Goal: Information Seeking & Learning: Learn about a topic

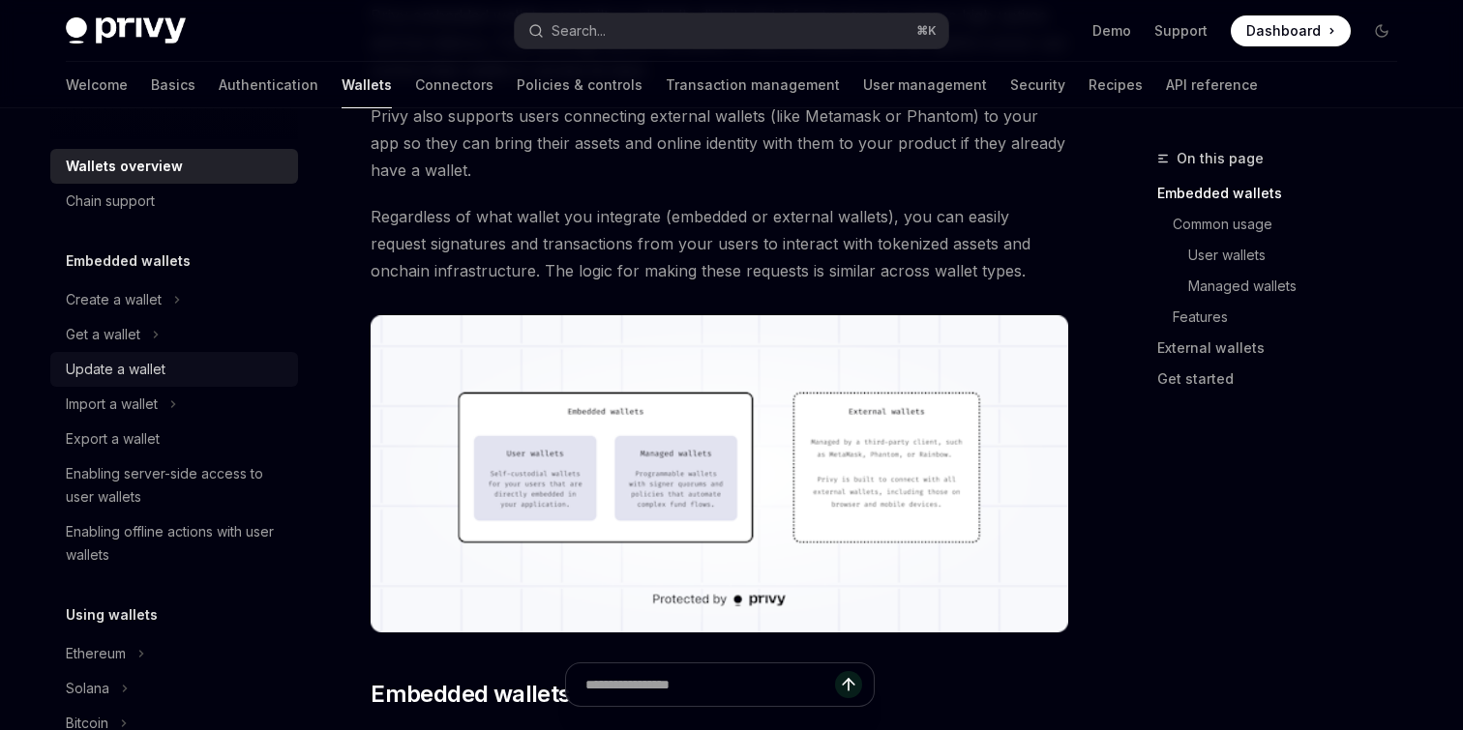
scroll to position [474, 0]
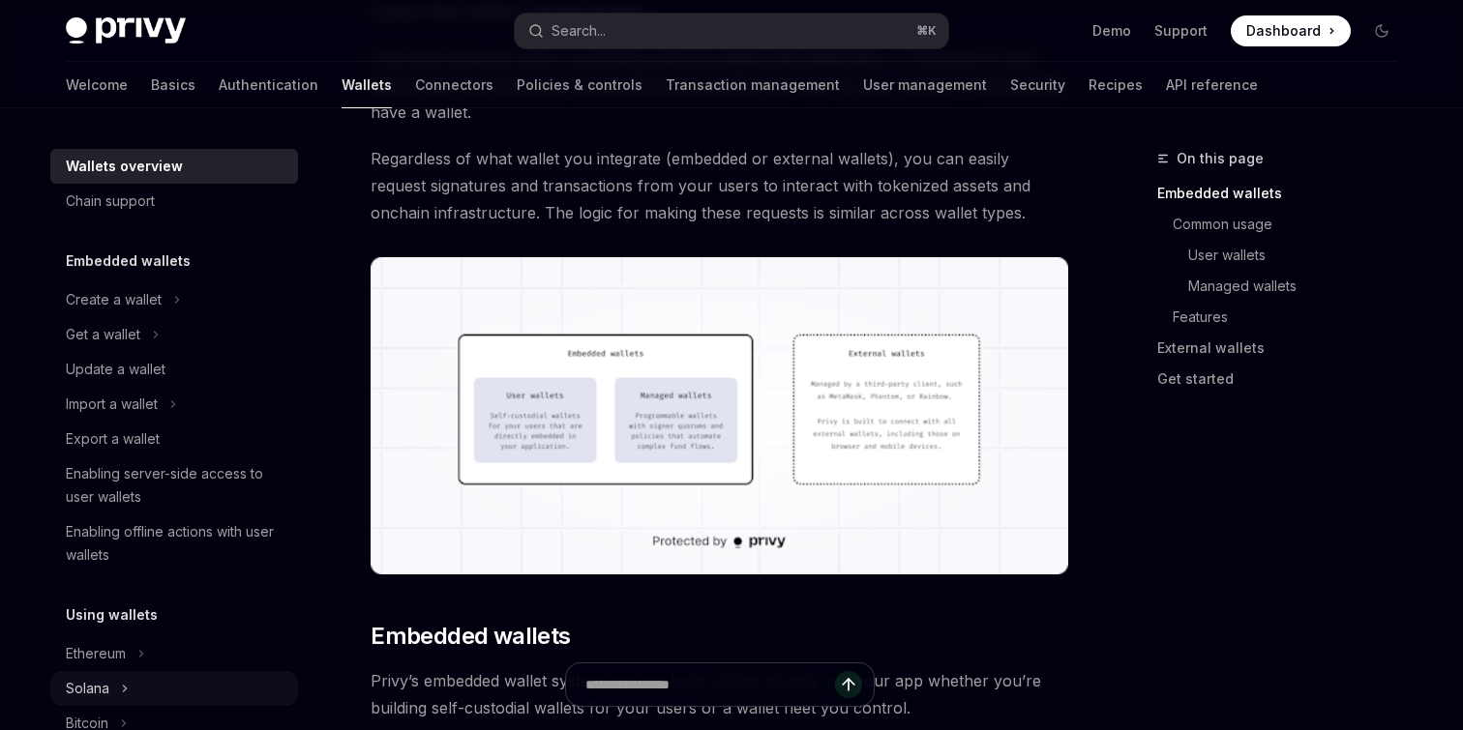
click at [110, 688] on button "Solana" at bounding box center [174, 688] width 248 height 35
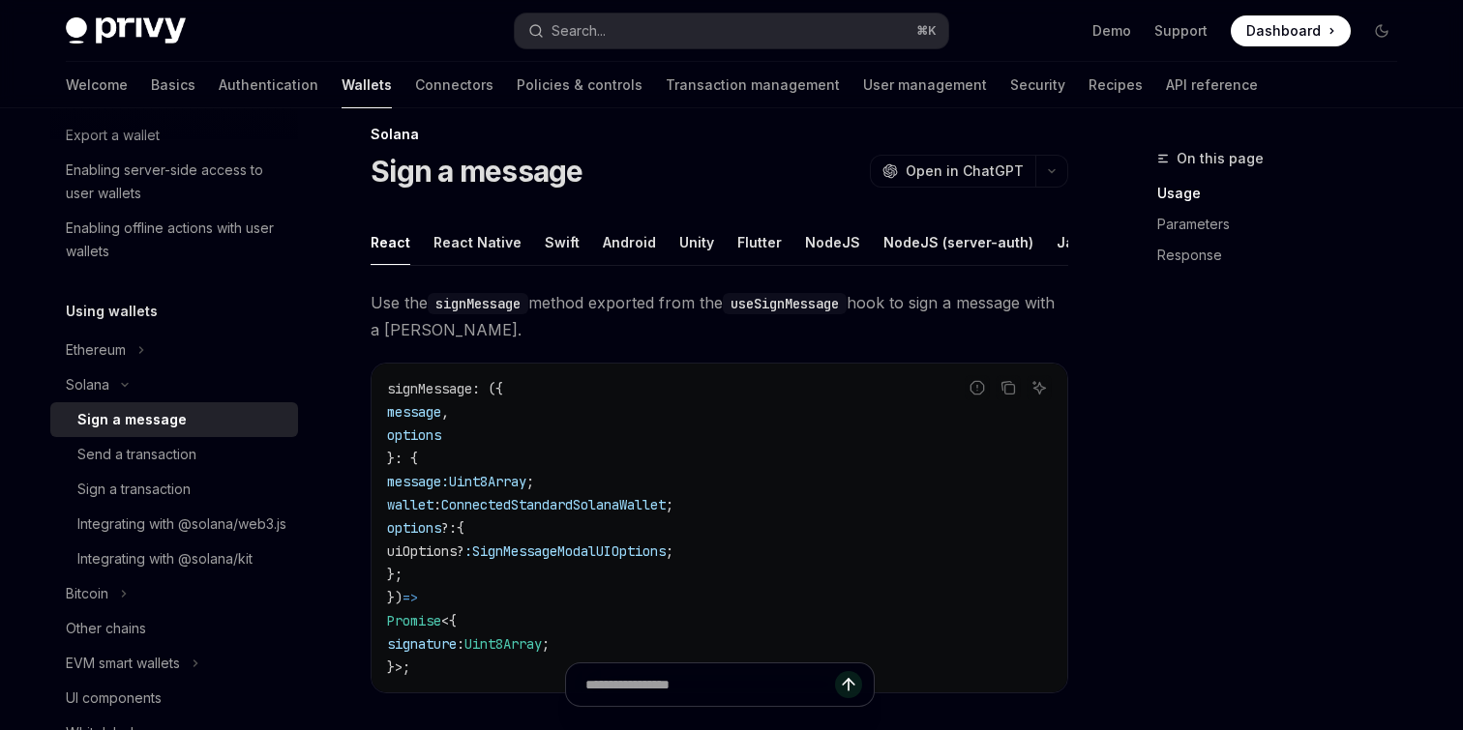
scroll to position [21, 0]
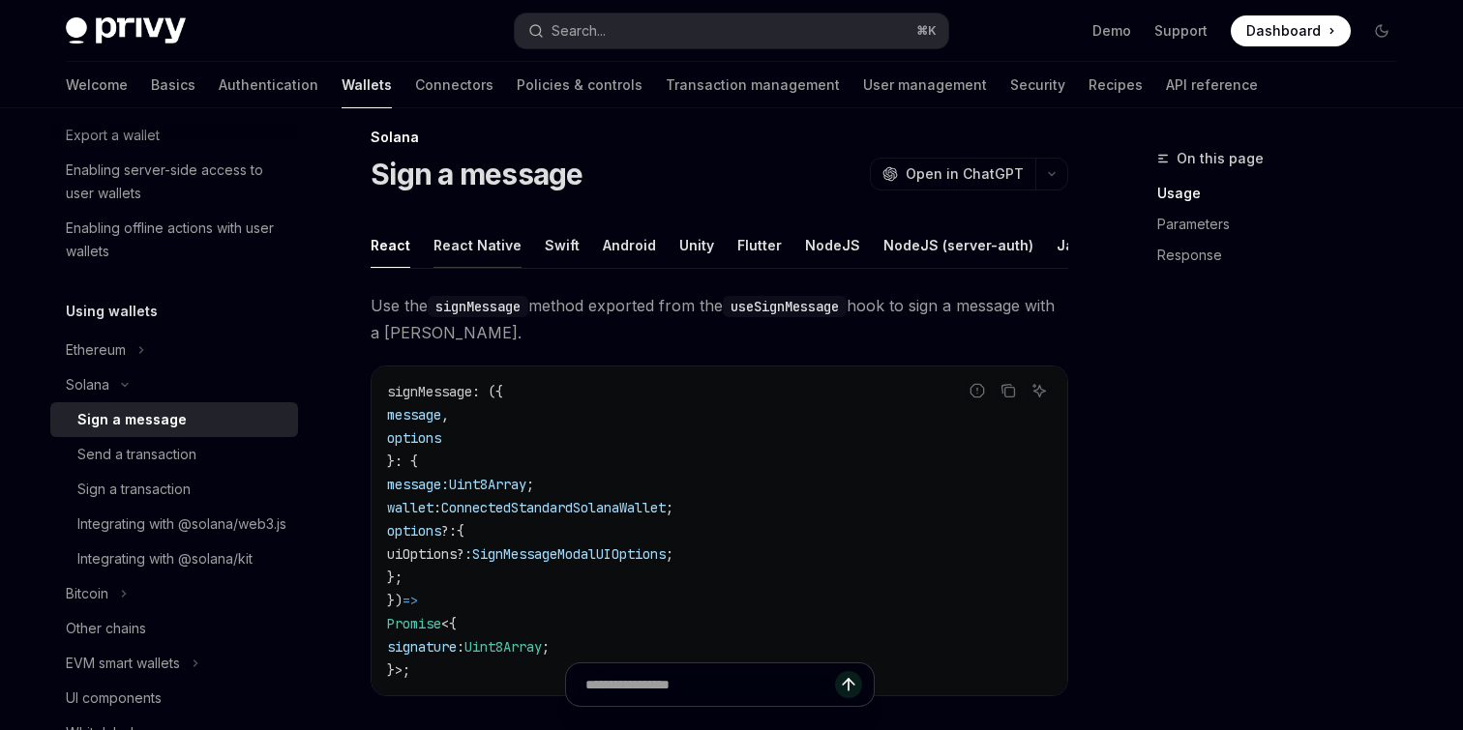
click at [448, 251] on div "React Native" at bounding box center [477, 245] width 88 height 45
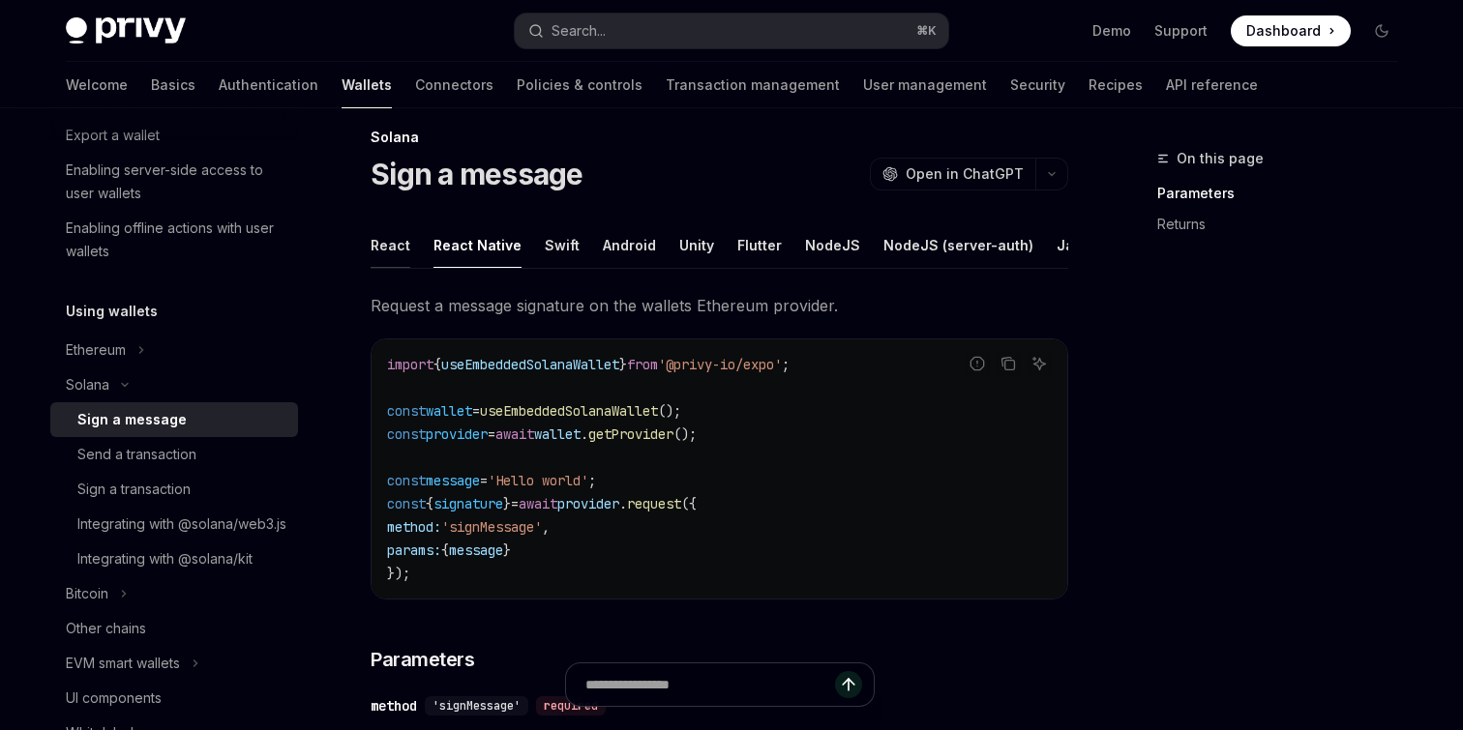
click at [406, 253] on div "React" at bounding box center [391, 245] width 40 height 45
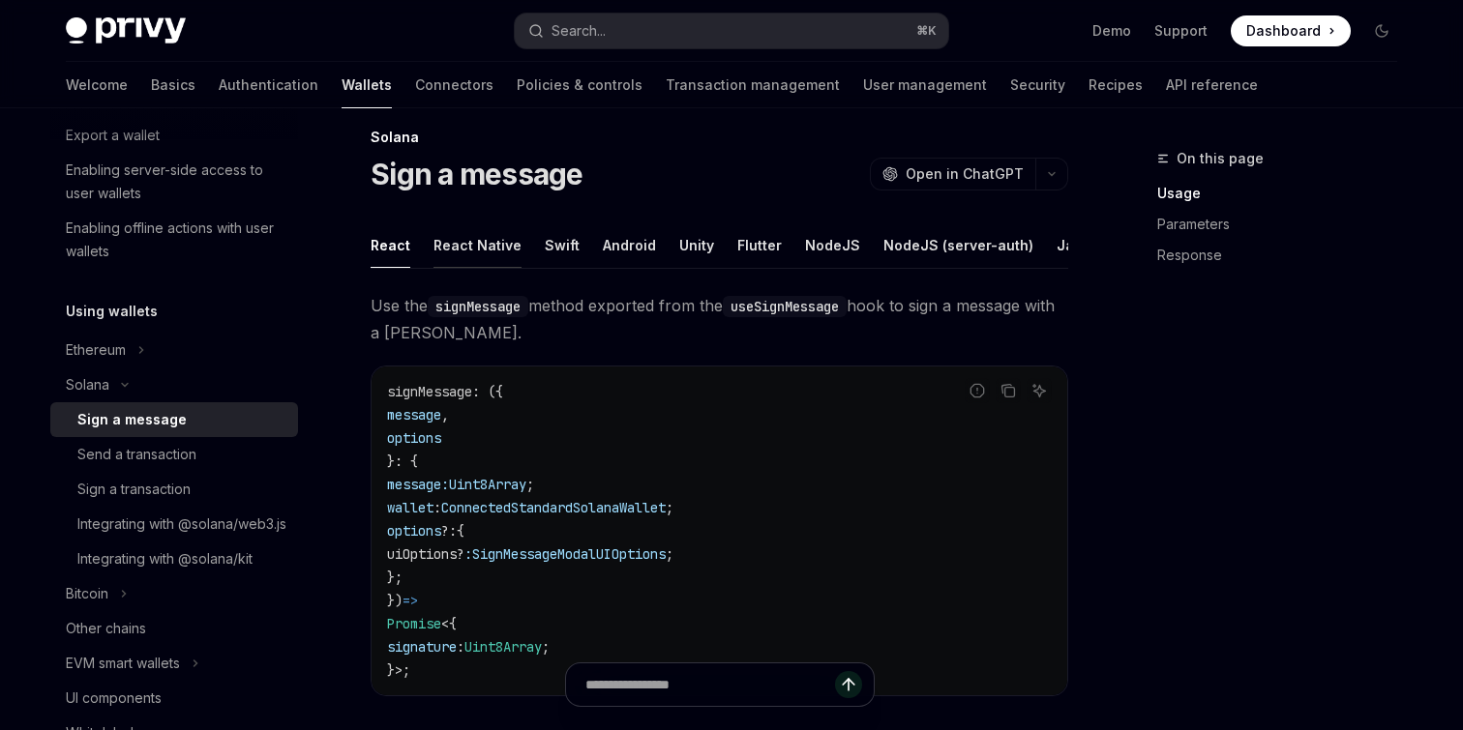
click at [444, 251] on div "React Native" at bounding box center [477, 245] width 88 height 45
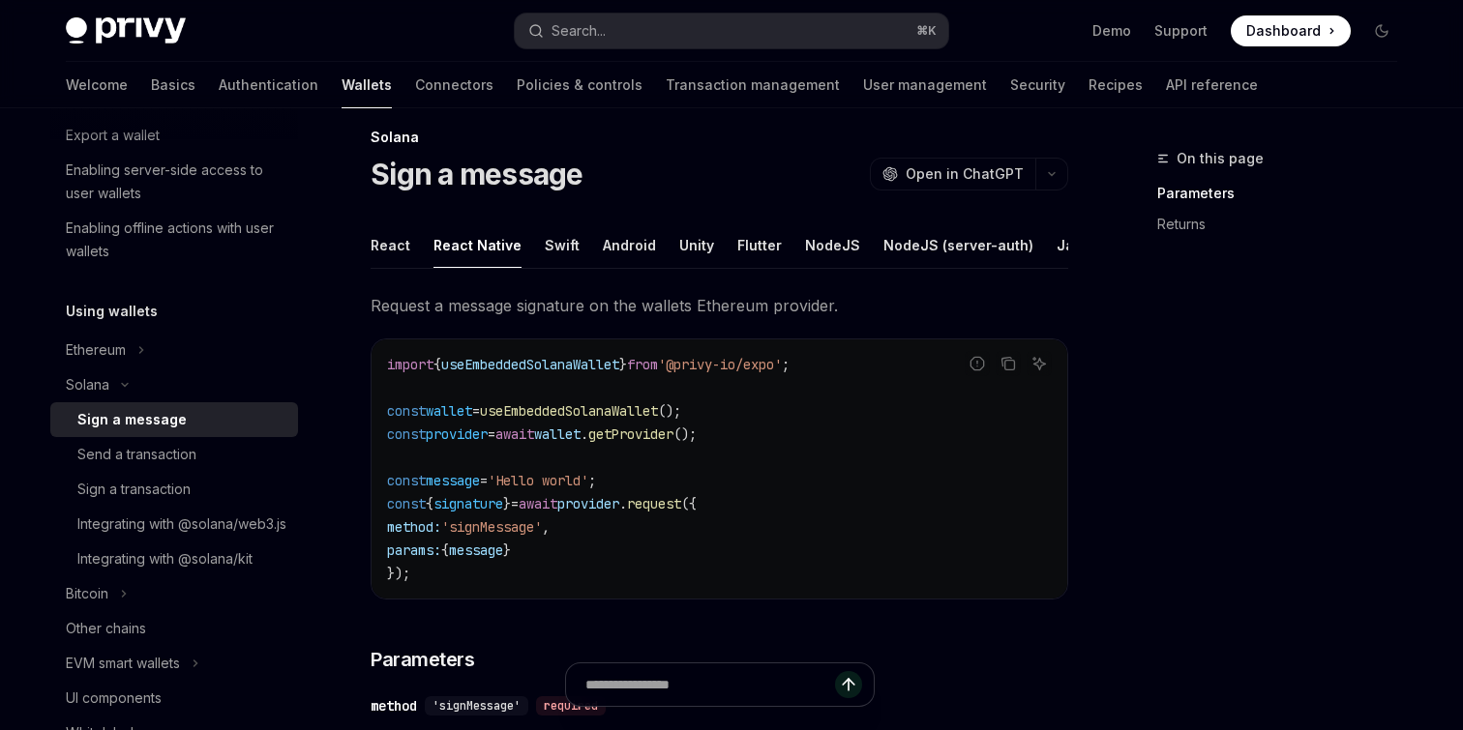
click at [418, 253] on ul "React React Native Swift Android Unity Flutter NodeJS NodeJS (server-auth) Java…" at bounding box center [720, 246] width 698 height 46
click at [403, 253] on div "React" at bounding box center [391, 245] width 40 height 45
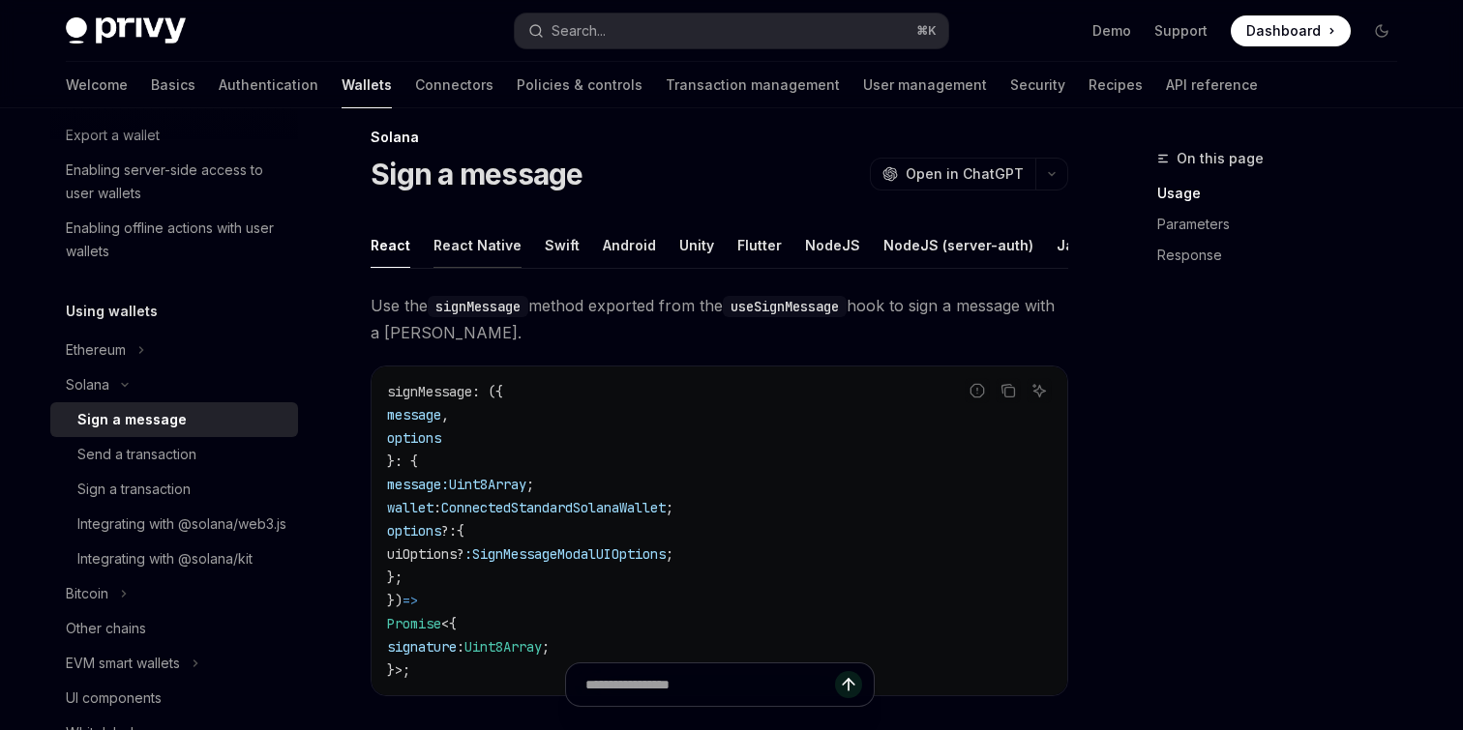
click at [448, 254] on div "React Native" at bounding box center [477, 245] width 88 height 45
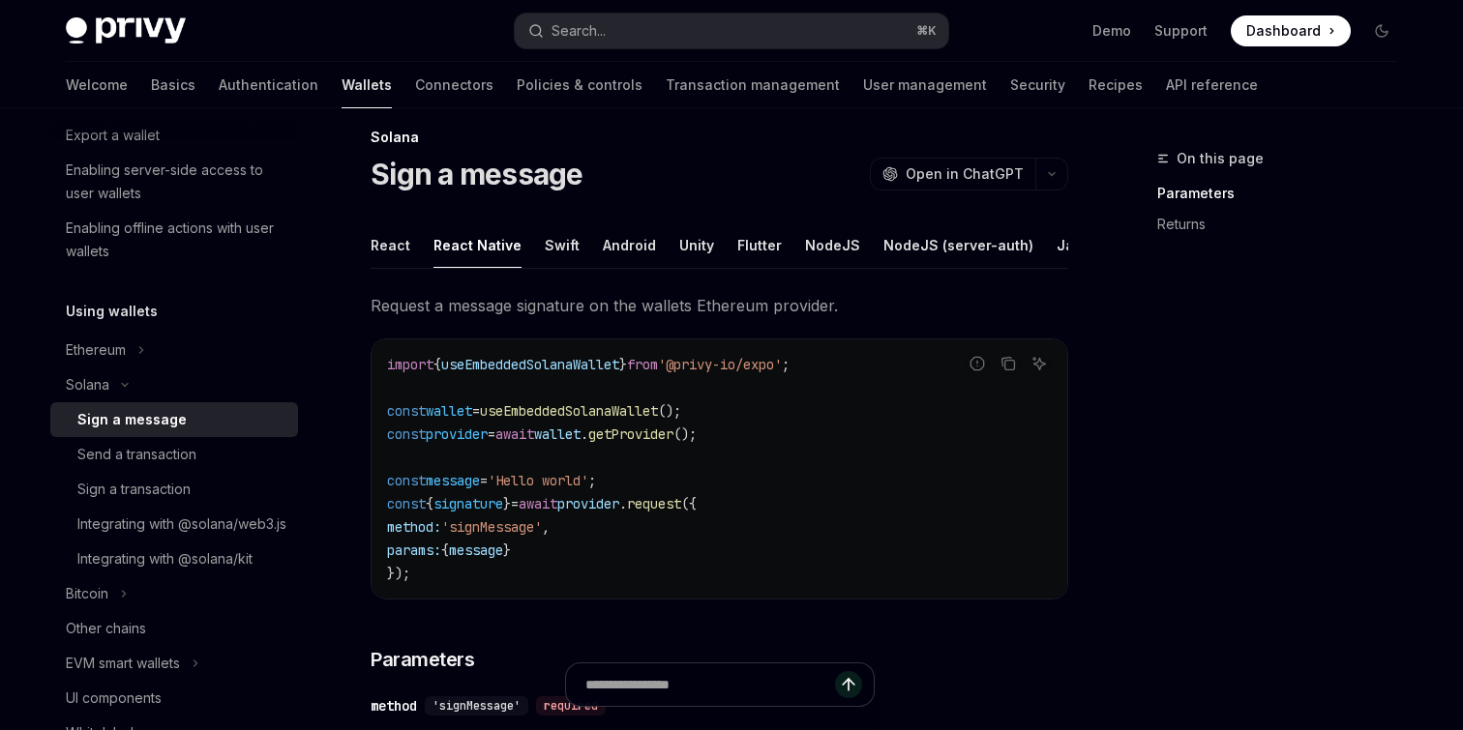
click at [413, 254] on ul "React React Native Swift Android Unity Flutter NodeJS NodeJS (server-auth) Java…" at bounding box center [720, 246] width 698 height 46
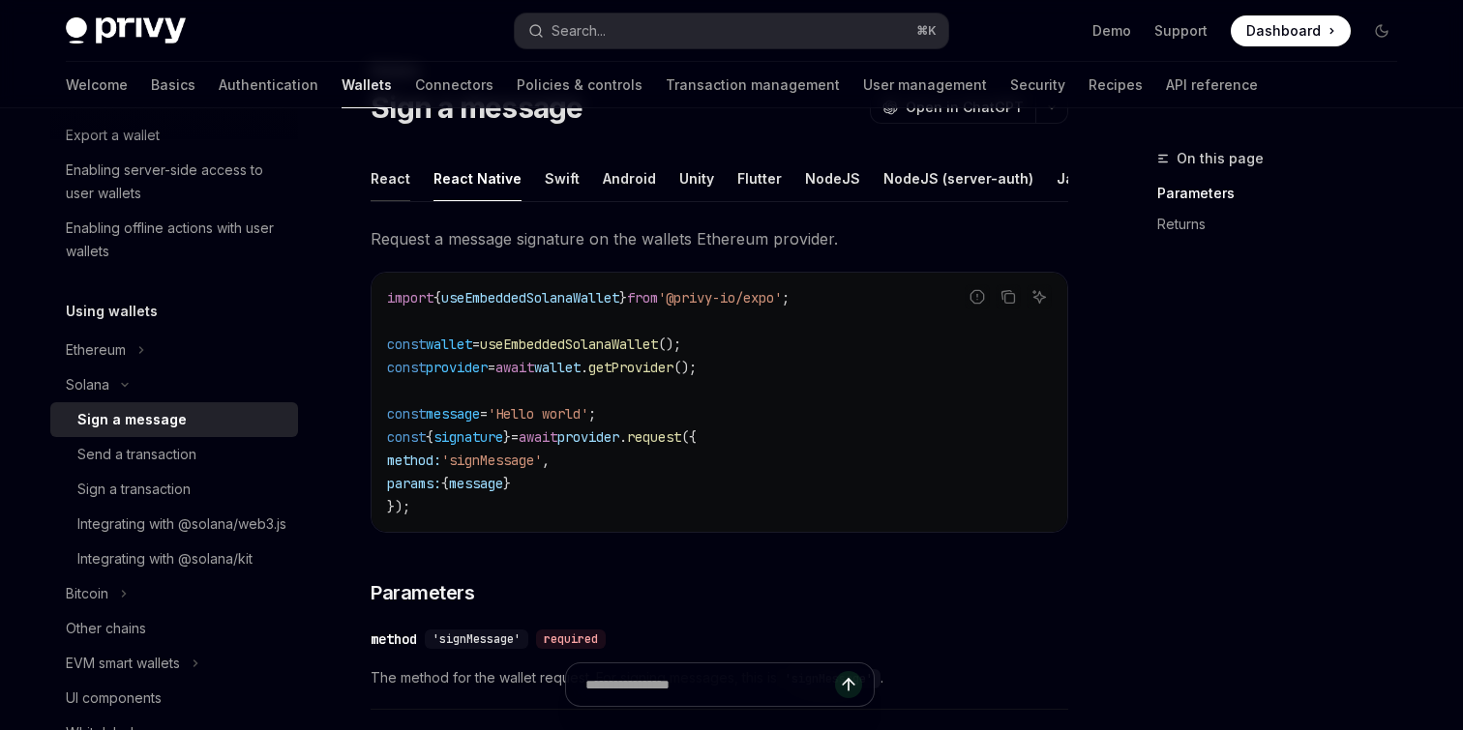
click at [405, 200] on div "React" at bounding box center [391, 178] width 40 height 45
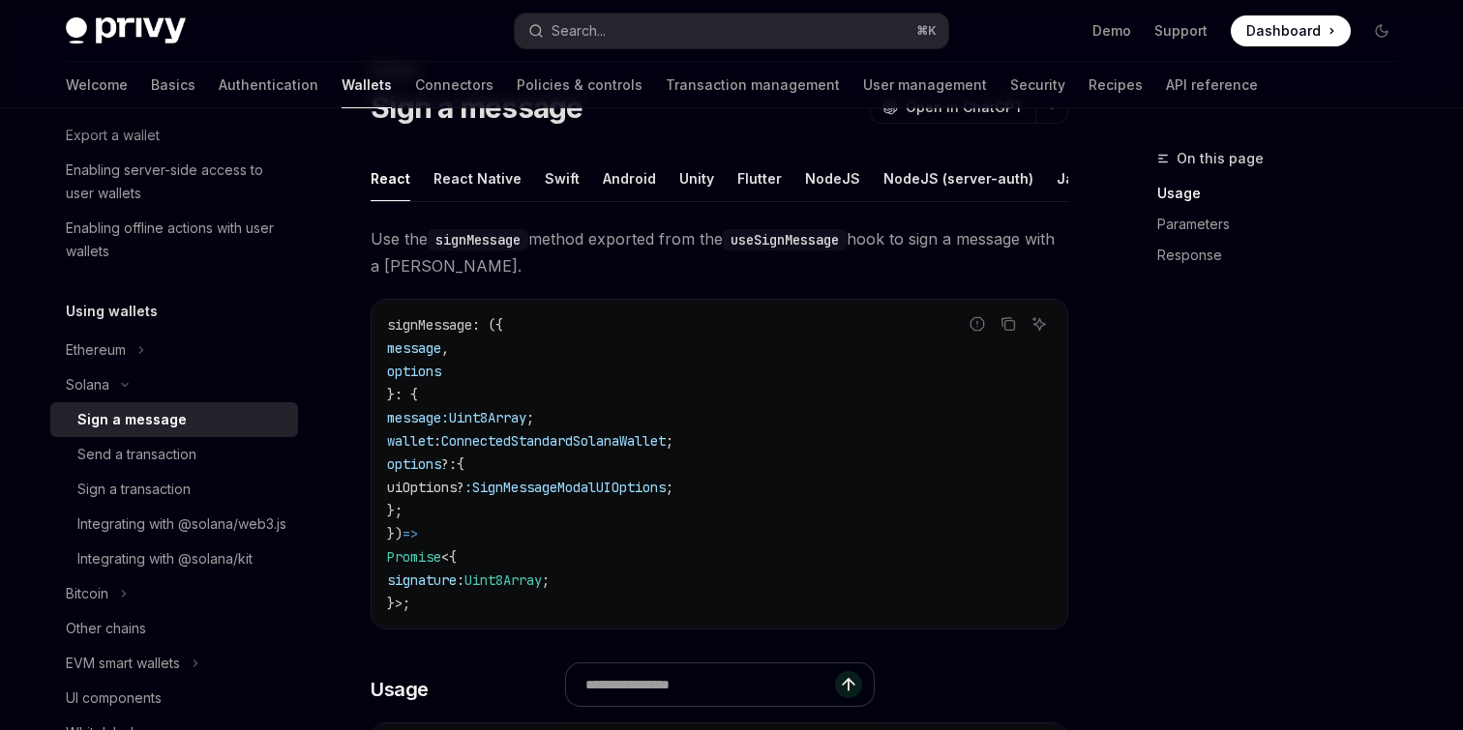
click at [428, 247] on span "Use the signMessage method exported from the useSignMessage hook to sign a mess…" at bounding box center [720, 252] width 698 height 54
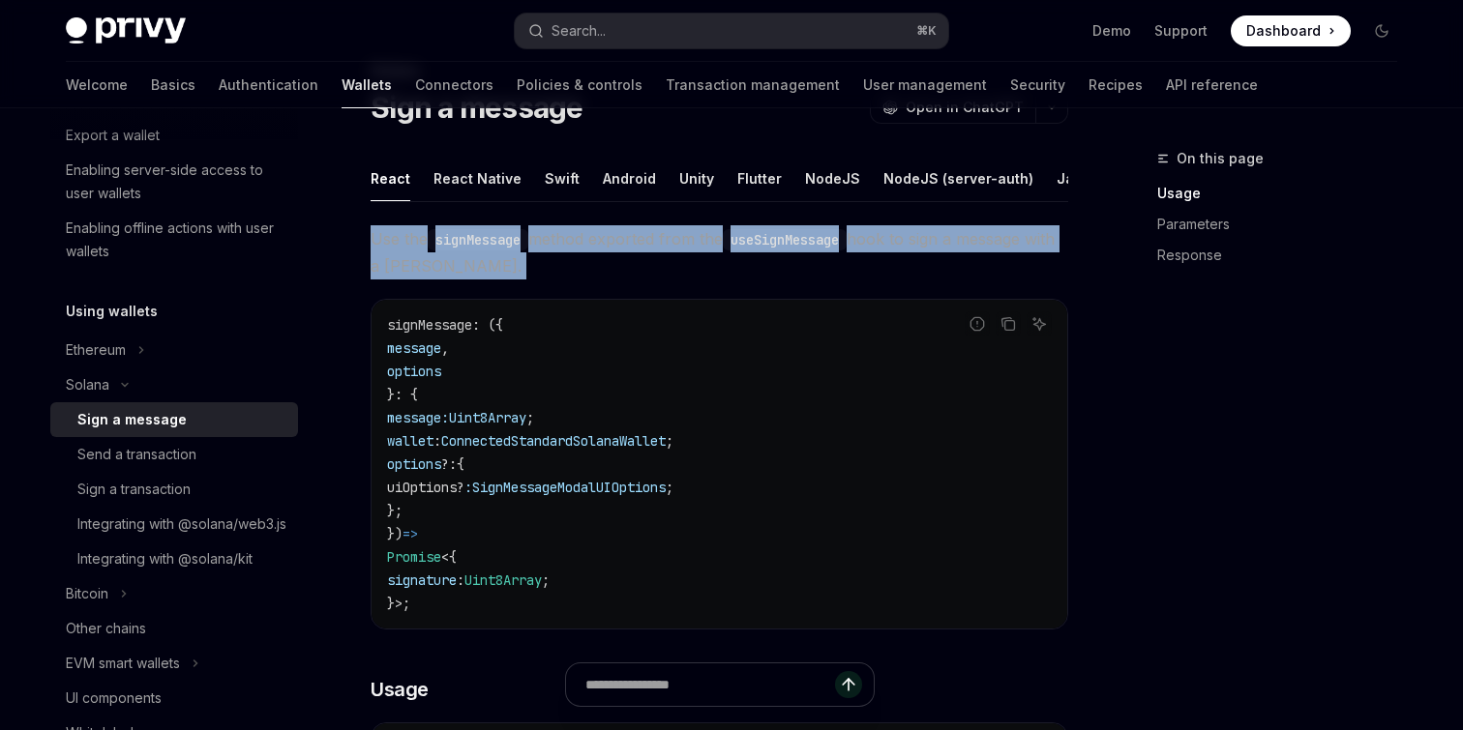
click at [428, 247] on span "Use the signMessage method exported from the useSignMessage hook to sign a mess…" at bounding box center [720, 252] width 698 height 54
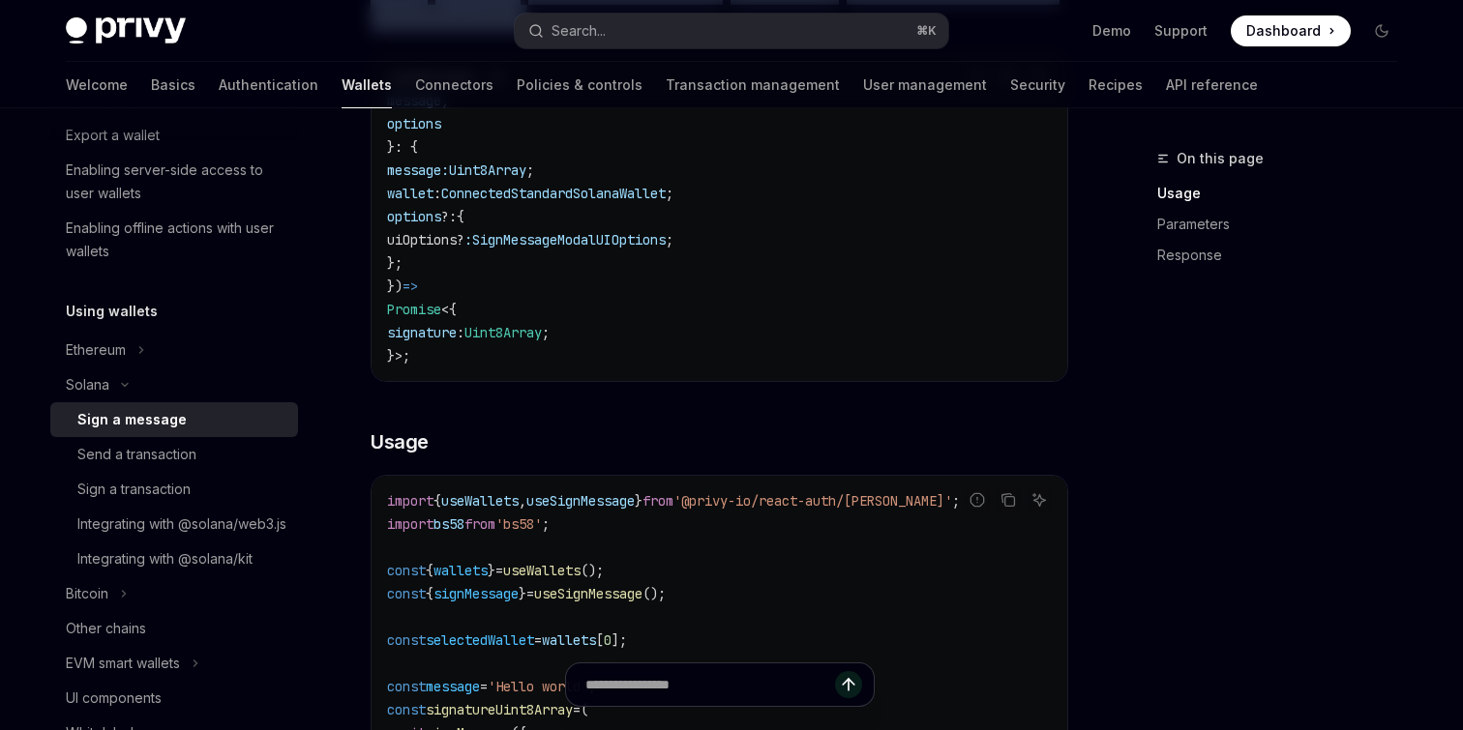
scroll to position [518, 0]
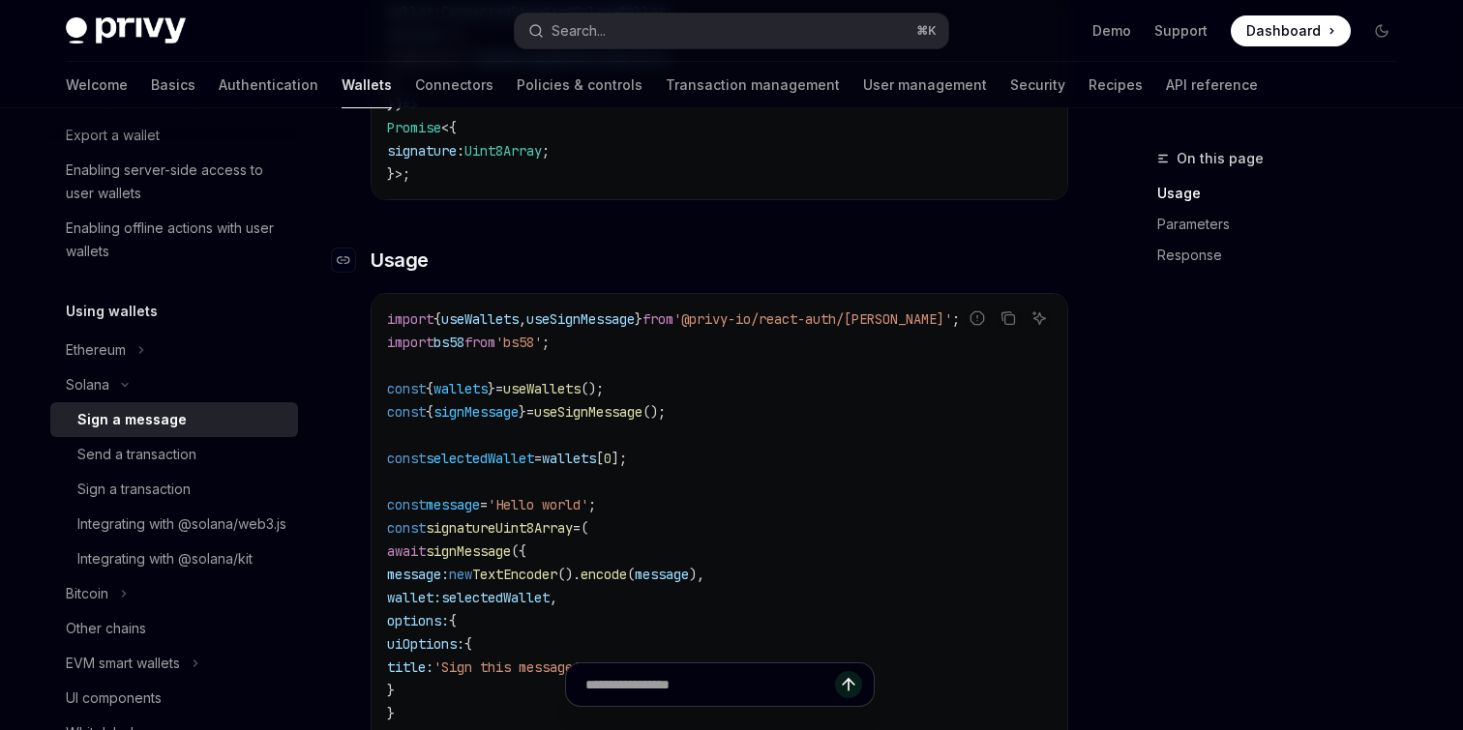
click at [420, 273] on span "Usage" at bounding box center [400, 260] width 58 height 27
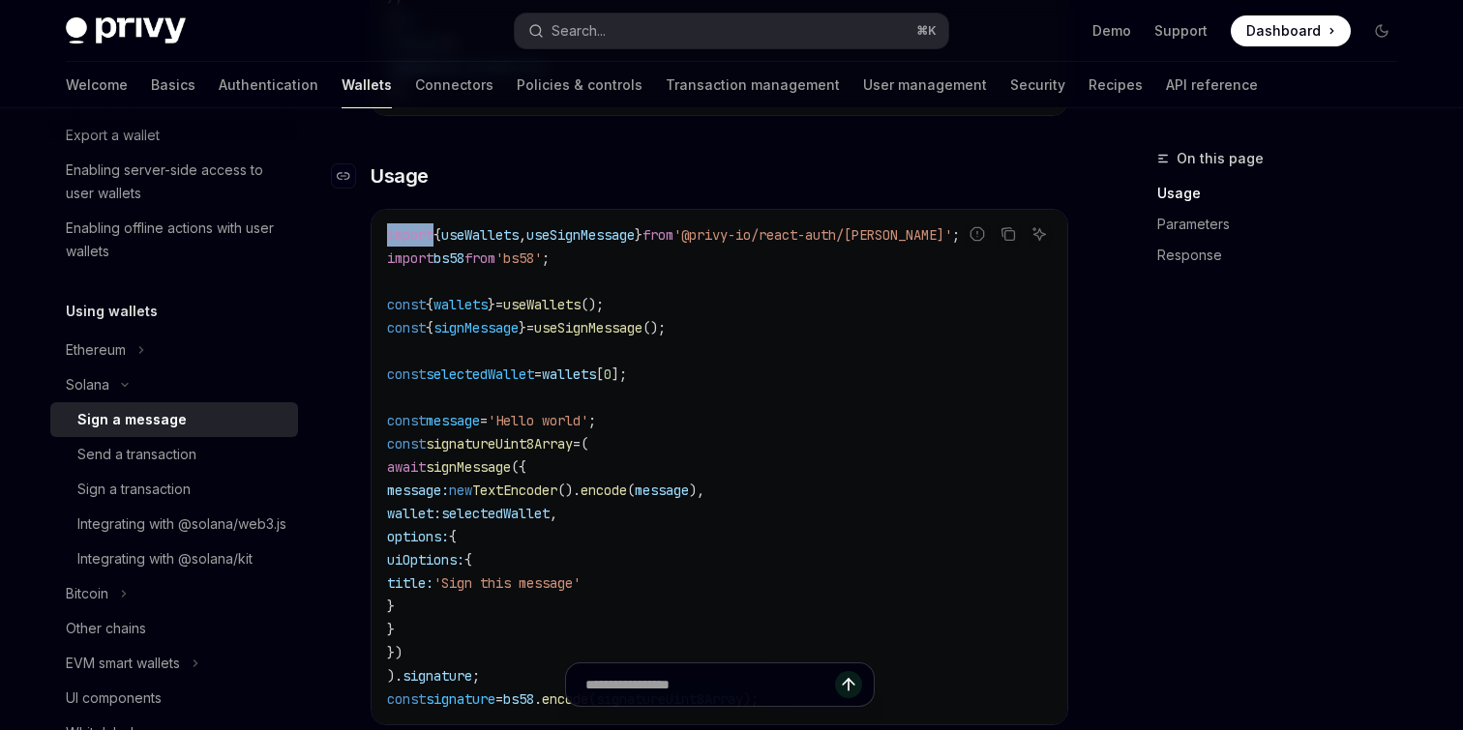
click at [420, 273] on div "import { useWallets , useSignMessage } from '@privy-io/react-auth/solana' ; imp…" at bounding box center [720, 467] width 696 height 515
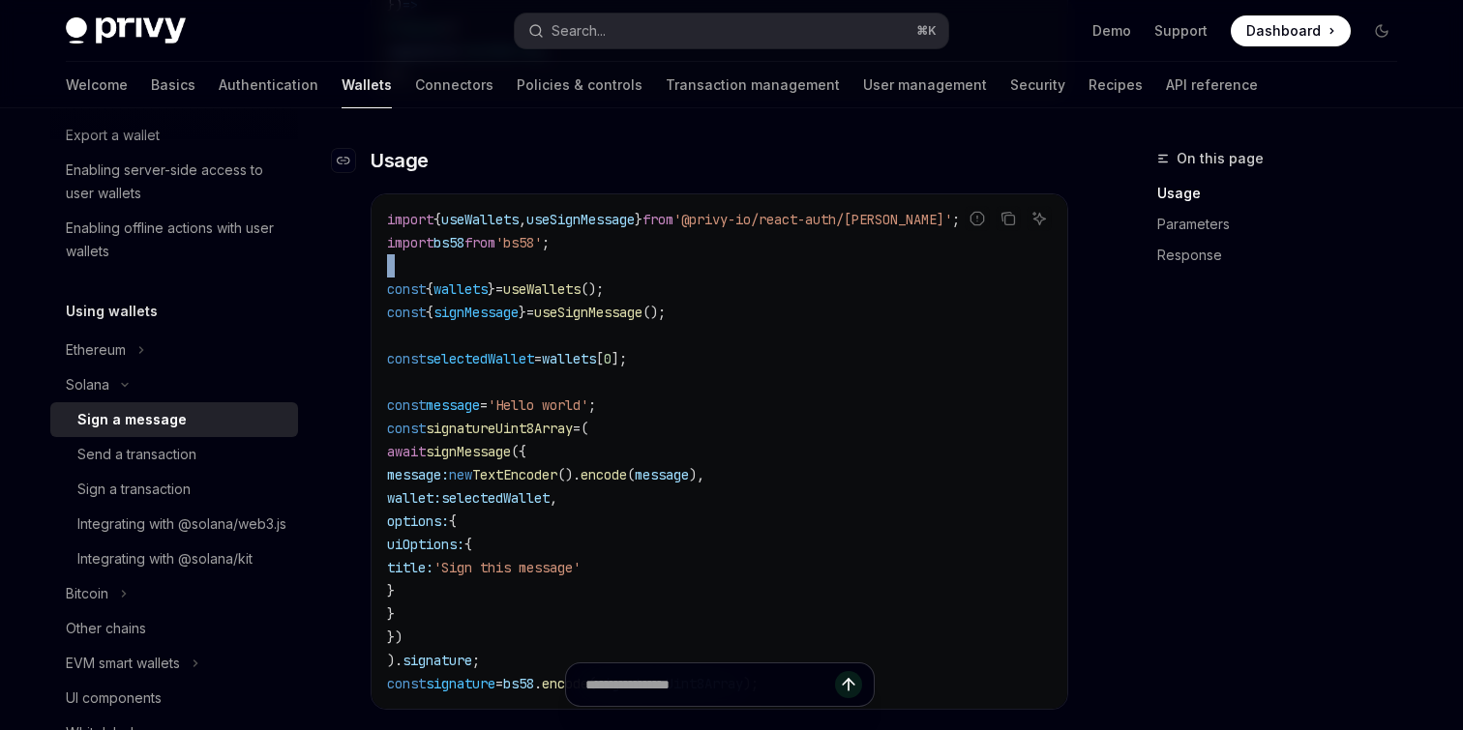
click at [420, 273] on code "import { useWallets , useSignMessage } from '@privy-io/react-auth/solana' ; imp…" at bounding box center [719, 452] width 665 height 488
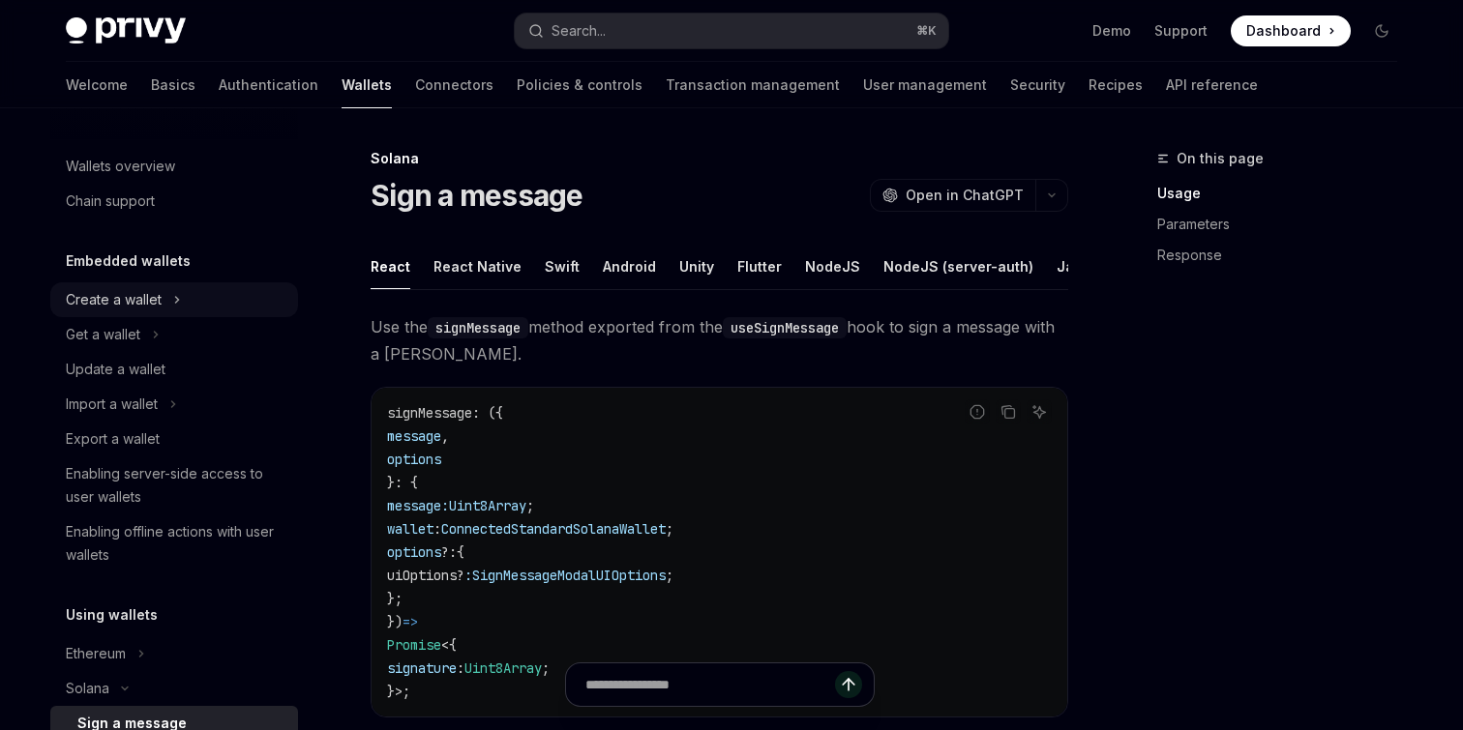
click at [171, 297] on button "Create a wallet" at bounding box center [174, 299] width 248 height 35
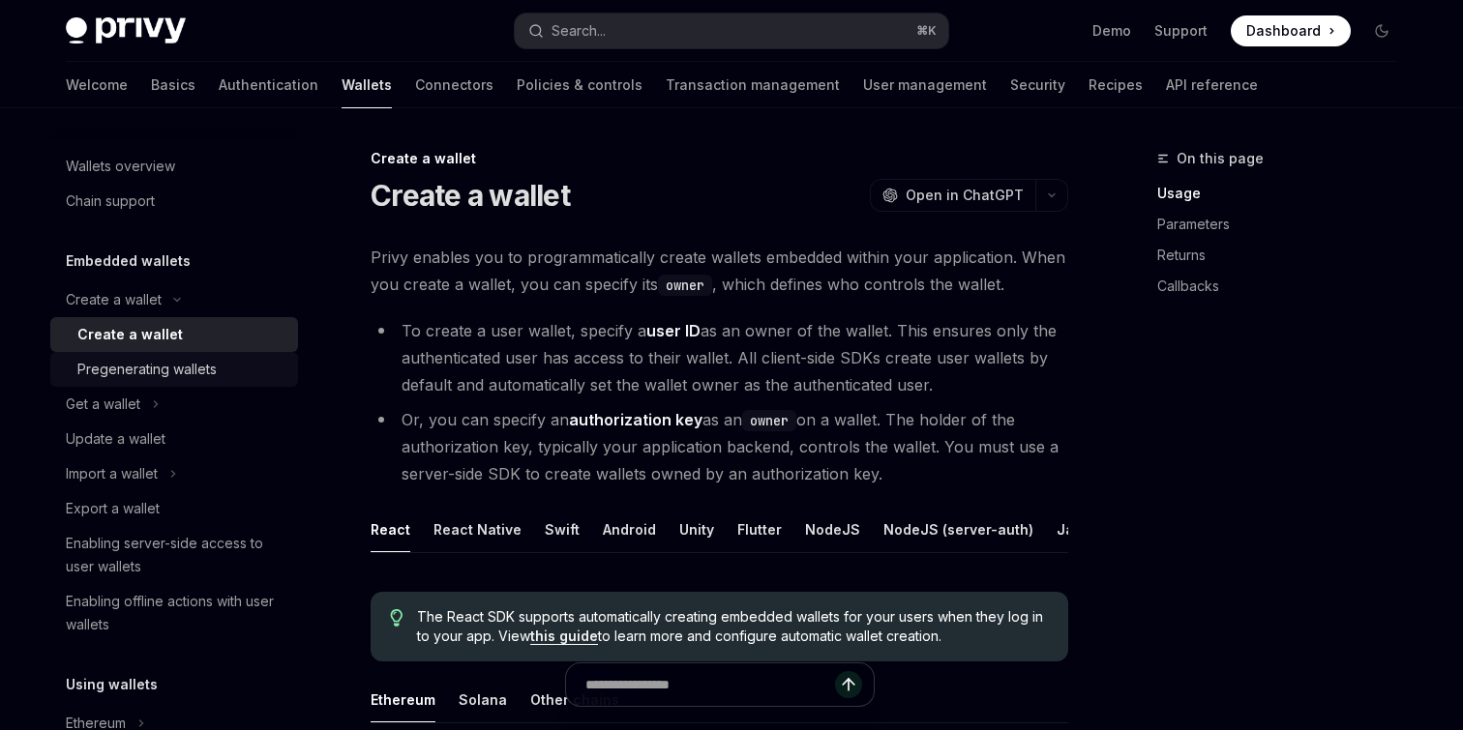
click at [179, 352] on link "Pregenerating wallets" at bounding box center [174, 369] width 248 height 35
type textarea "*"
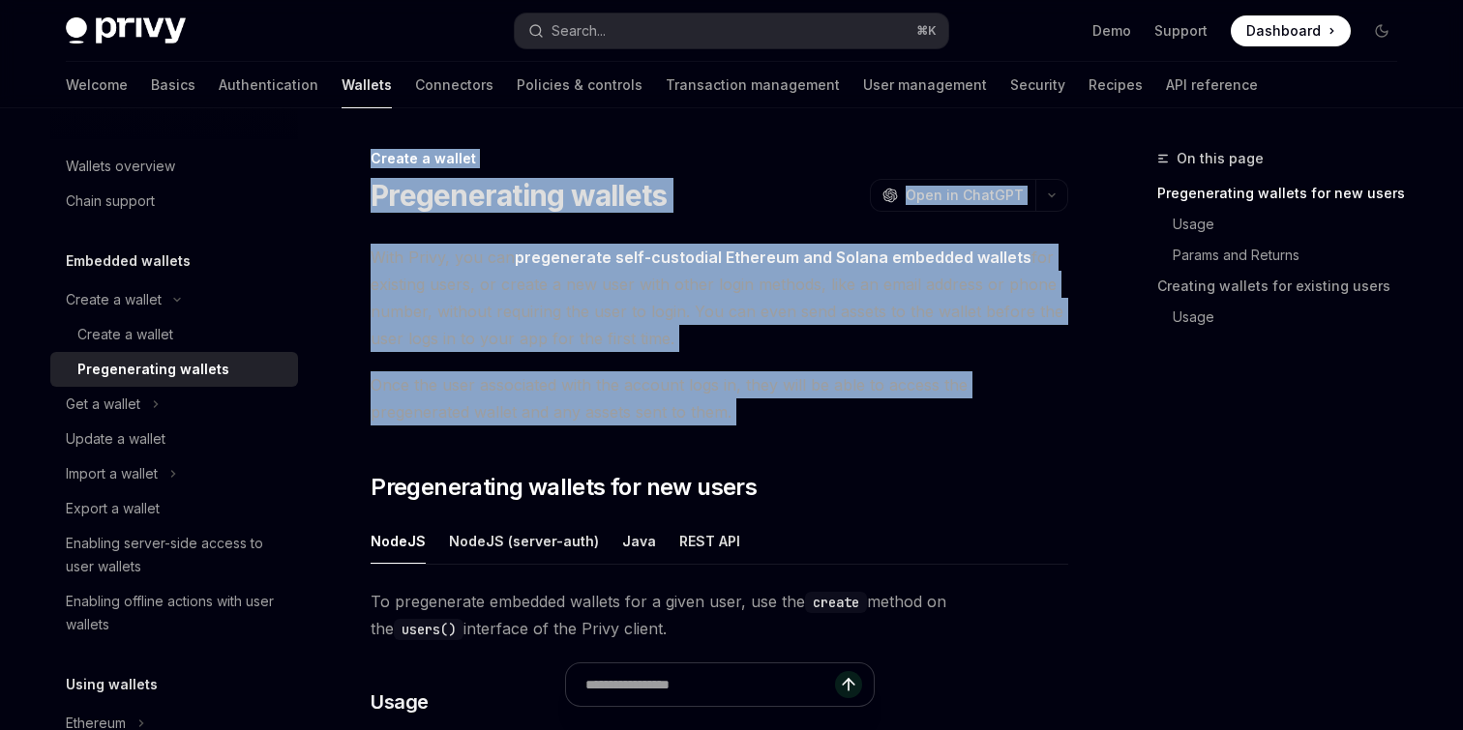
drag, startPoint x: 360, startPoint y: 163, endPoint x: 539, endPoint y: 449, distance: 337.7
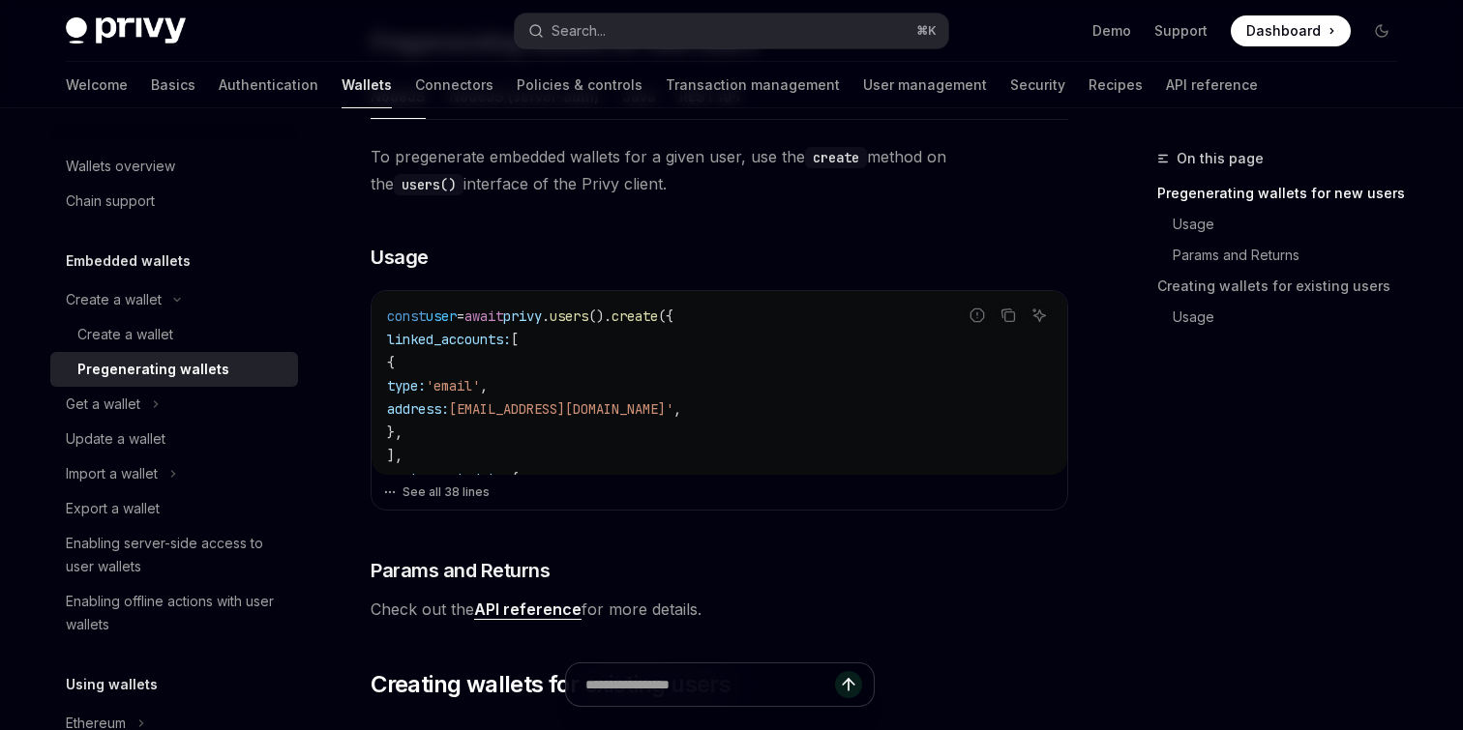
scroll to position [453, 0]
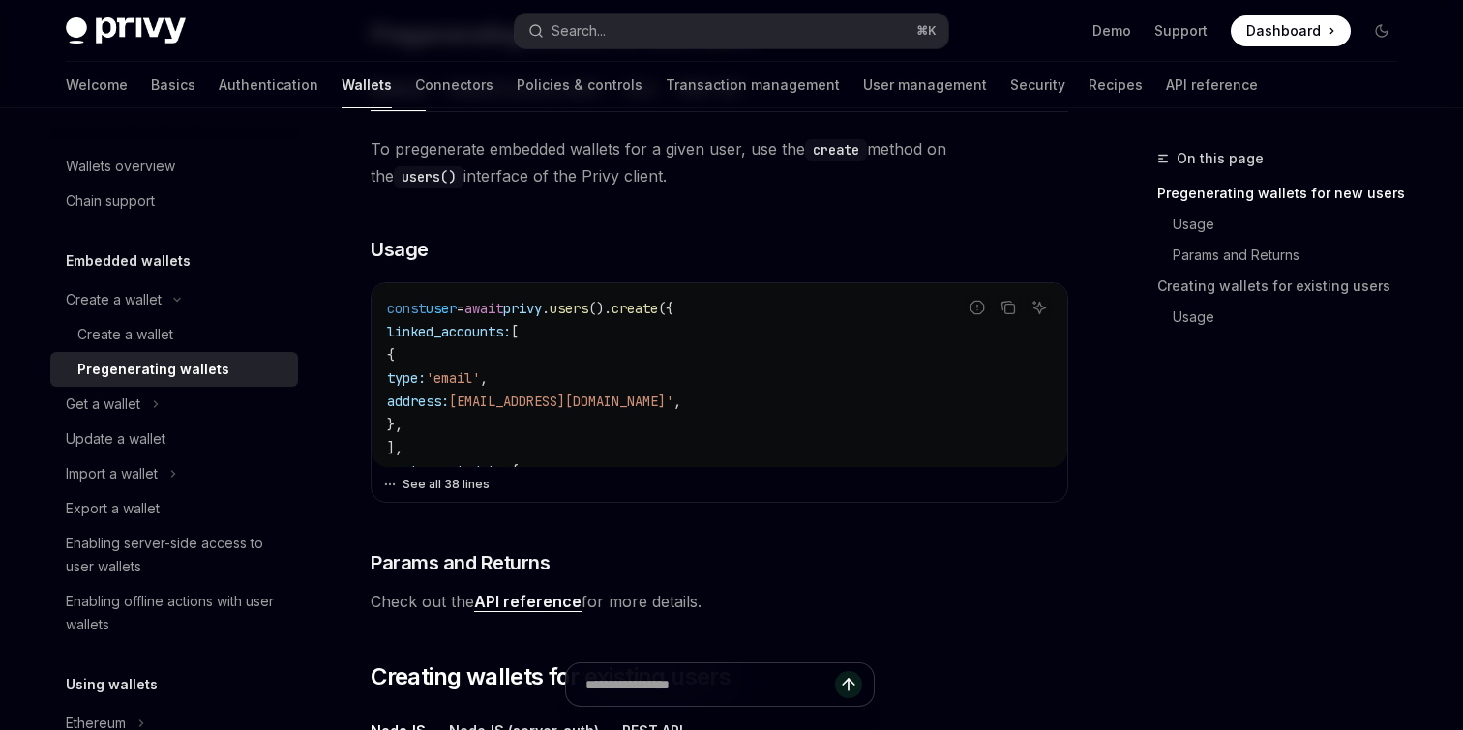
click at [442, 478] on button "See all 38 lines" at bounding box center [719, 484] width 672 height 27
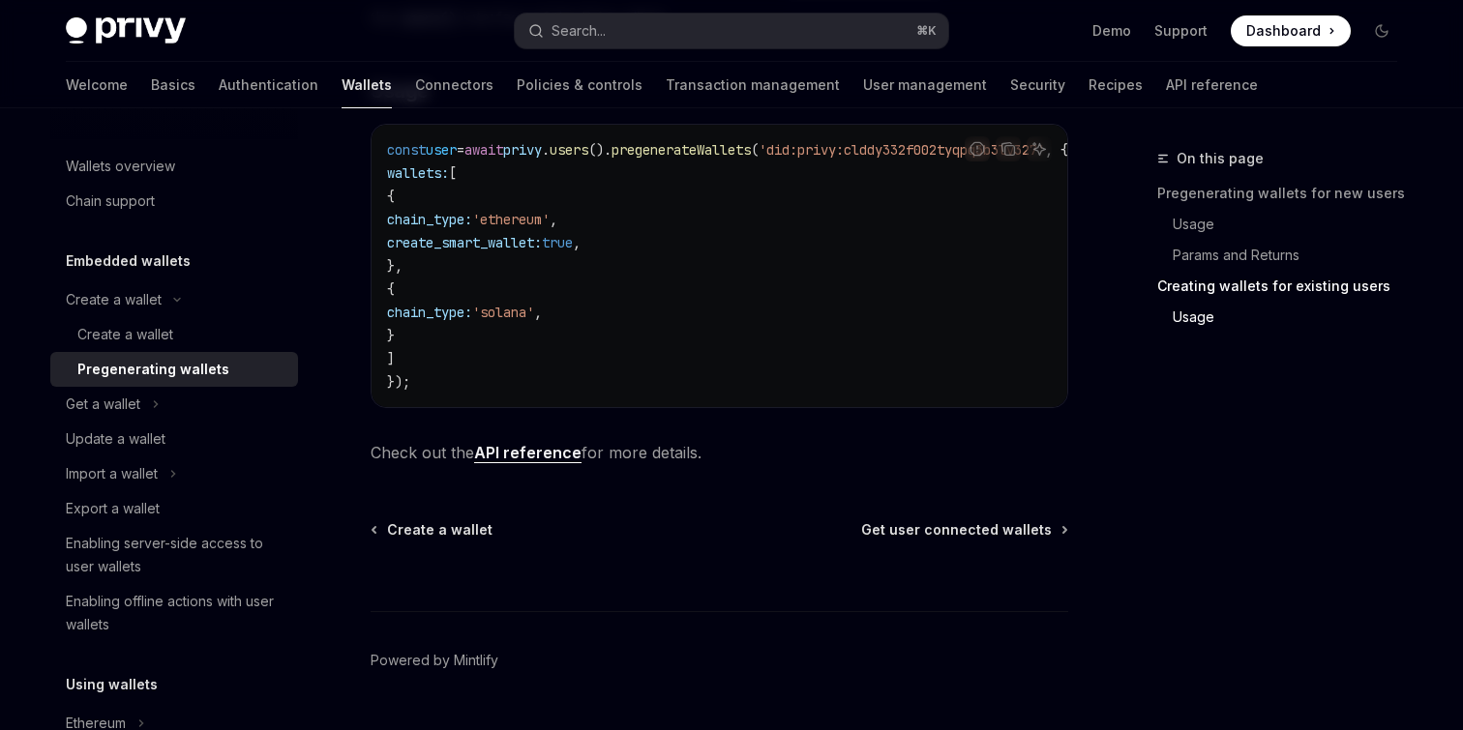
scroll to position [2047, 0]
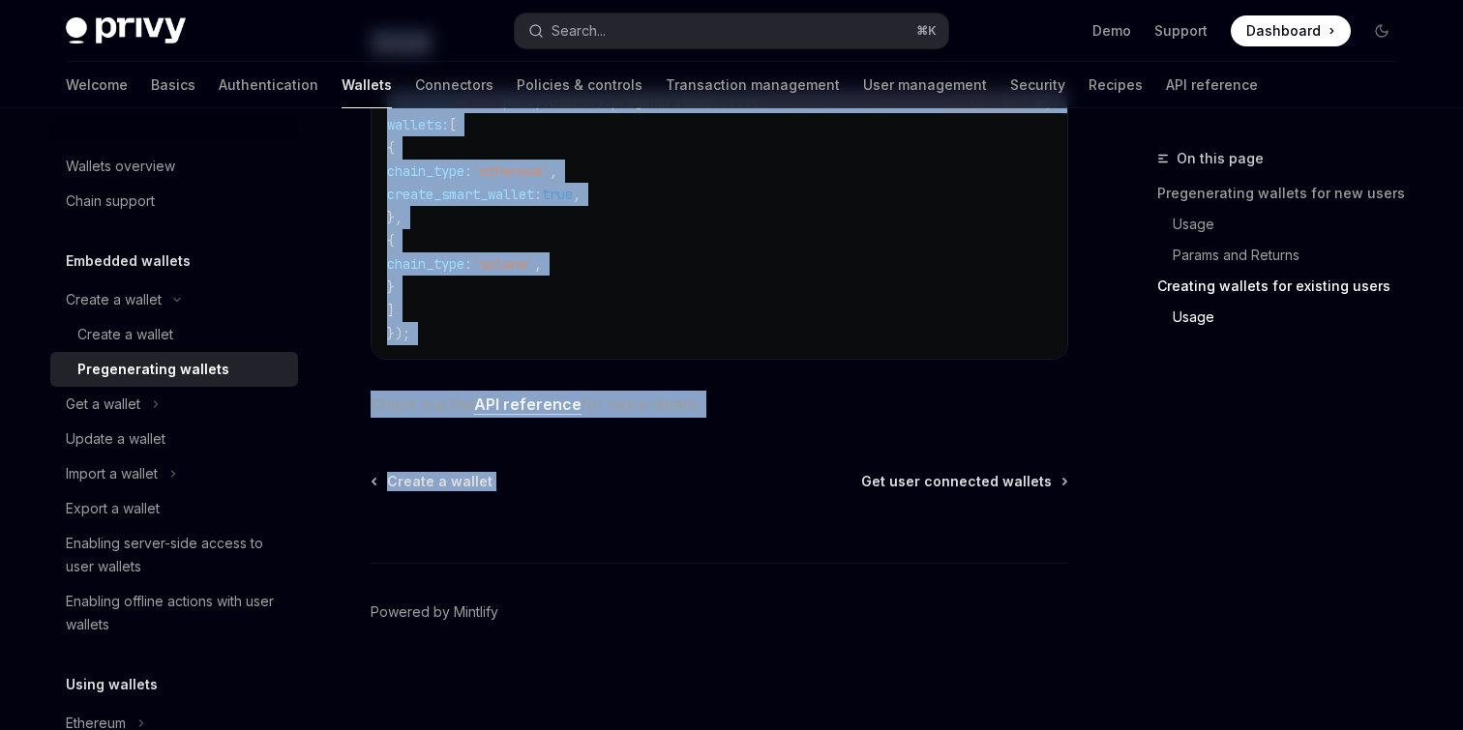
copy div "Create a wallet Pregenerating wallets OpenAI Open in ChatGPT OpenAI Open in Cha…"
click at [150, 411] on button "Get a wallet" at bounding box center [174, 404] width 248 height 35
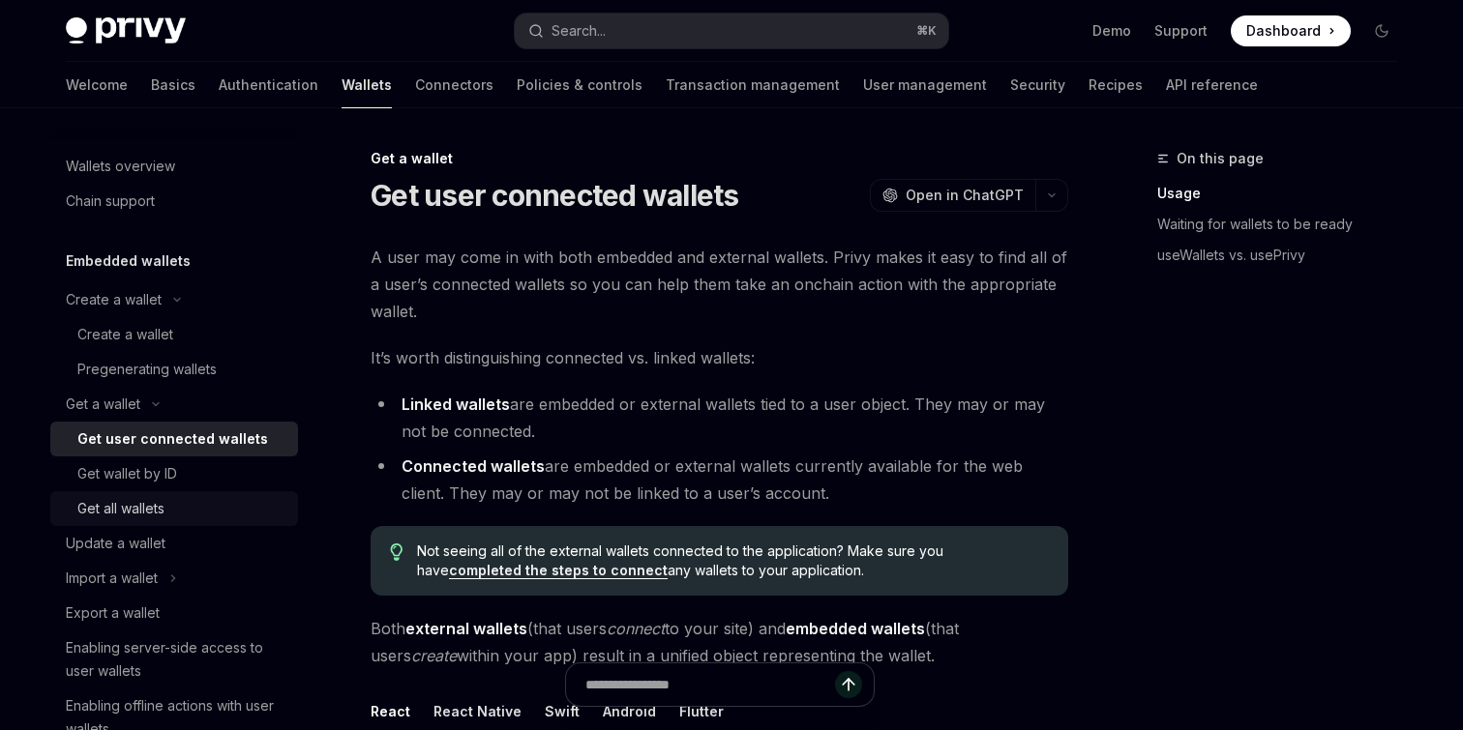
click at [174, 520] on link "Get all wallets" at bounding box center [174, 508] width 248 height 35
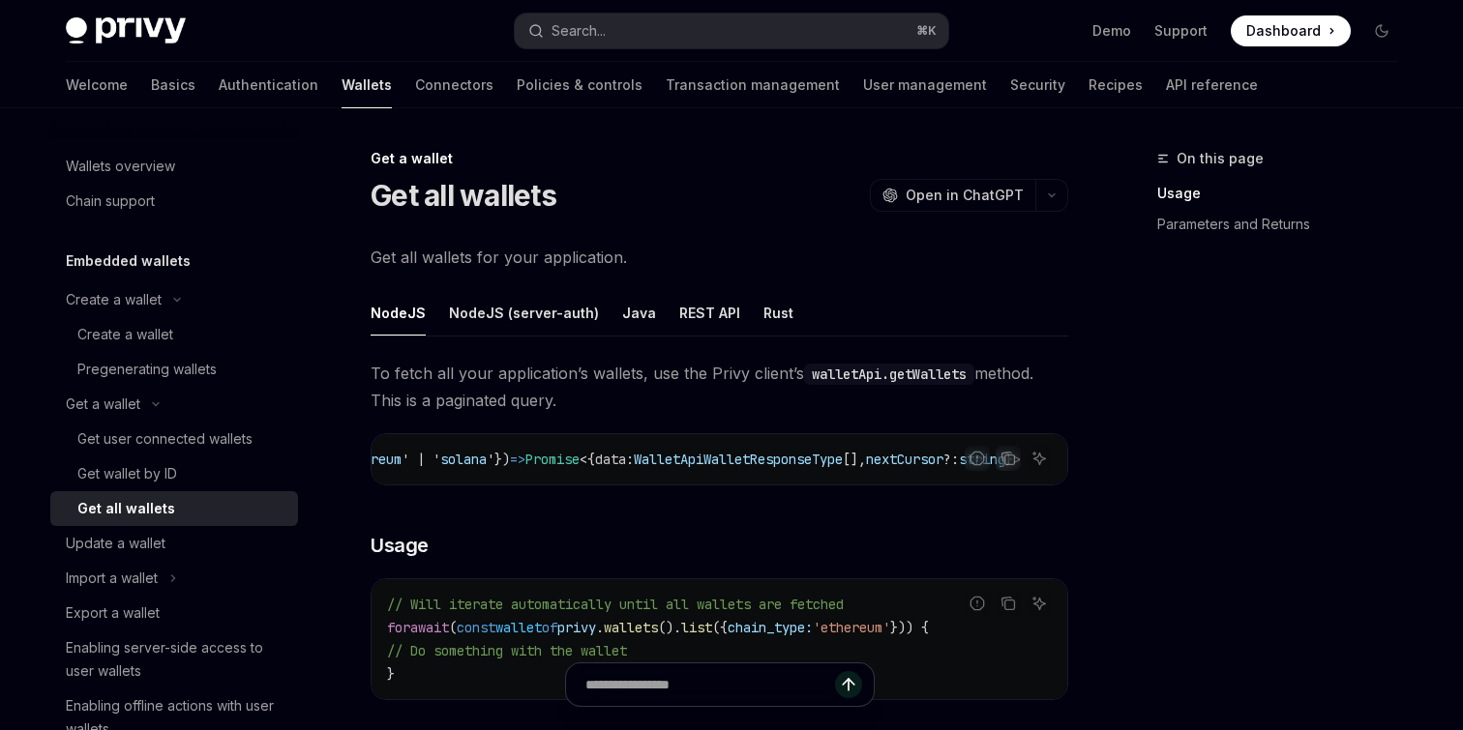
scroll to position [0, 610]
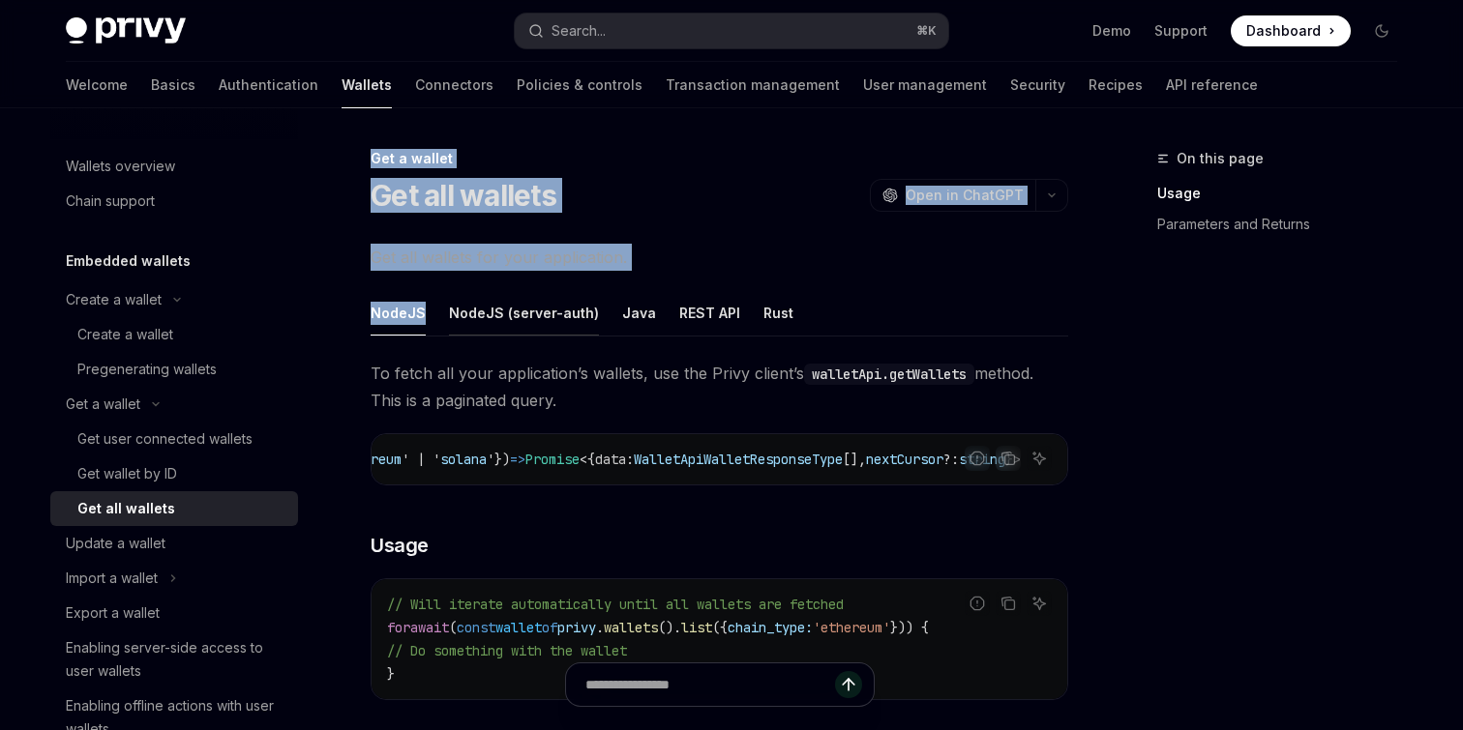
drag, startPoint x: 362, startPoint y: 152, endPoint x: 467, endPoint y: 291, distance: 174.7
click at [468, 291] on div "Get a wallet Get all wallets OpenAI Open in ChatGPT OpenAI Open in ChatGPT Get …" at bounding box center [538, 636] width 1068 height 978
click at [172, 482] on div "Get wallet by ID" at bounding box center [127, 473] width 100 height 23
type textarea "*"
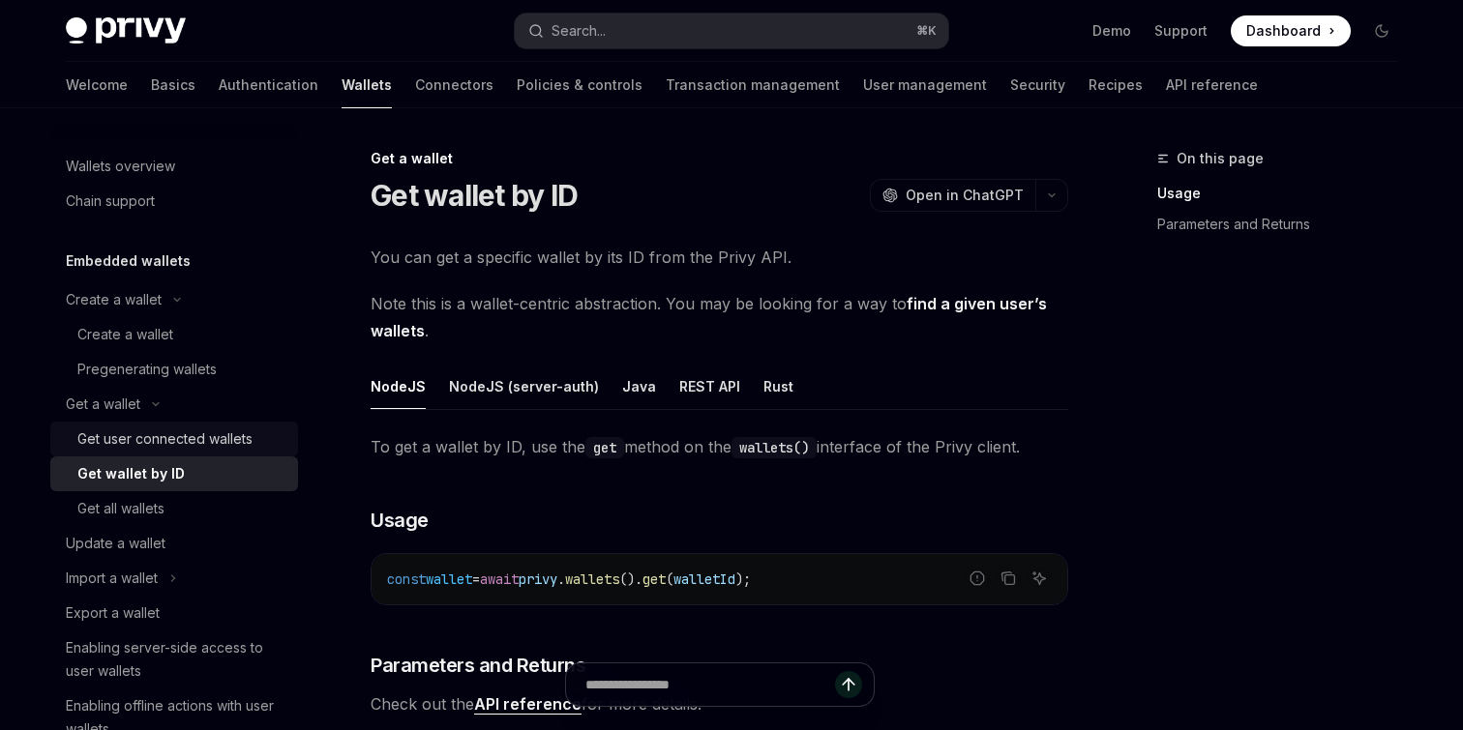
click at [193, 456] on link "Get user connected wallets" at bounding box center [174, 439] width 248 height 35
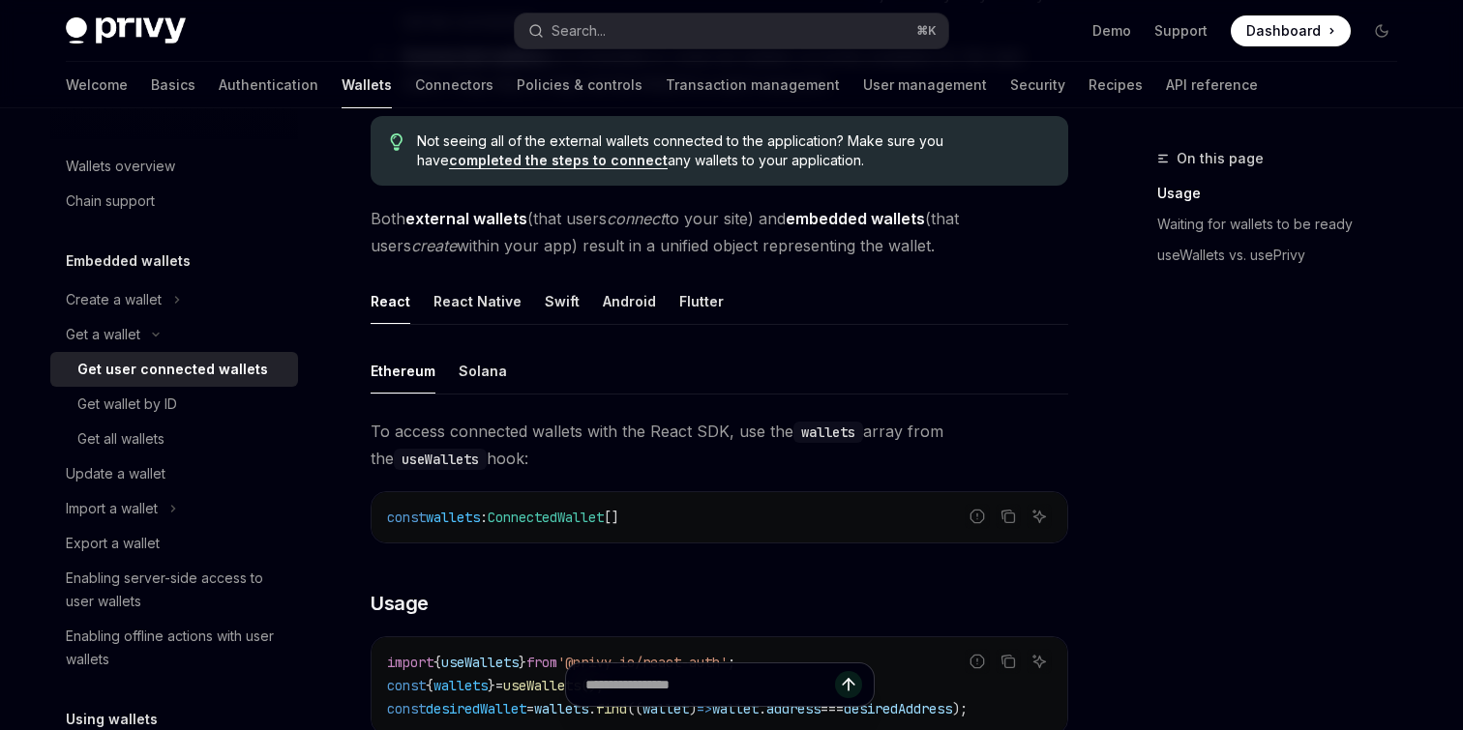
scroll to position [452, 0]
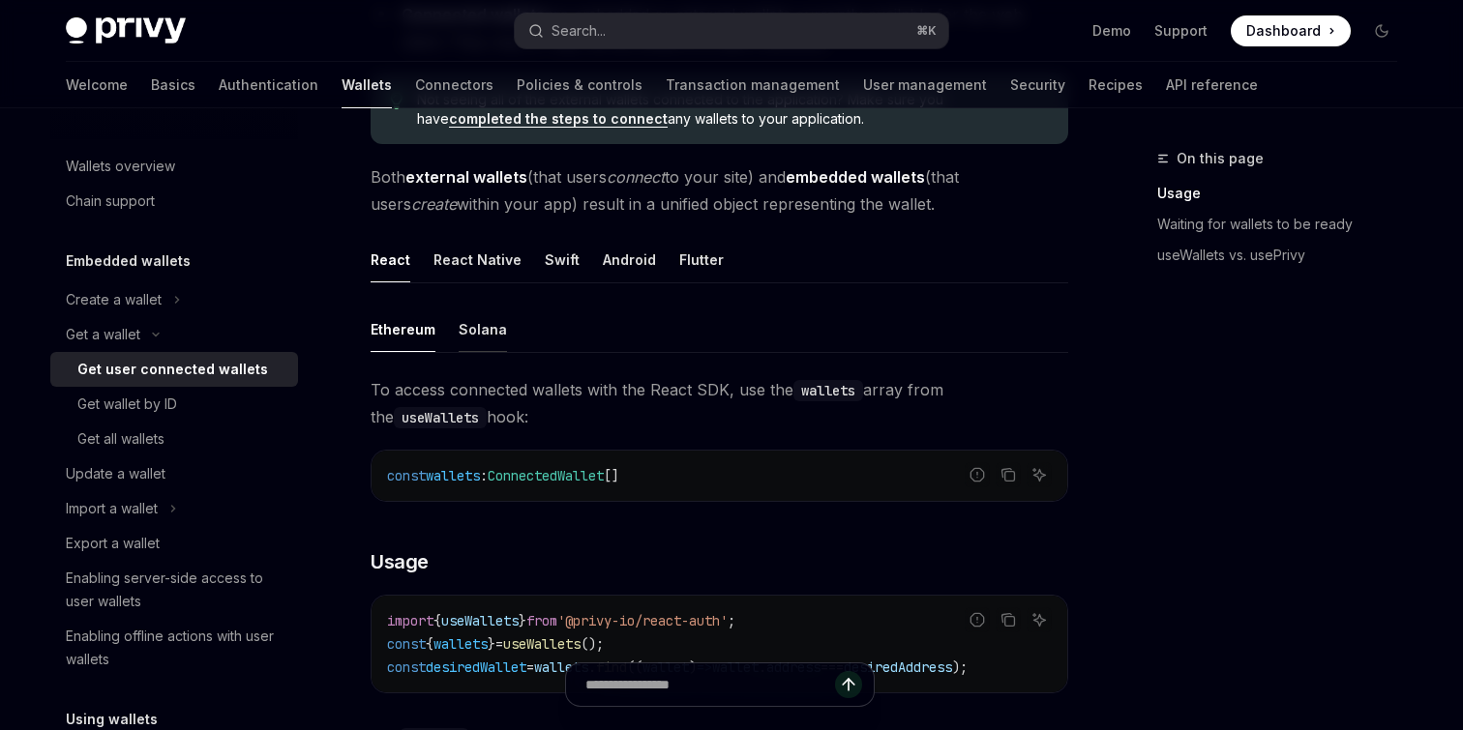
click at [487, 330] on div "Solana" at bounding box center [483, 329] width 48 height 45
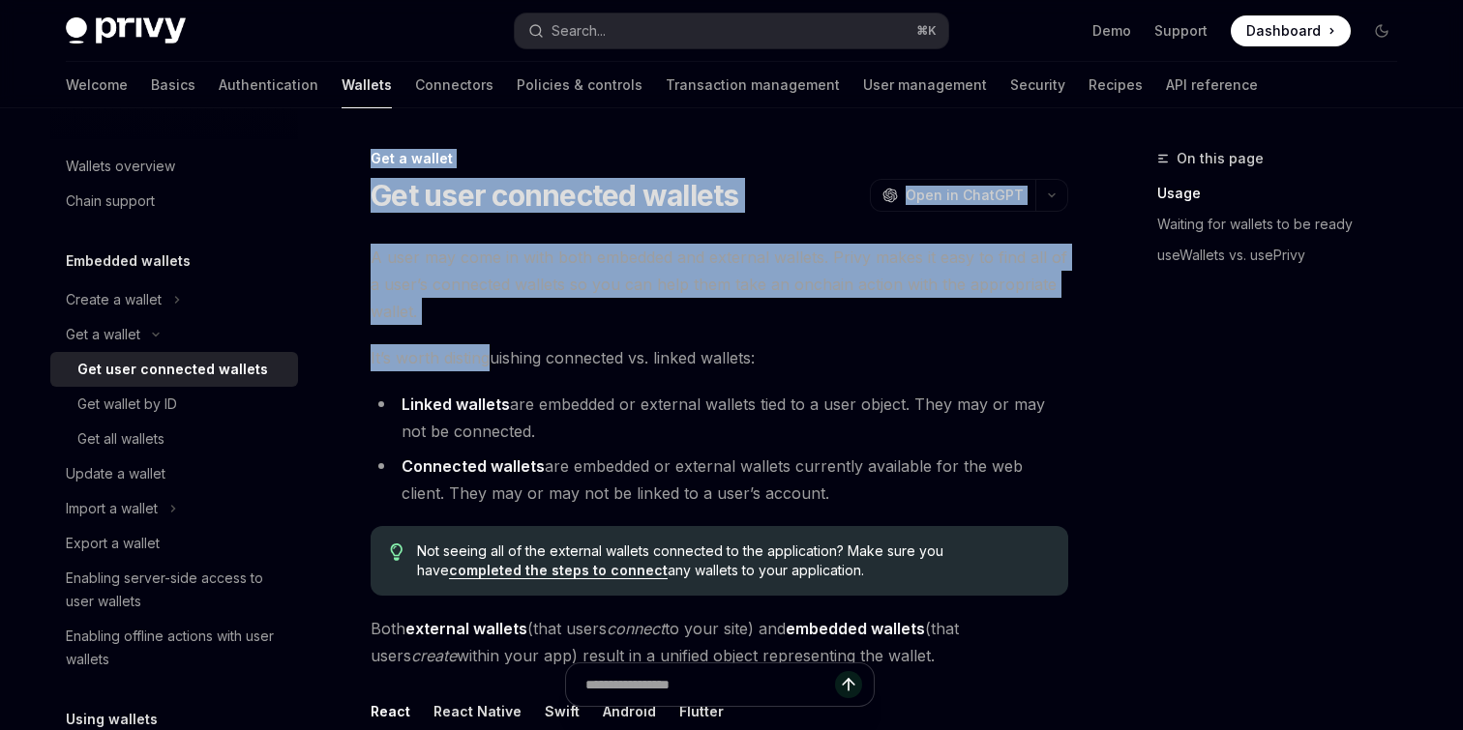
drag, startPoint x: 364, startPoint y: 136, endPoint x: 492, endPoint y: 372, distance: 268.9
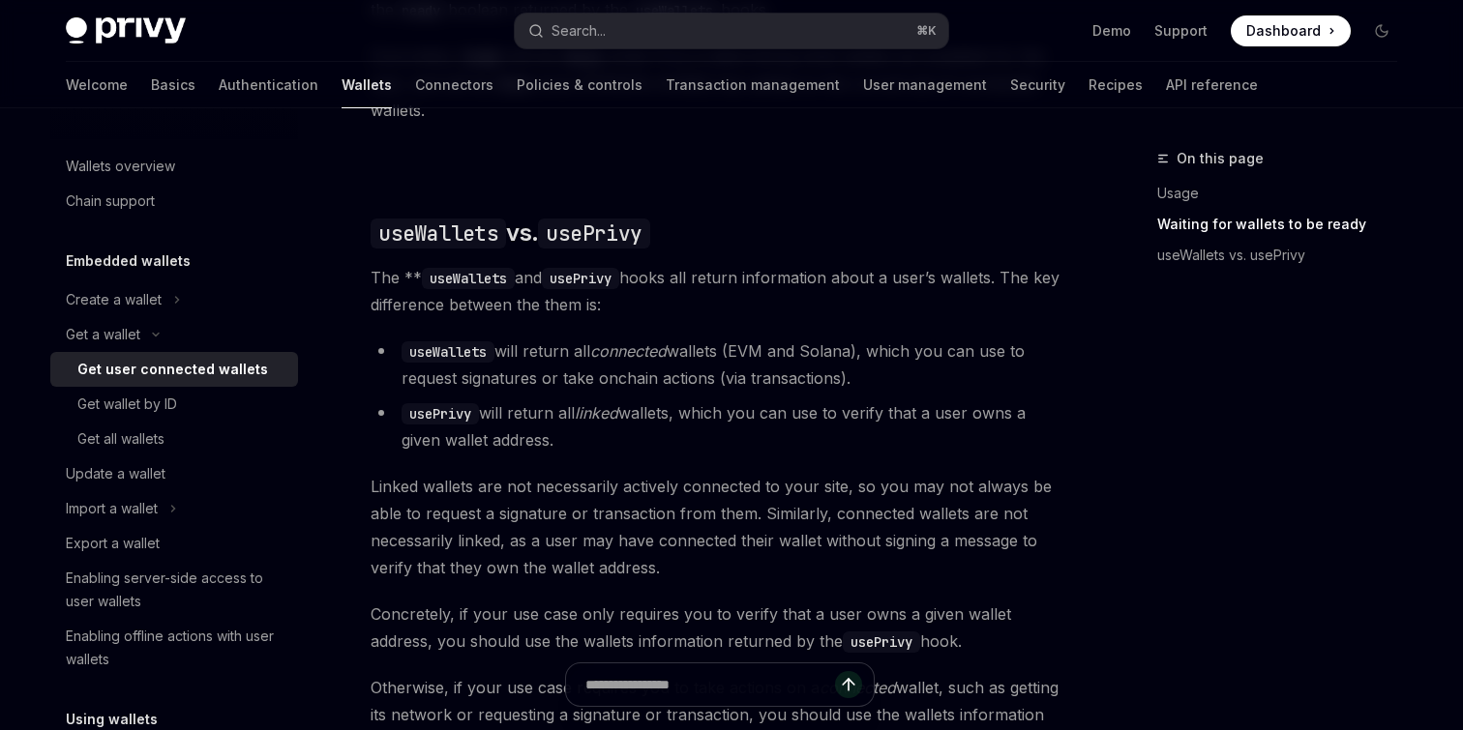
scroll to position [1882, 0]
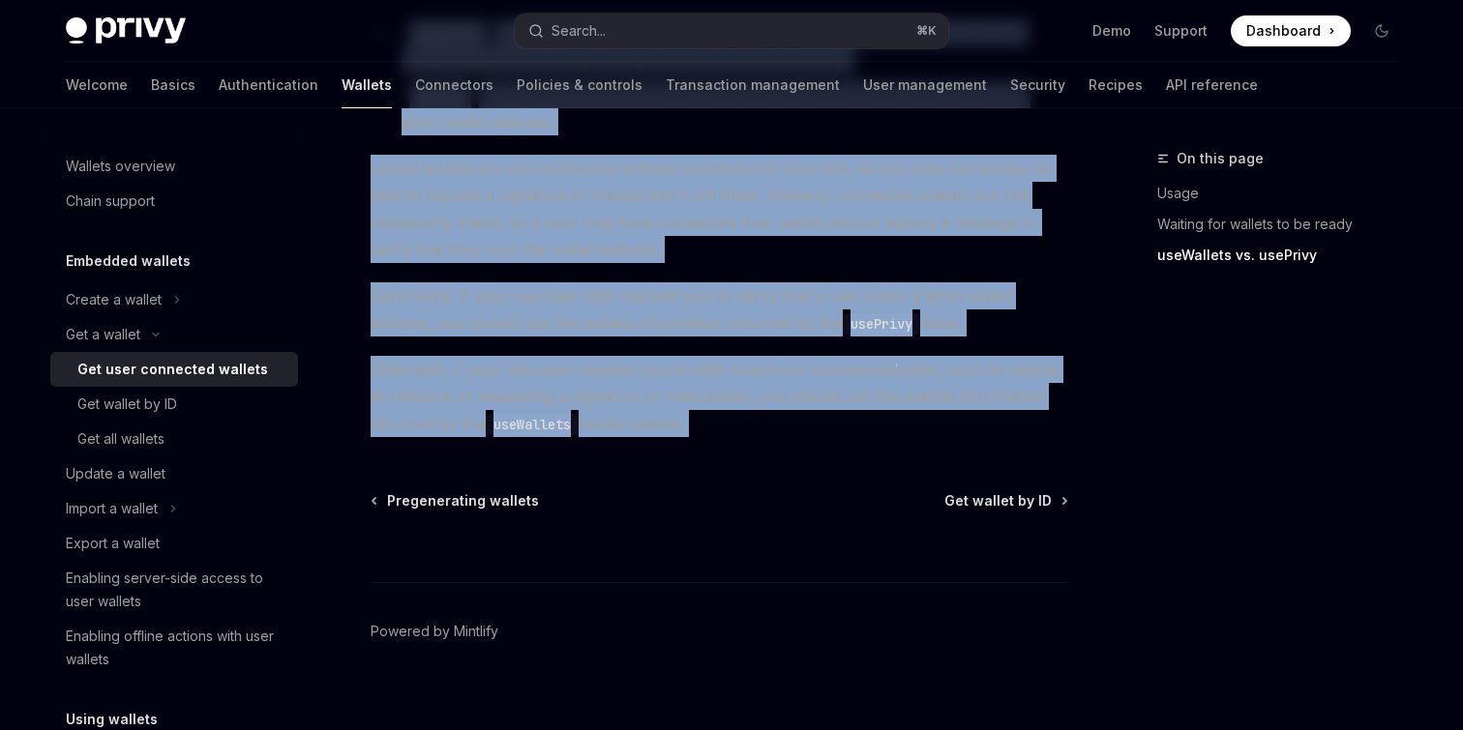
copy div "Lor i dolors Ame cons adipiscin elitsed DoeiUS Temp in UtlaBOR EtdoLO Magn al E…"
click at [167, 509] on button "Import a wallet" at bounding box center [174, 508] width 248 height 35
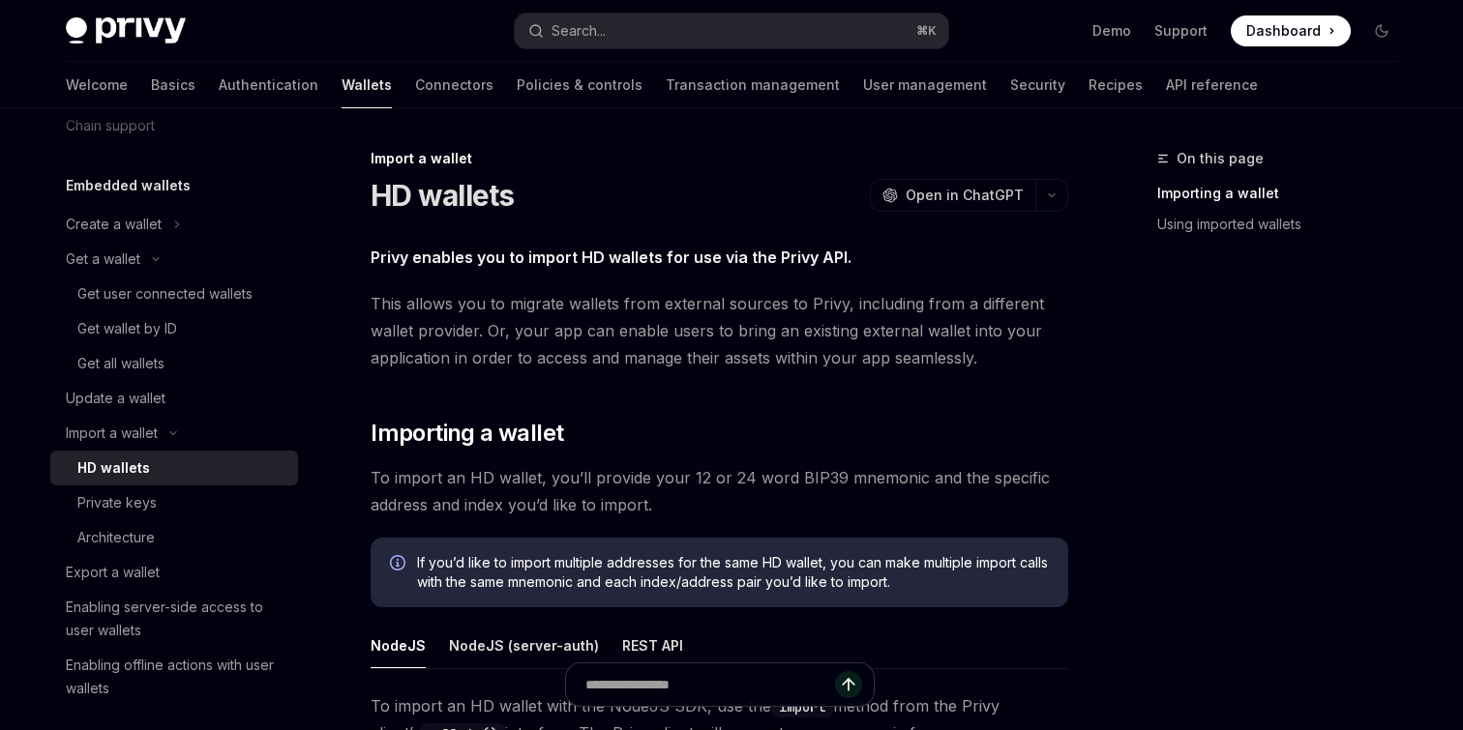
scroll to position [92, 0]
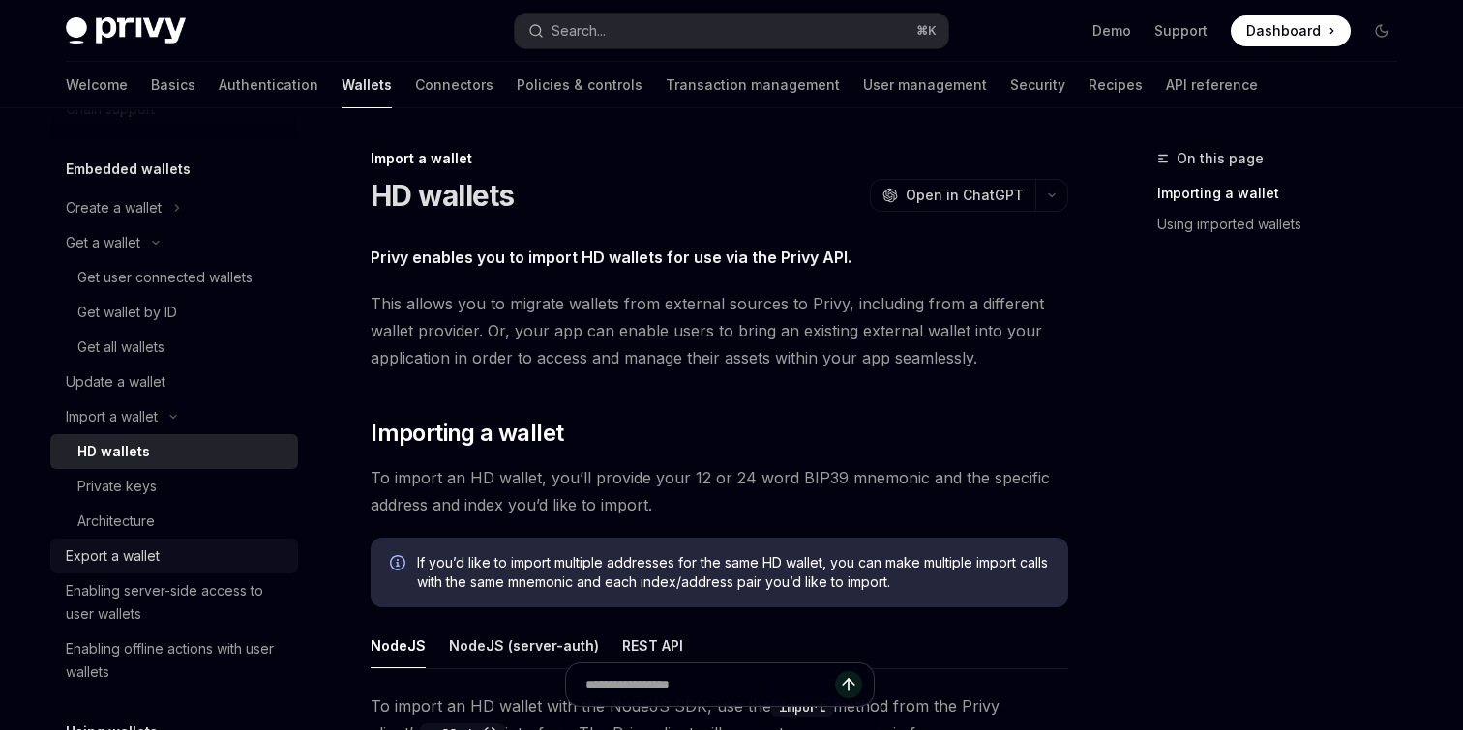
click at [181, 552] on div "Export a wallet" at bounding box center [176, 556] width 221 height 23
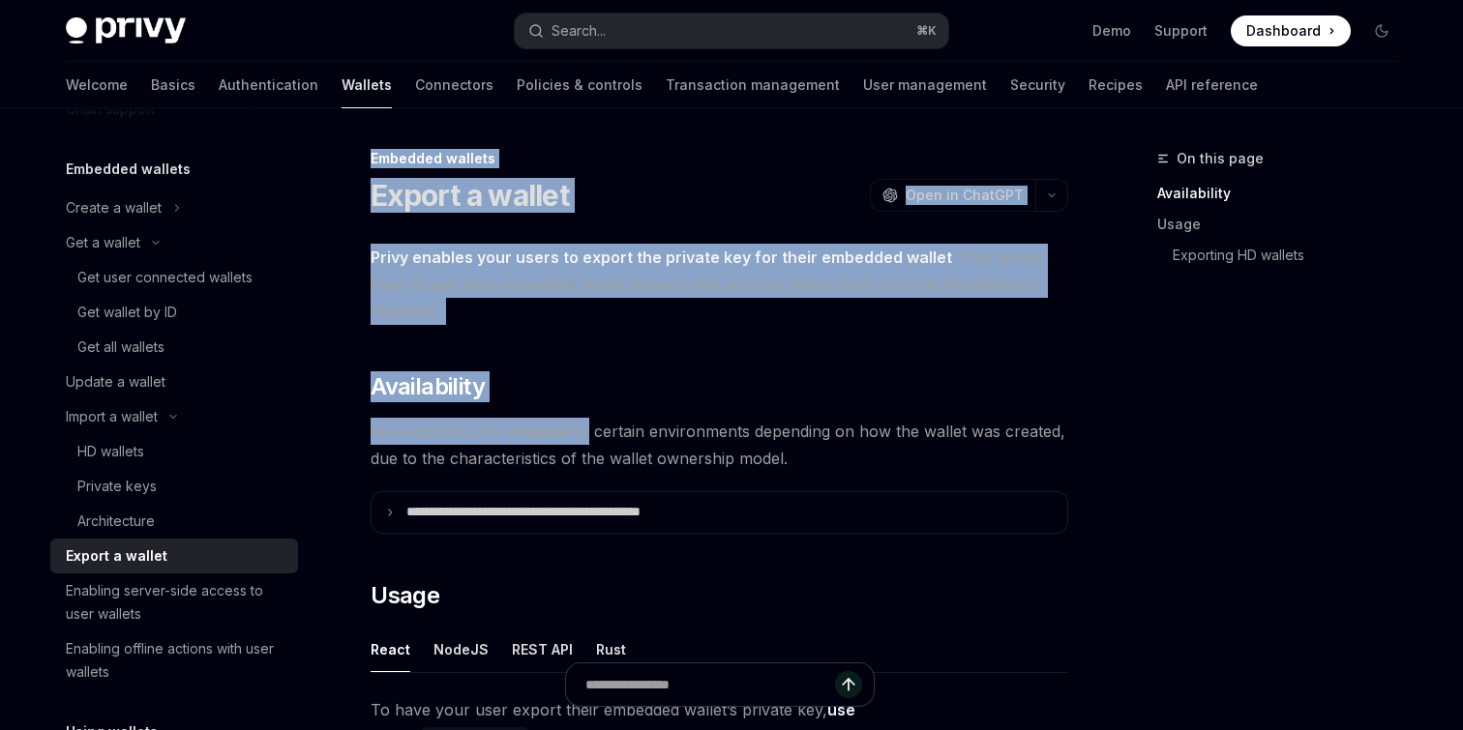
drag, startPoint x: 368, startPoint y: 148, endPoint x: 582, endPoint y: 428, distance: 352.6
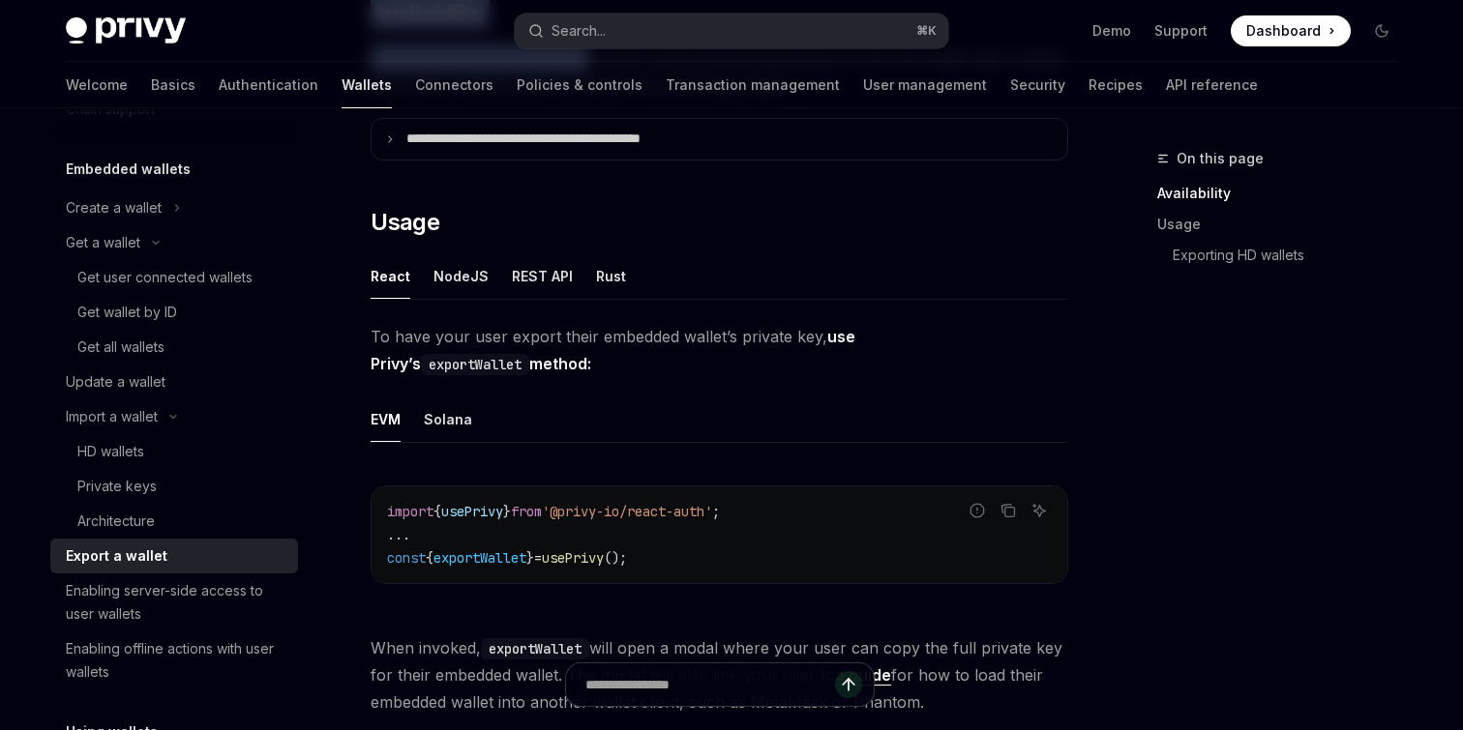
scroll to position [395, 0]
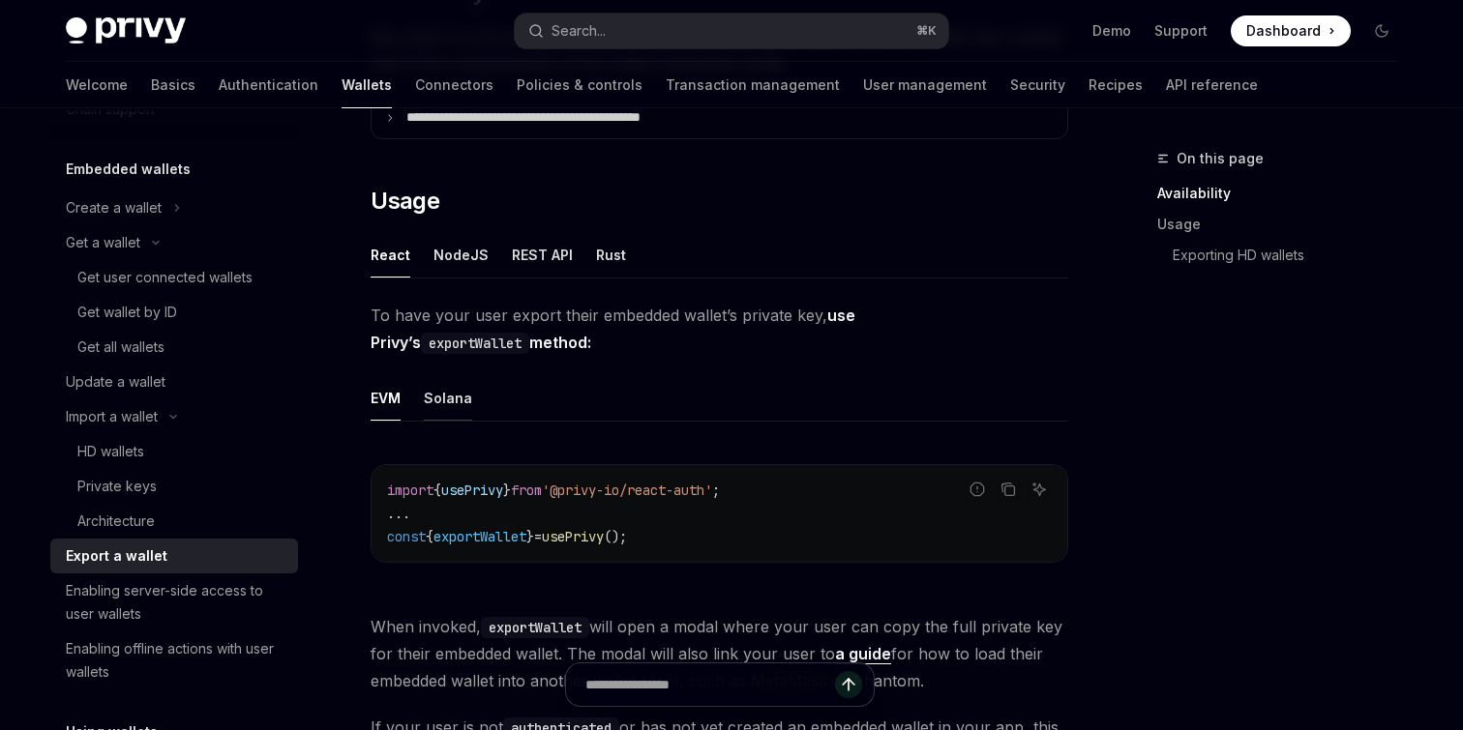
click at [461, 405] on div "Solana" at bounding box center [448, 397] width 48 height 45
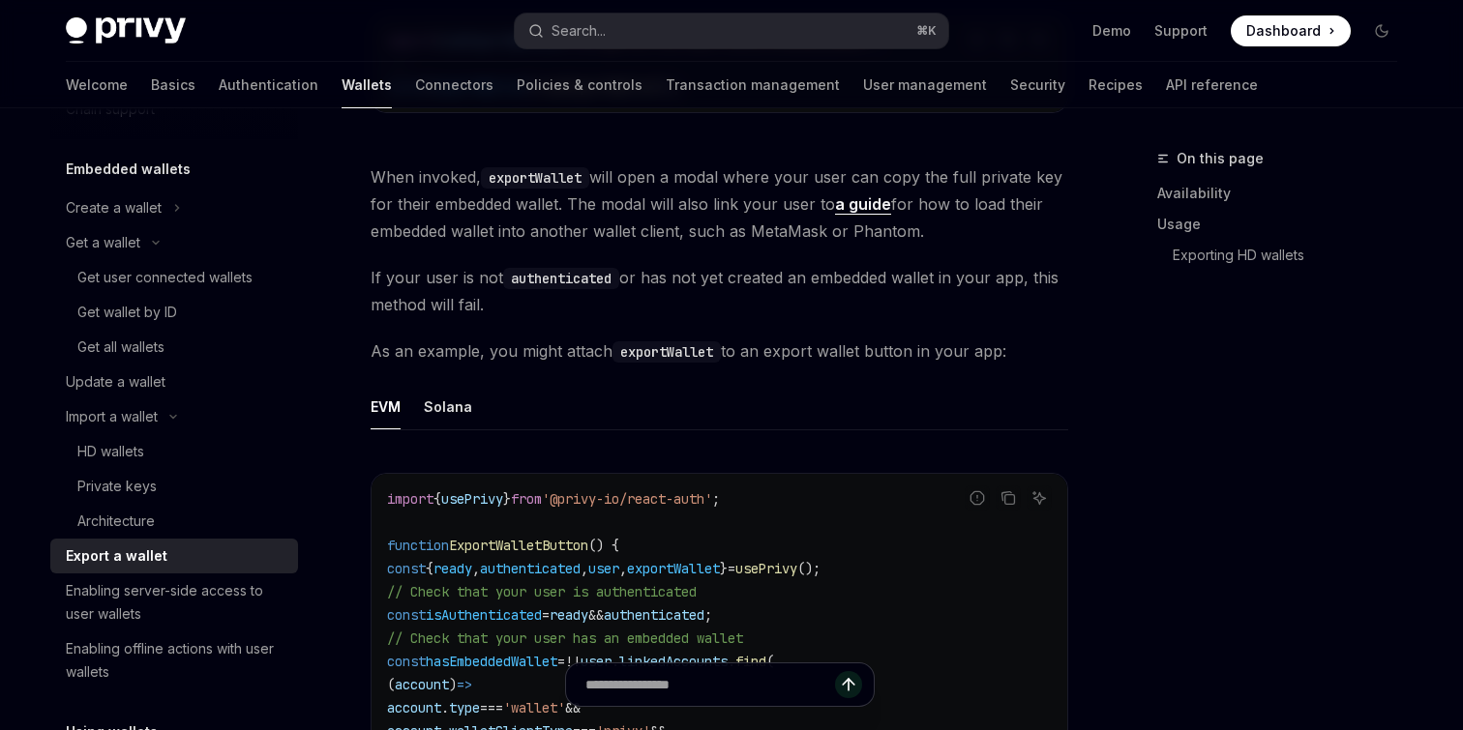
scroll to position [884, 0]
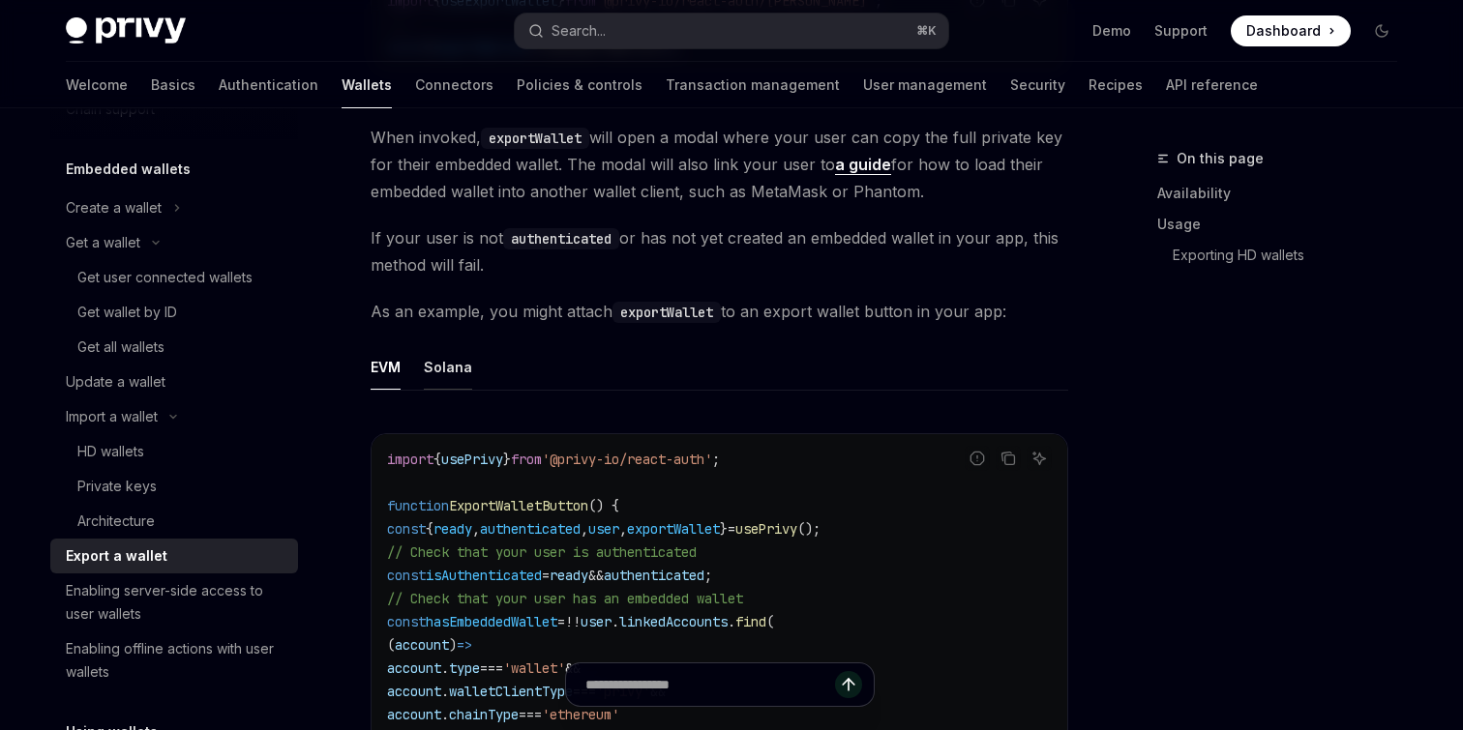
click at [440, 376] on div "Solana" at bounding box center [448, 366] width 48 height 45
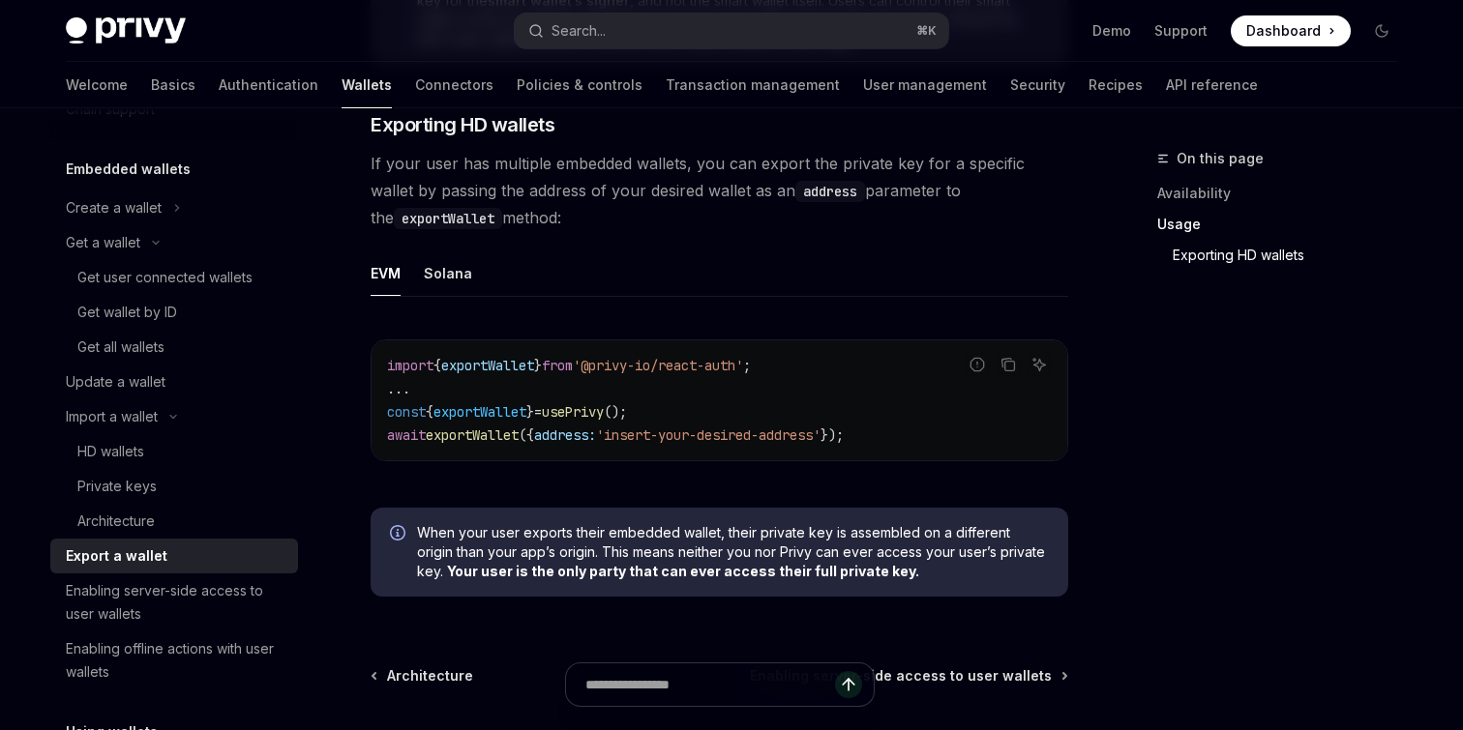
scroll to position [2042, 0]
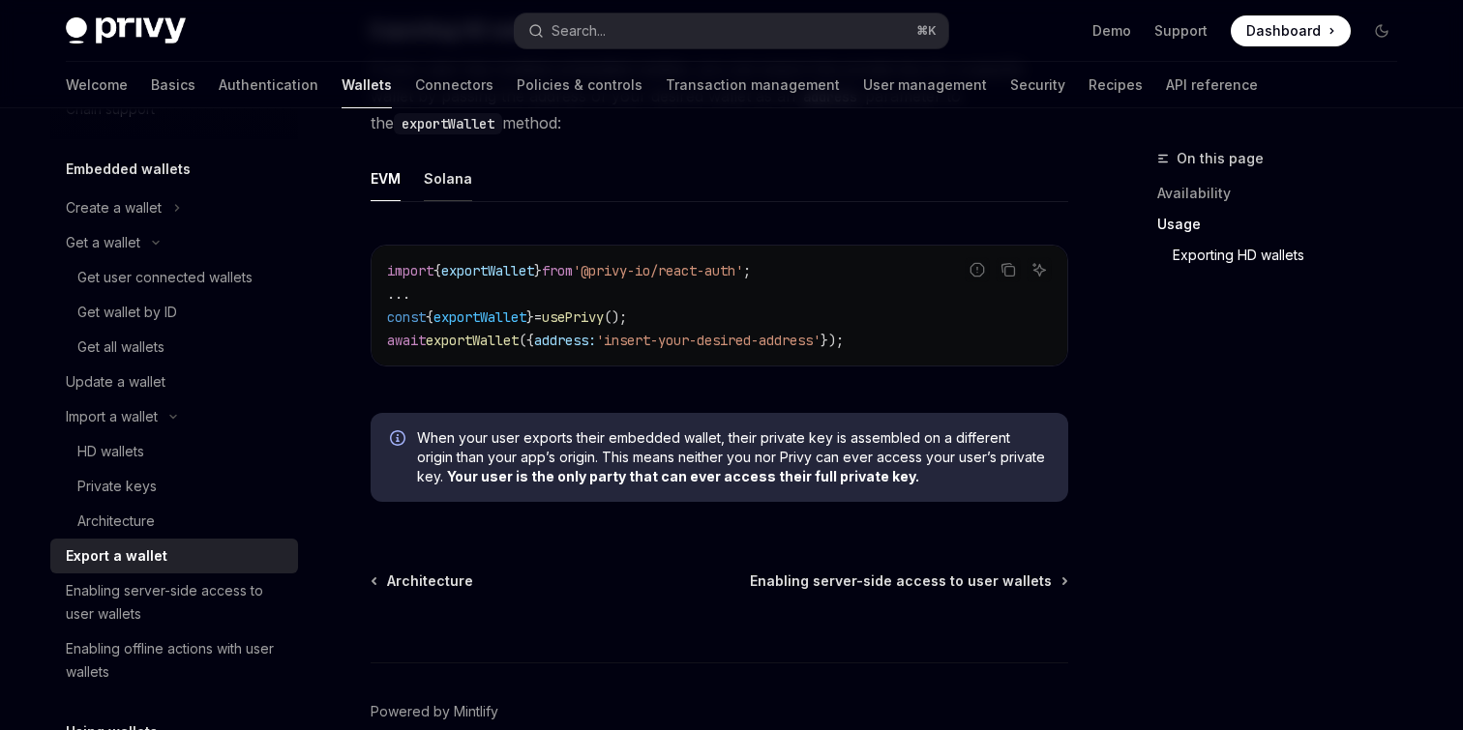
click at [440, 195] on div "Solana" at bounding box center [448, 178] width 48 height 45
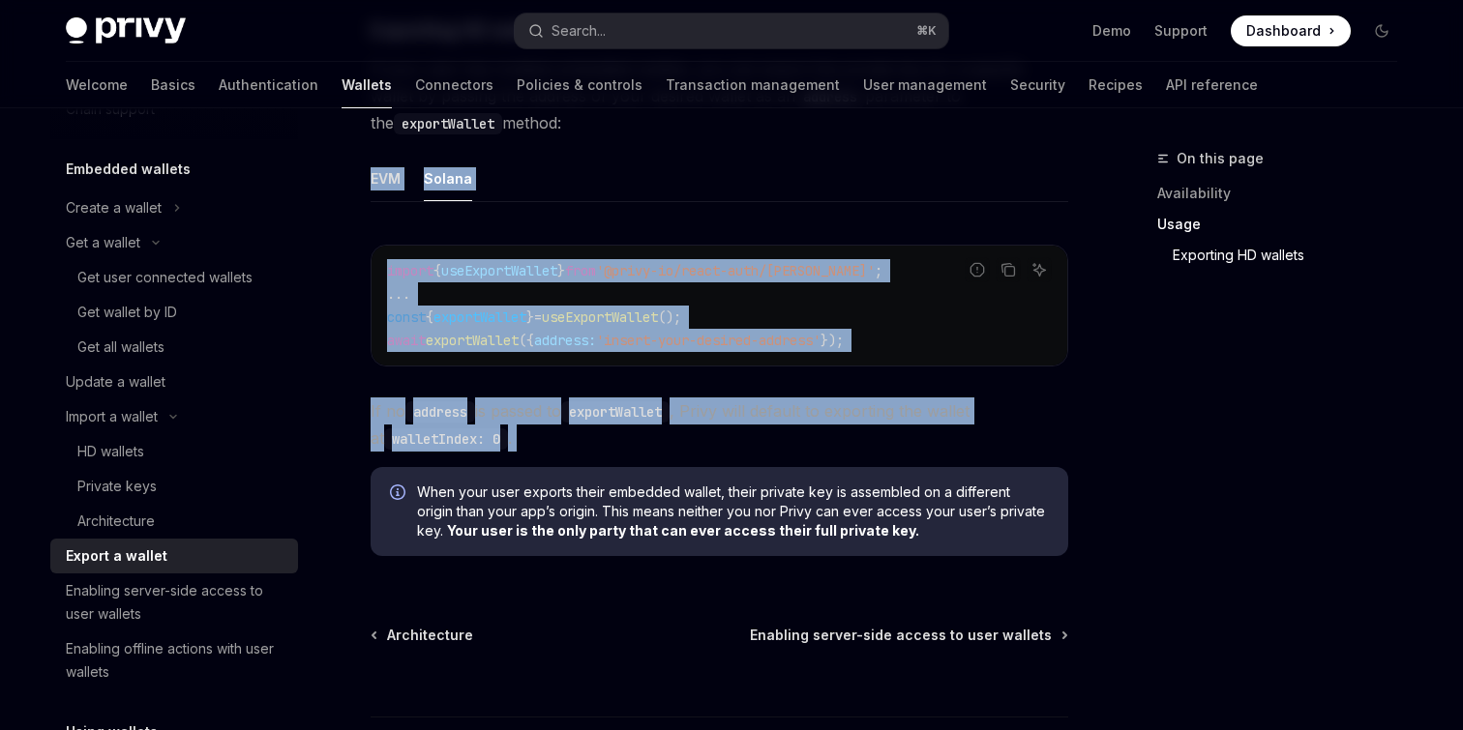
copy div "EVM Solana Report incorrect code Copy Ask AI import { useExportWallet } from '@…"
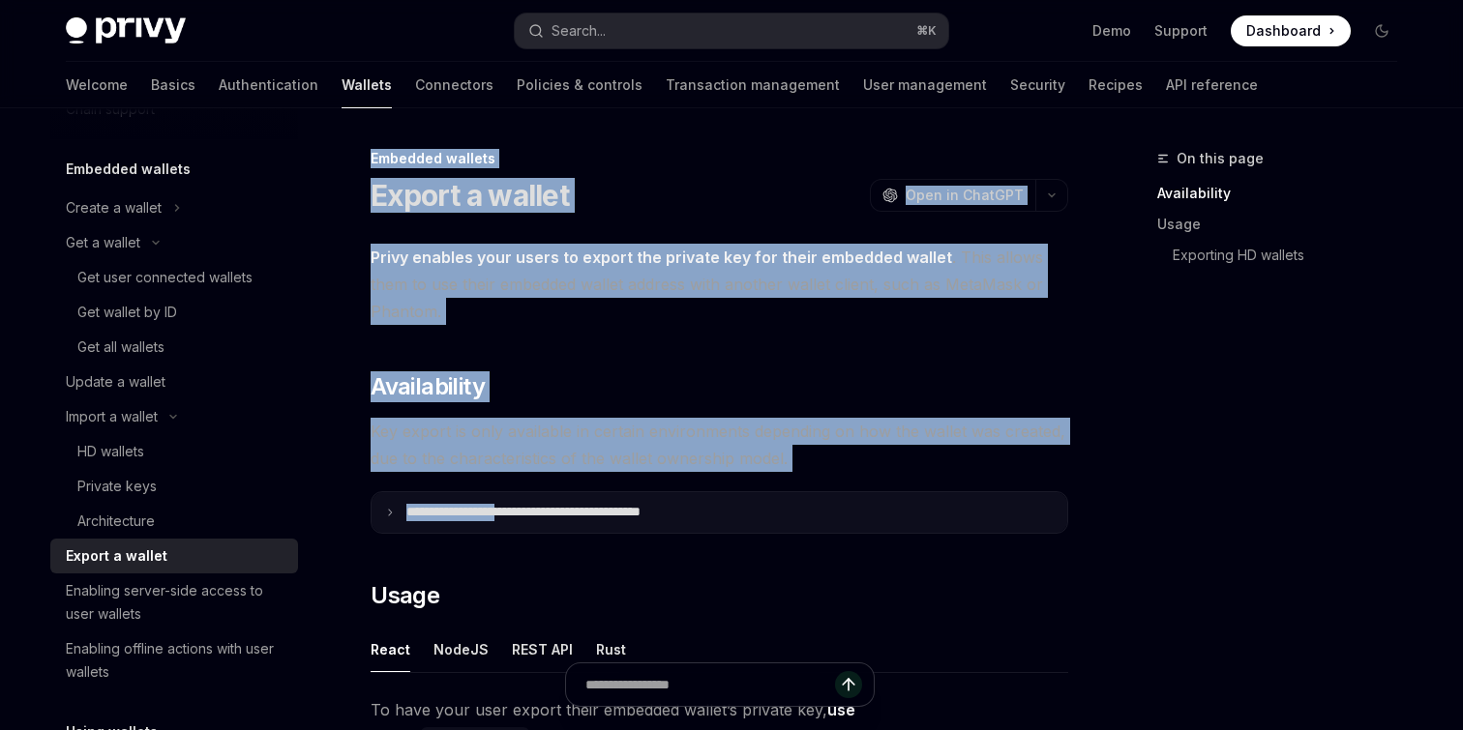
drag, startPoint x: 366, startPoint y: 159, endPoint x: 542, endPoint y: 519, distance: 400.7
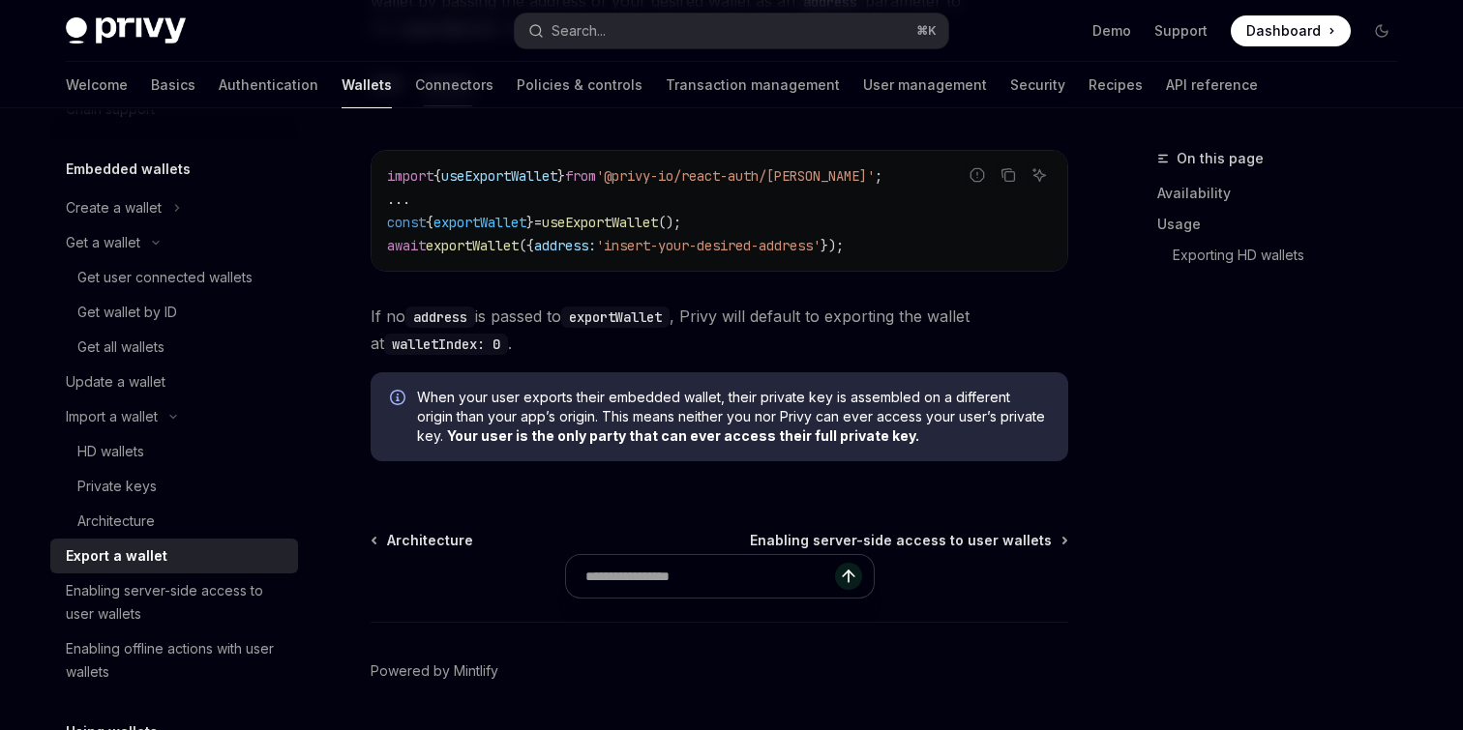
scroll to position [2203, 0]
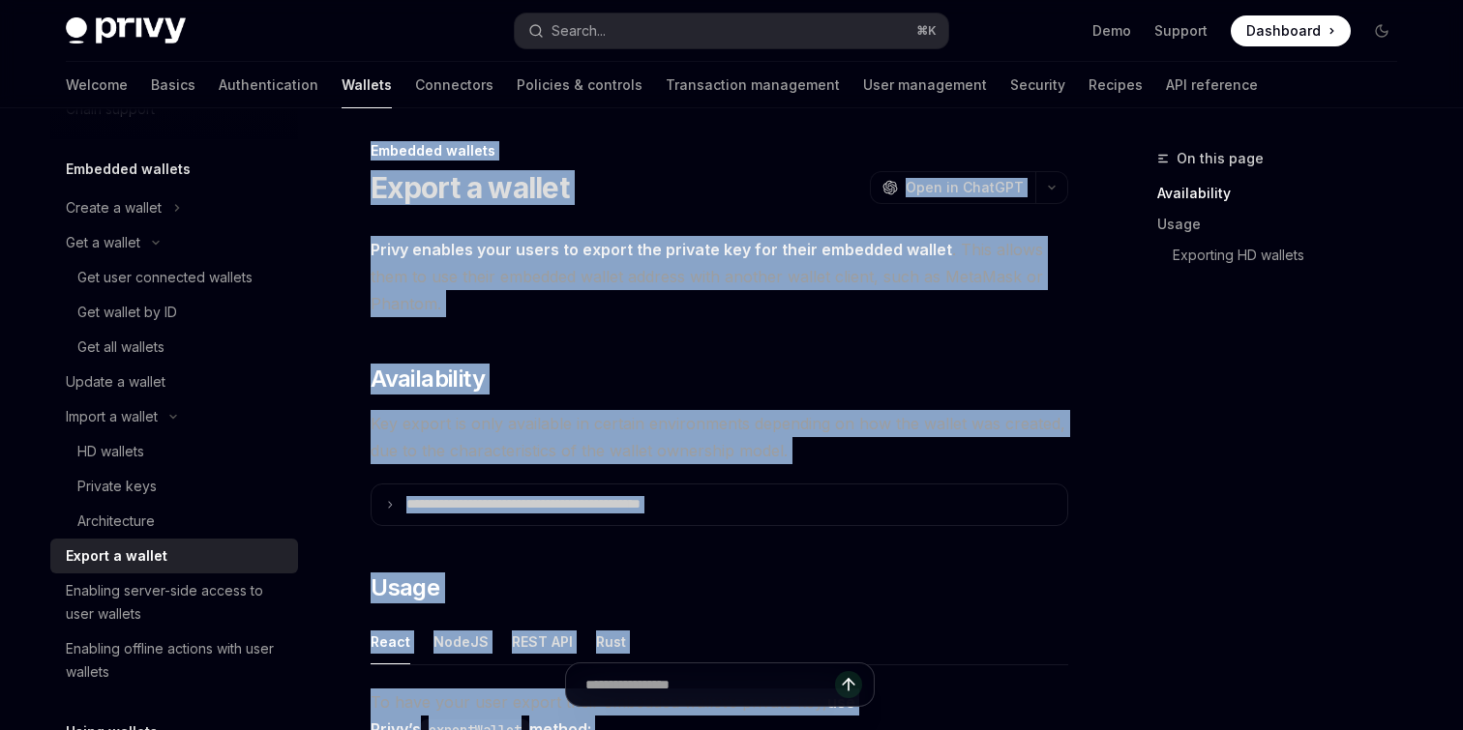
scroll to position [0, 0]
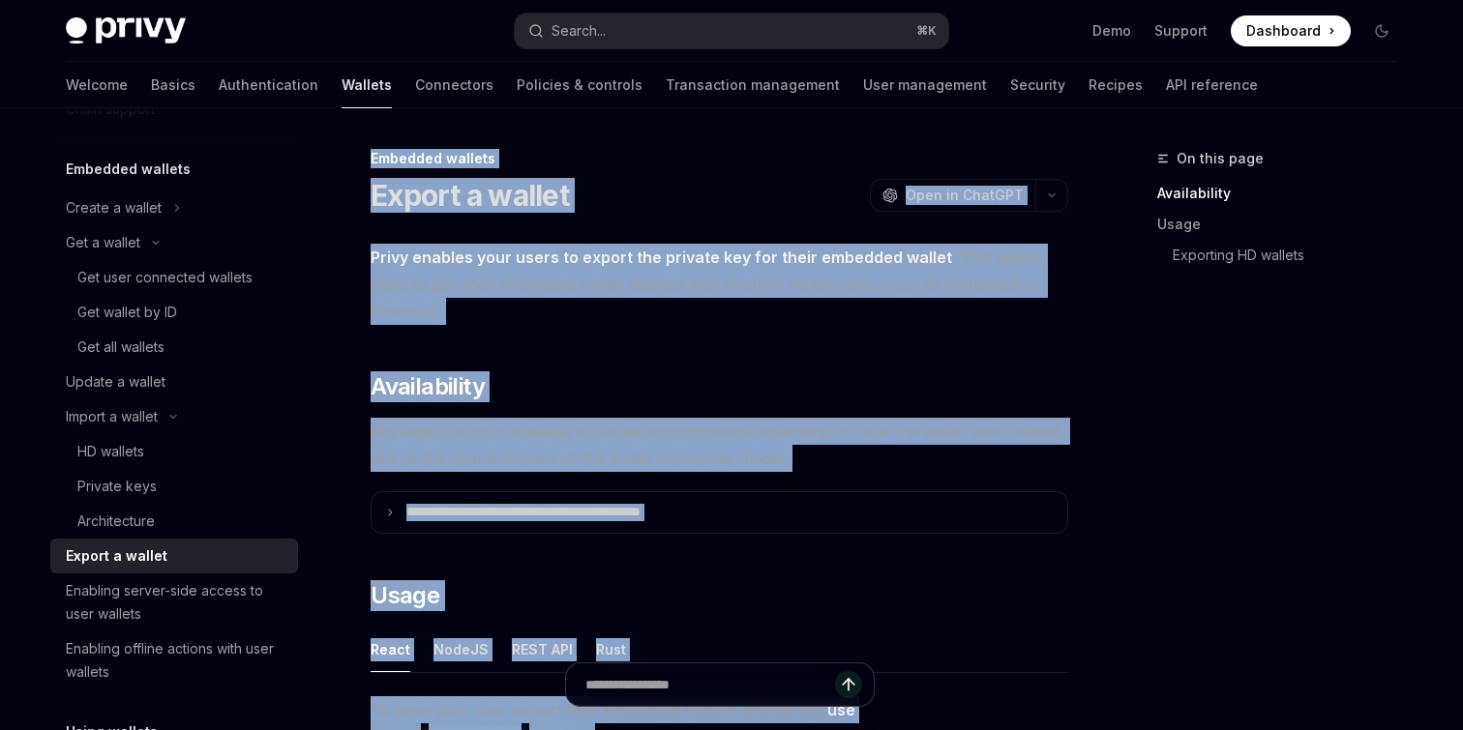
copy div "**********"
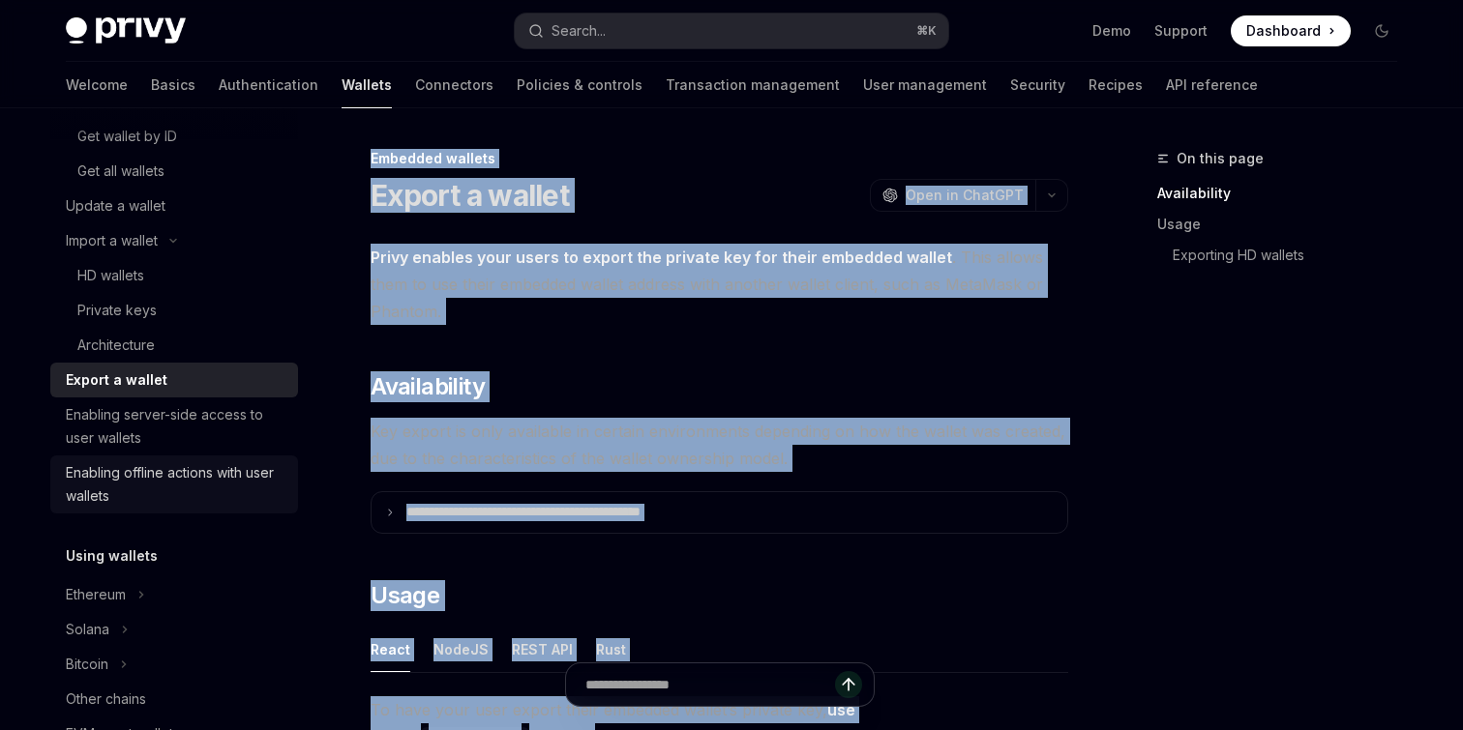
scroll to position [290, 0]
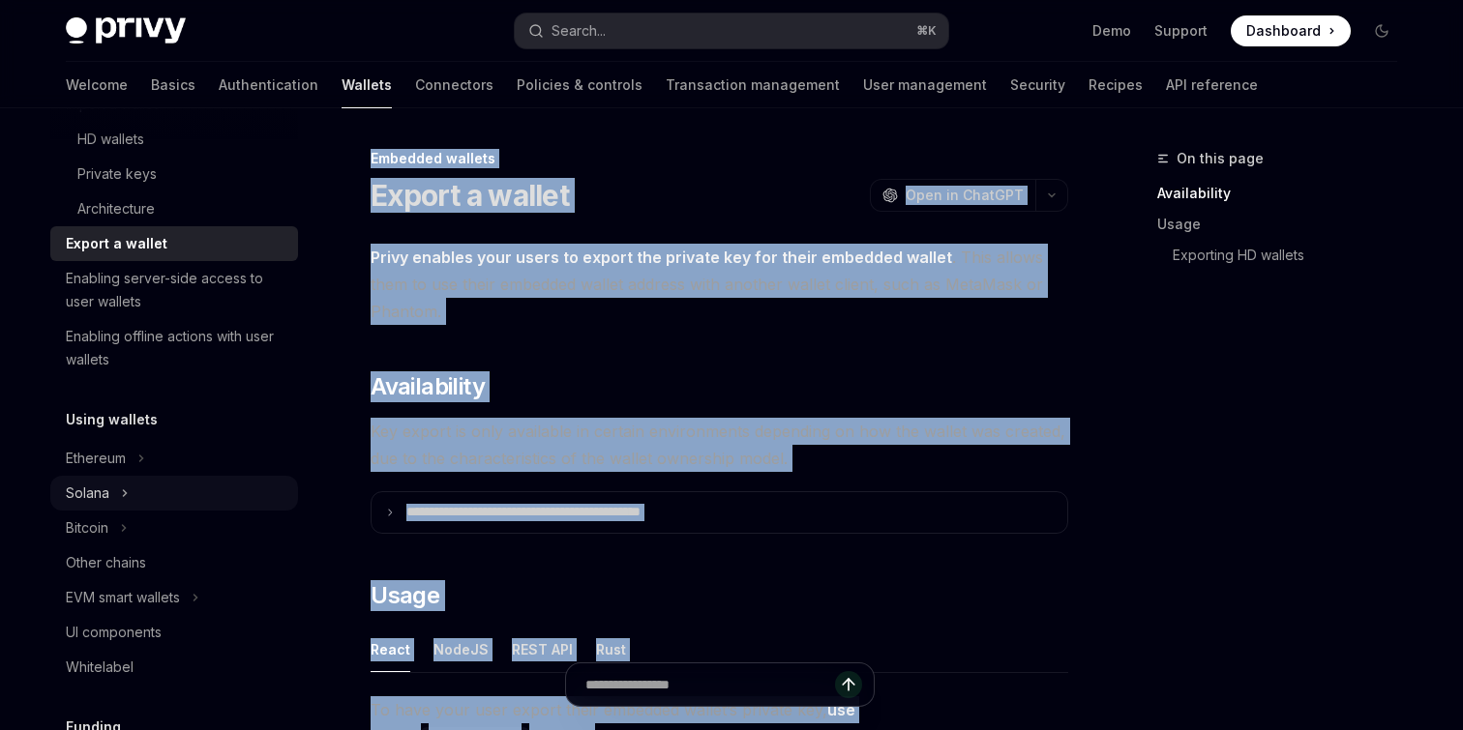
click at [159, 489] on button "Solana" at bounding box center [174, 493] width 248 height 35
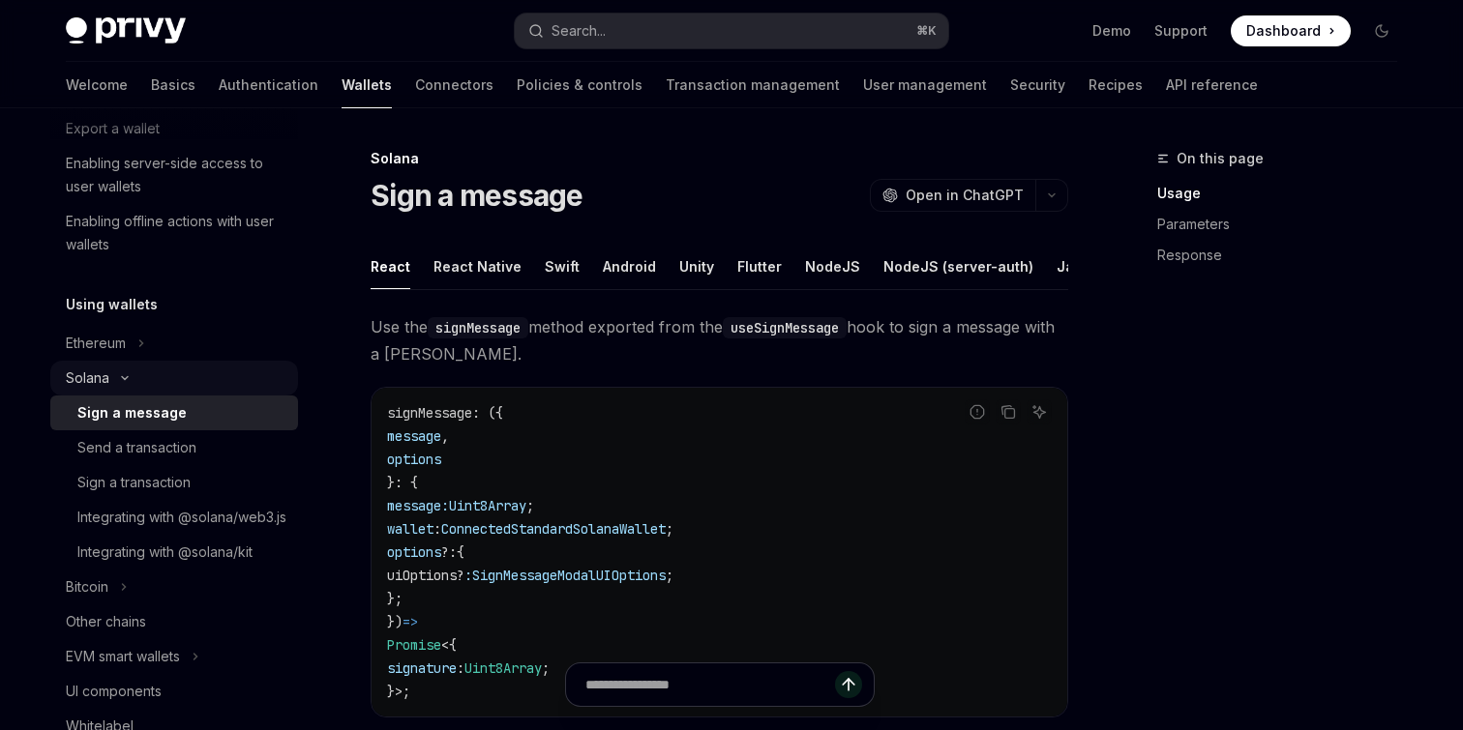
scroll to position [521, 0]
click at [176, 459] on link "Send a transaction" at bounding box center [174, 446] width 248 height 35
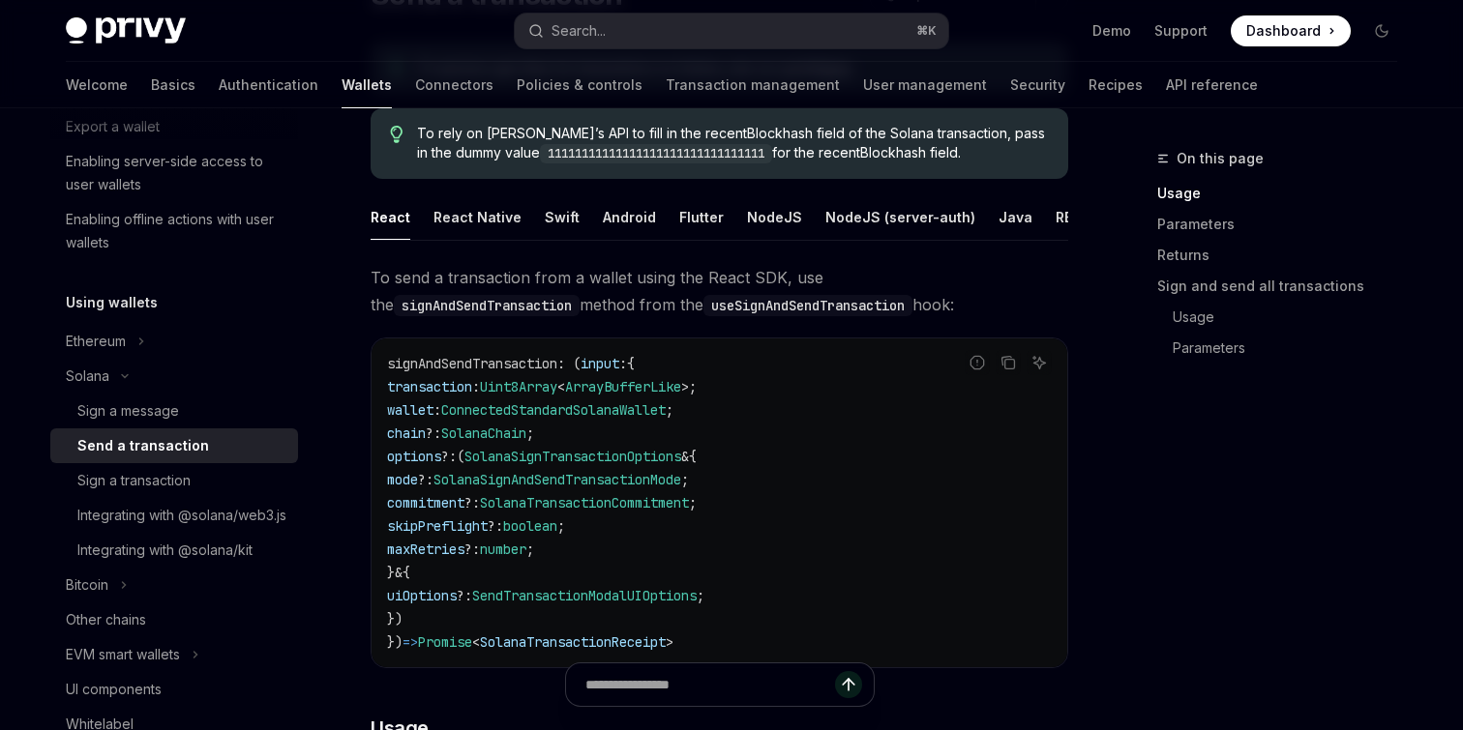
scroll to position [202, 0]
click at [221, 492] on link "Sign a transaction" at bounding box center [174, 480] width 248 height 35
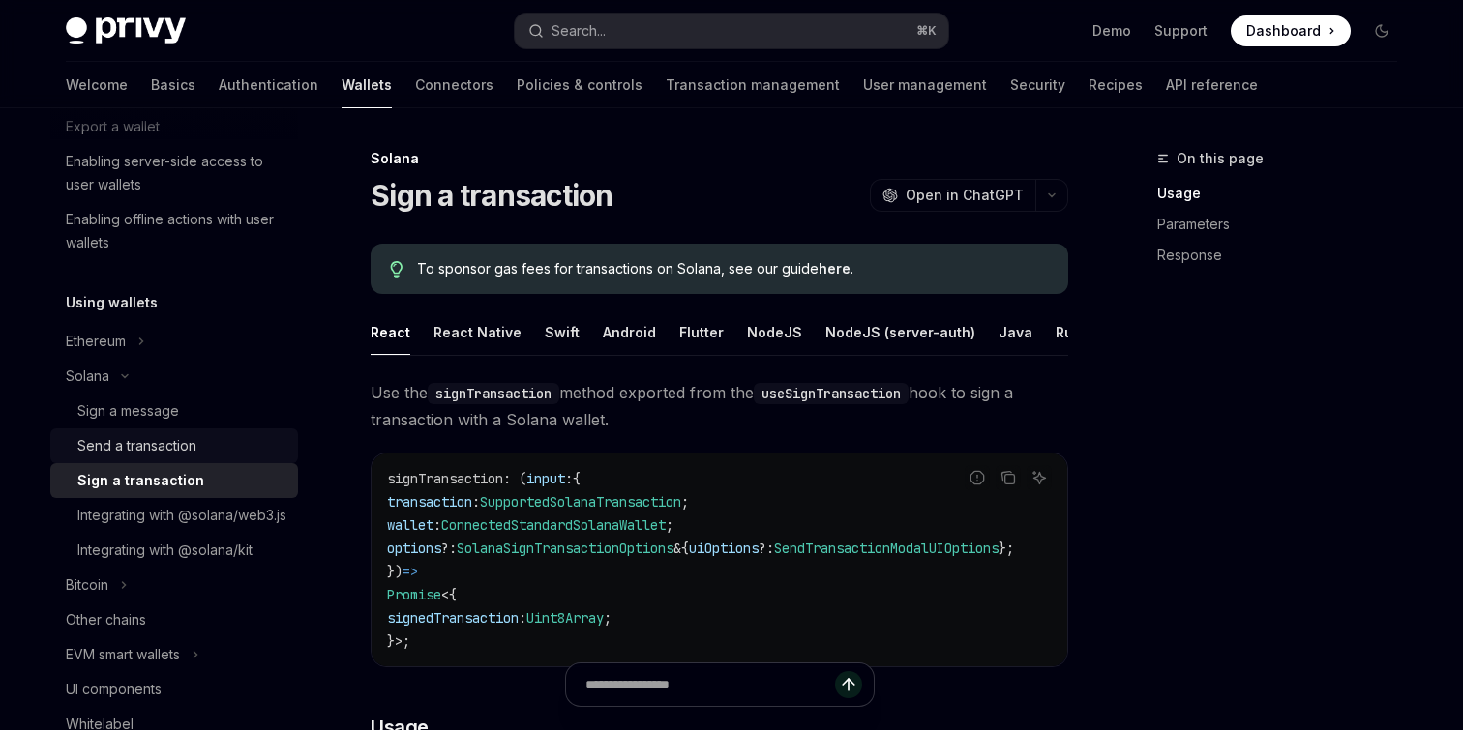
click at [240, 456] on div "Send a transaction" at bounding box center [181, 445] width 209 height 23
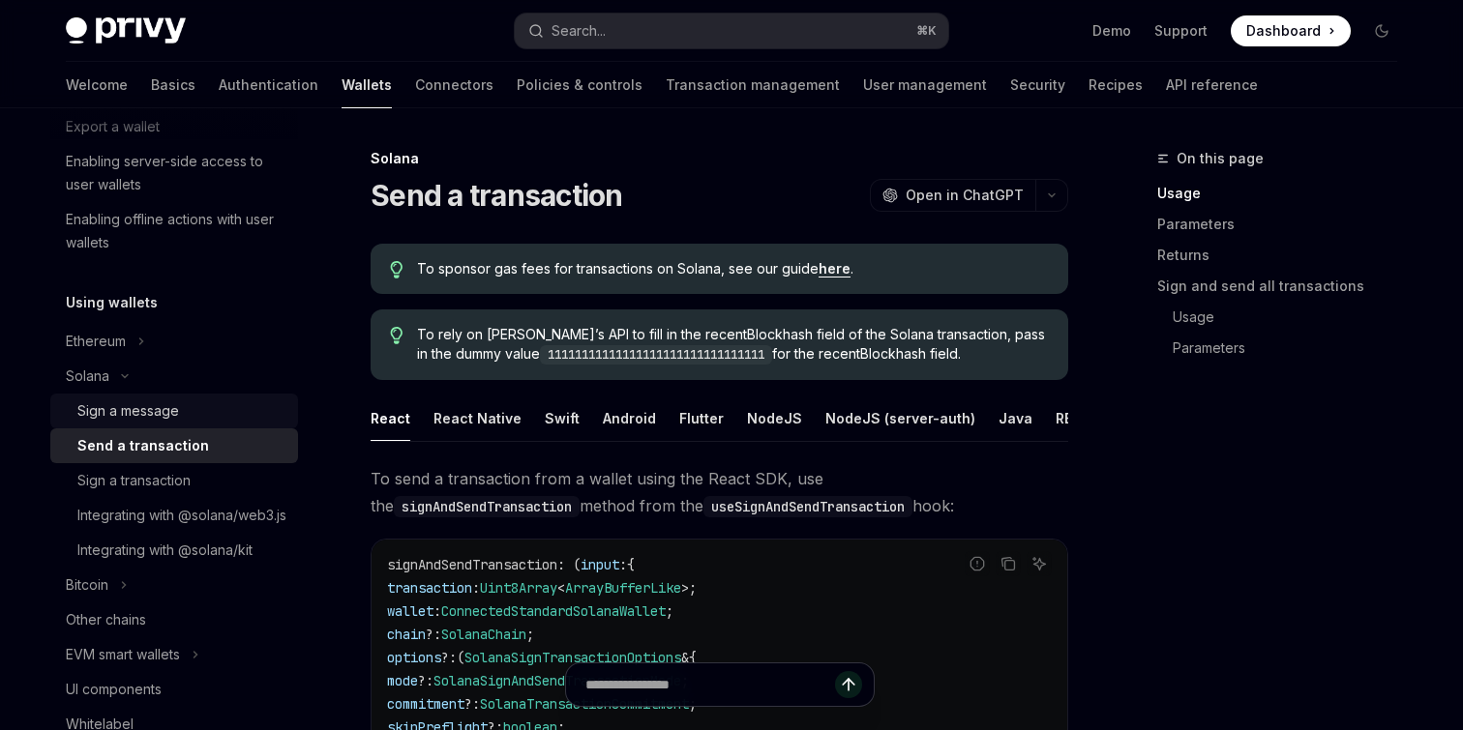
click at [239, 412] on div "Sign a message" at bounding box center [181, 411] width 209 height 23
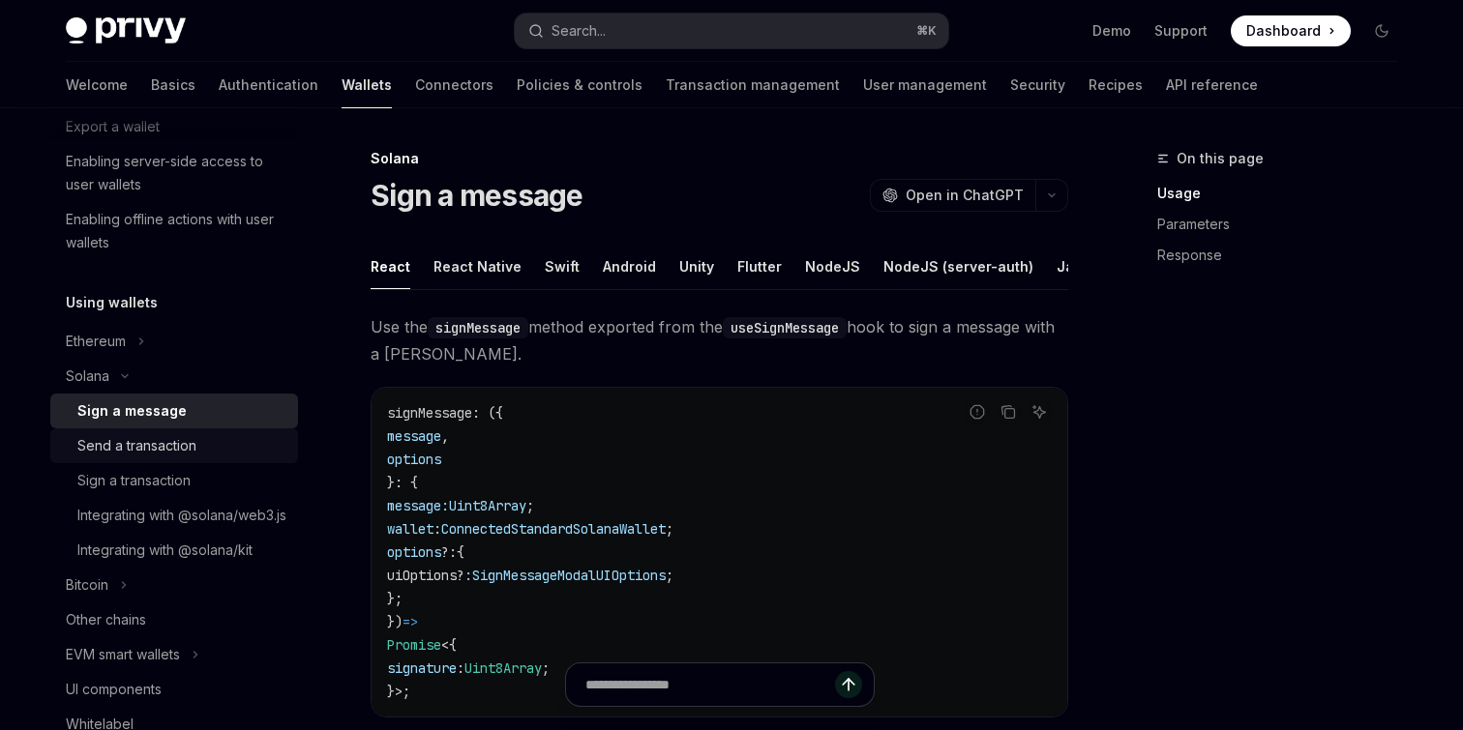
click at [235, 441] on div "Send a transaction" at bounding box center [181, 445] width 209 height 23
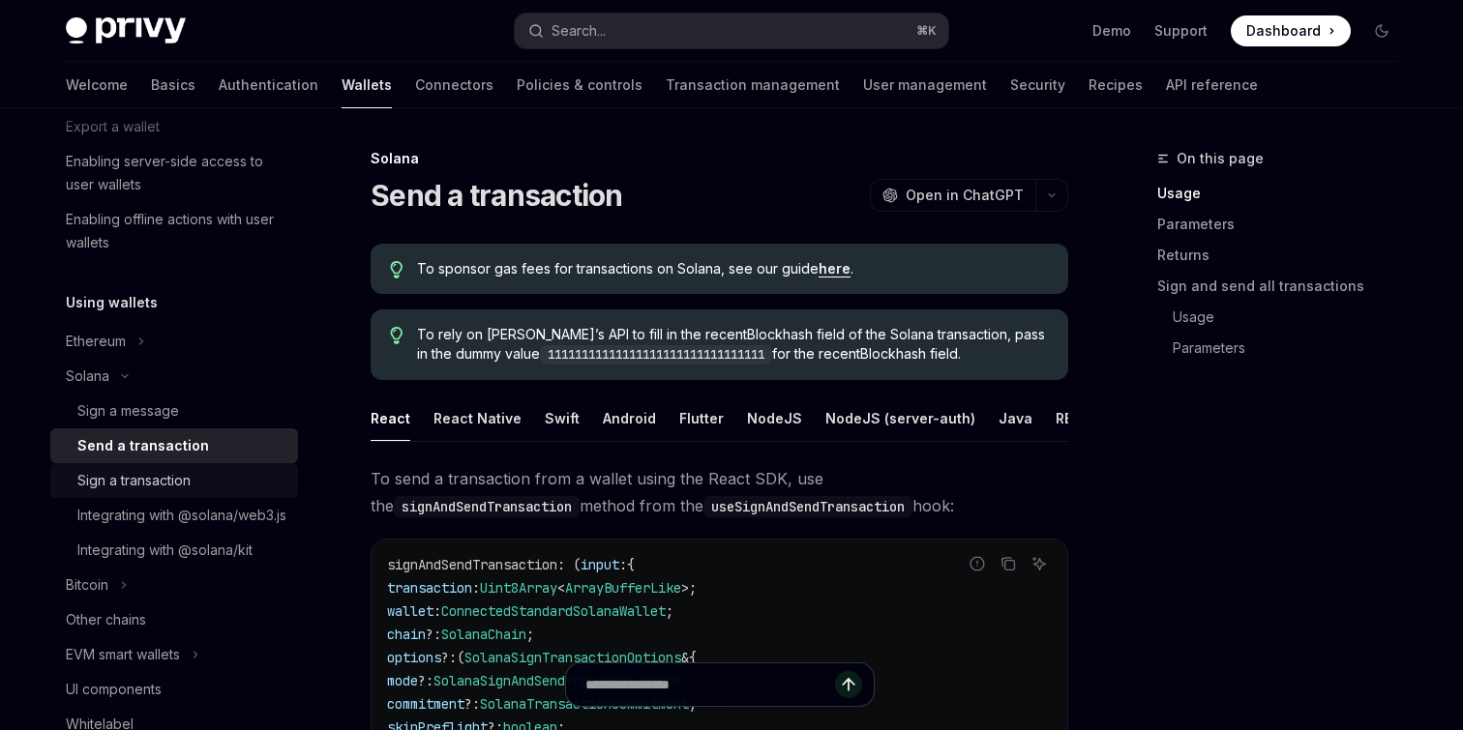
click at [235, 479] on div "Sign a transaction" at bounding box center [181, 480] width 209 height 23
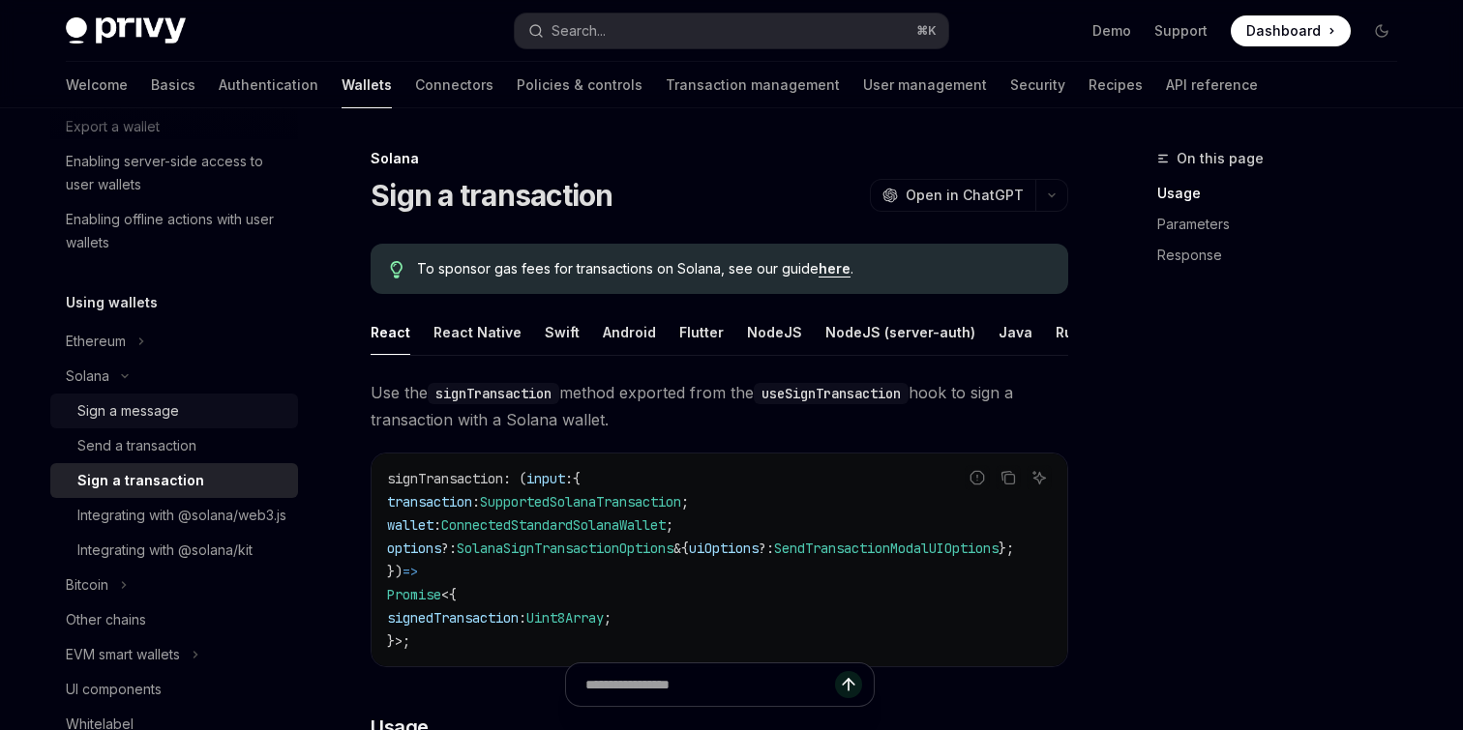
click at [228, 422] on div "Sign a message" at bounding box center [181, 411] width 209 height 23
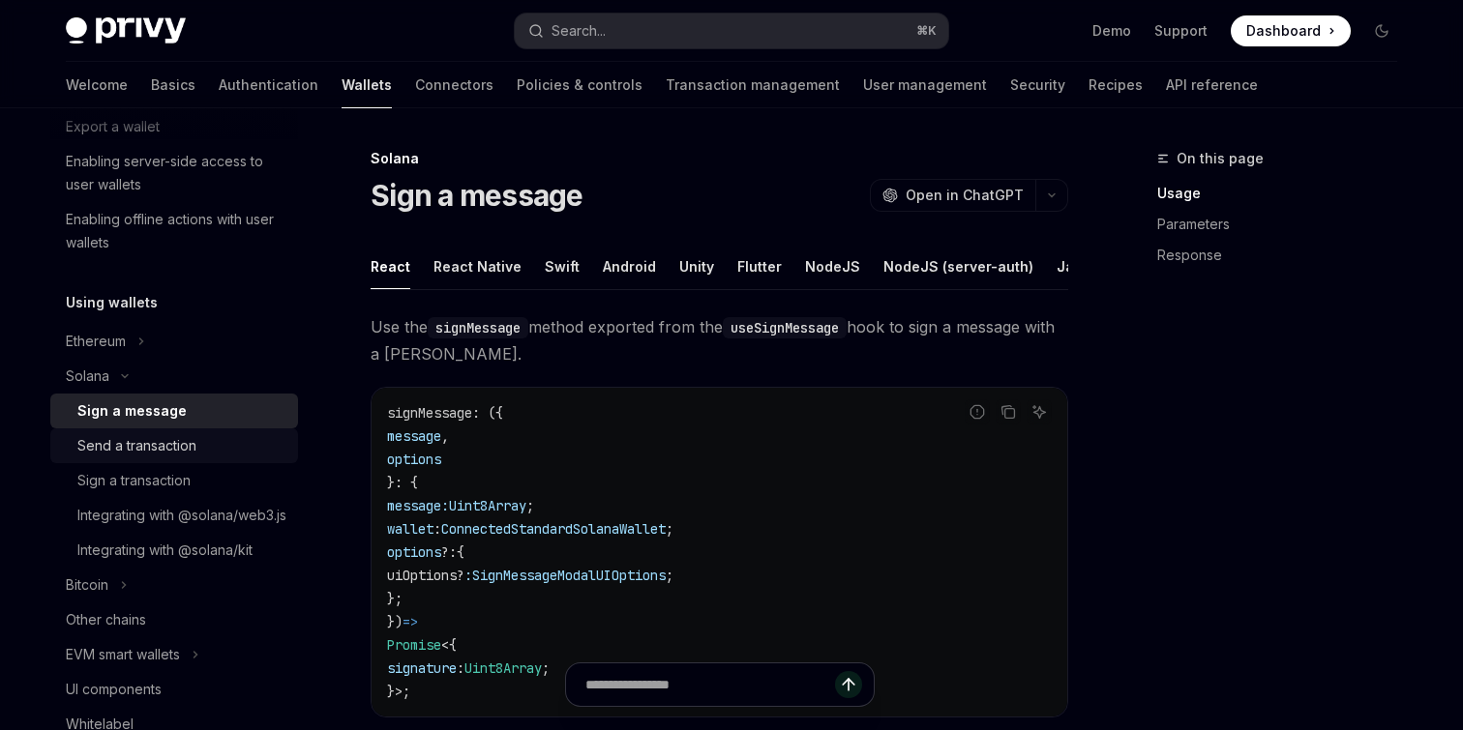
click at [228, 457] on div "Send a transaction" at bounding box center [181, 445] width 209 height 23
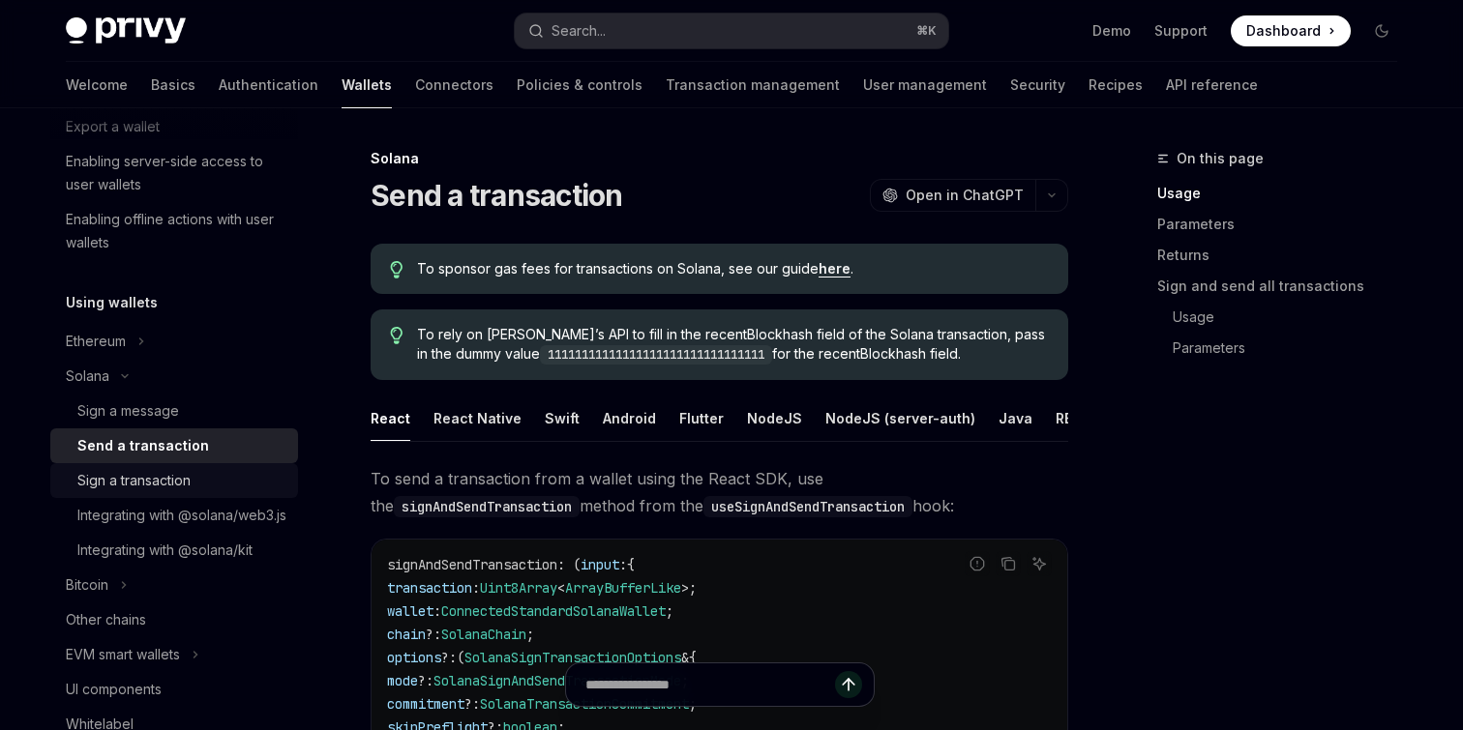
click at [231, 481] on div "Sign a transaction" at bounding box center [181, 480] width 209 height 23
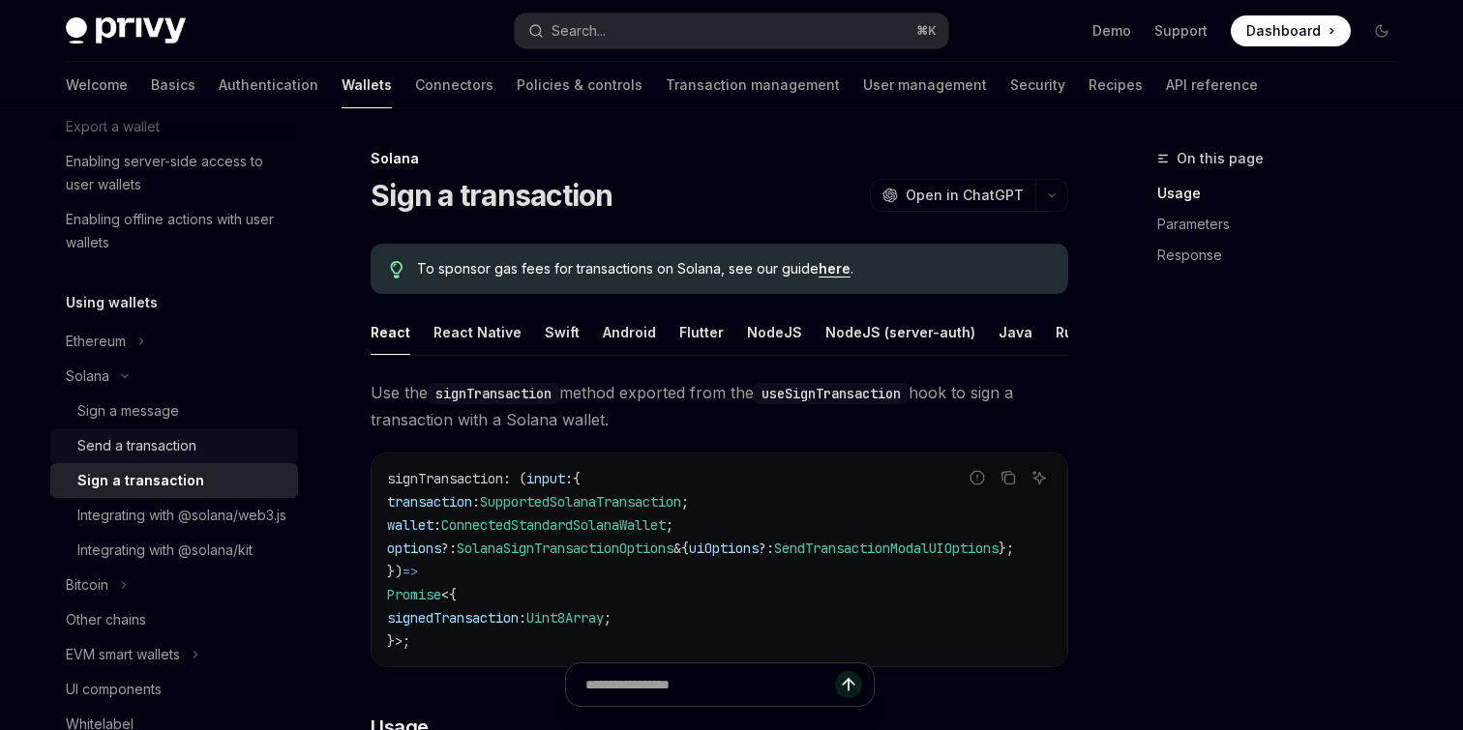
click at [232, 462] on link "Send a transaction" at bounding box center [174, 446] width 248 height 35
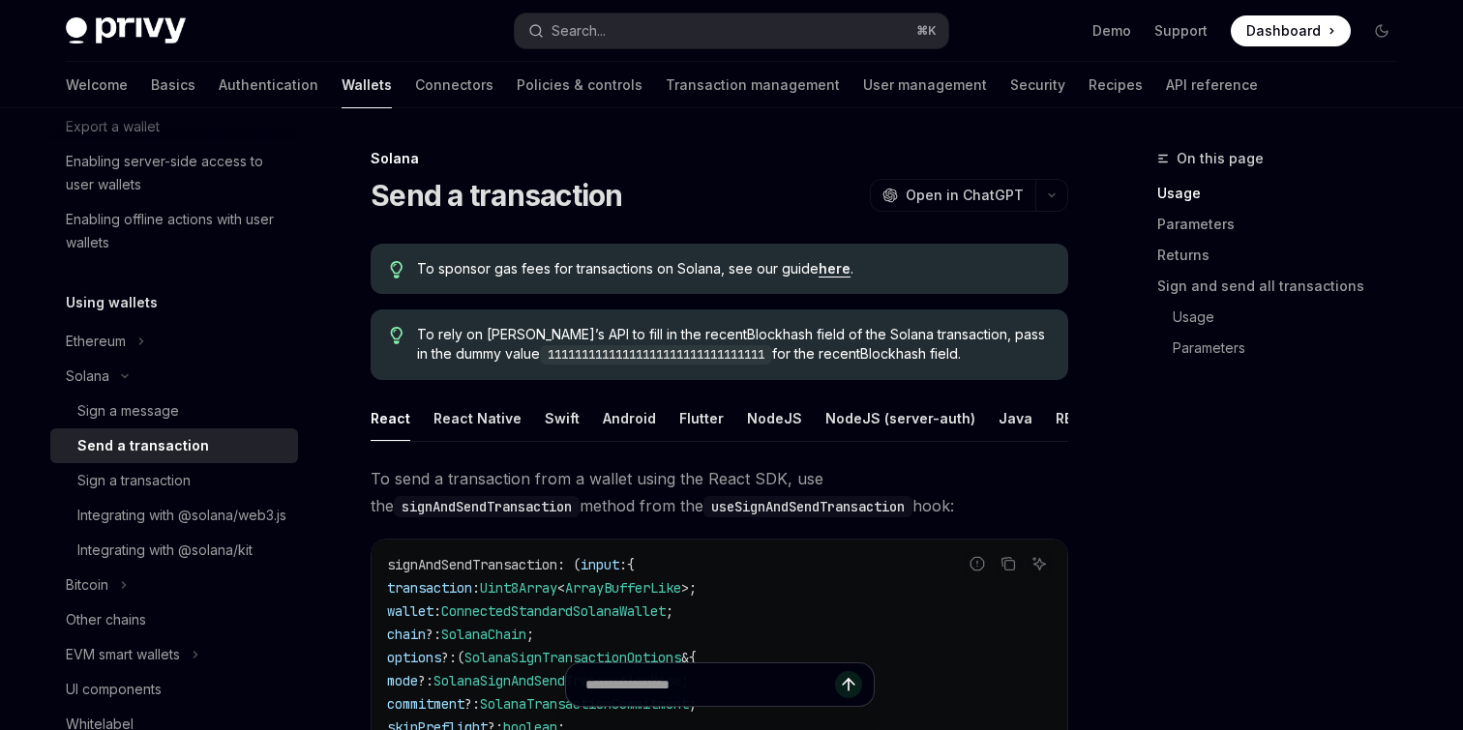
click at [234, 439] on div "Send a transaction" at bounding box center [181, 445] width 209 height 23
click at [237, 424] on link "Sign a message" at bounding box center [174, 411] width 248 height 35
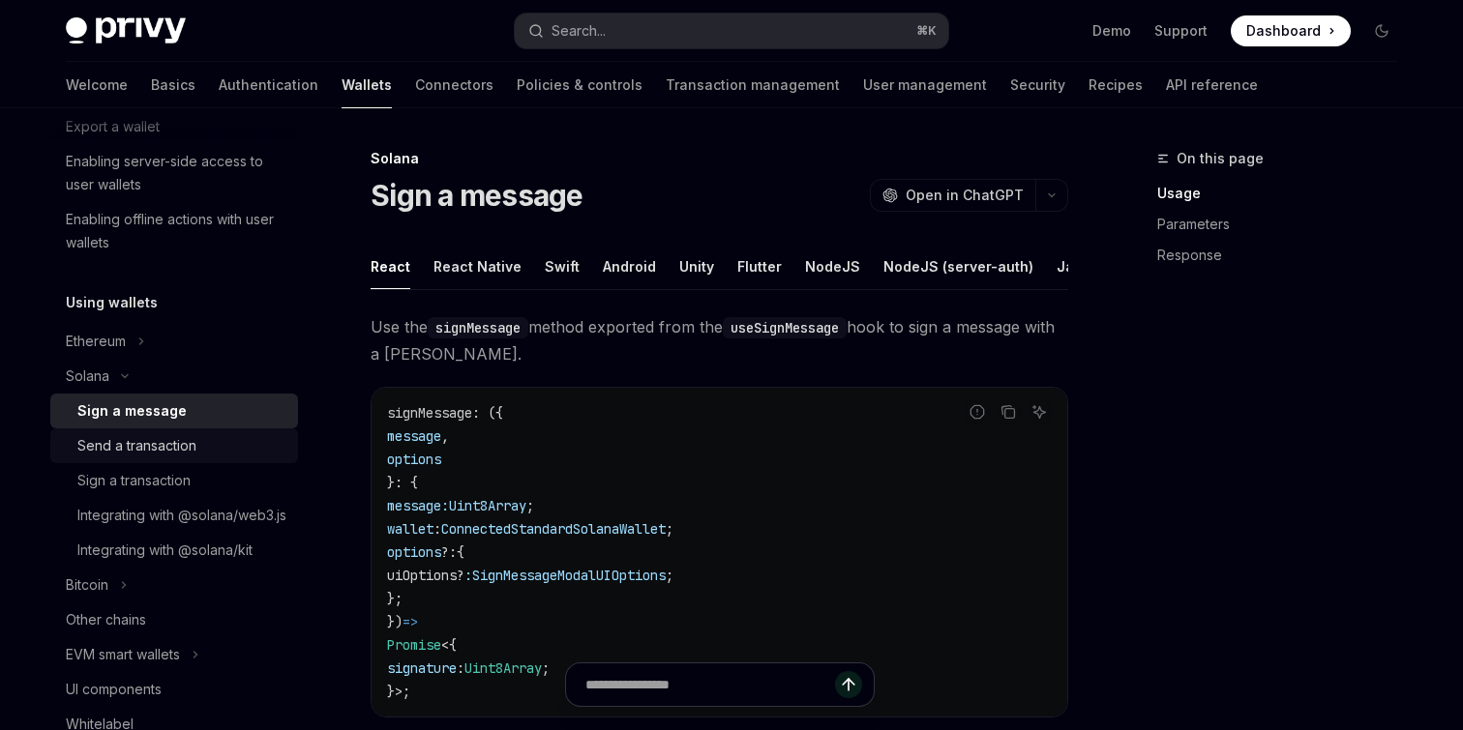
click at [237, 456] on div "Send a transaction" at bounding box center [181, 445] width 209 height 23
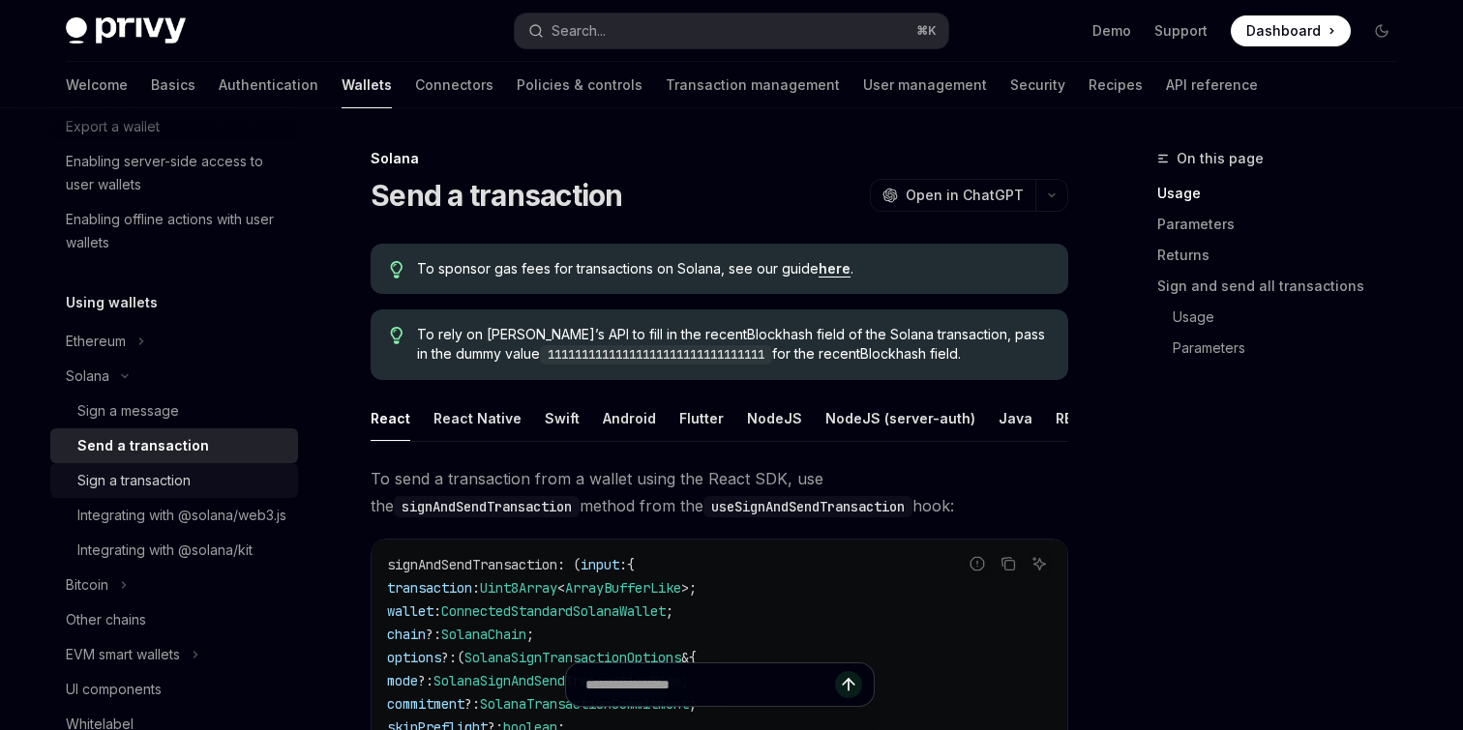
click at [240, 481] on div "Sign a transaction" at bounding box center [181, 480] width 209 height 23
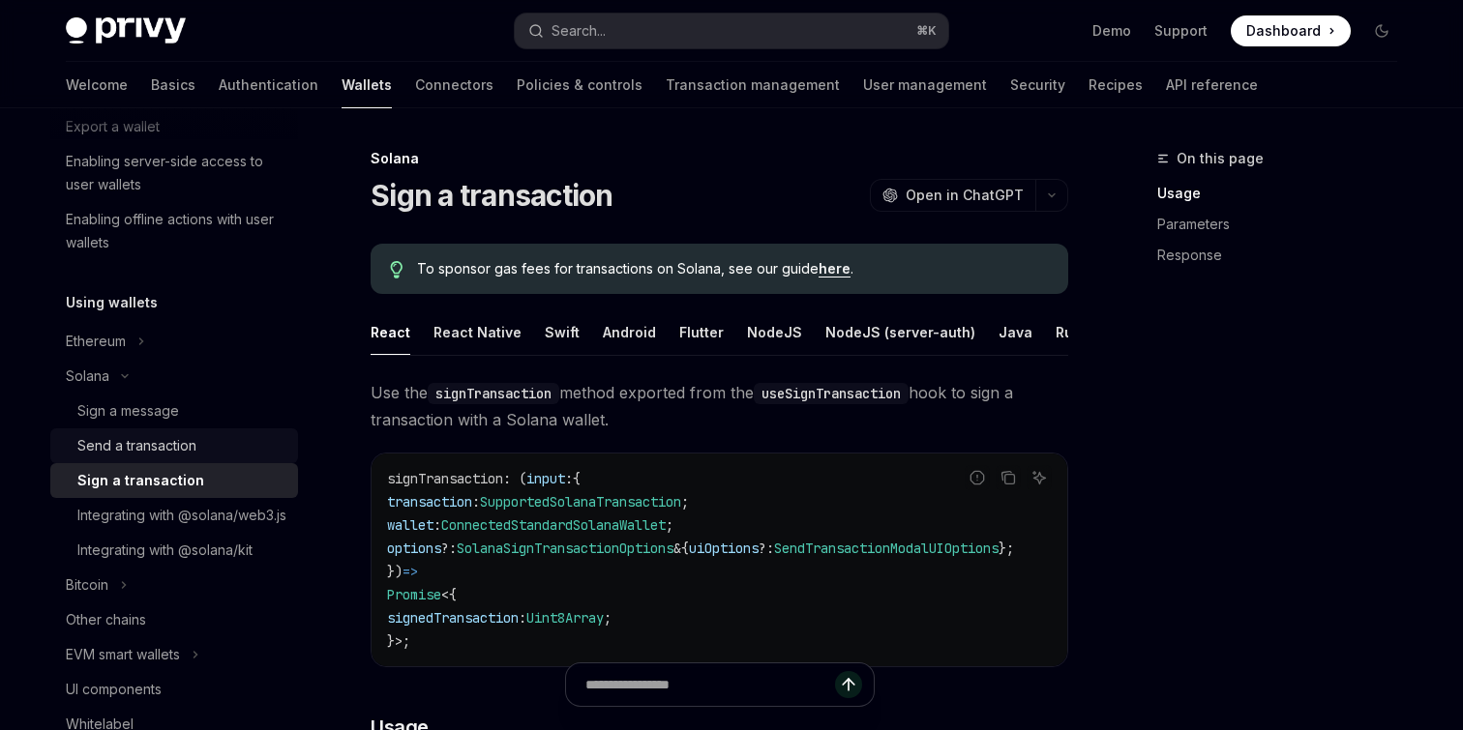
click at [240, 449] on div "Send a transaction" at bounding box center [181, 445] width 209 height 23
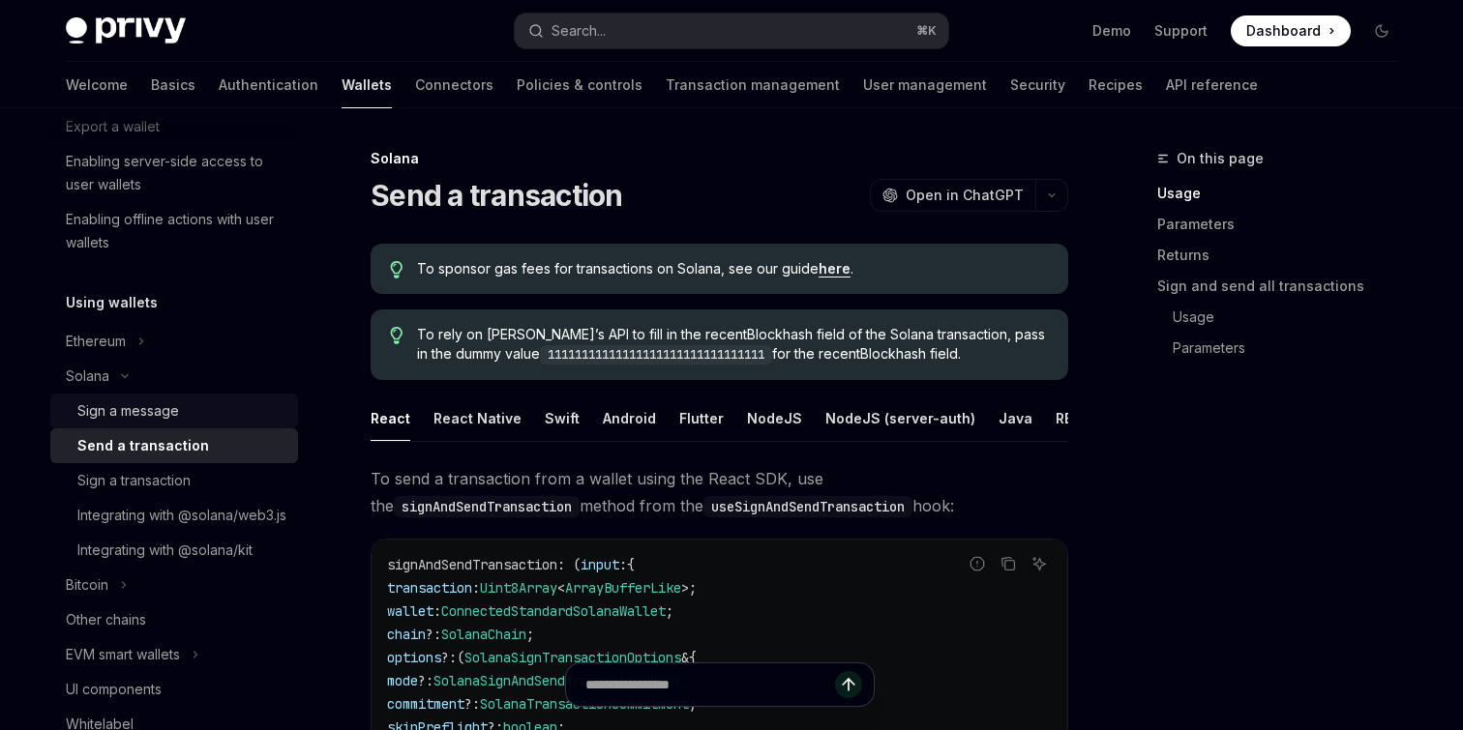
click at [243, 414] on div "Sign a message" at bounding box center [181, 411] width 209 height 23
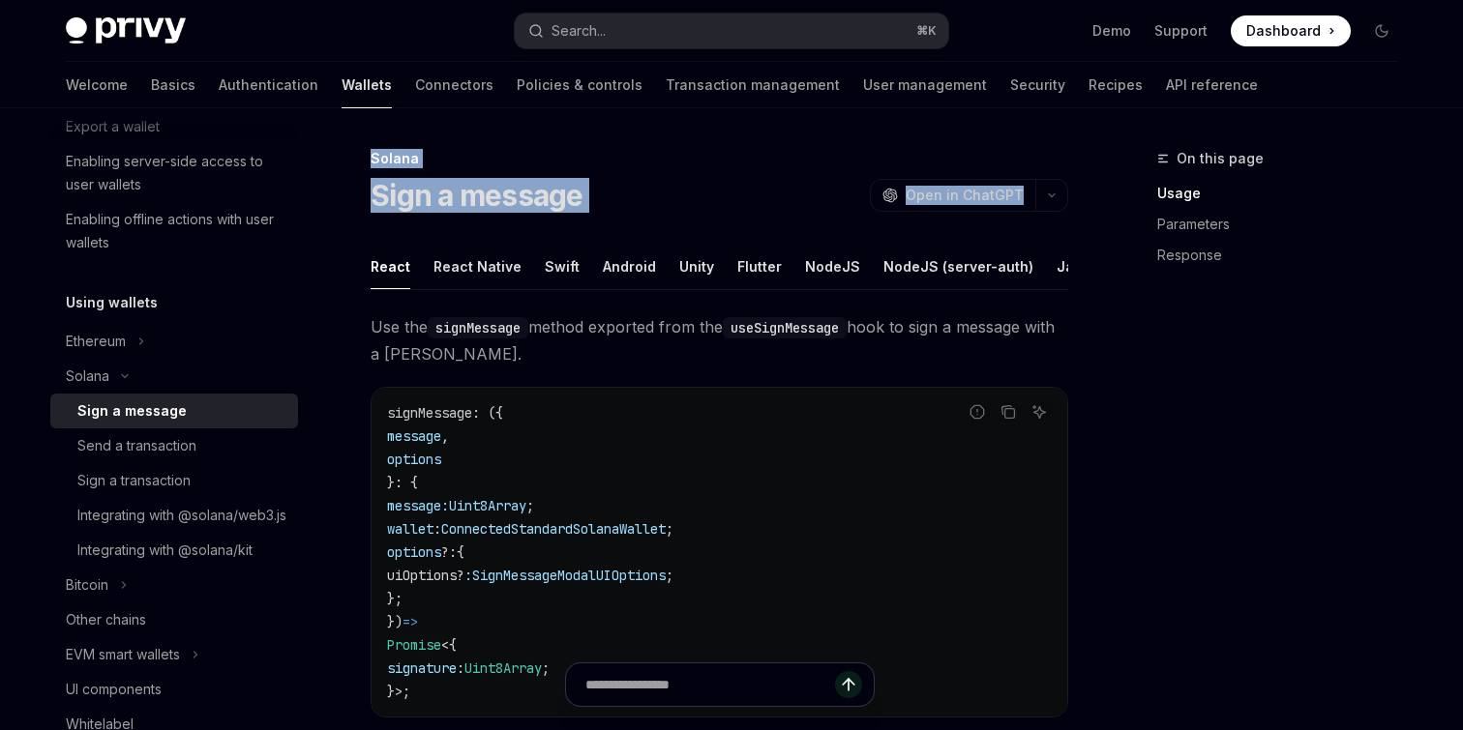
drag, startPoint x: 370, startPoint y: 155, endPoint x: 395, endPoint y: 221, distance: 70.4
click at [128, 449] on div "Send a transaction" at bounding box center [136, 445] width 119 height 23
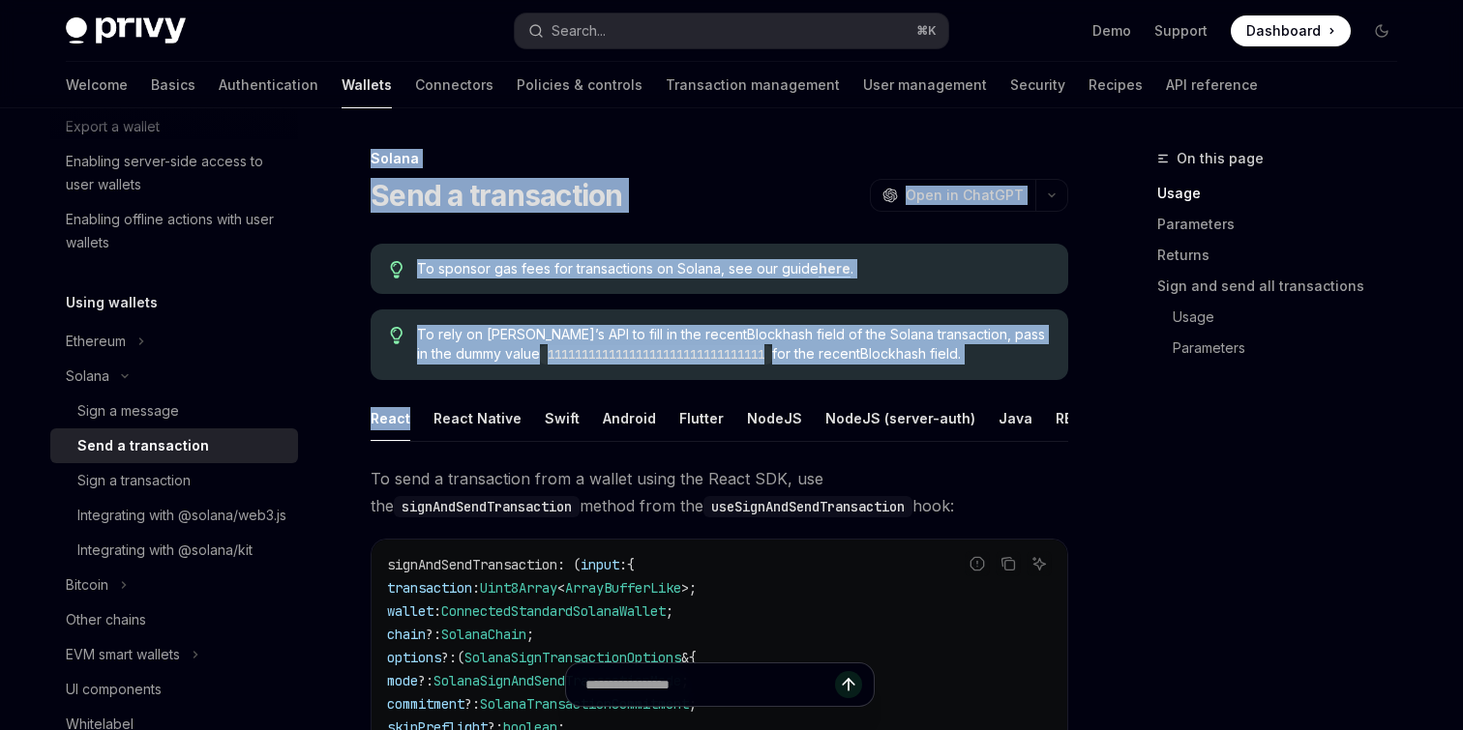
drag, startPoint x: 365, startPoint y: 157, endPoint x: 499, endPoint y: 380, distance: 260.8
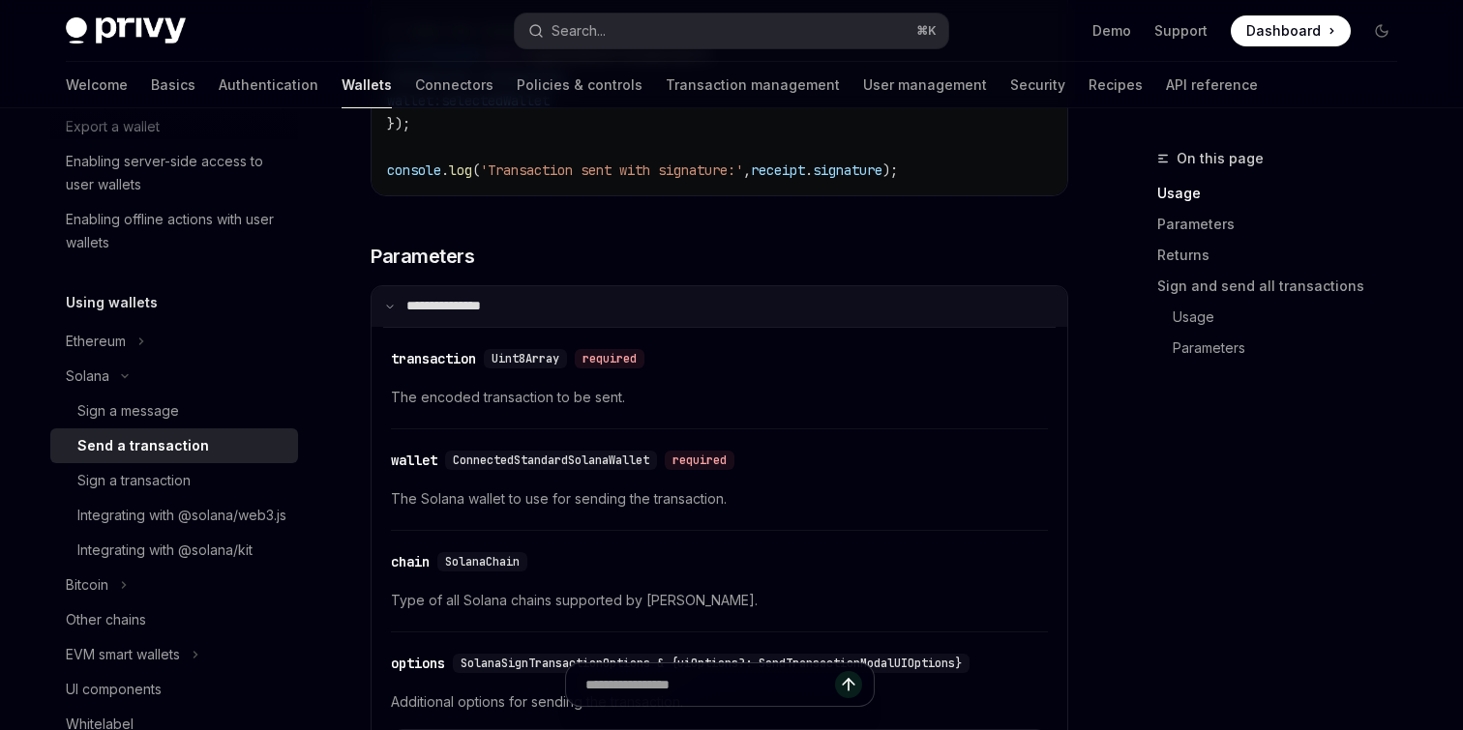
scroll to position [1948, 0]
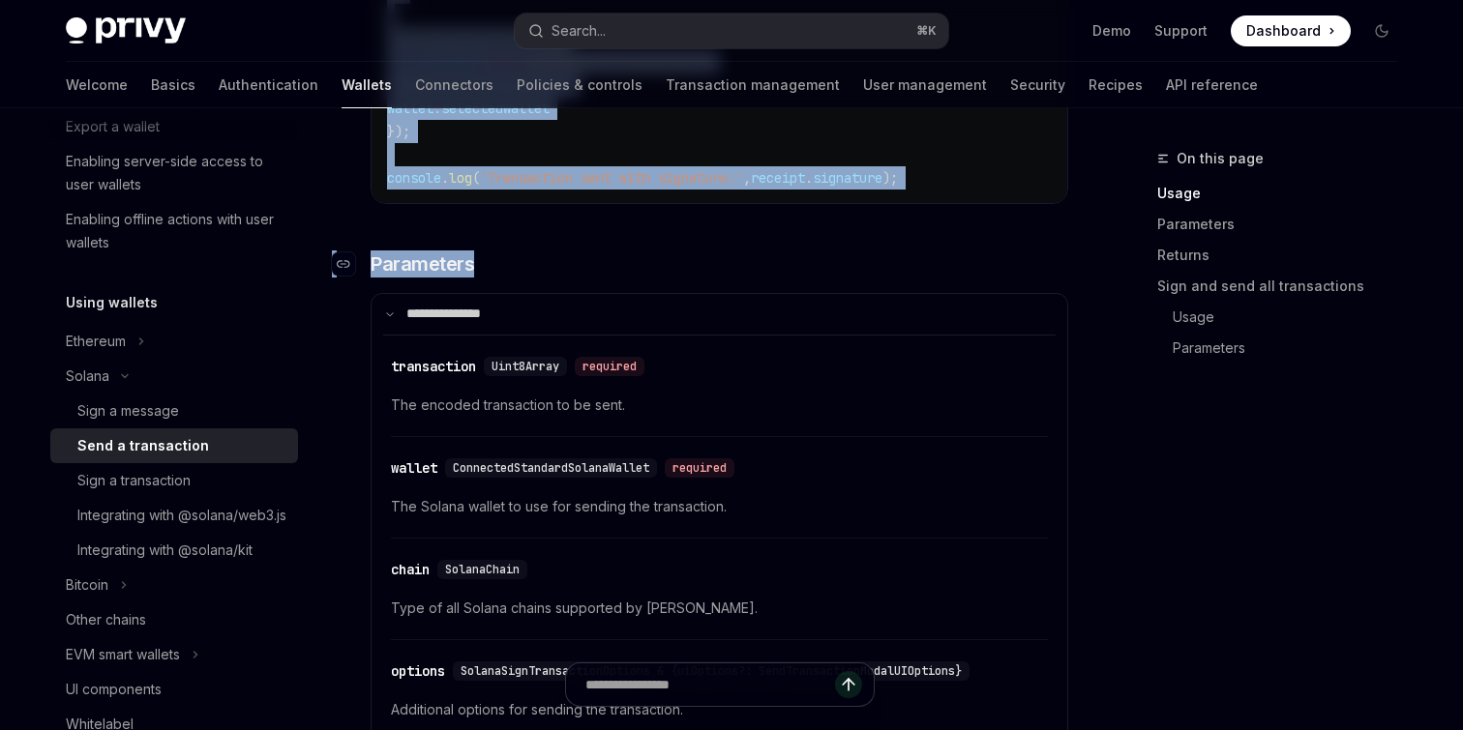
click at [644, 270] on h3 "​ Parameters" at bounding box center [720, 264] width 698 height 27
copy div "Loremi Dolo s ametconsect AdipIS Elit se DoeiUSM TempOR Inci ut LaboREE Do magn…"
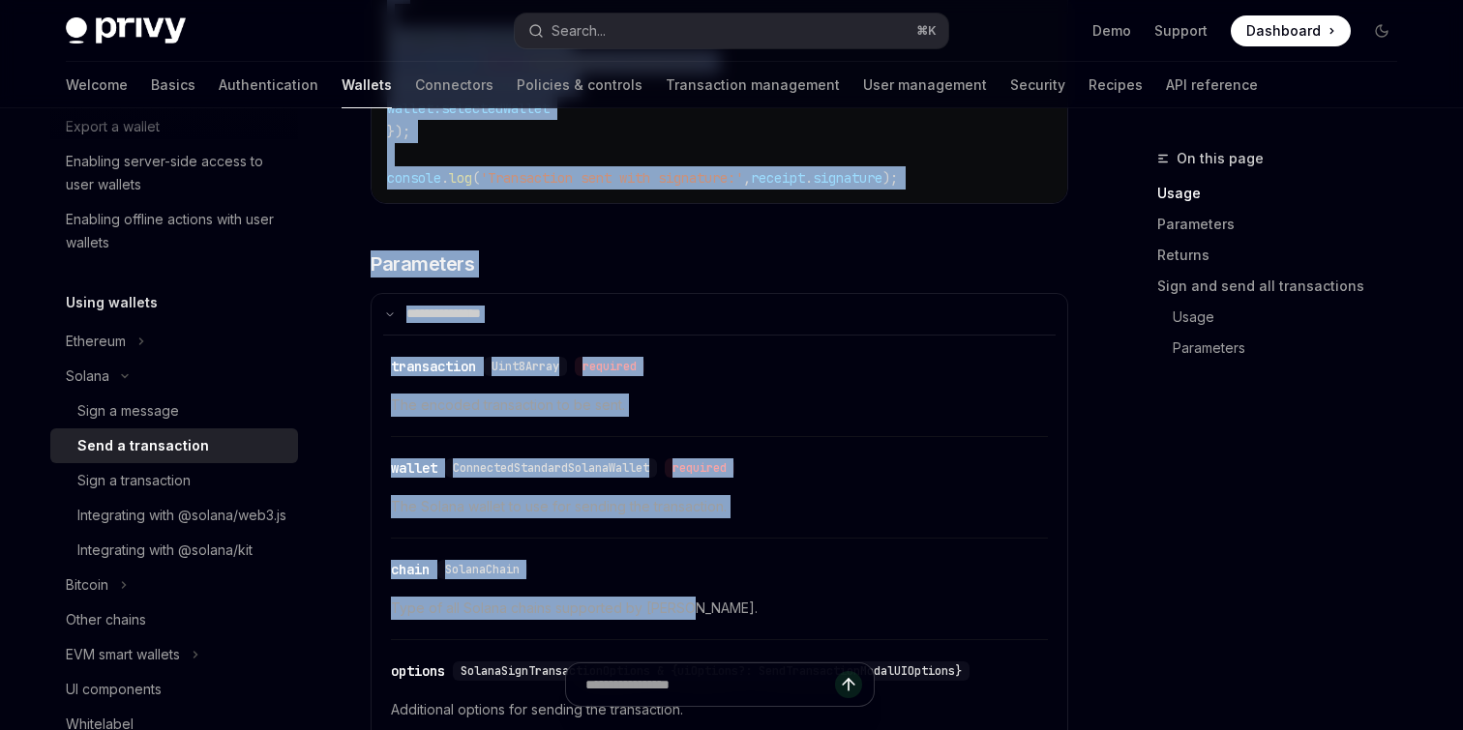
click at [734, 631] on div "​ chain SolanaChain Type of all Solana chains supported by Privy." at bounding box center [719, 595] width 657 height 92
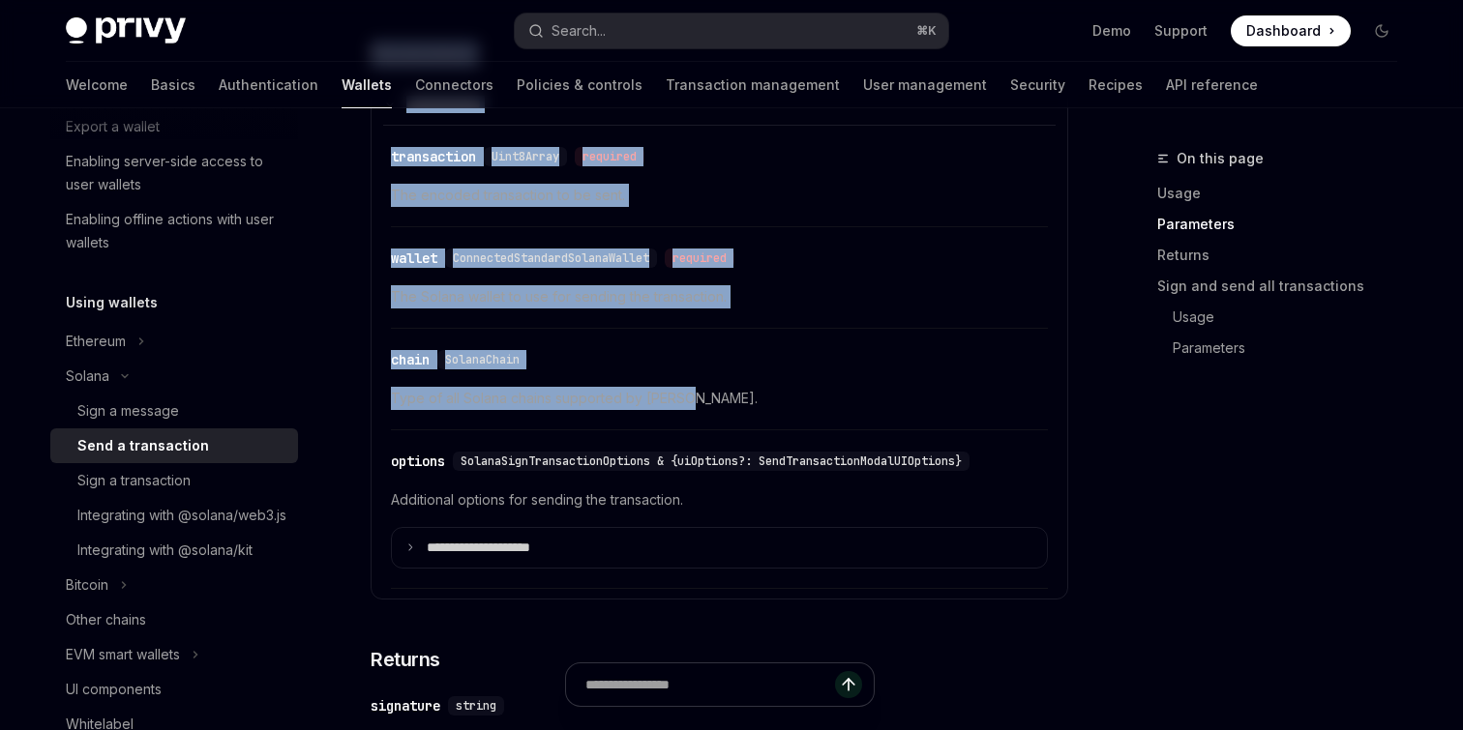
scroll to position [2393, 0]
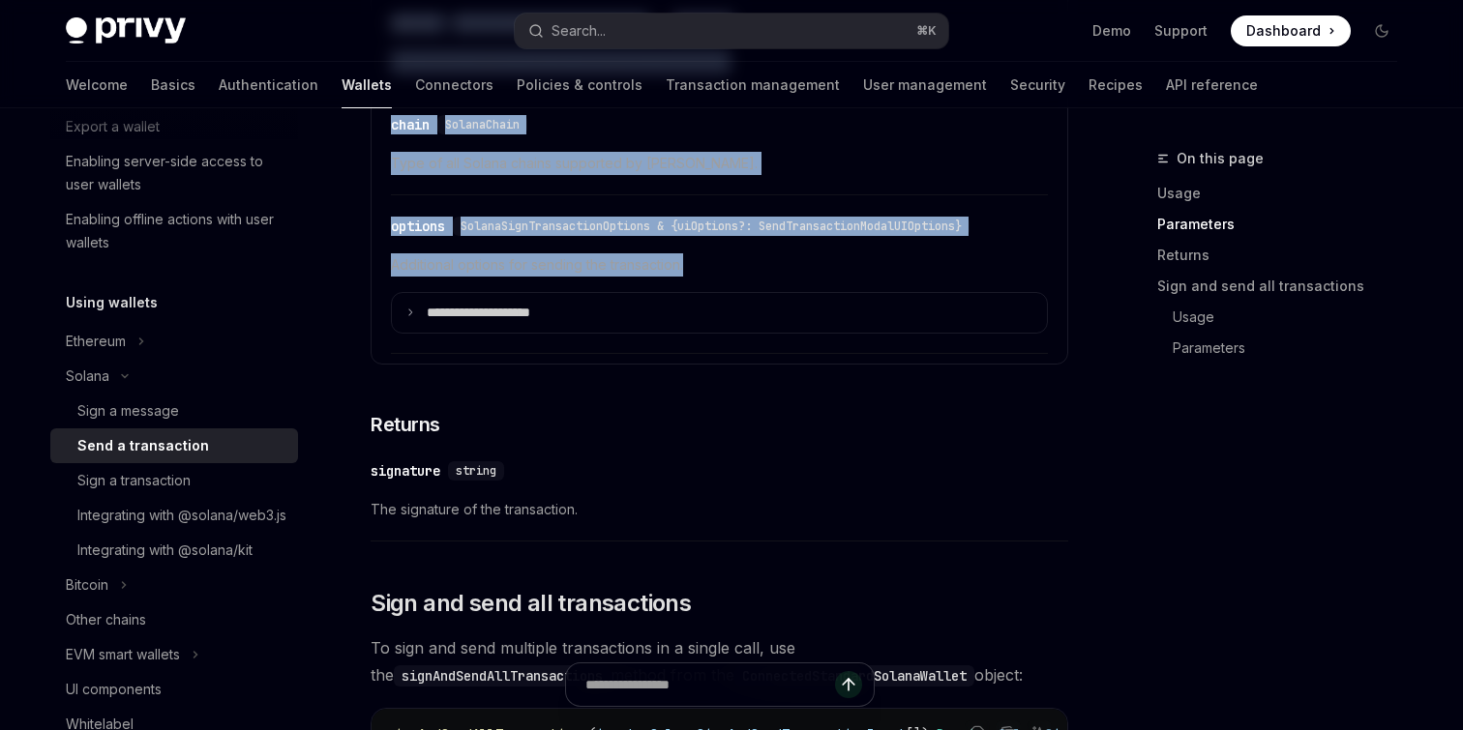
click at [750, 277] on span "Additional options for sending the transaction." at bounding box center [719, 264] width 657 height 23
copy div "Loremi Dolo s ametconsect AdipIS Elit se DoeiUSM TempOR Inci ut LaboREE Do magn…"
click at [158, 523] on div "Integrating with @solana/web3.js" at bounding box center [181, 515] width 209 height 23
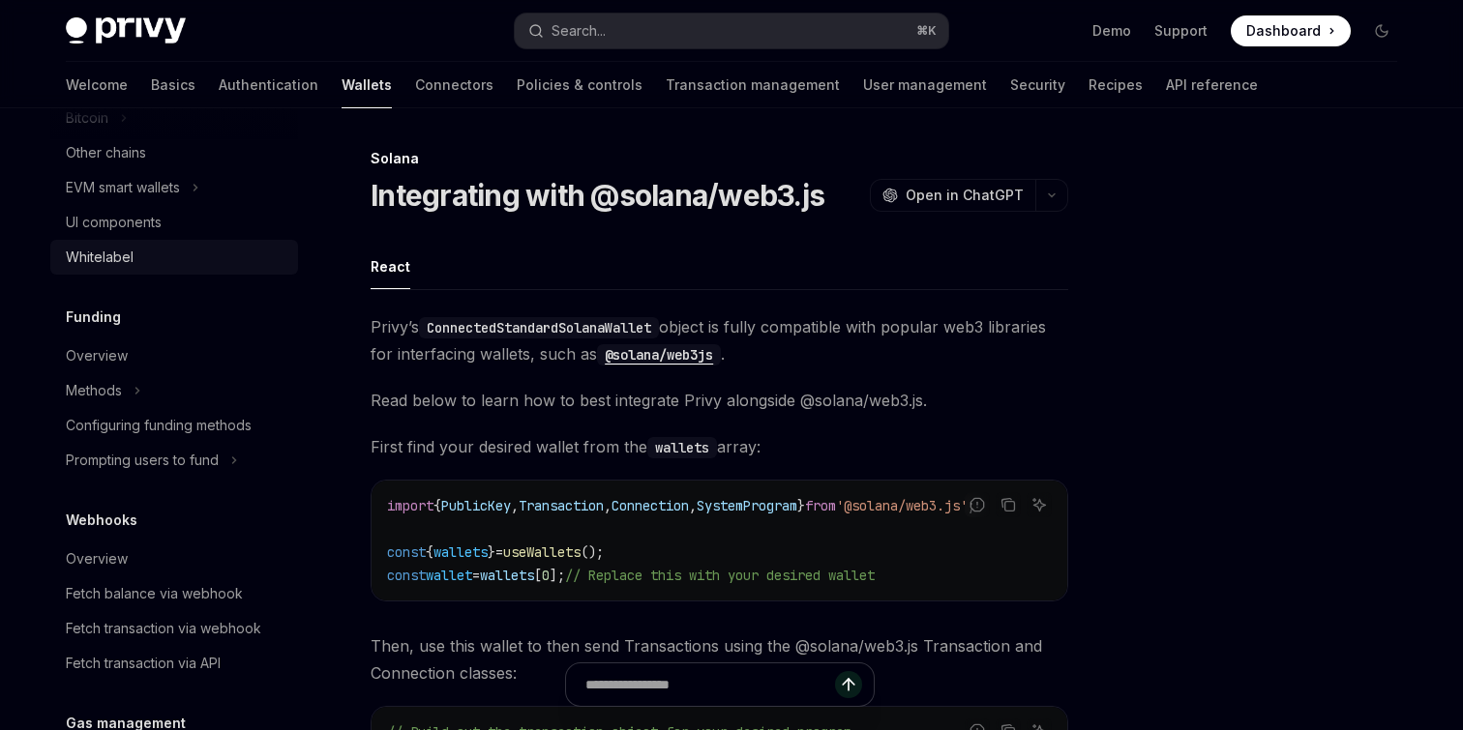
scroll to position [1014, 0]
click at [167, 373] on button "Methods" at bounding box center [174, 389] width 248 height 35
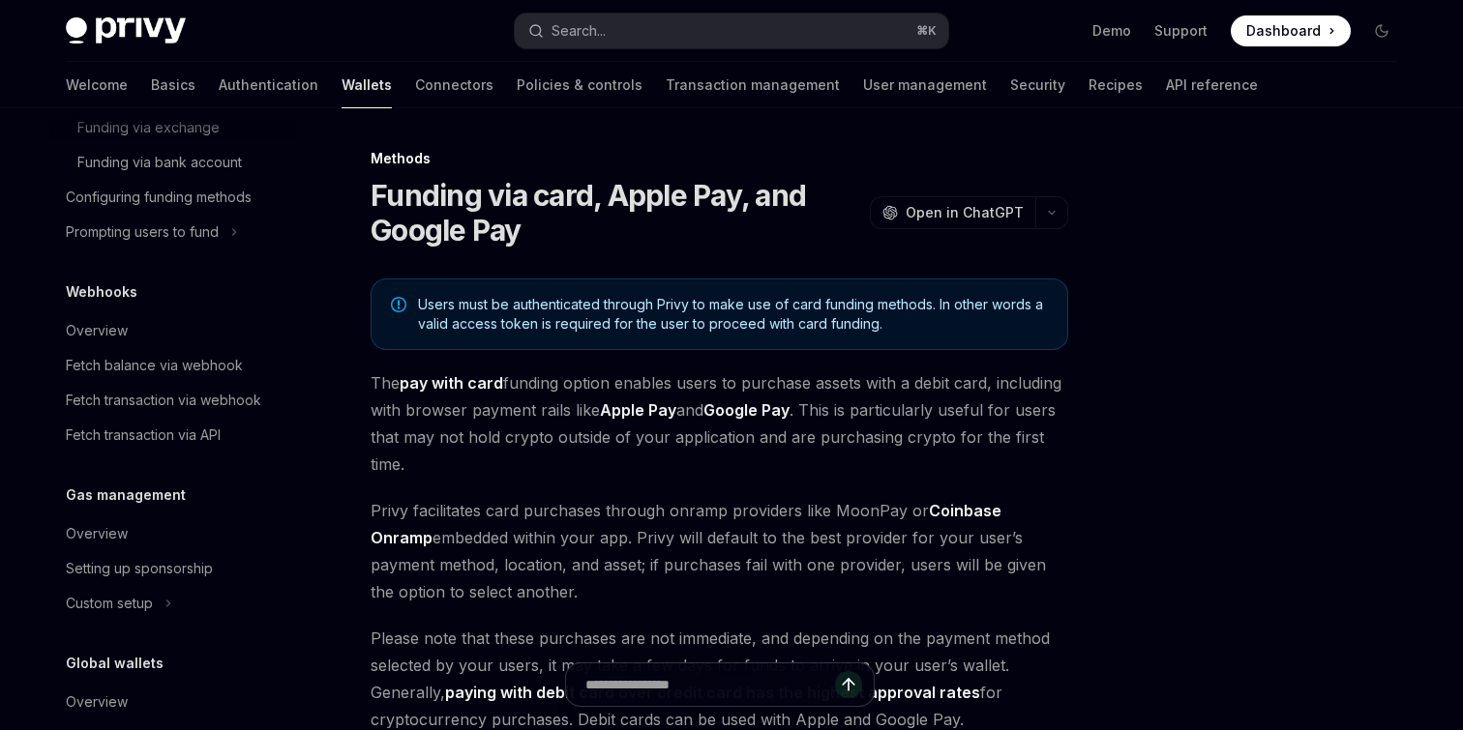
scroll to position [1387, 0]
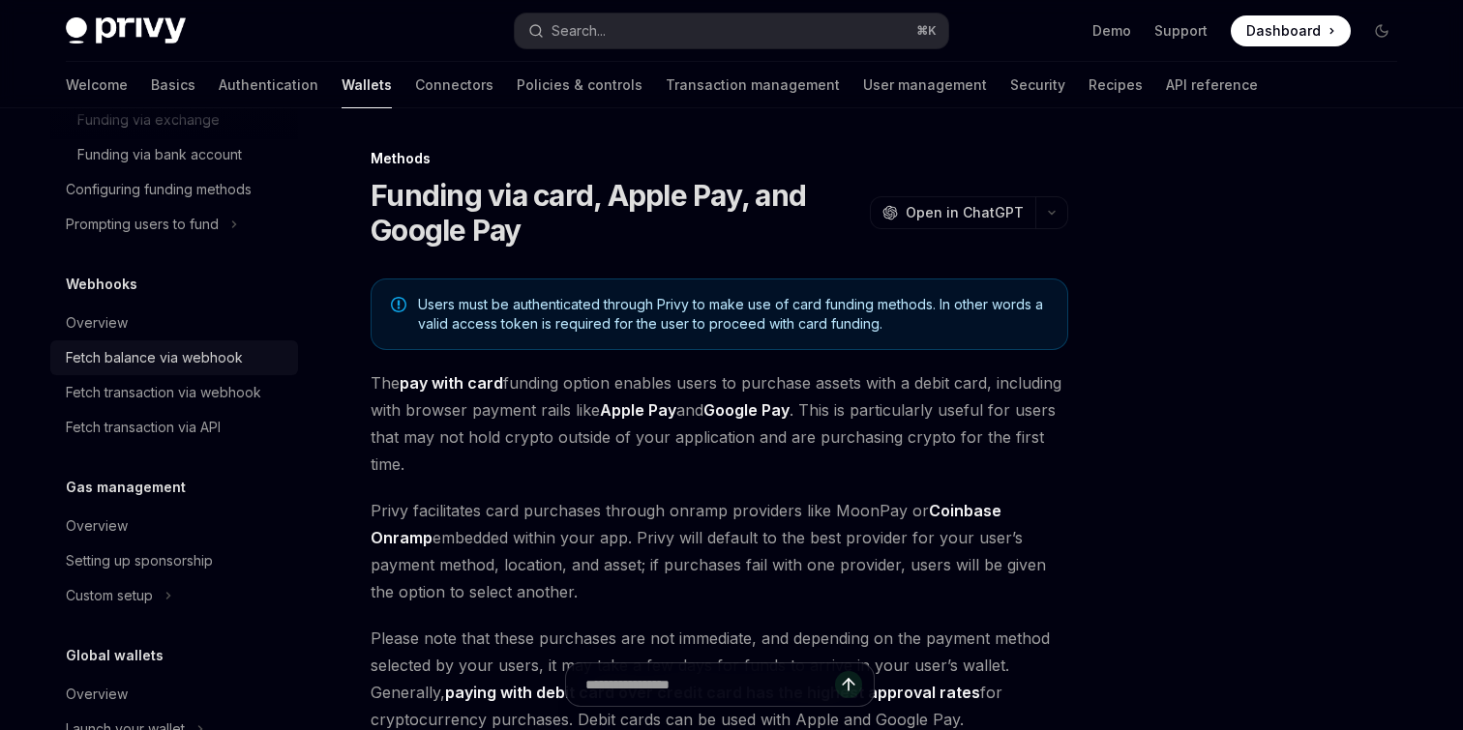
click at [178, 370] on div "Fetch balance via webhook" at bounding box center [154, 357] width 177 height 23
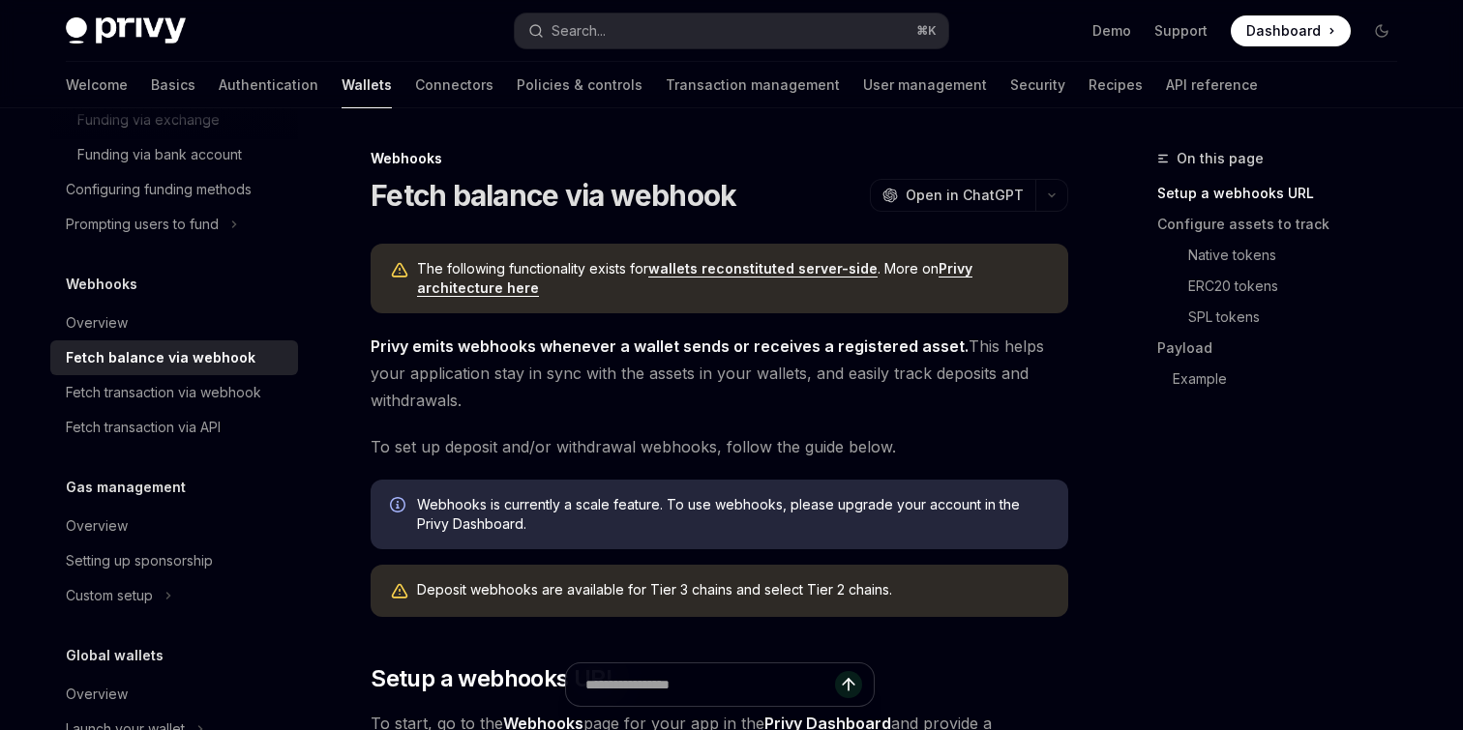
click at [409, 359] on span "Privy emits webhooks whenever a wallet sends or receives a registered asset. Th…" at bounding box center [720, 373] width 698 height 81
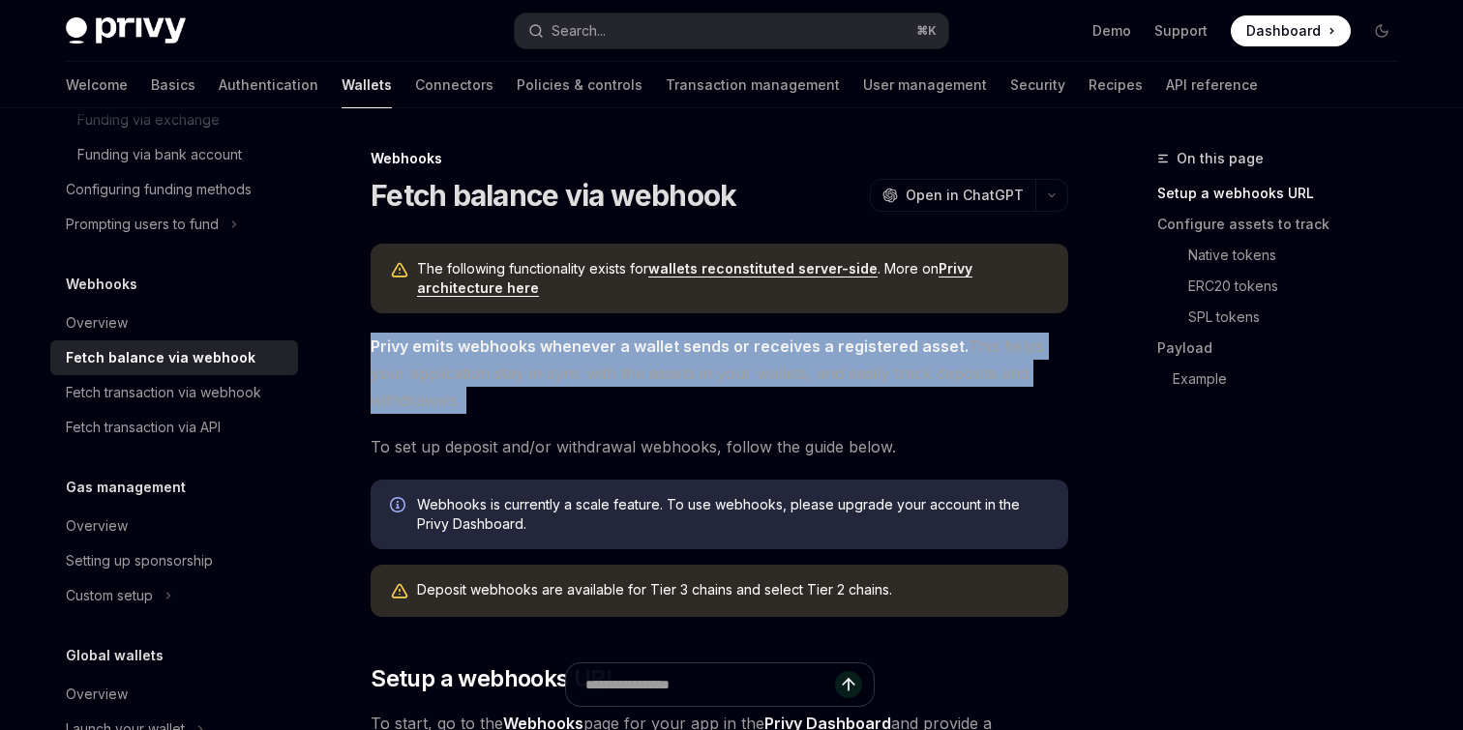
click at [409, 359] on span "Privy emits webhooks whenever a wallet sends or receives a registered asset. Th…" at bounding box center [720, 373] width 698 height 81
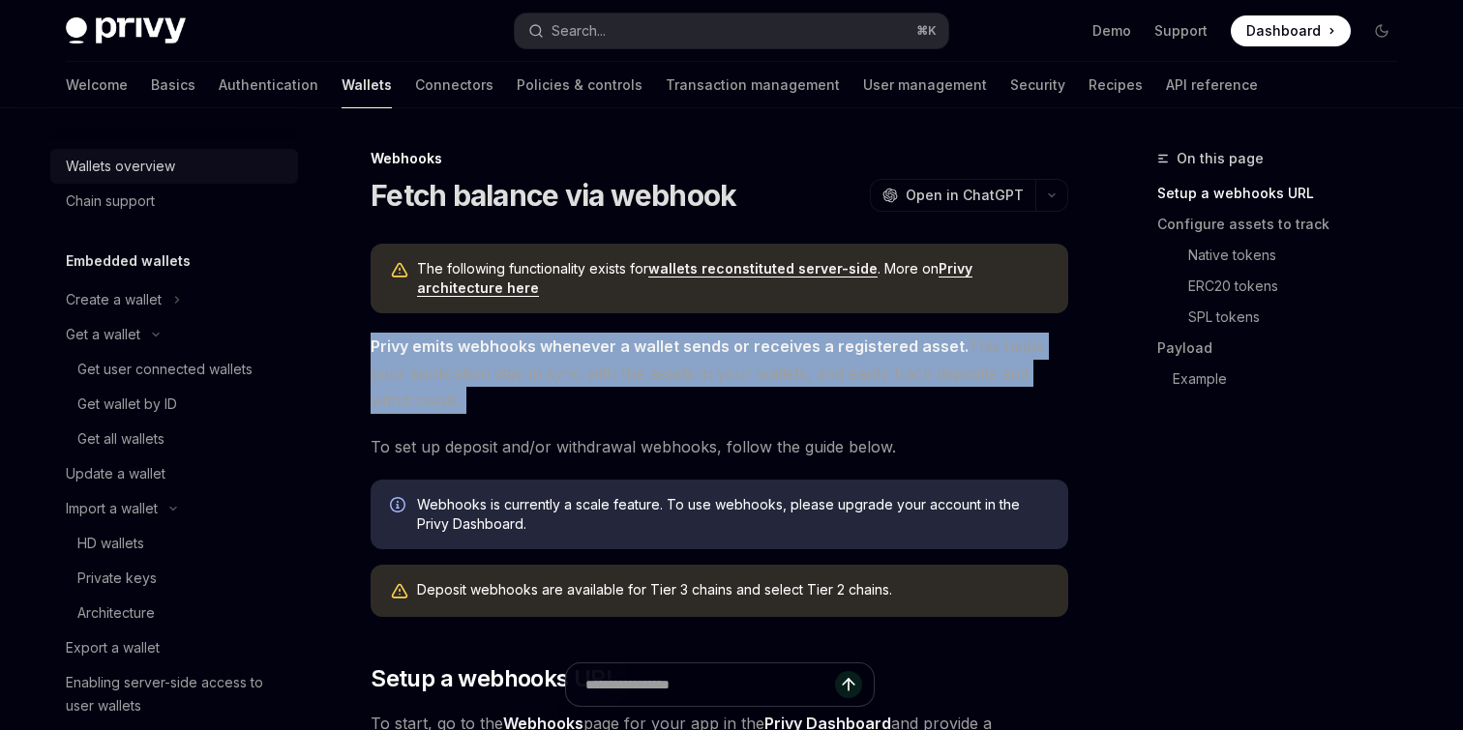
click at [129, 171] on div "Wallets overview" at bounding box center [120, 166] width 109 height 23
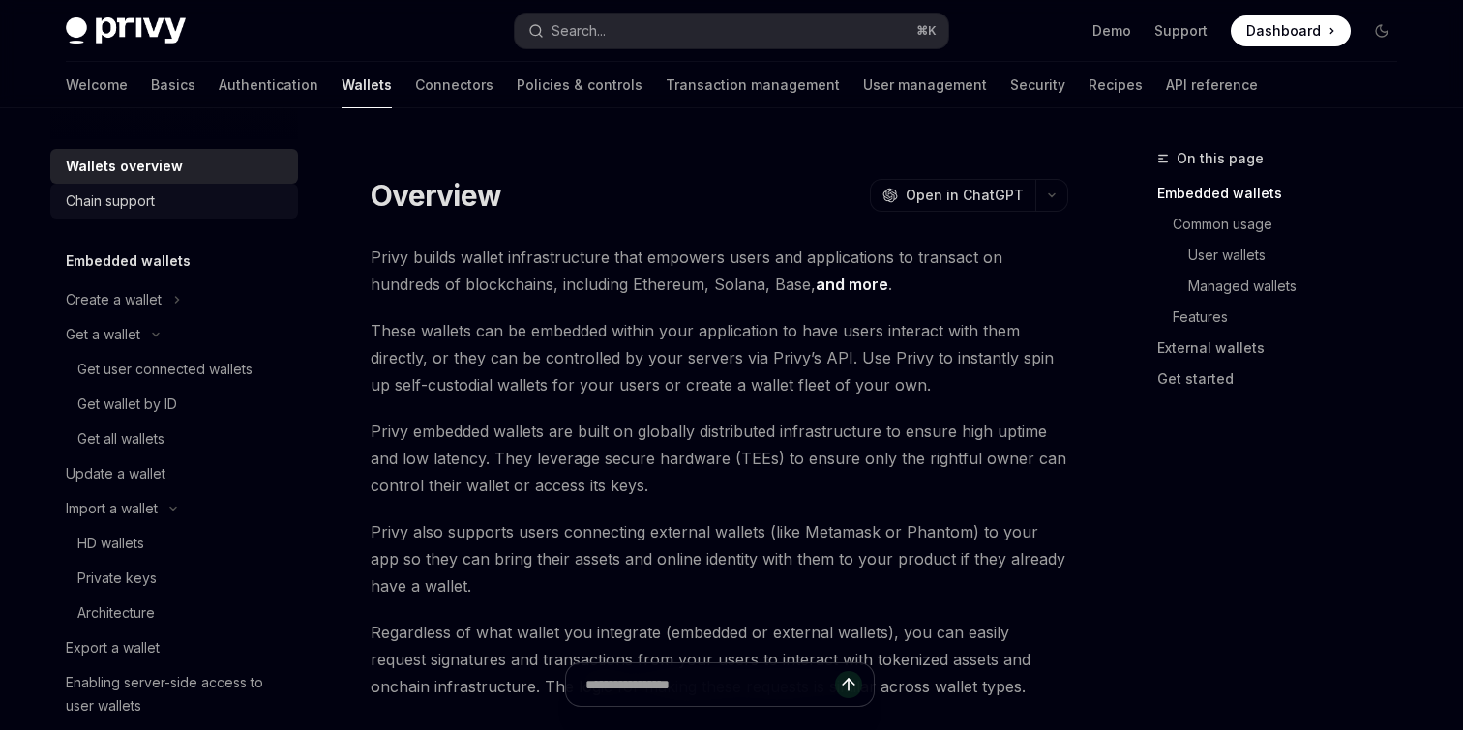
click at [134, 206] on div "Chain support" at bounding box center [110, 201] width 89 height 23
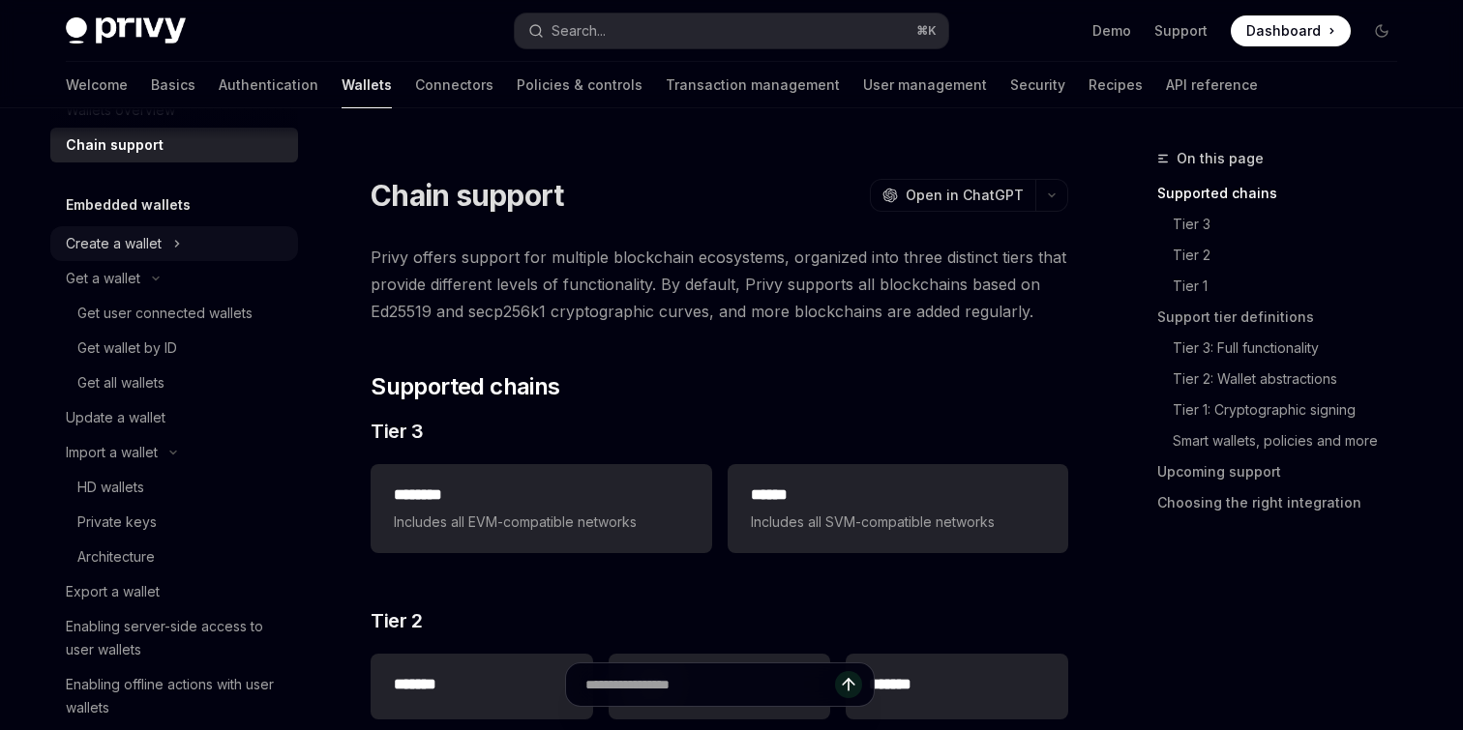
scroll to position [57, 0]
click at [219, 98] on link "Authentication" at bounding box center [269, 85] width 100 height 46
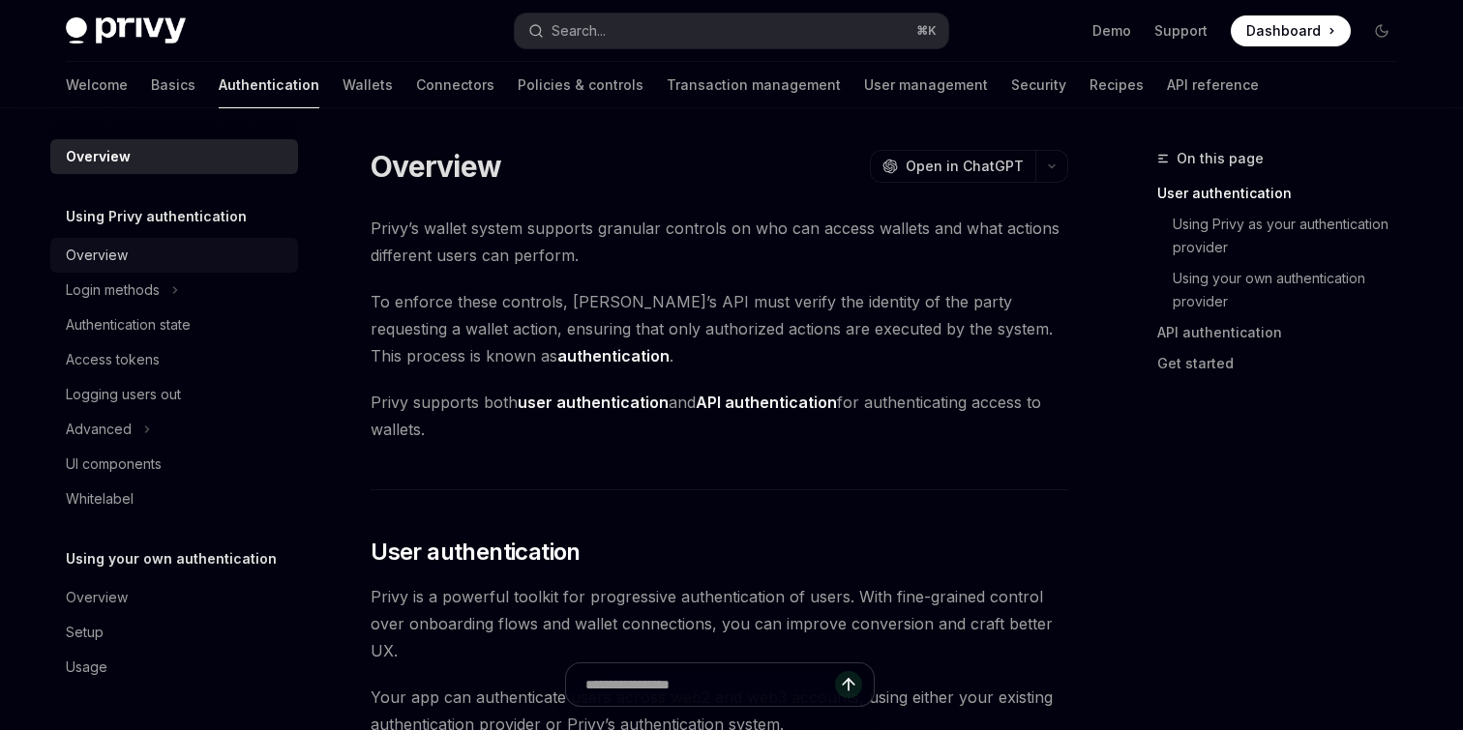
click at [191, 249] on div "Overview" at bounding box center [176, 255] width 221 height 23
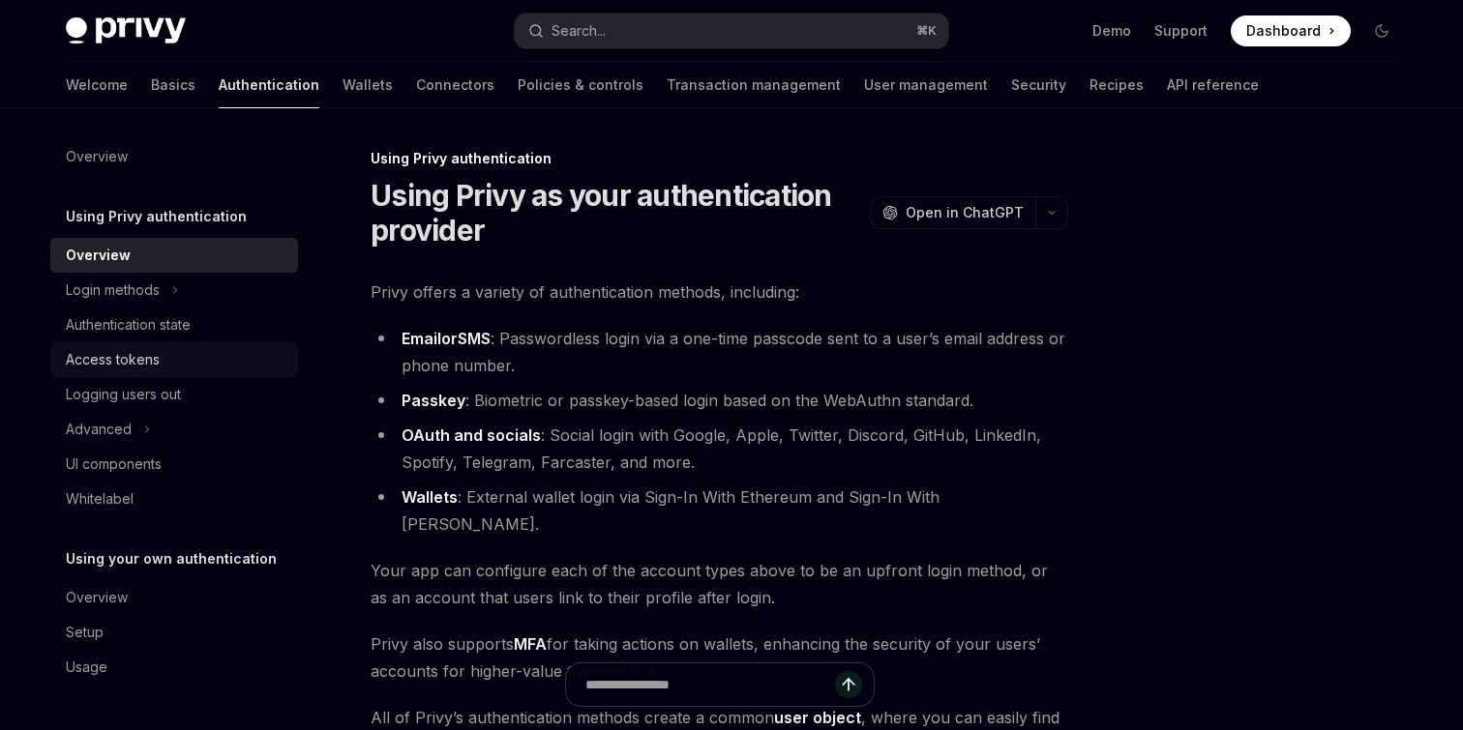
click at [193, 353] on div "Access tokens" at bounding box center [176, 359] width 221 height 23
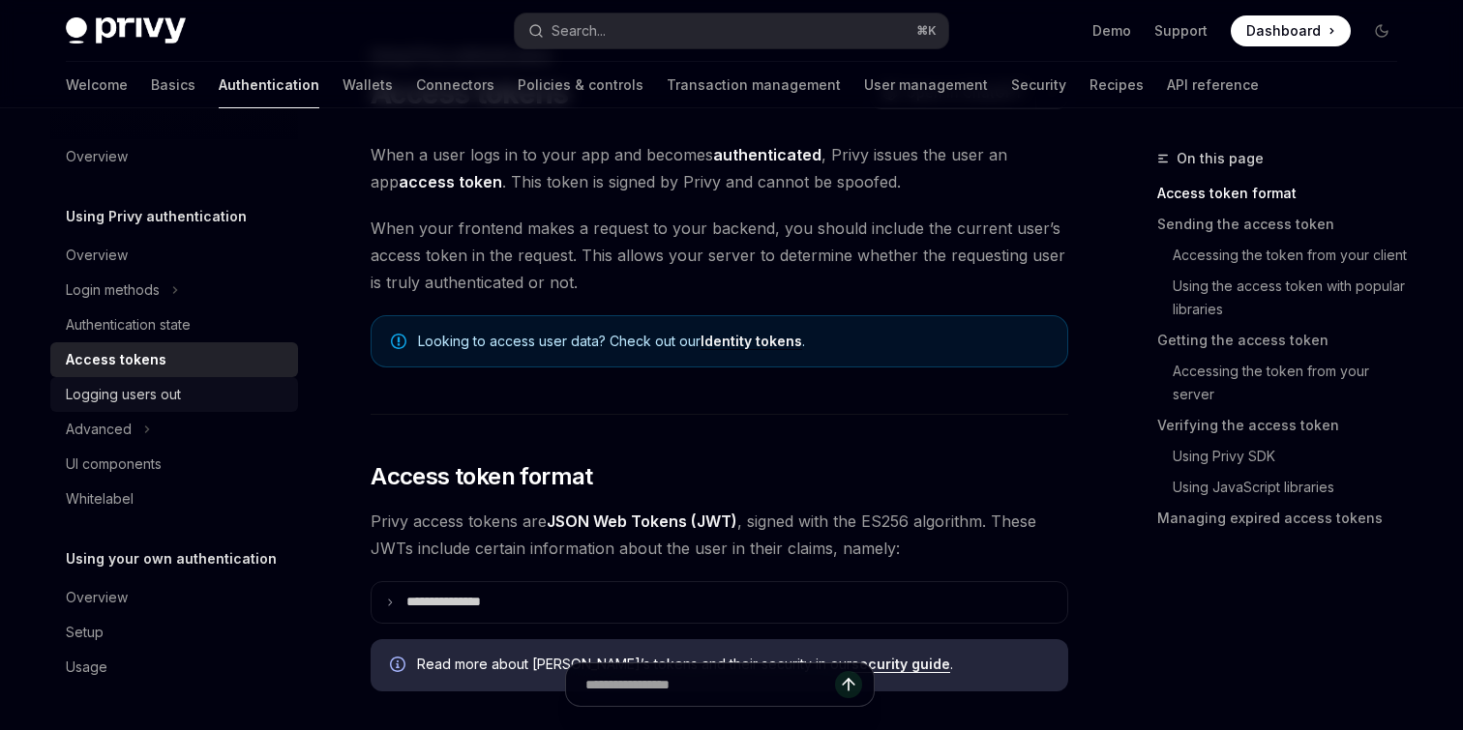
scroll to position [104, 0]
click at [187, 389] on div "Logging users out" at bounding box center [176, 394] width 221 height 23
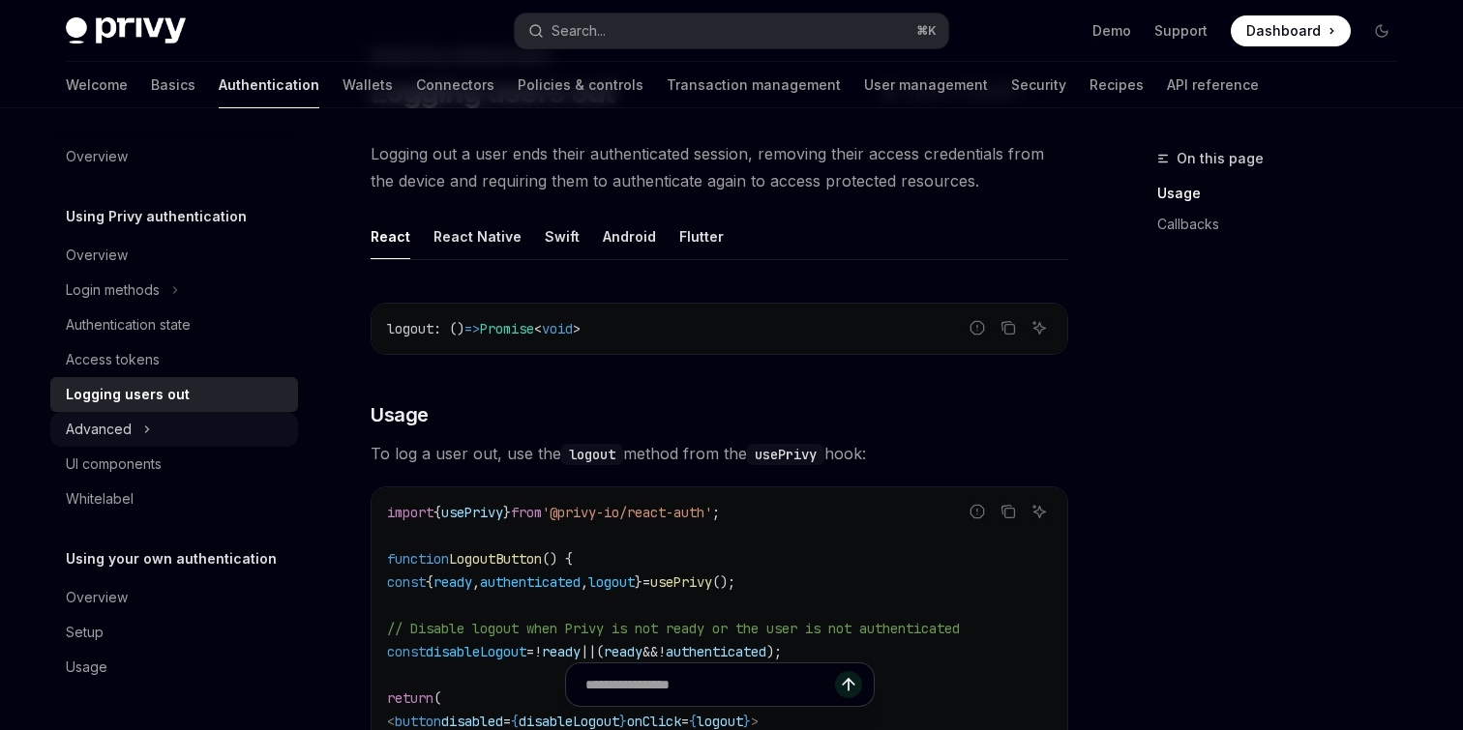
click at [163, 426] on button "Advanced" at bounding box center [174, 429] width 248 height 35
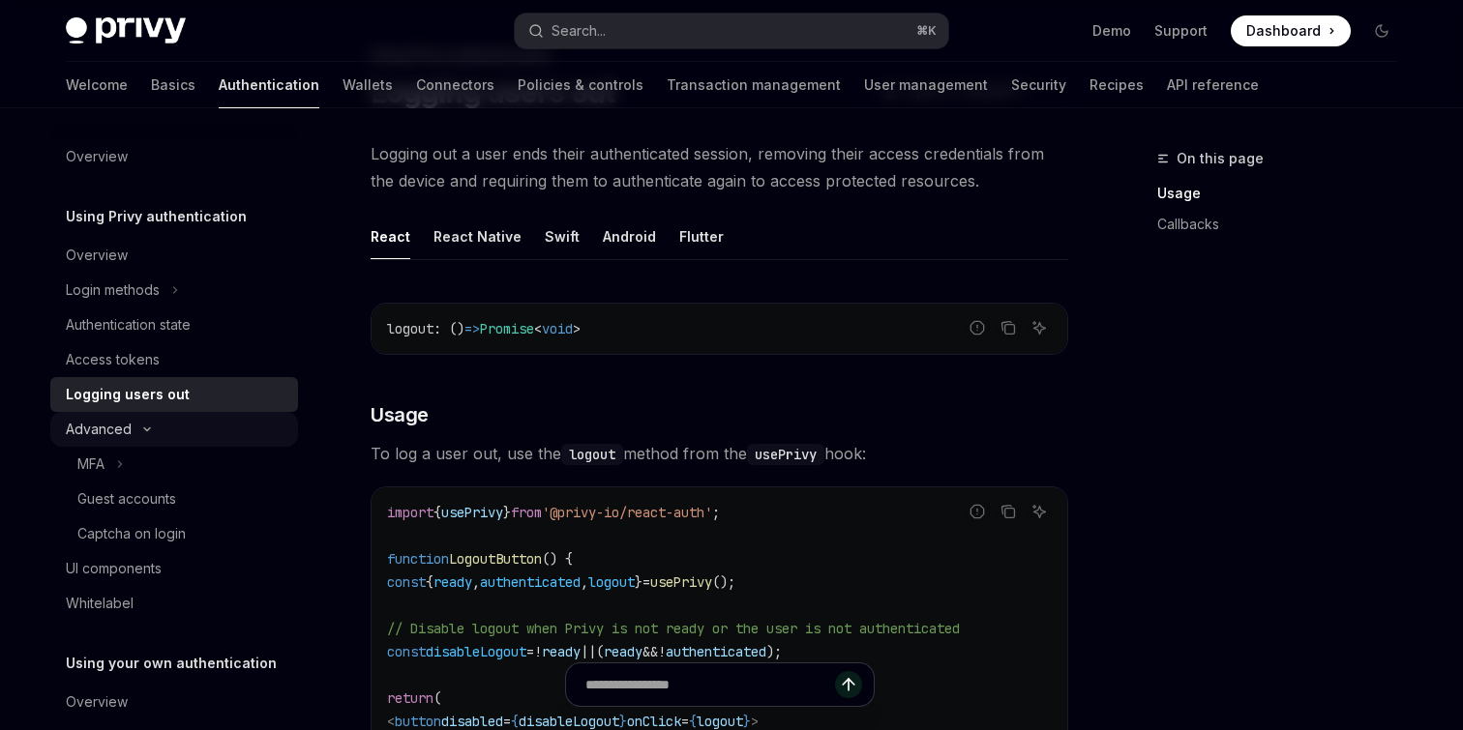
click at [163, 426] on button "Advanced" at bounding box center [174, 429] width 248 height 35
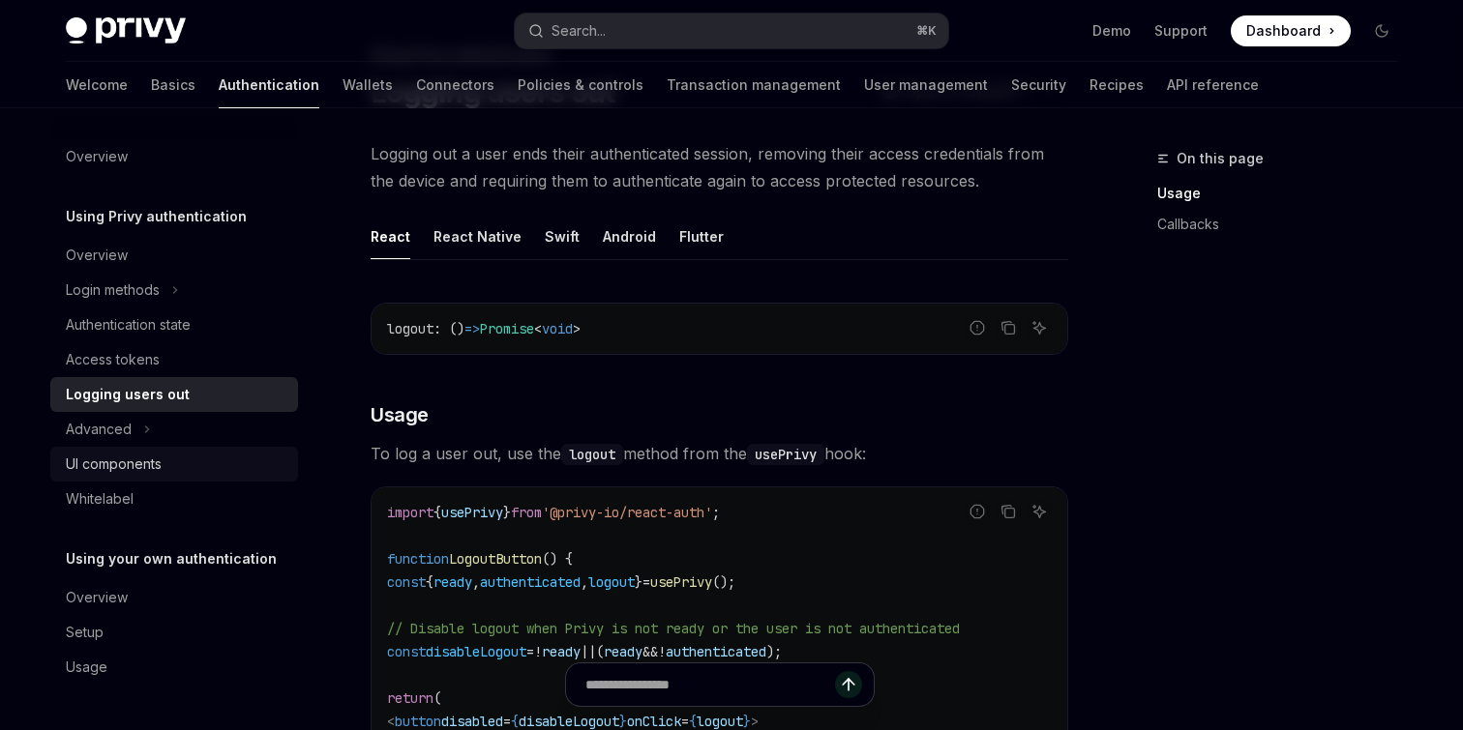
click at [163, 456] on div "UI components" at bounding box center [176, 464] width 221 height 23
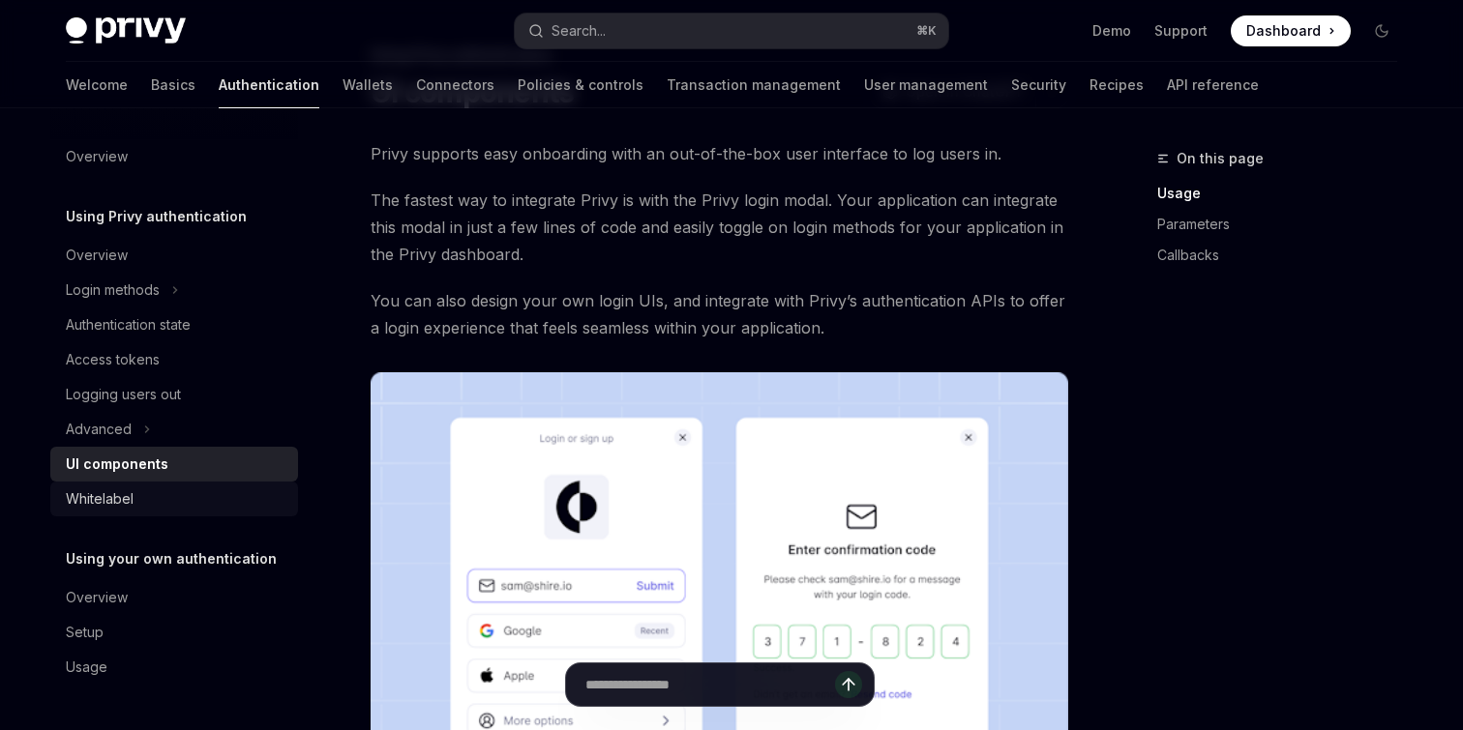
click at [163, 482] on link "Whitelabel" at bounding box center [174, 499] width 248 height 35
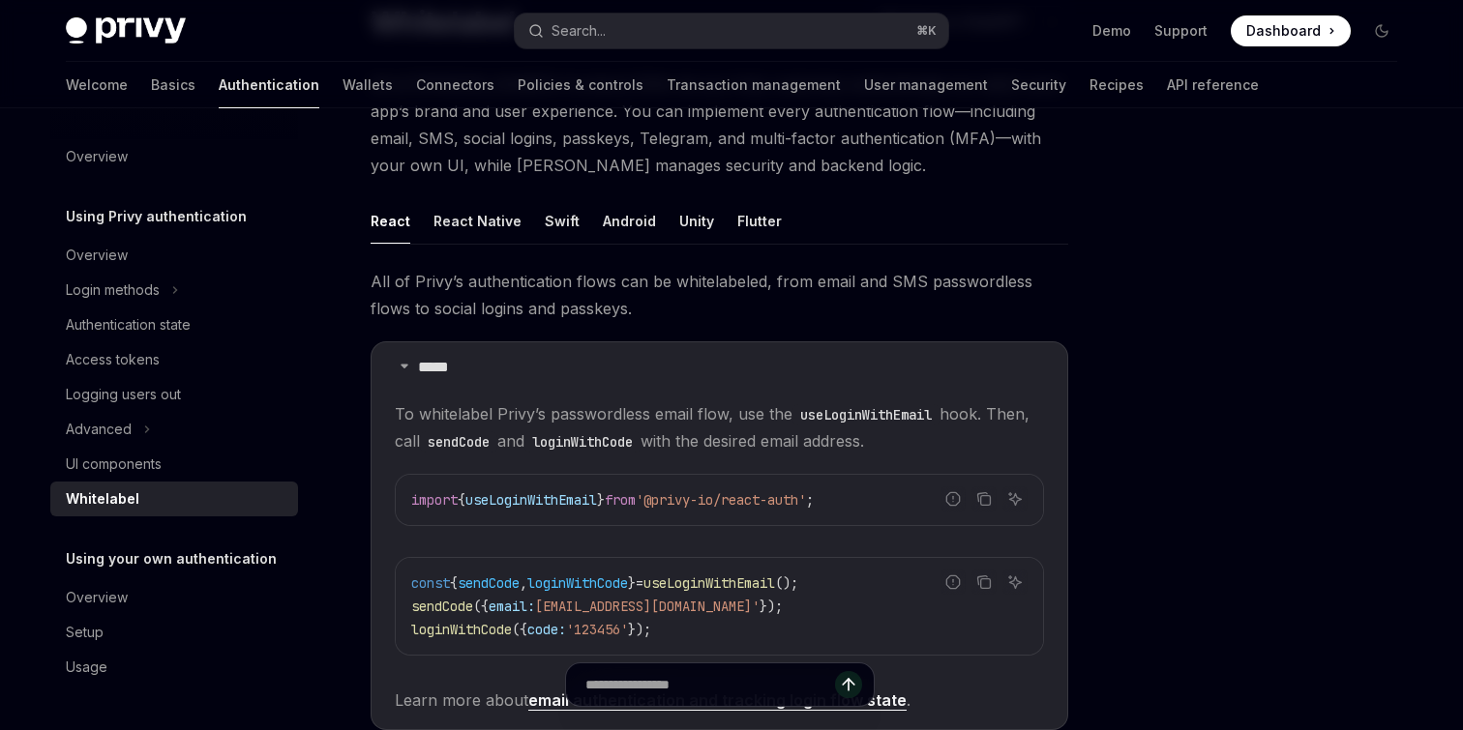
scroll to position [174, 0]
click at [158, 584] on link "Overview" at bounding box center [174, 597] width 248 height 35
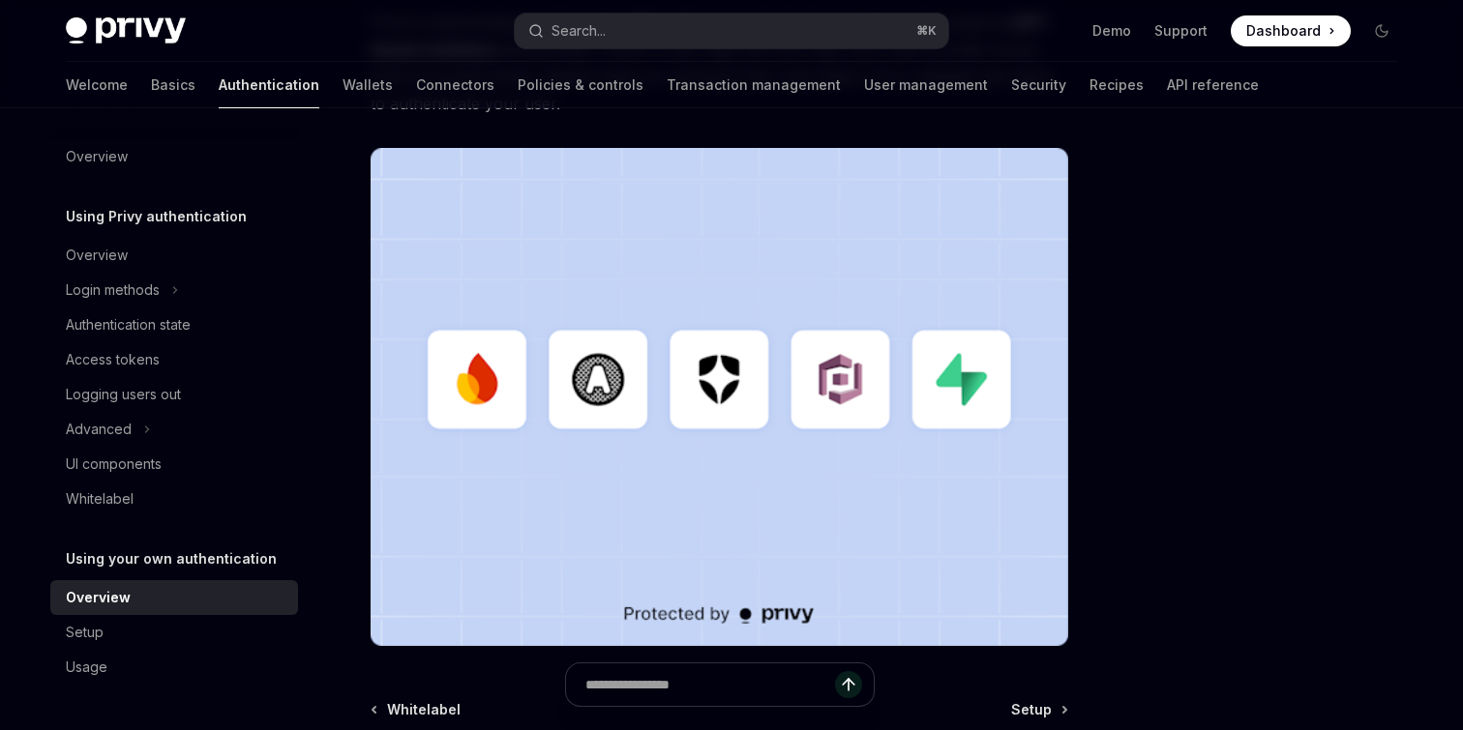
scroll to position [672, 0]
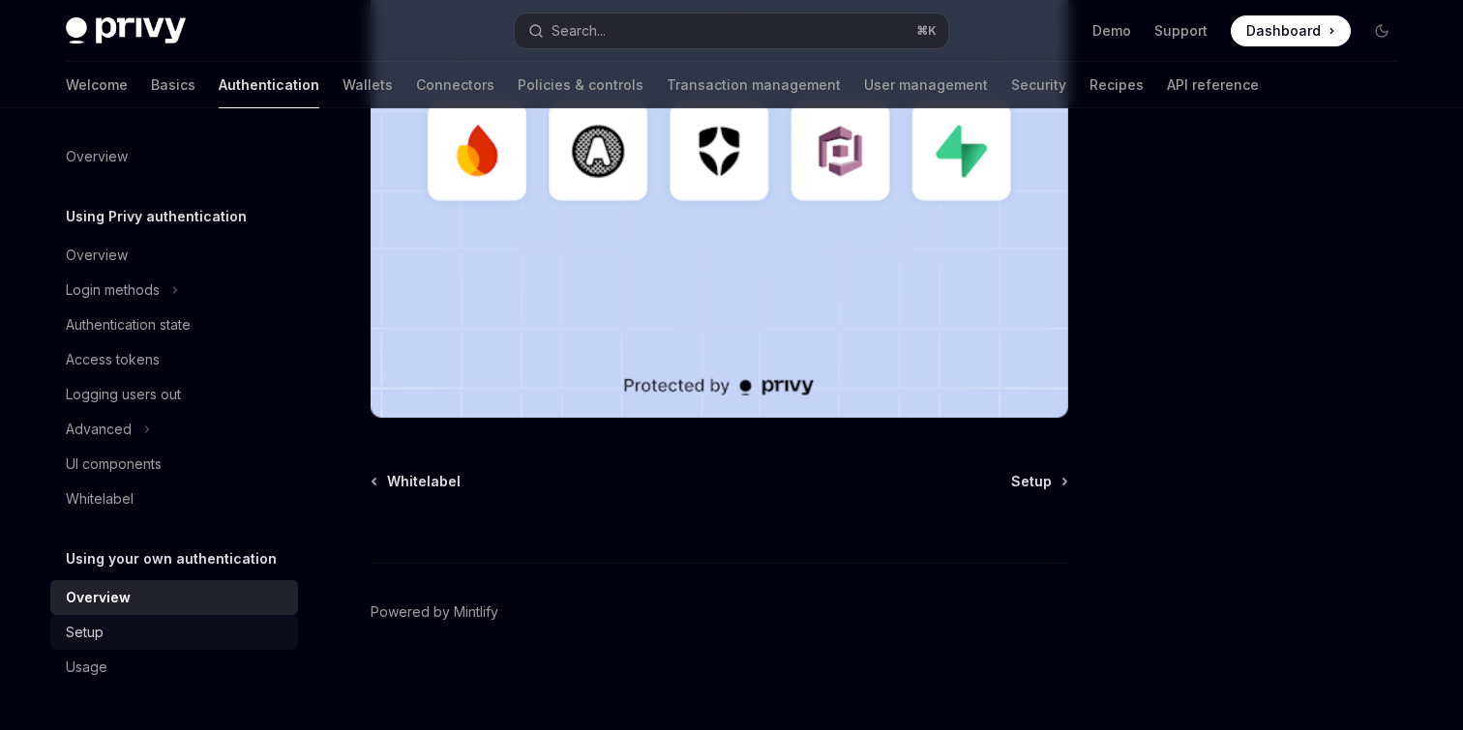
click at [106, 641] on div "Setup" at bounding box center [176, 632] width 221 height 23
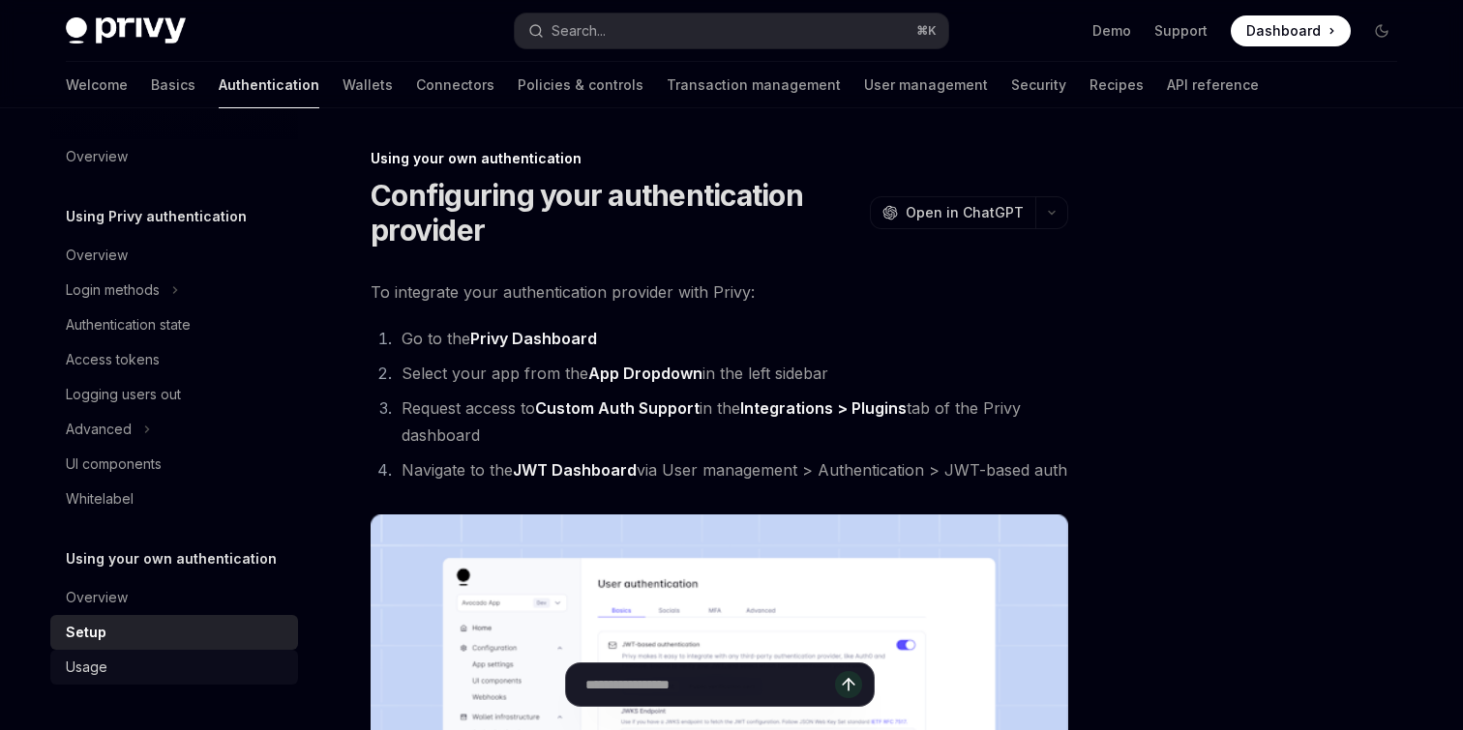
click at [144, 678] on div "Usage" at bounding box center [176, 667] width 221 height 23
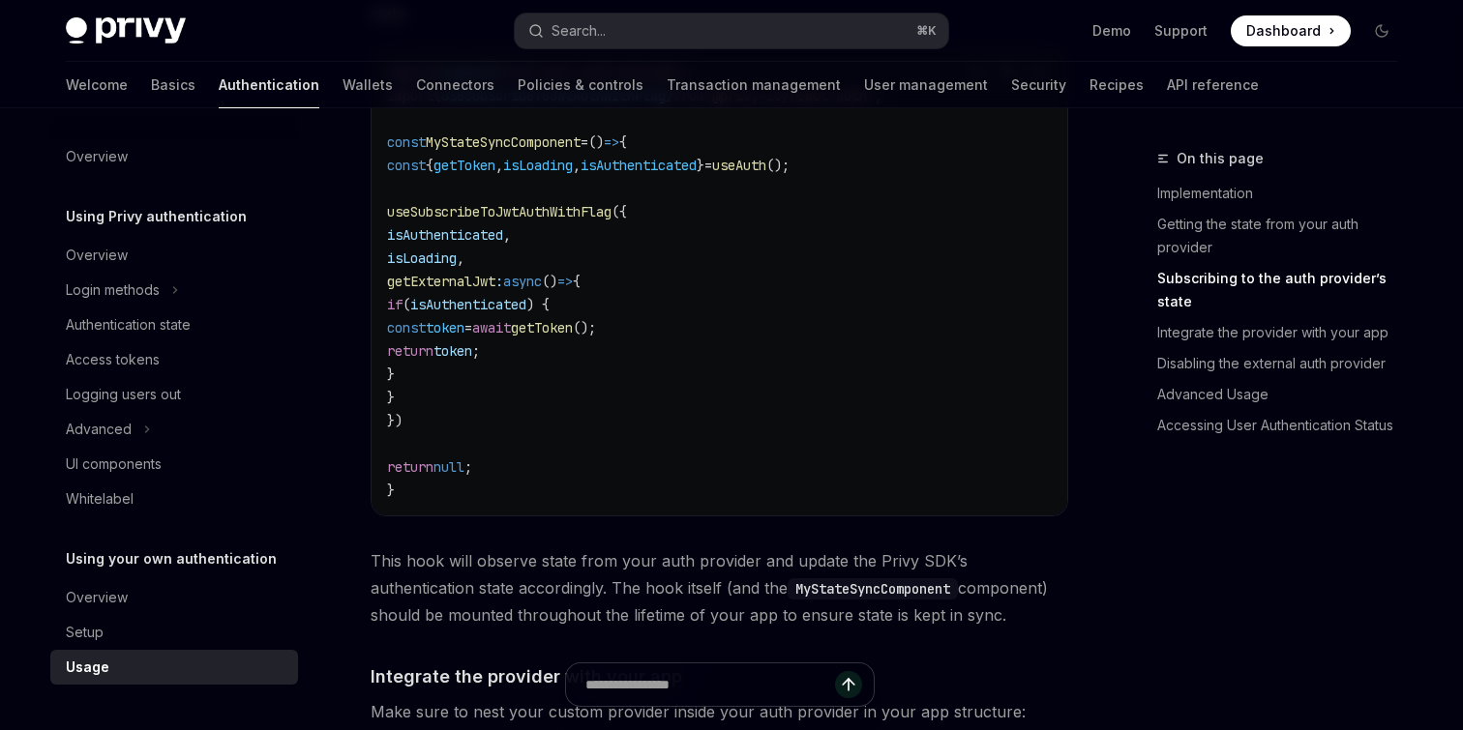
scroll to position [643, 0]
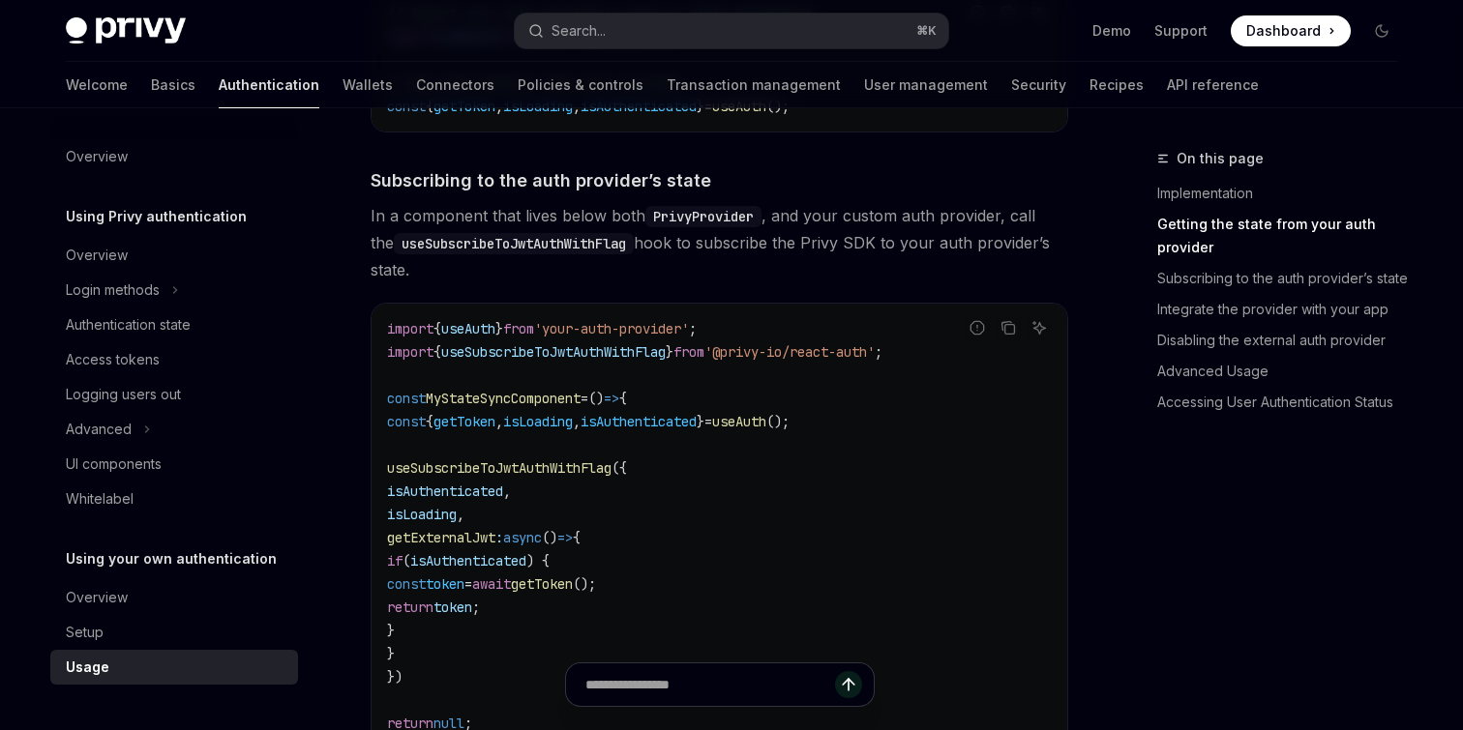
click at [302, 88] on div "Welcome Basics Authentication Wallets Connectors Policies & controls Transactio…" at bounding box center [662, 85] width 1193 height 46
click at [342, 89] on link "Wallets" at bounding box center [367, 85] width 50 height 46
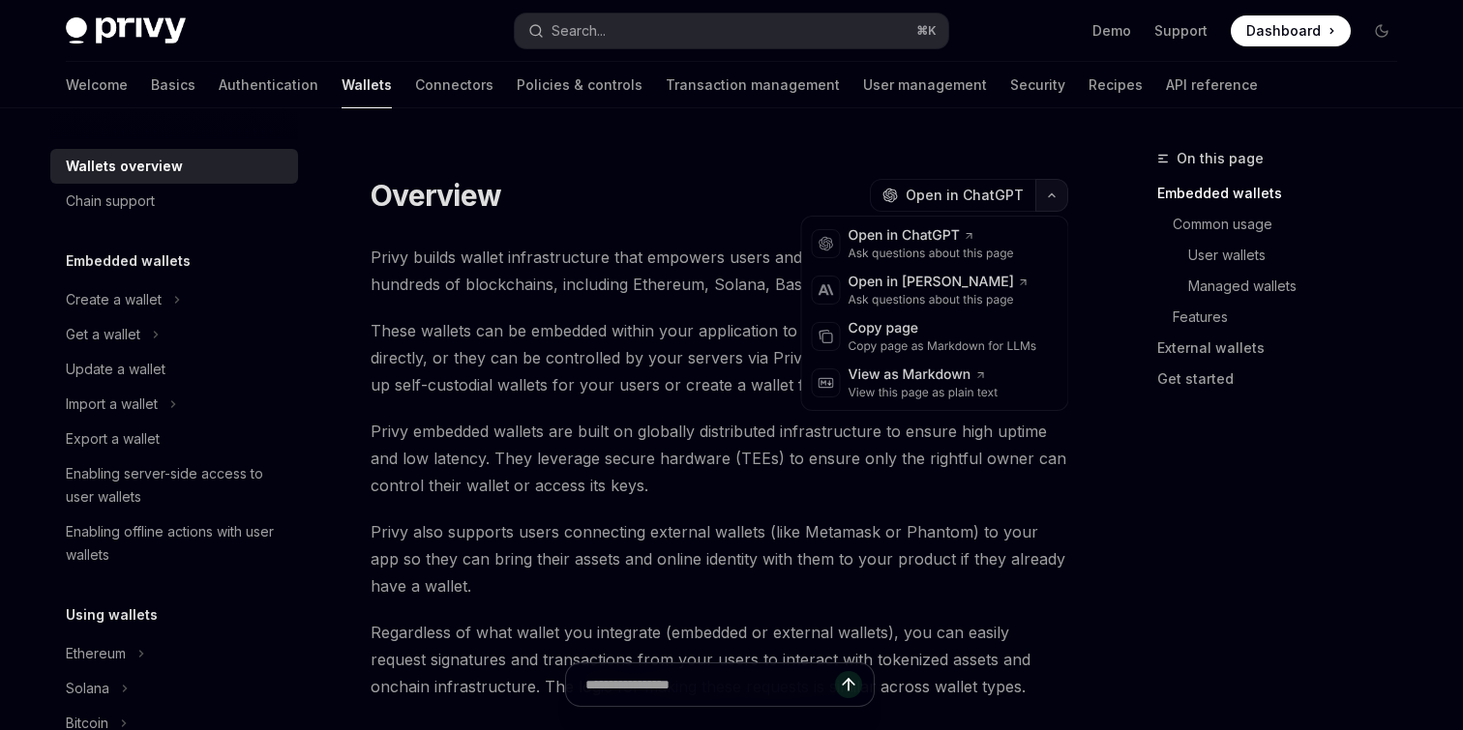
click at [1052, 192] on icon "button" at bounding box center [1051, 196] width 23 height 8
click at [861, 348] on div "Copy page as Markdown for LLMs" at bounding box center [942, 346] width 189 height 15
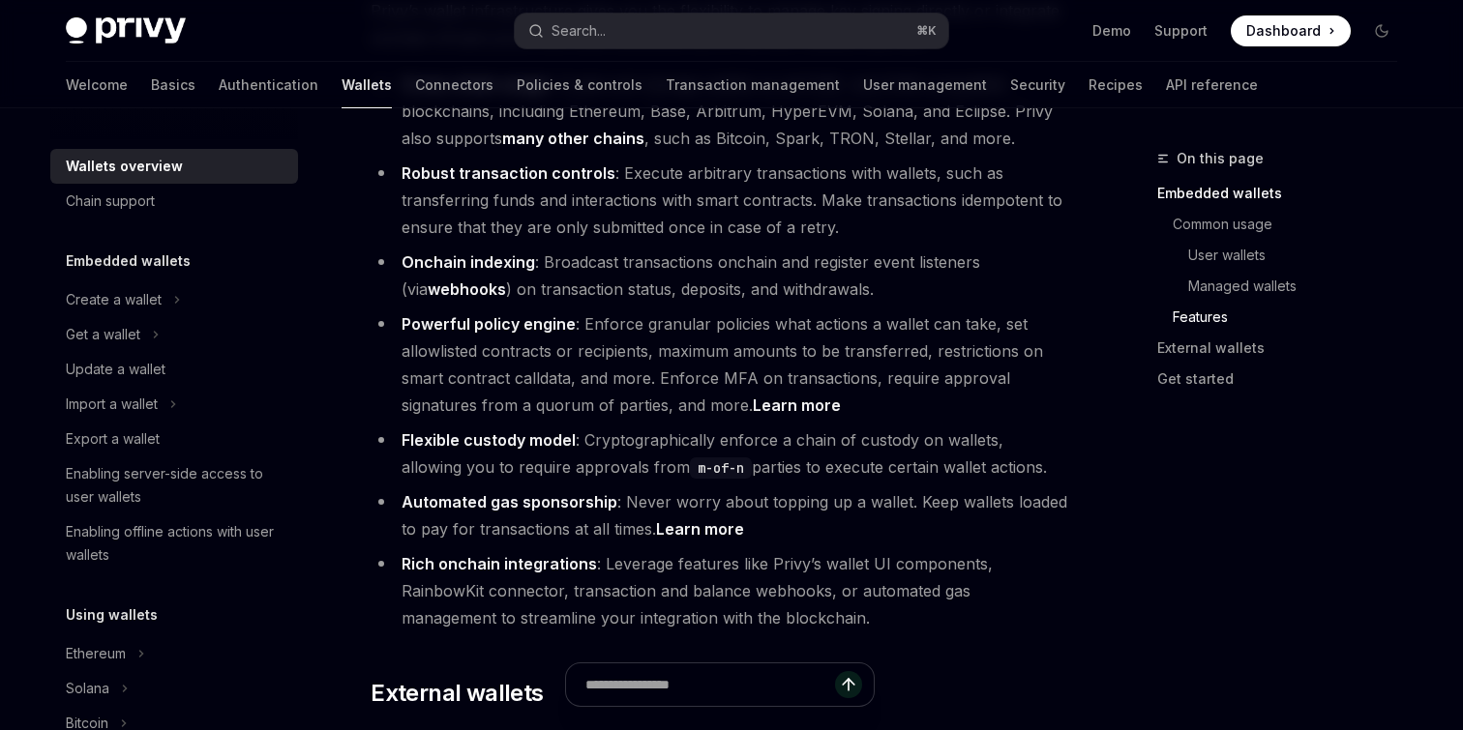
scroll to position [2276, 0]
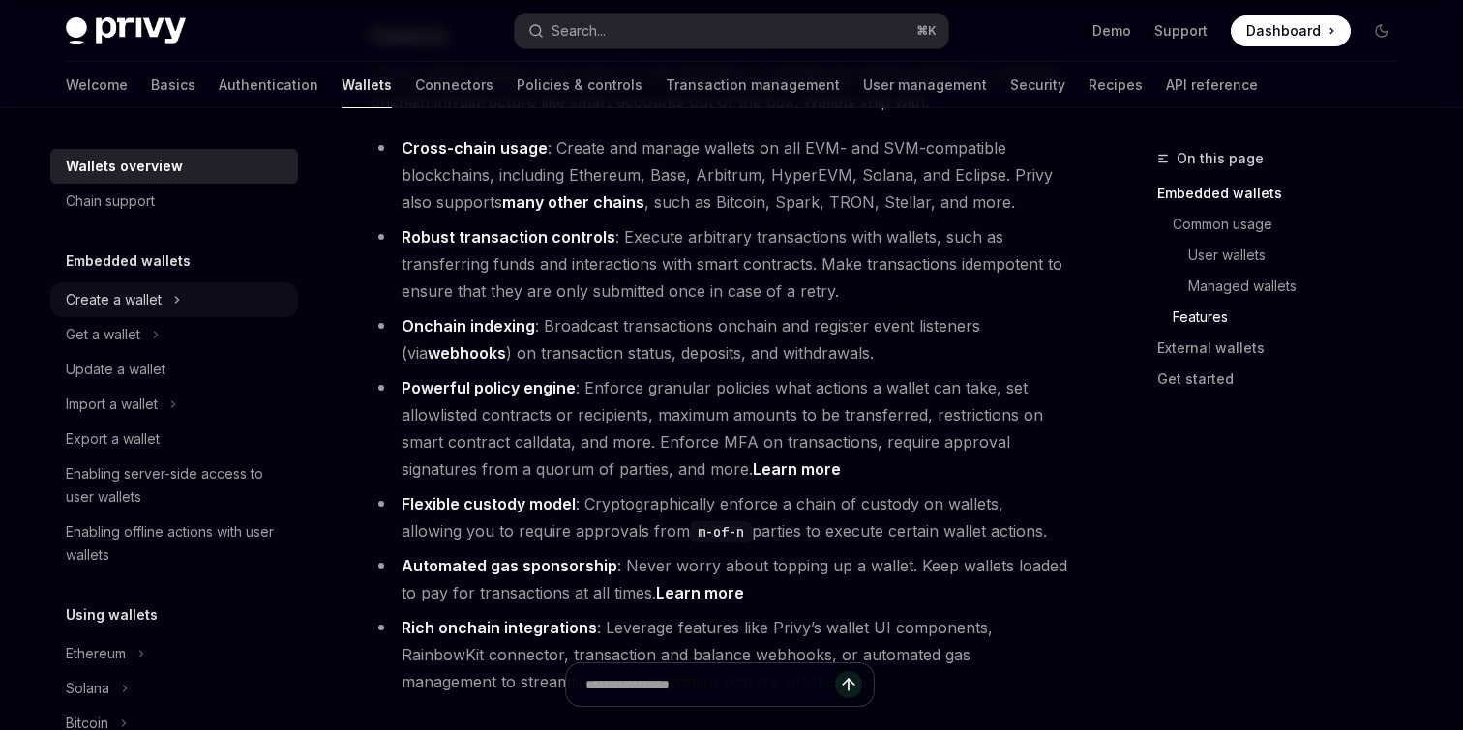
click at [122, 308] on div "Create a wallet" at bounding box center [114, 299] width 96 height 23
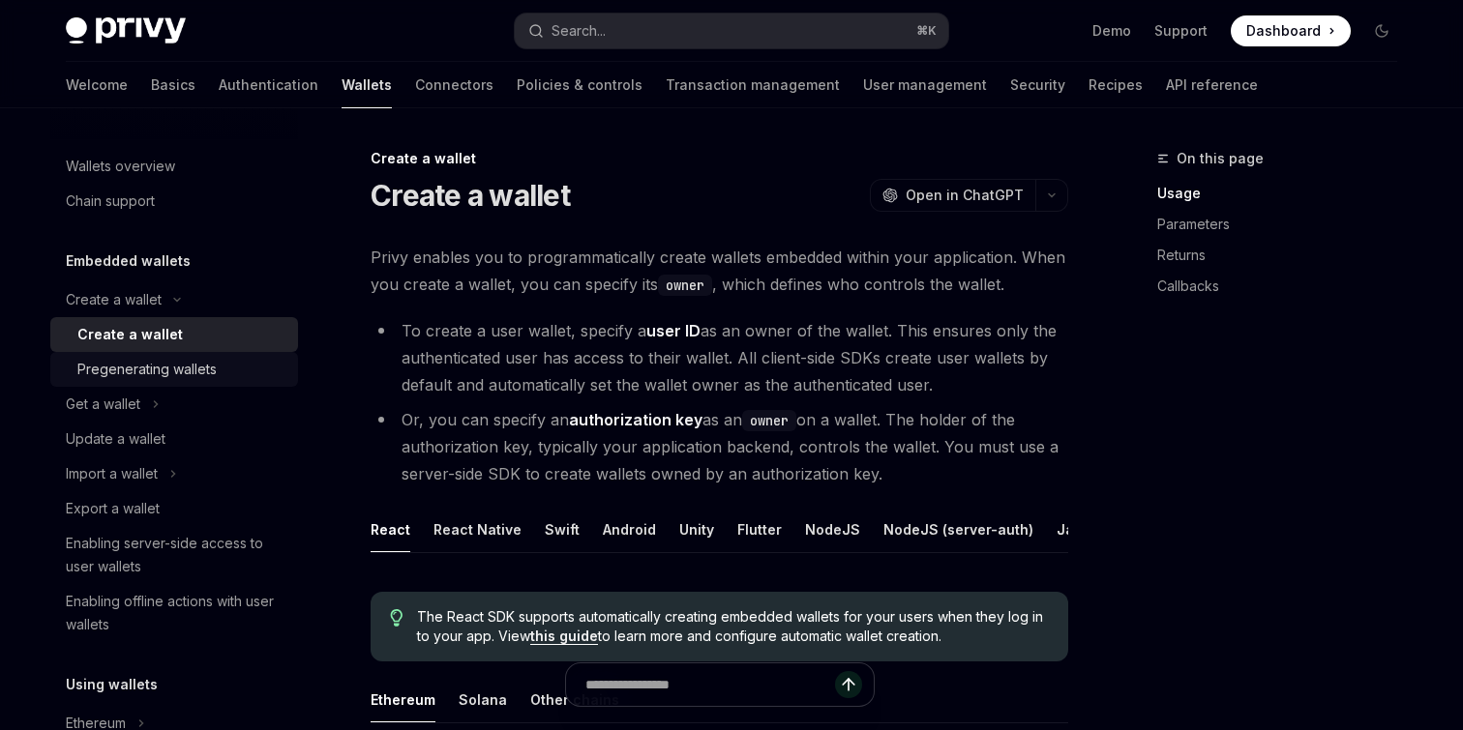
click at [134, 368] on div "Pregenerating wallets" at bounding box center [146, 369] width 139 height 23
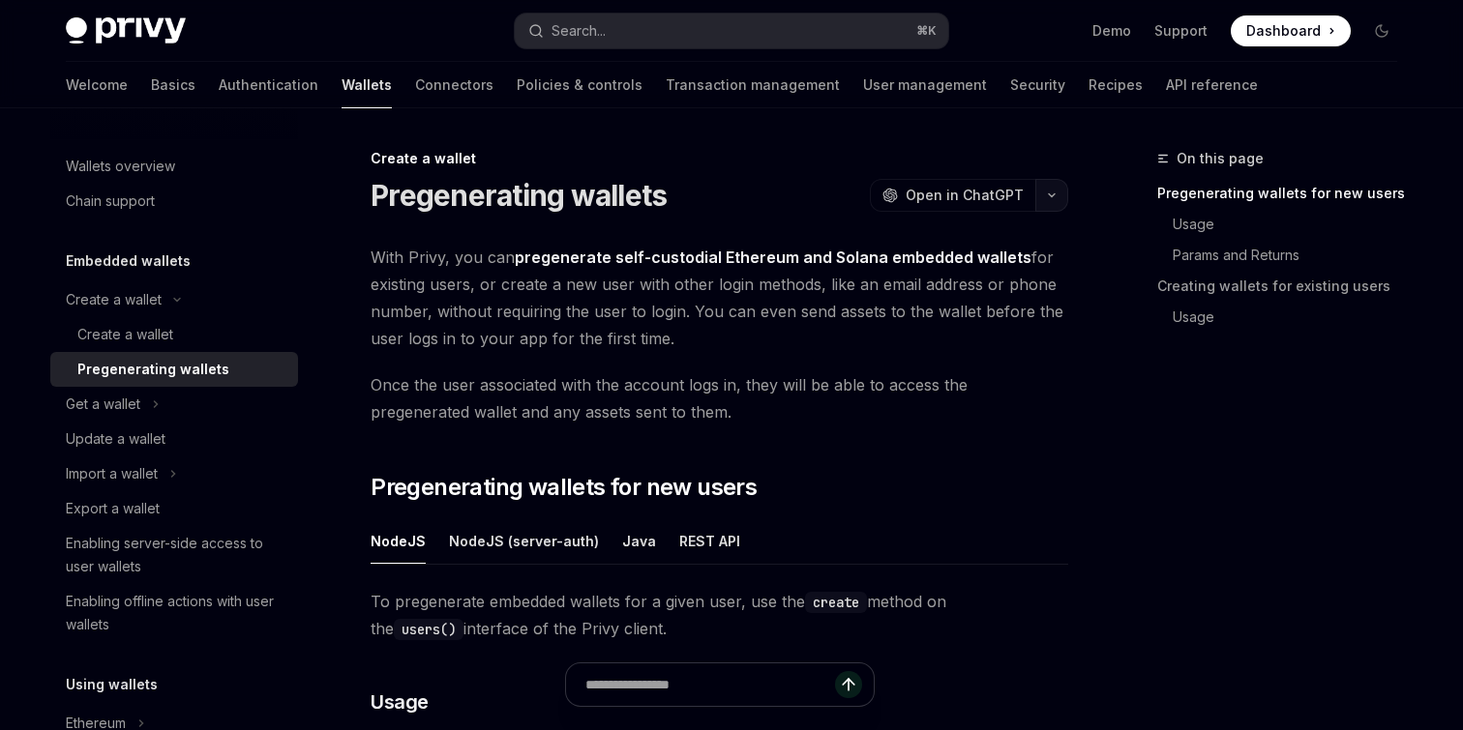
click at [1043, 195] on icon "button" at bounding box center [1051, 196] width 23 height 8
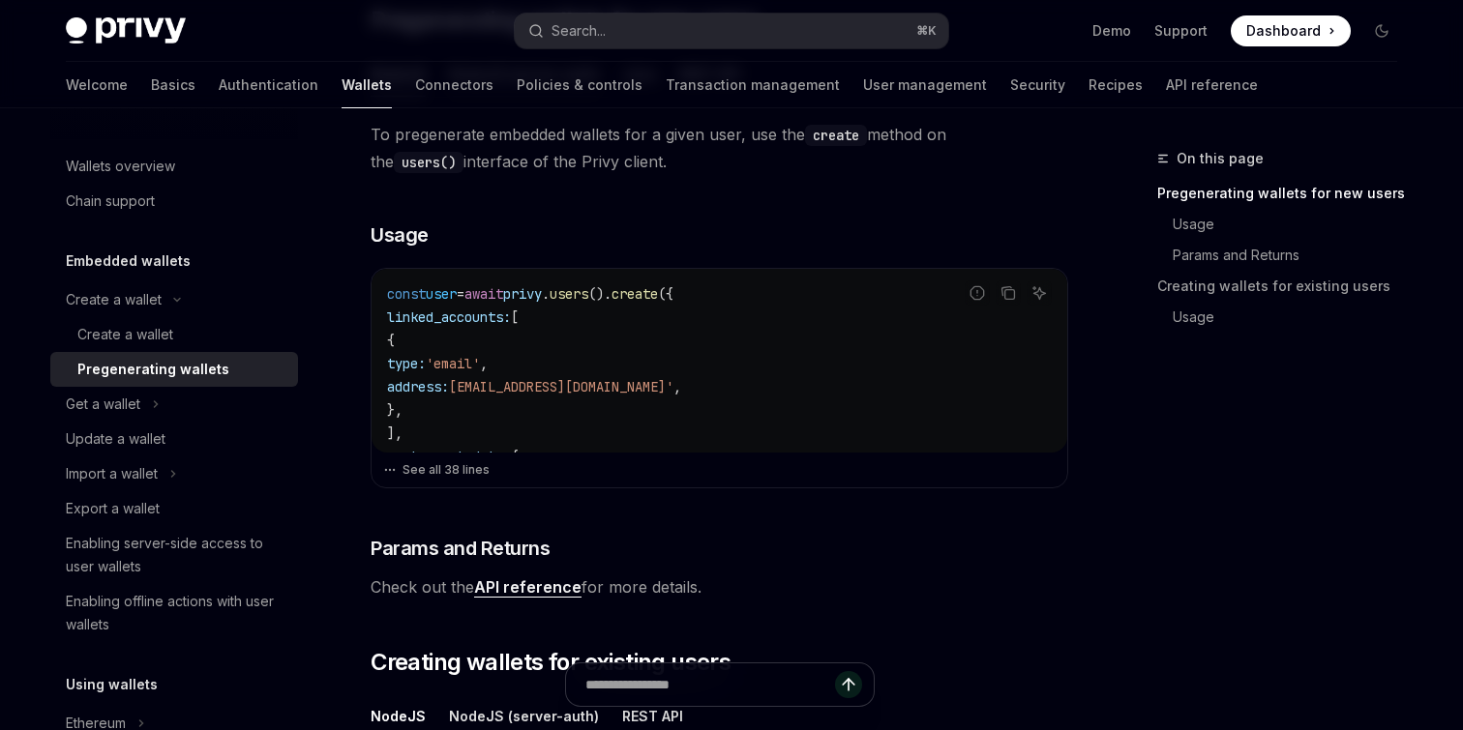
scroll to position [540, 0]
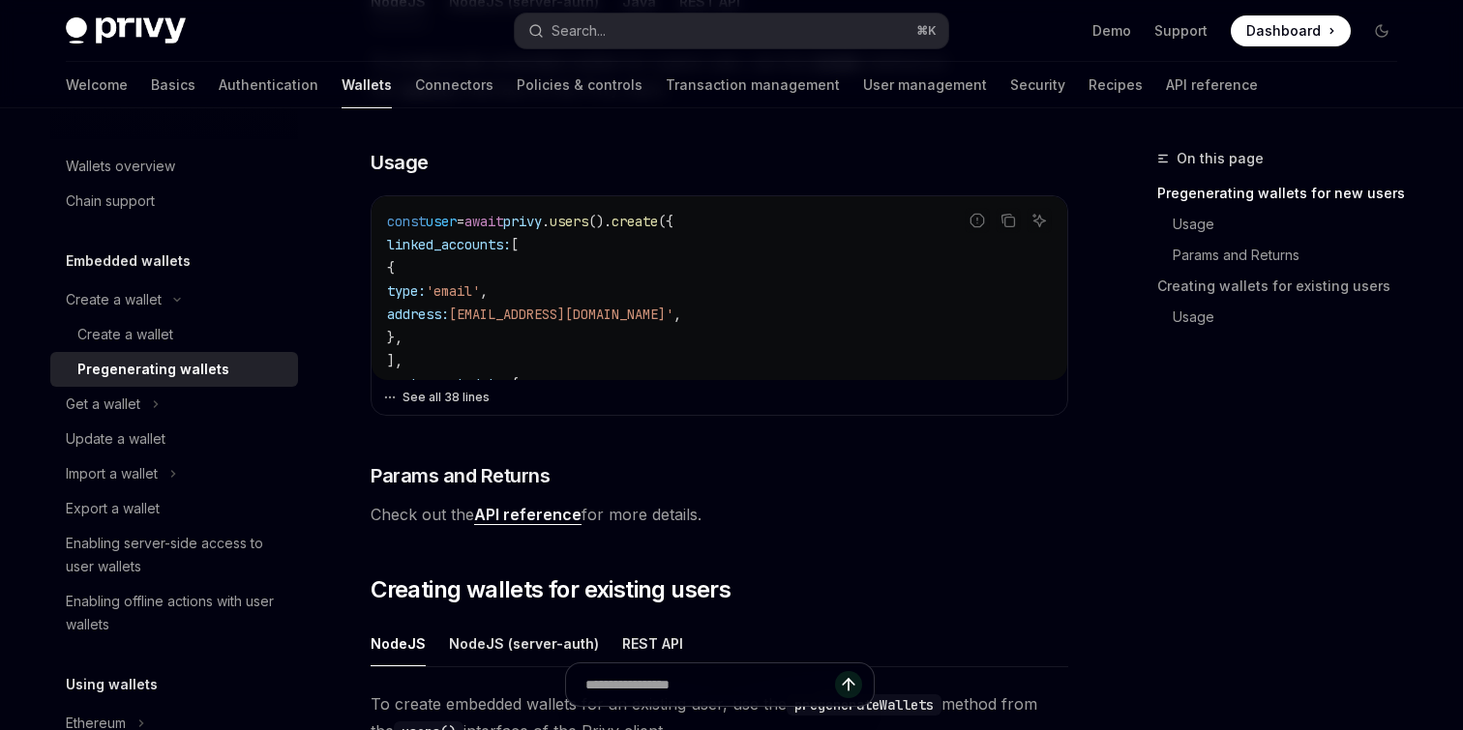
click at [463, 410] on button "See all 38 lines" at bounding box center [719, 397] width 672 height 27
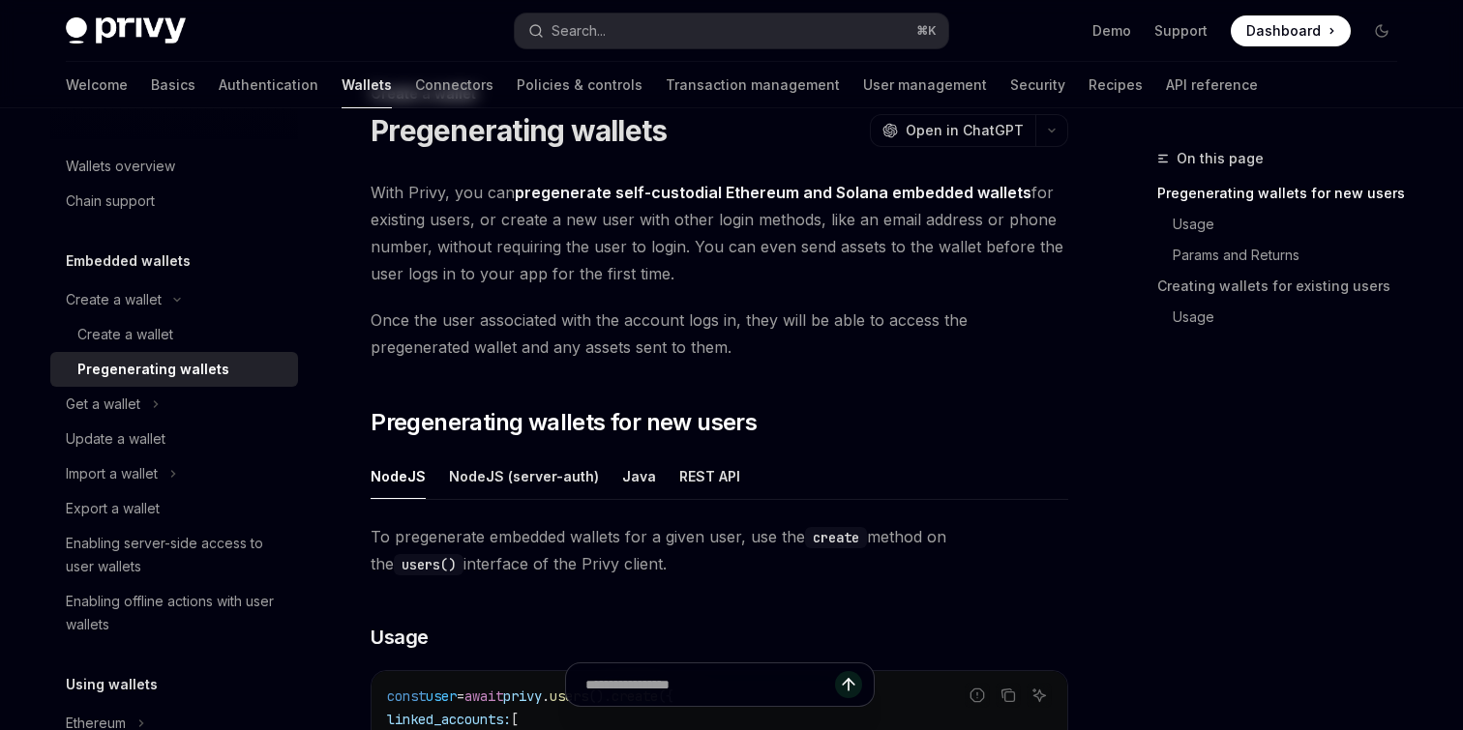
scroll to position [0, 0]
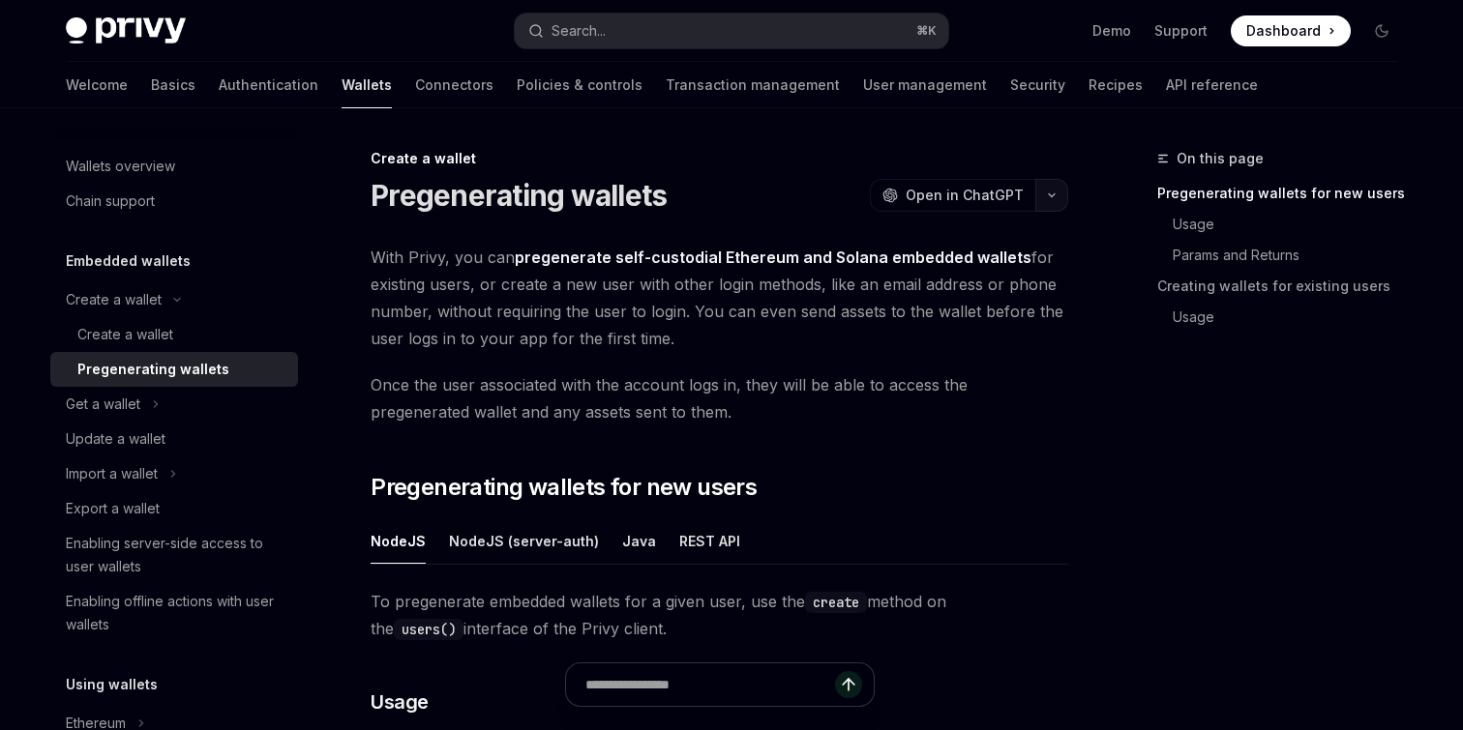
click at [1049, 193] on icon "button" at bounding box center [1051, 196] width 23 height 8
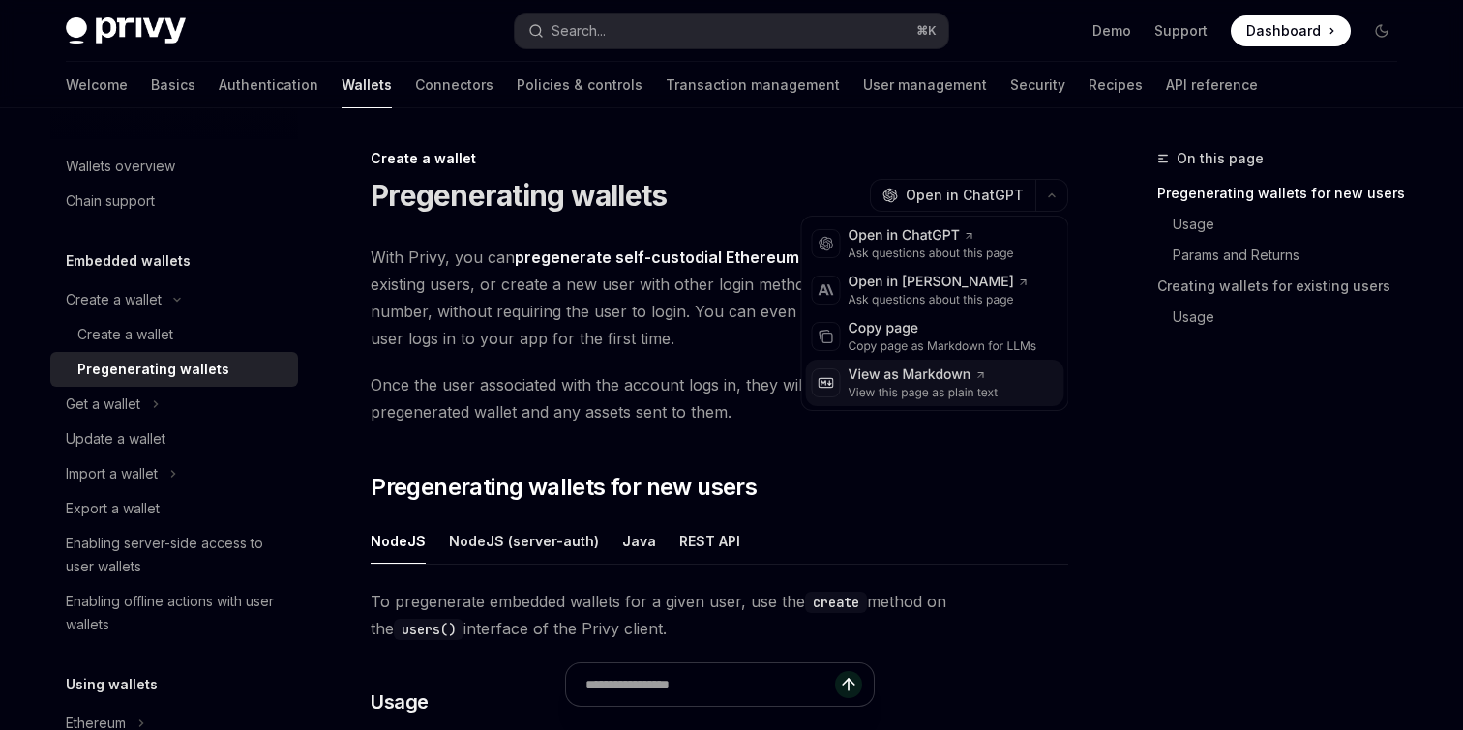
click at [959, 377] on div "View as Markdown" at bounding box center [923, 375] width 150 height 19
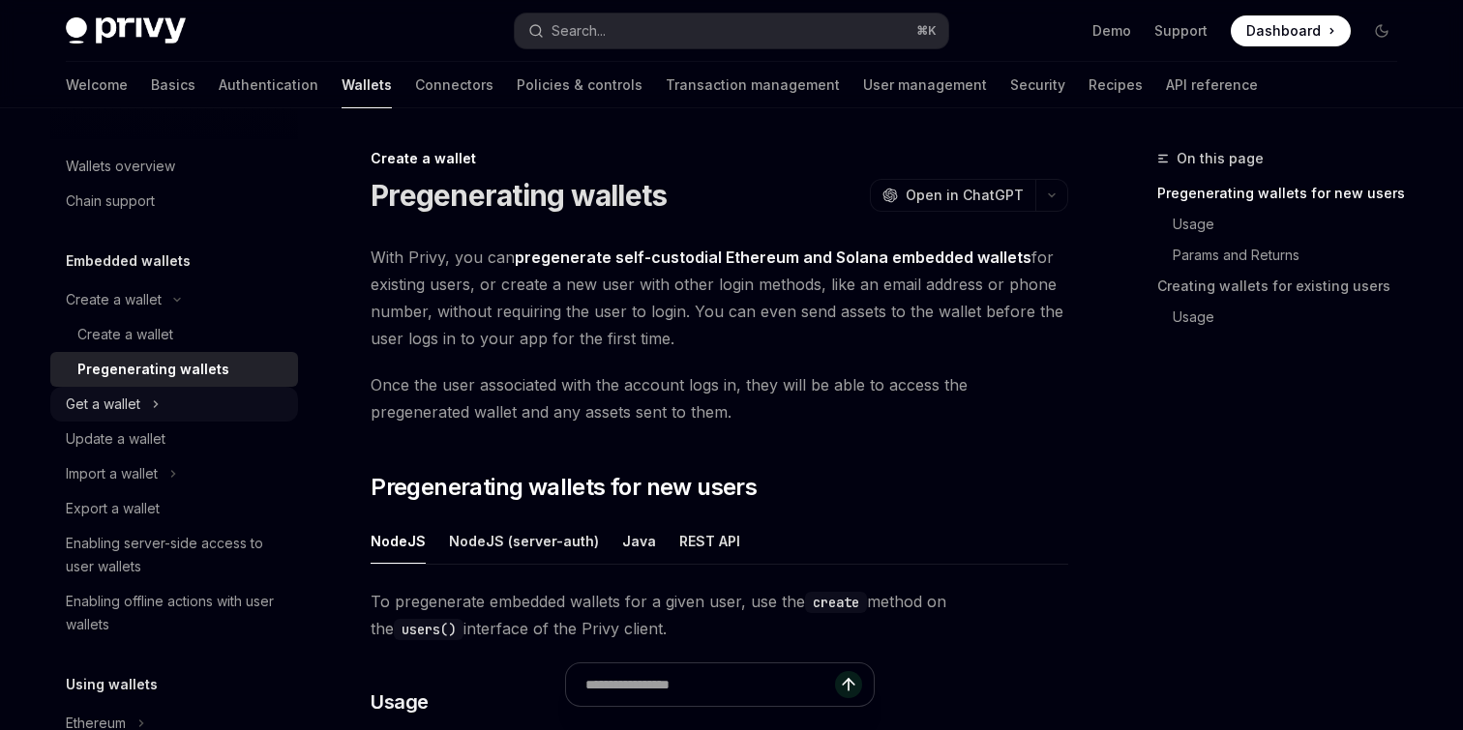
click at [214, 404] on button "Get a wallet" at bounding box center [174, 404] width 248 height 35
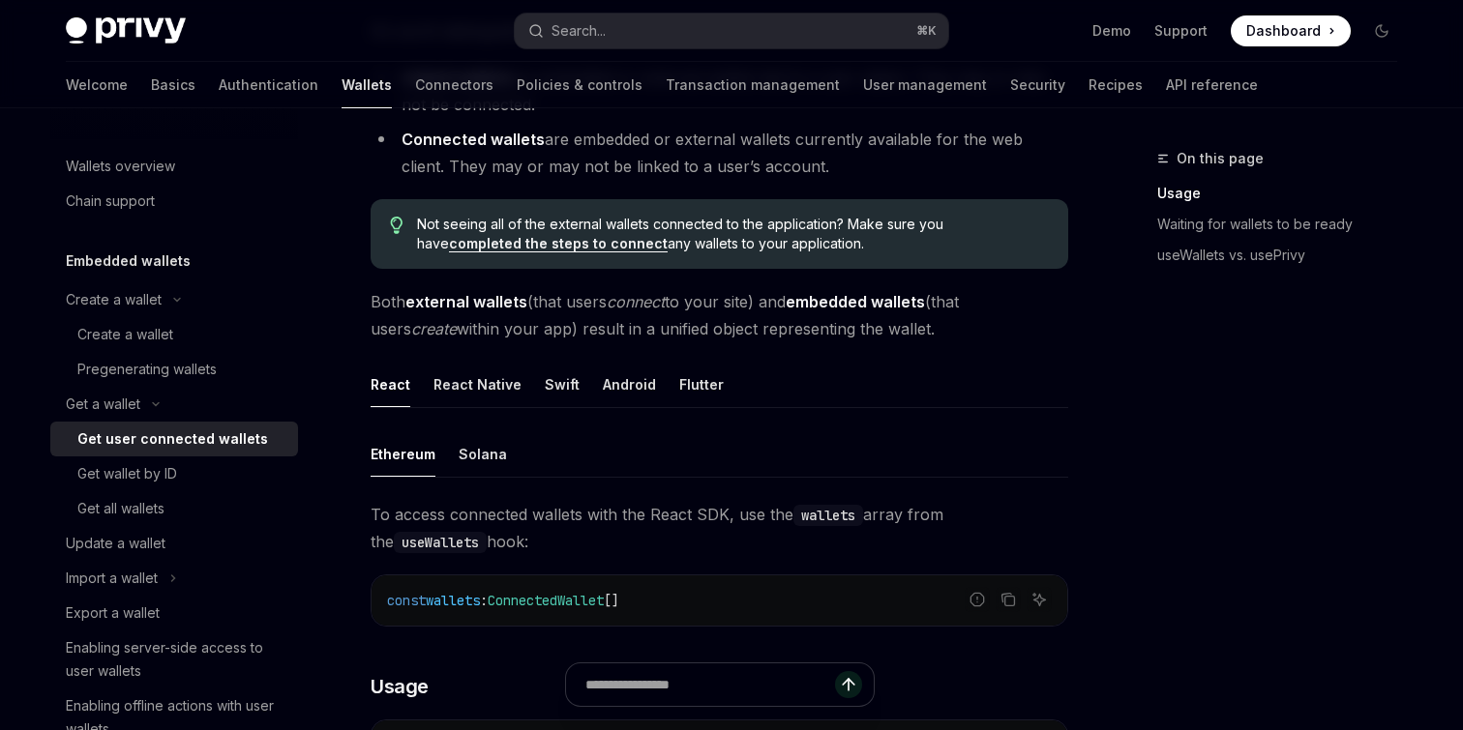
scroll to position [463, 0]
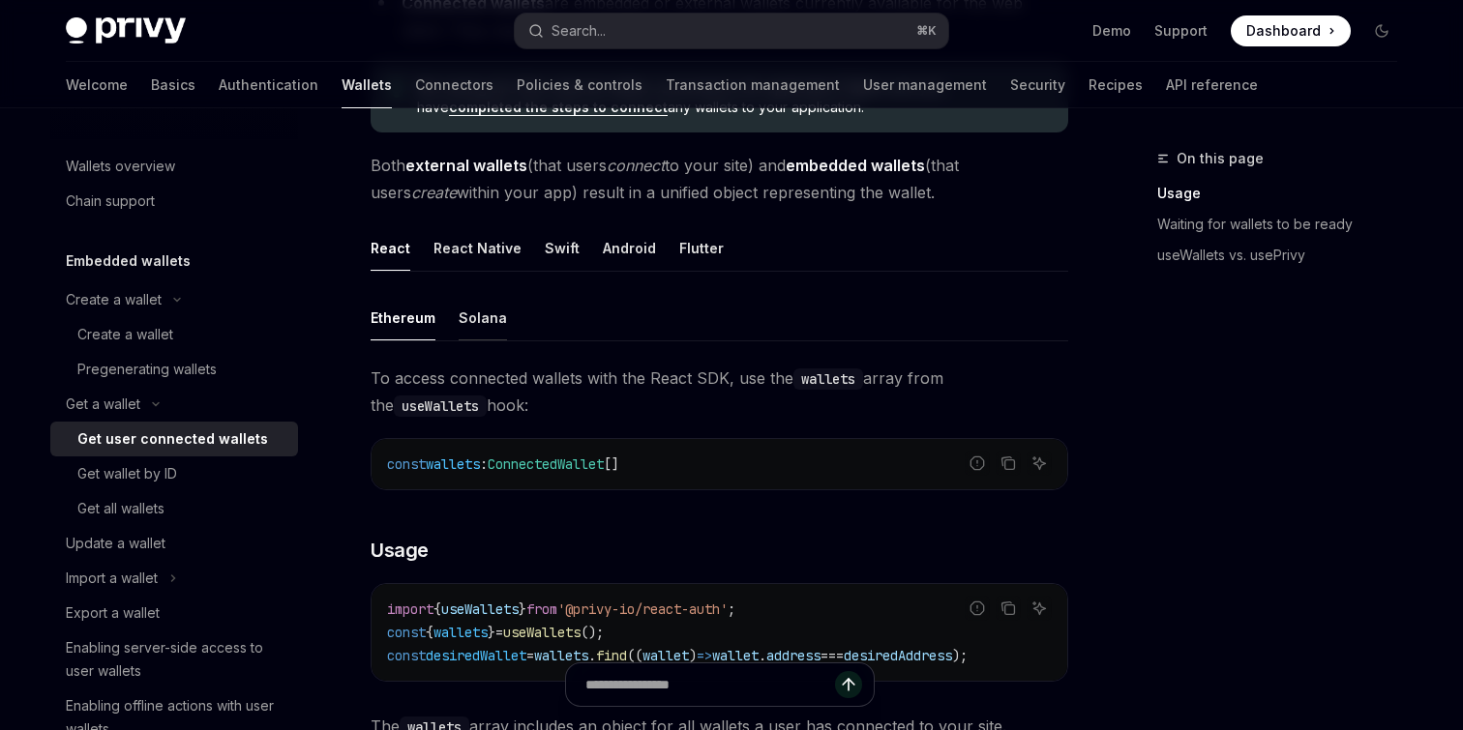
click at [476, 324] on div "Solana" at bounding box center [483, 317] width 48 height 45
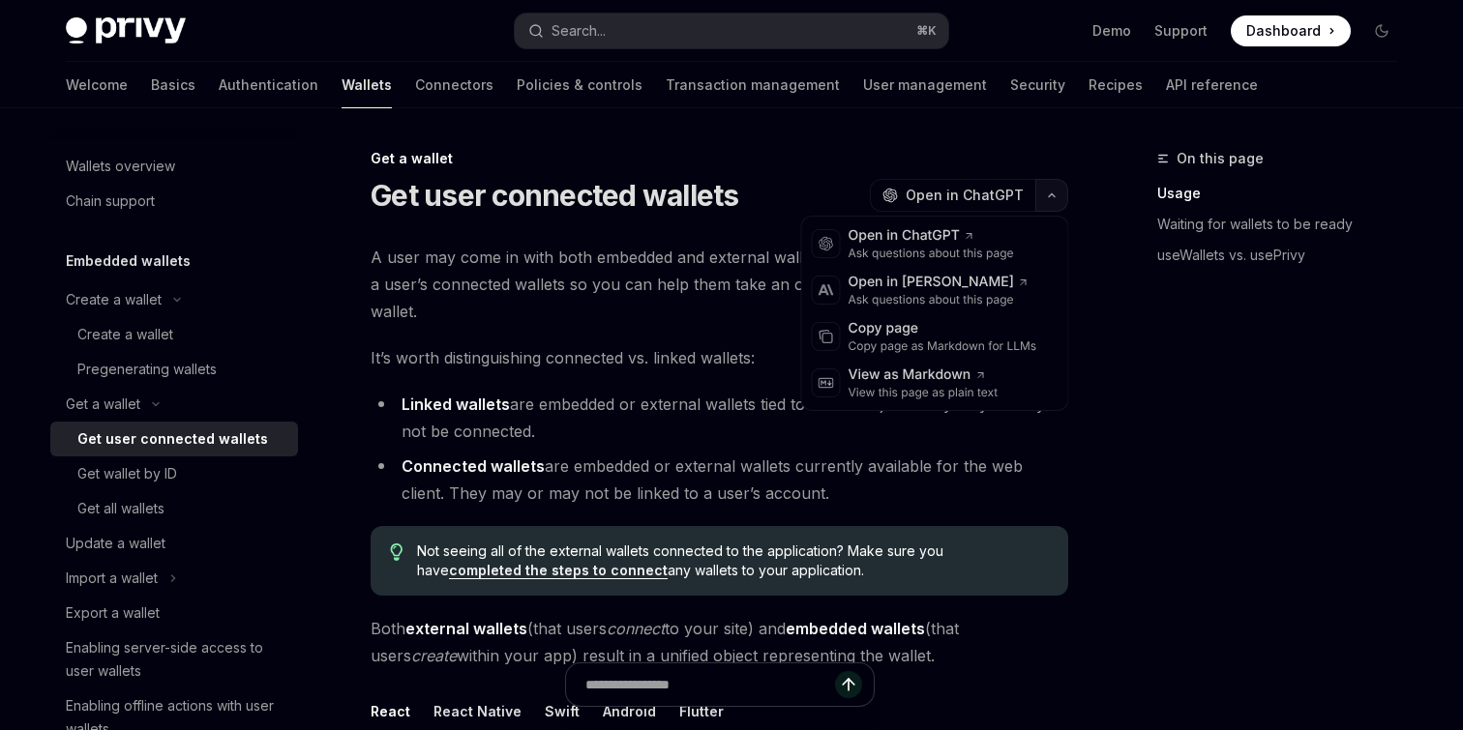
click at [1061, 193] on icon "button" at bounding box center [1051, 196] width 23 height 8
click at [979, 372] on icon at bounding box center [980, 376] width 12 height 12
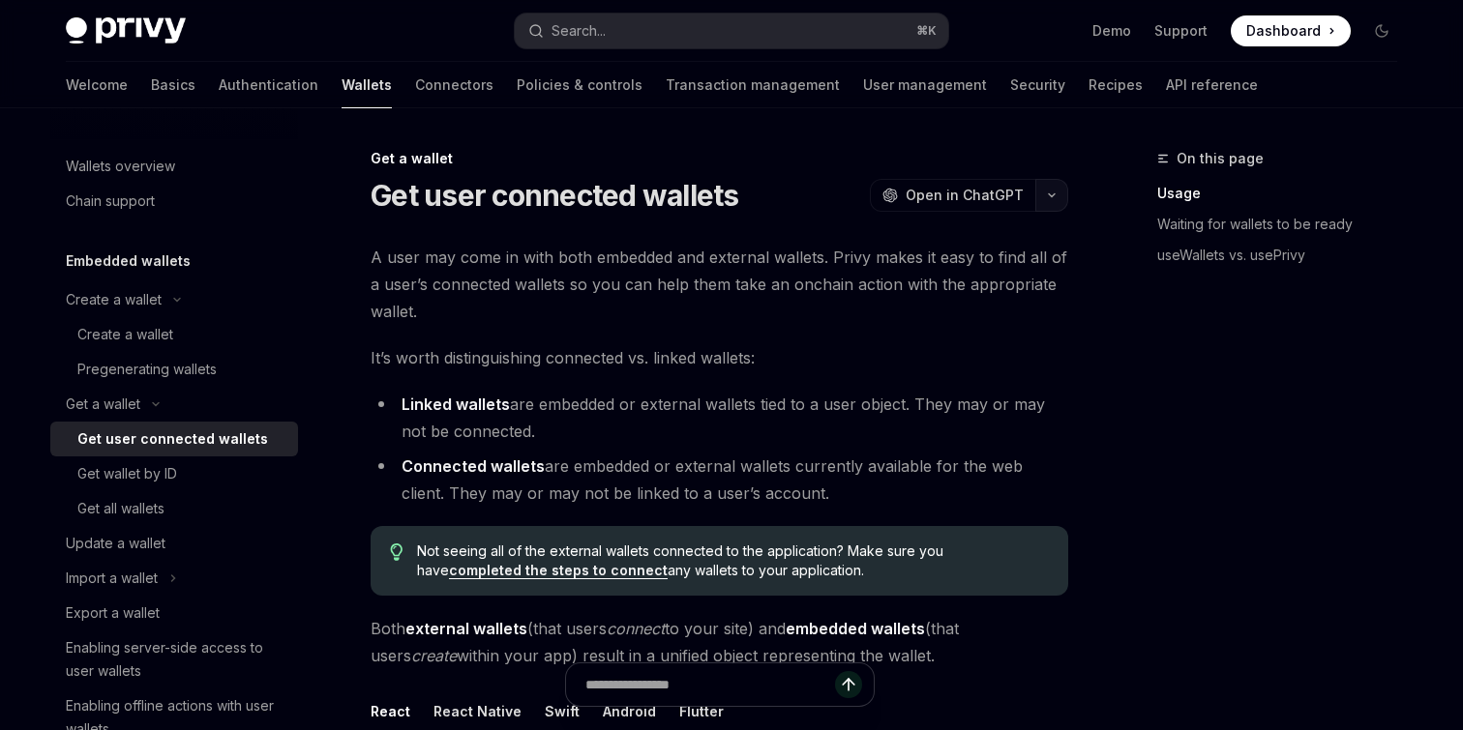
click at [1057, 199] on button "button" at bounding box center [1051, 195] width 33 height 33
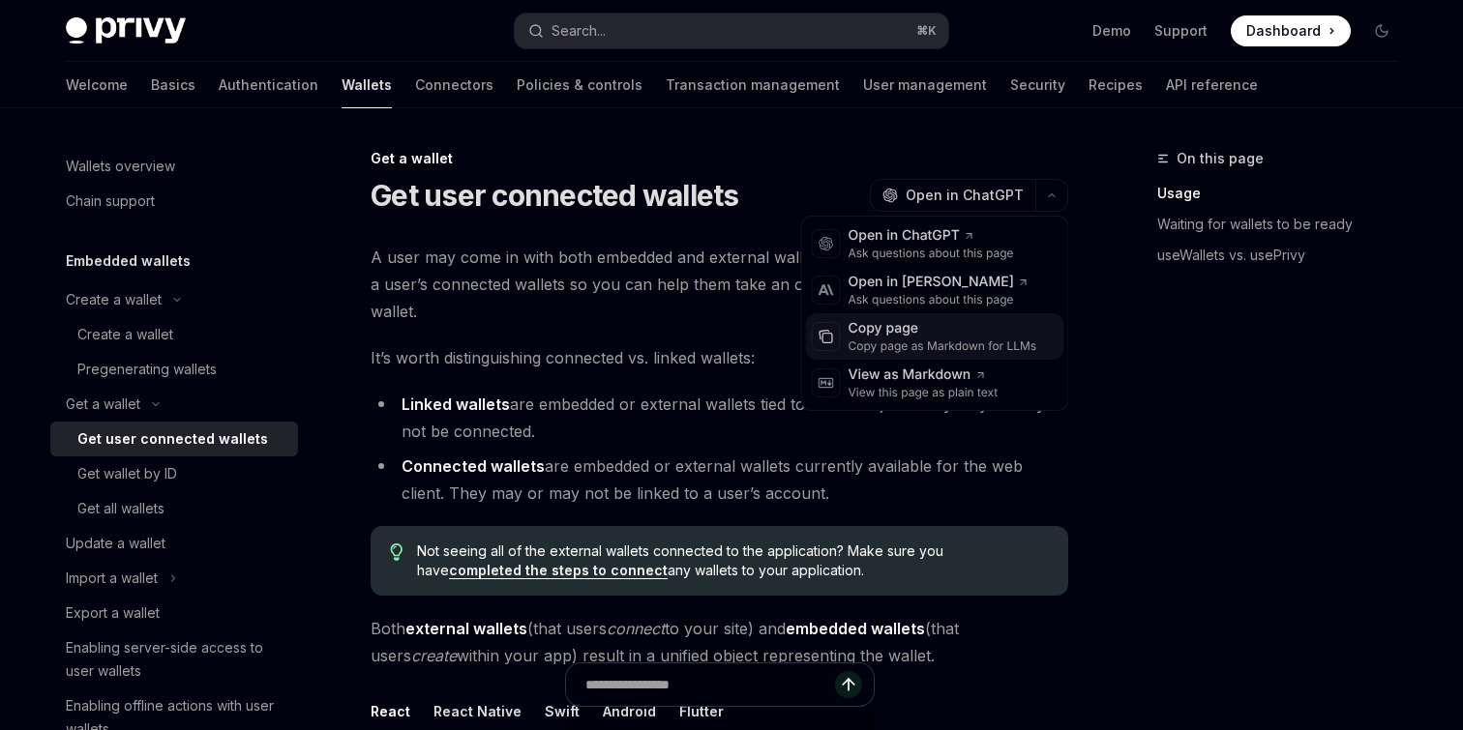
click at [1036, 347] on div "Copy page Copy page as Markdown for LLMs" at bounding box center [943, 336] width 196 height 35
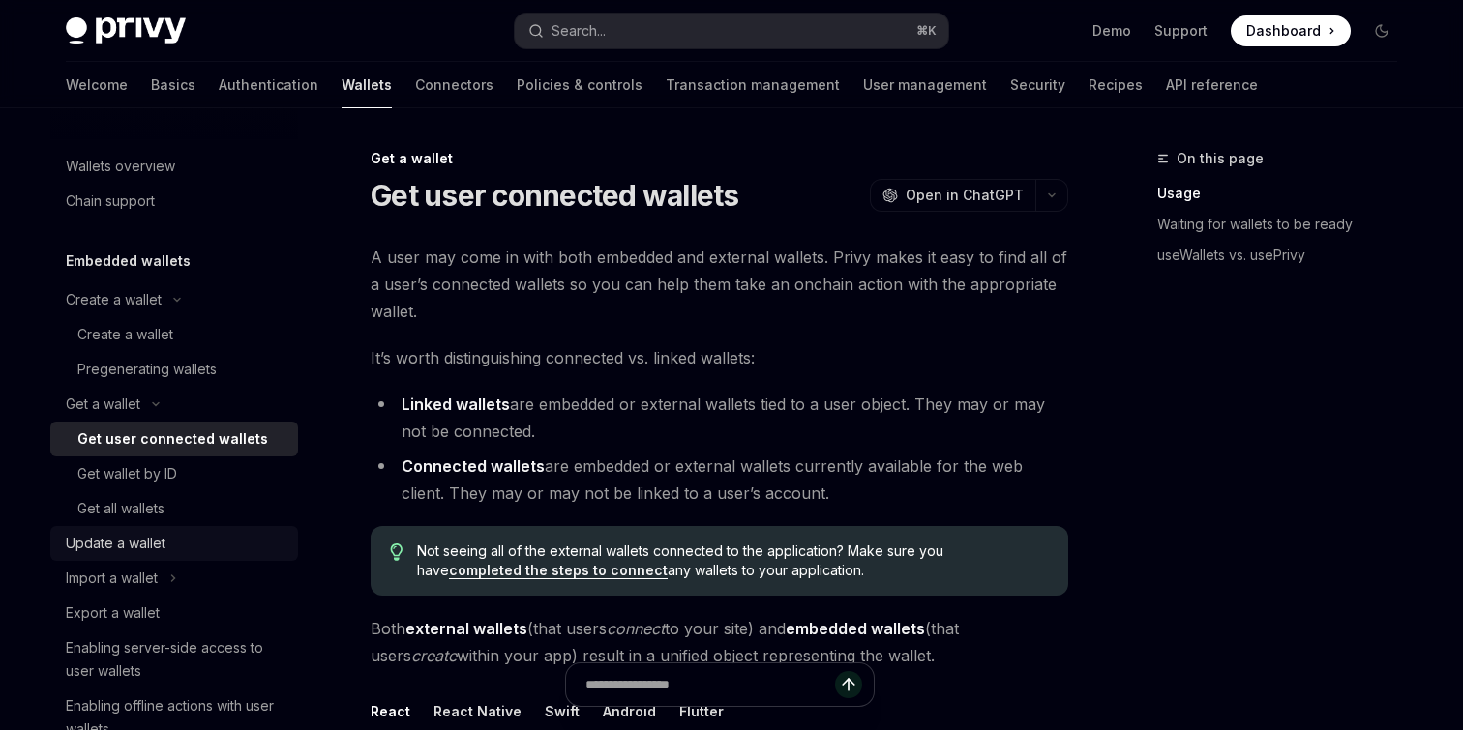
click at [138, 542] on div "Update a wallet" at bounding box center [116, 543] width 100 height 23
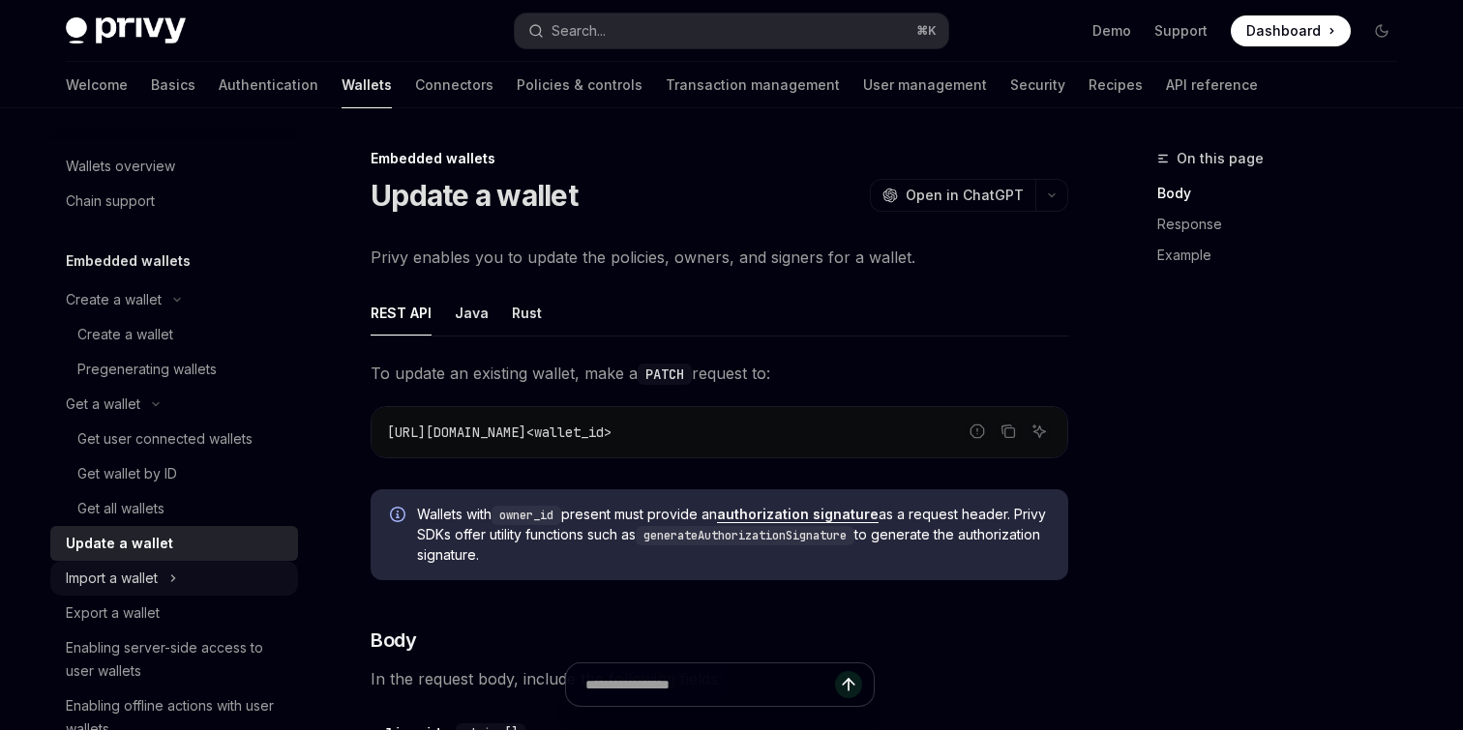
click at [158, 573] on div "Import a wallet" at bounding box center [112, 578] width 92 height 23
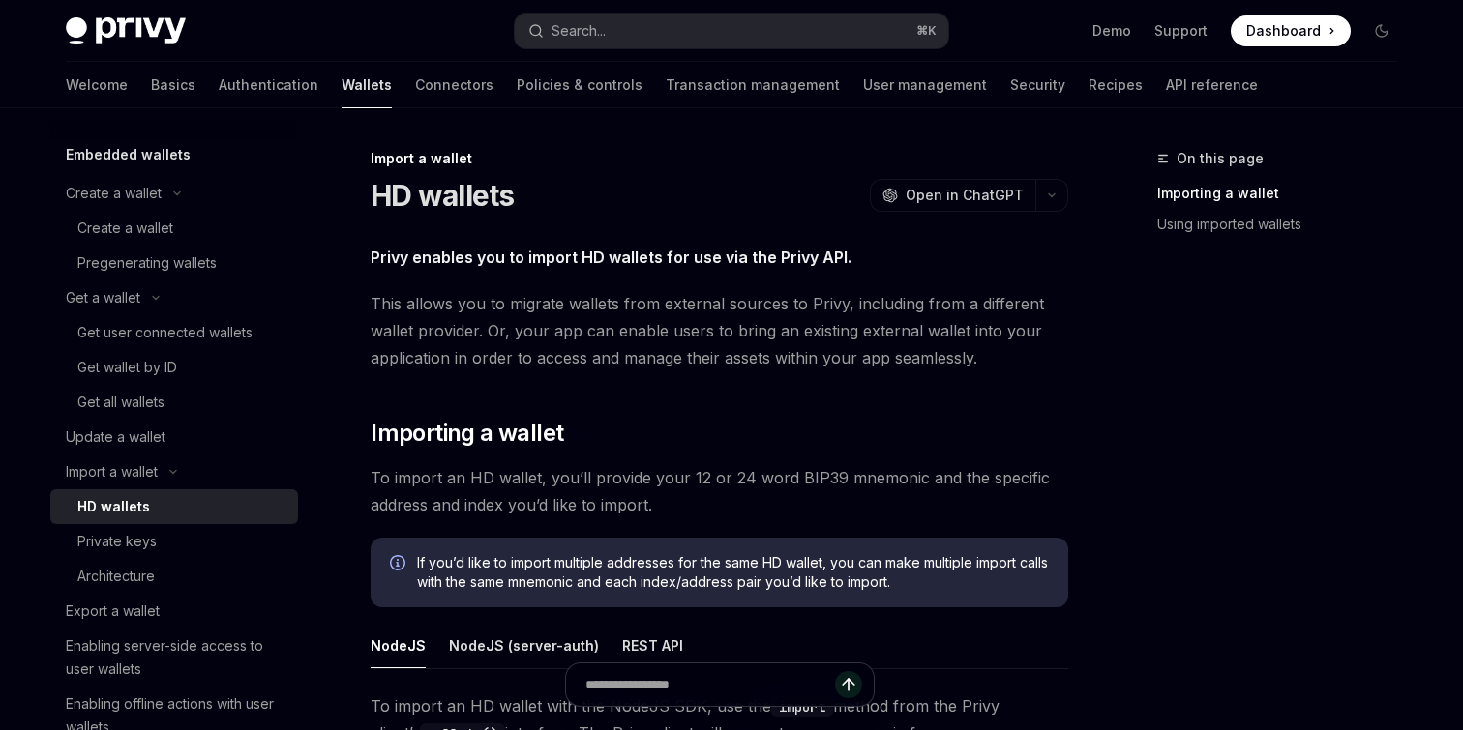
scroll to position [110, 0]
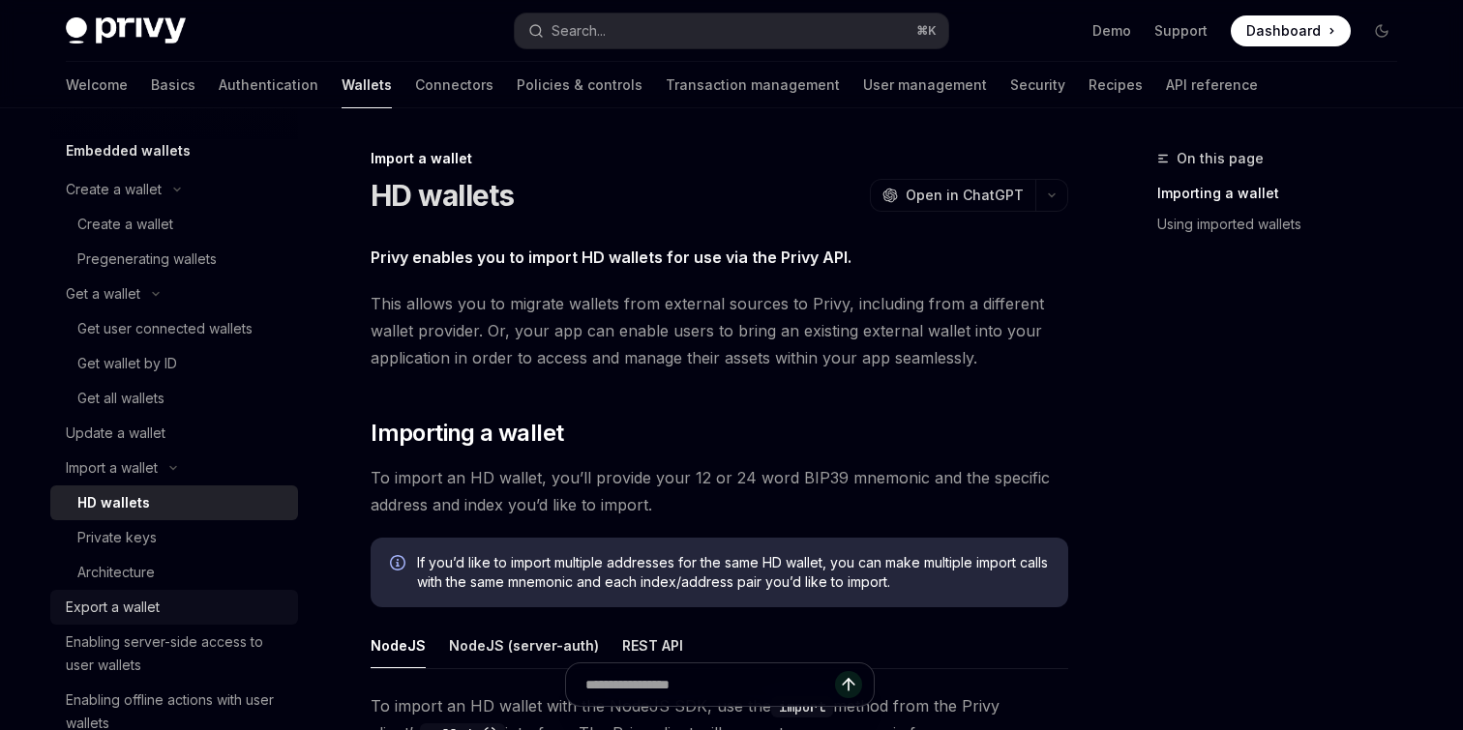
click at [174, 606] on div "Export a wallet" at bounding box center [176, 607] width 221 height 23
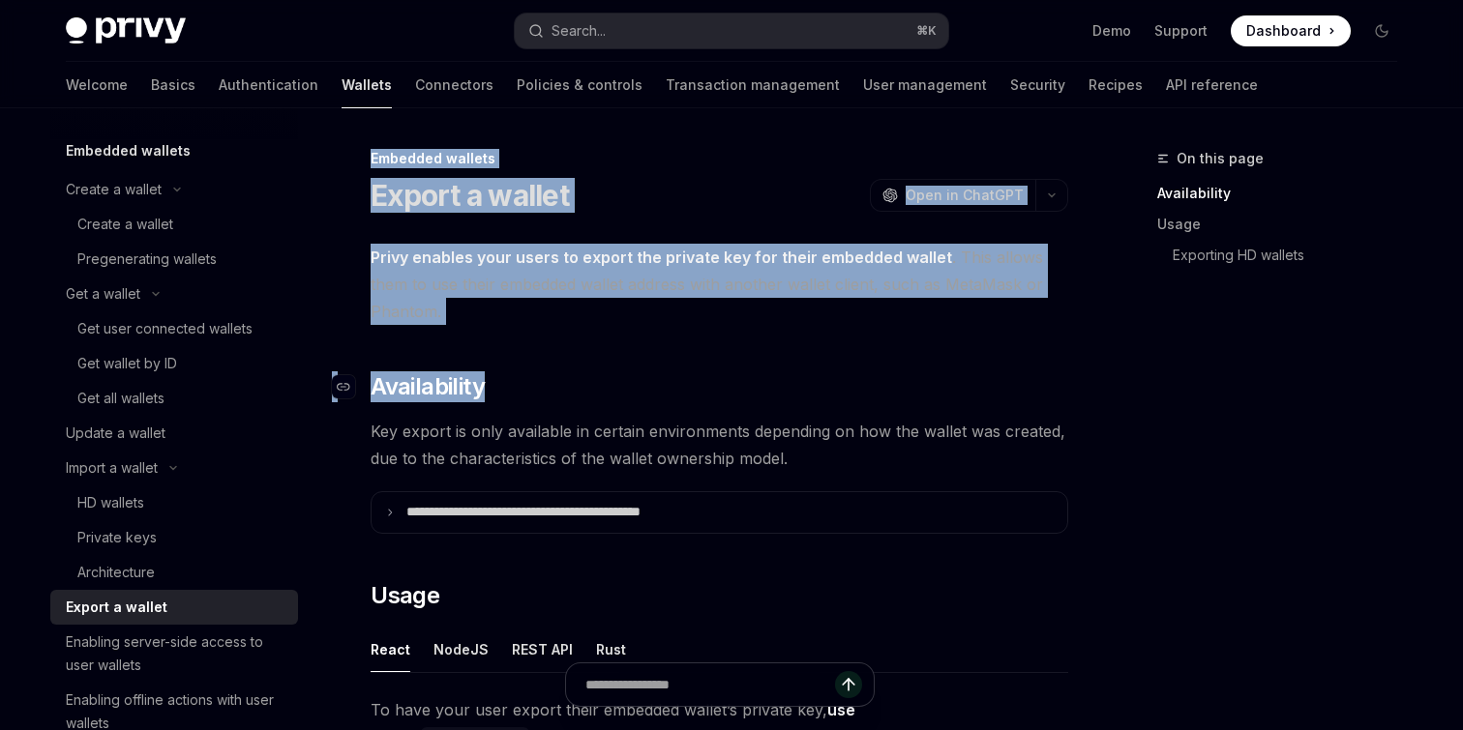
drag, startPoint x: 351, startPoint y: 161, endPoint x: 548, endPoint y: 398, distance: 307.8
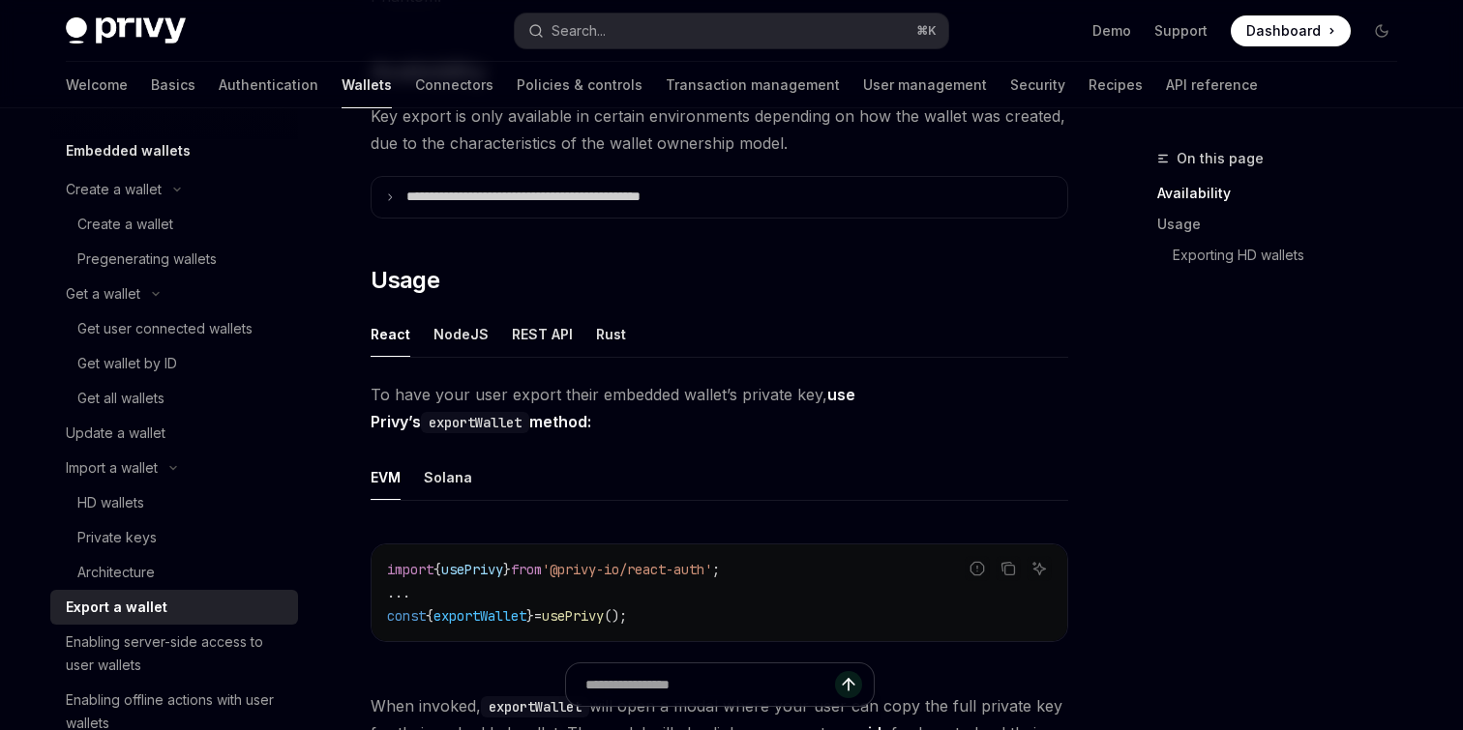
click at [549, 403] on span "To have your user export their embedded wallet’s private key, use Privy’s expor…" at bounding box center [720, 408] width 698 height 54
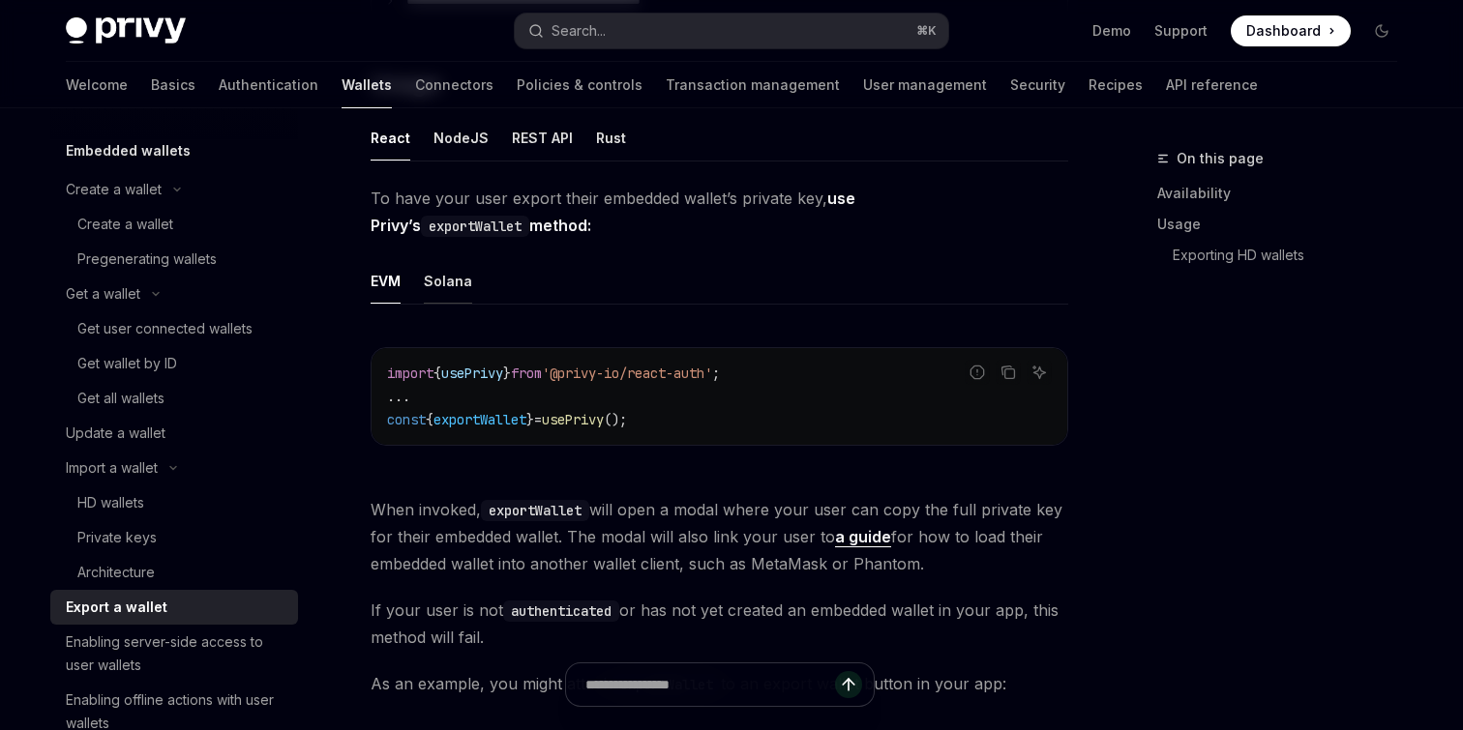
click at [443, 285] on div "Solana" at bounding box center [448, 280] width 48 height 45
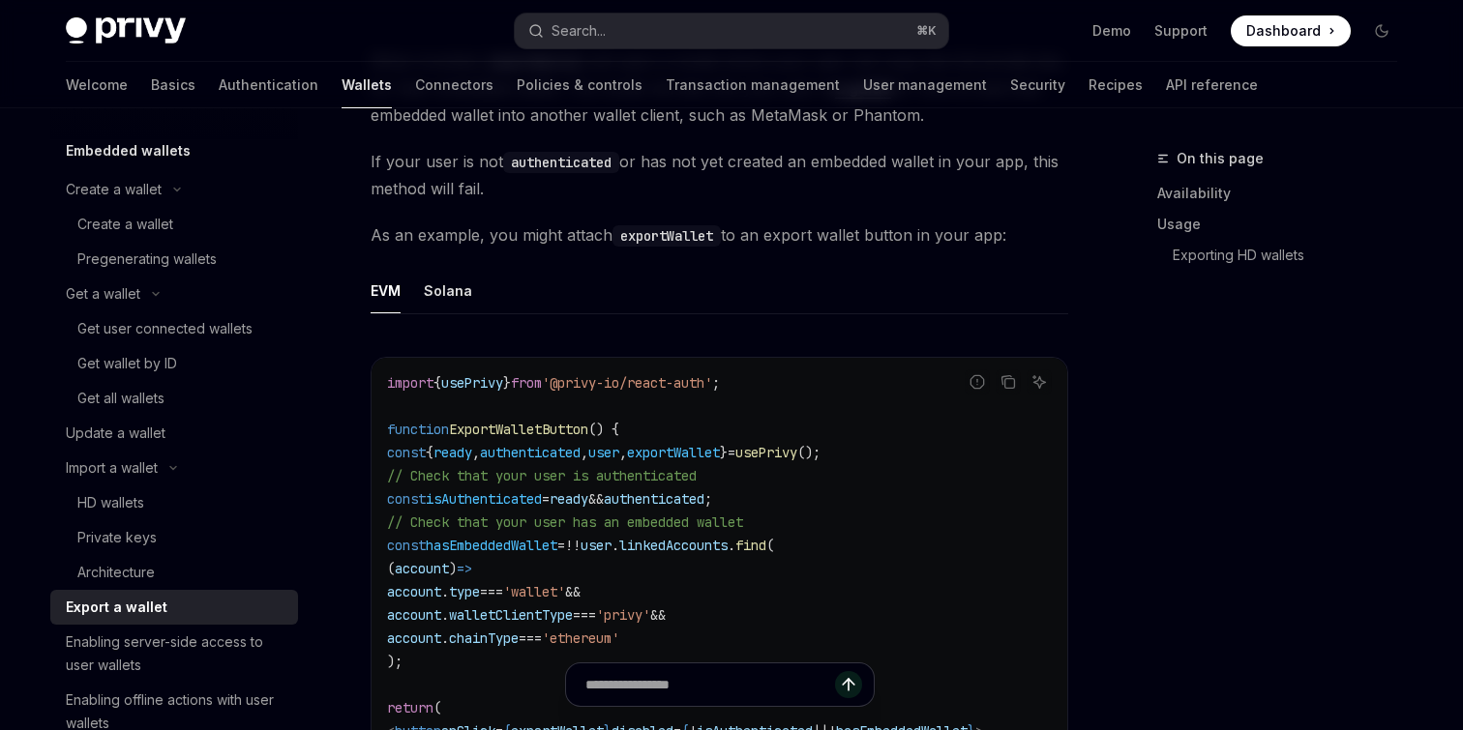
scroll to position [1023, 0]
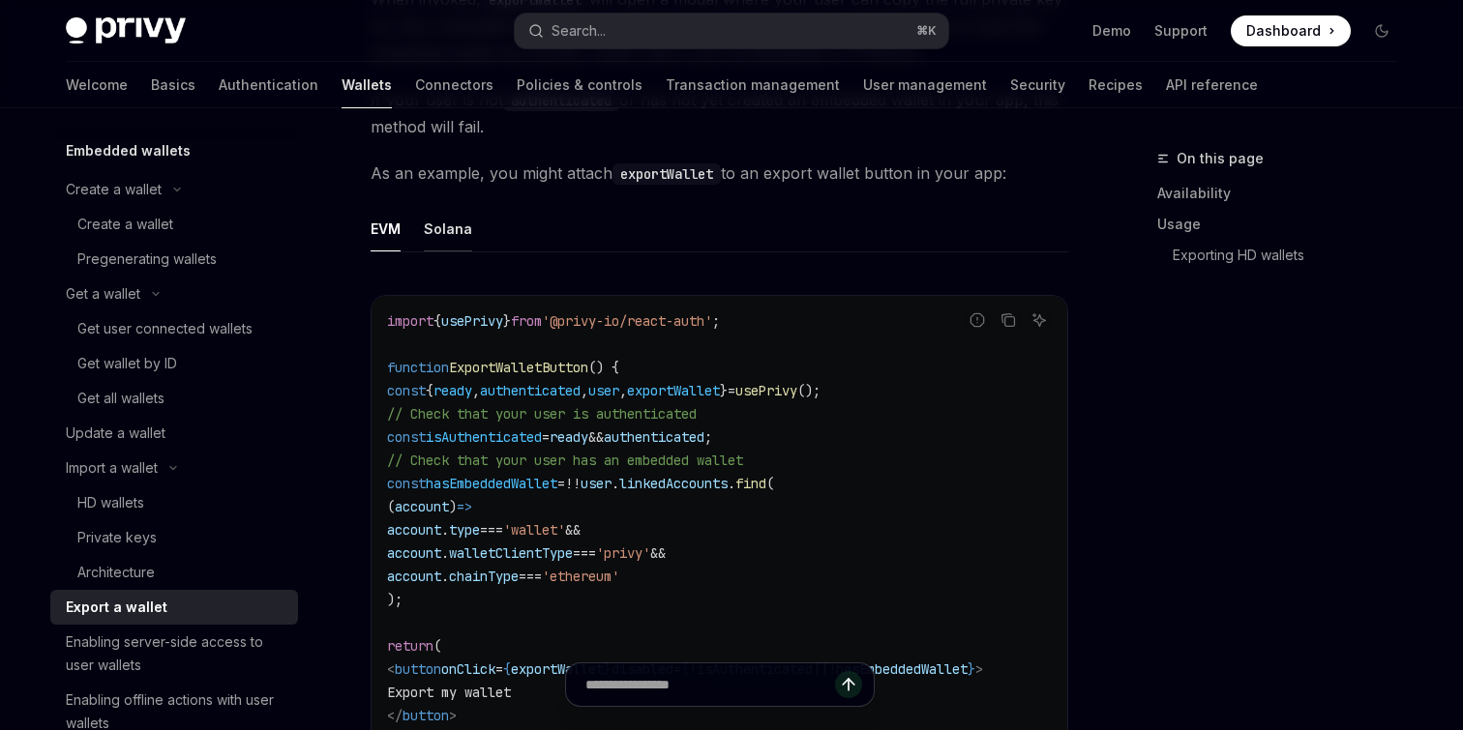
click at [442, 223] on div "Solana" at bounding box center [448, 228] width 48 height 45
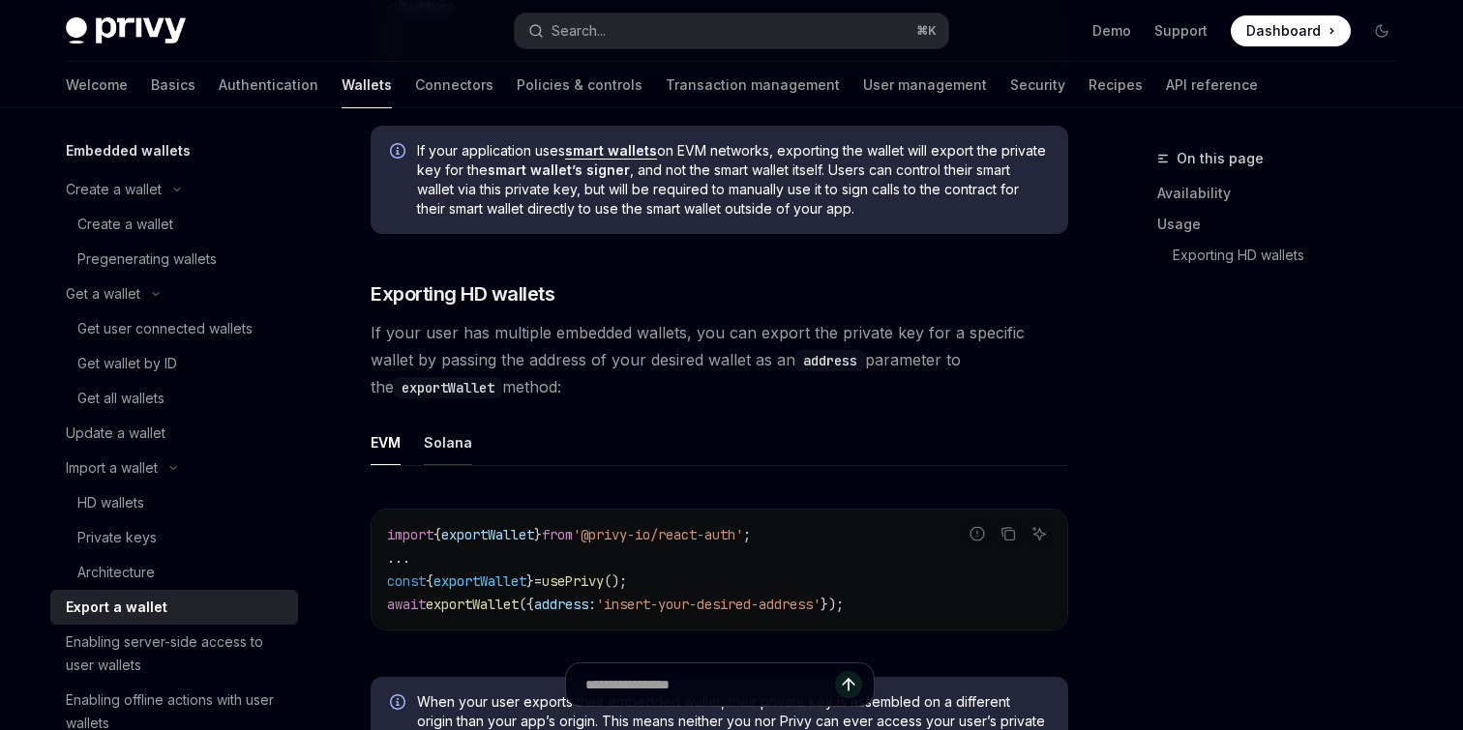
click at [460, 439] on div "Solana" at bounding box center [448, 442] width 48 height 45
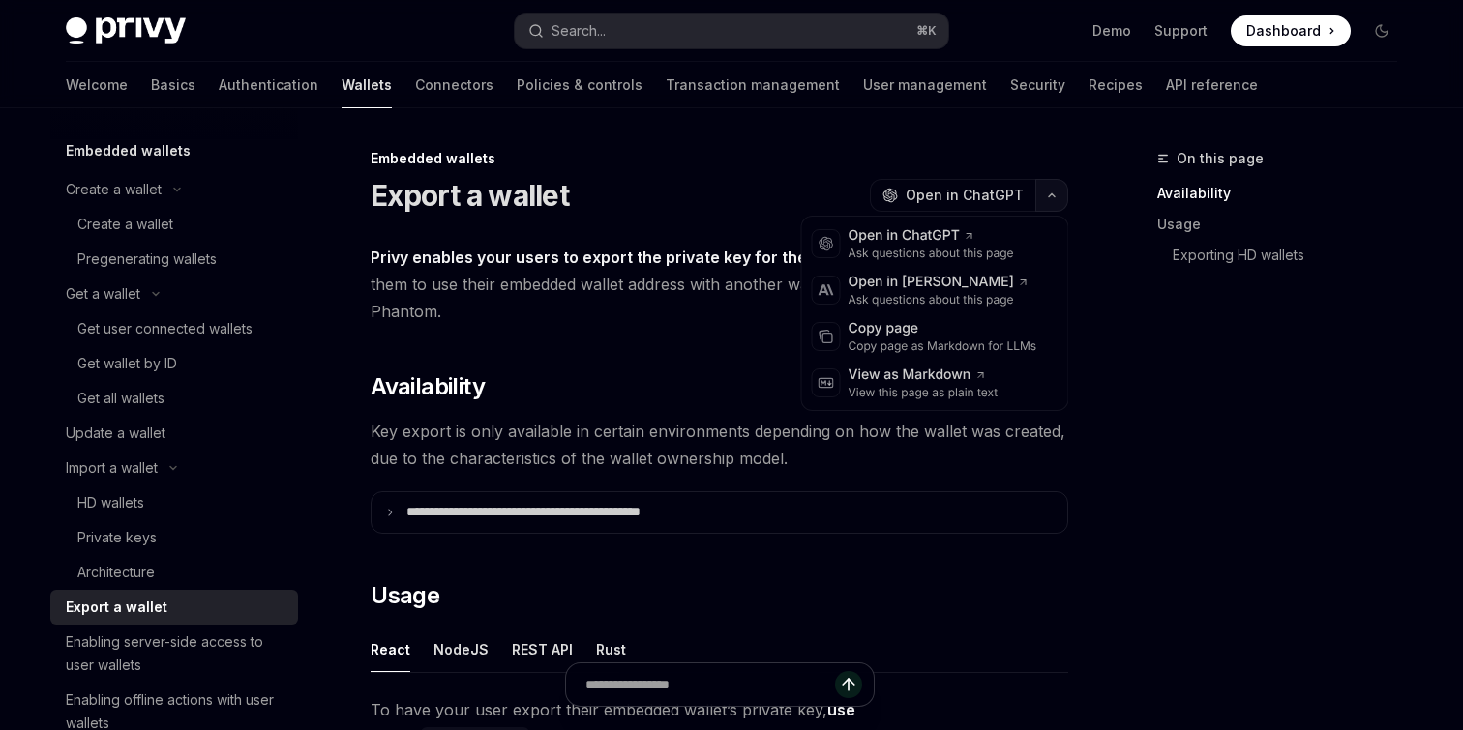
click at [1038, 188] on button "button" at bounding box center [1051, 195] width 33 height 33
click at [959, 339] on div "Copy page as Markdown for LLMs" at bounding box center [942, 346] width 189 height 15
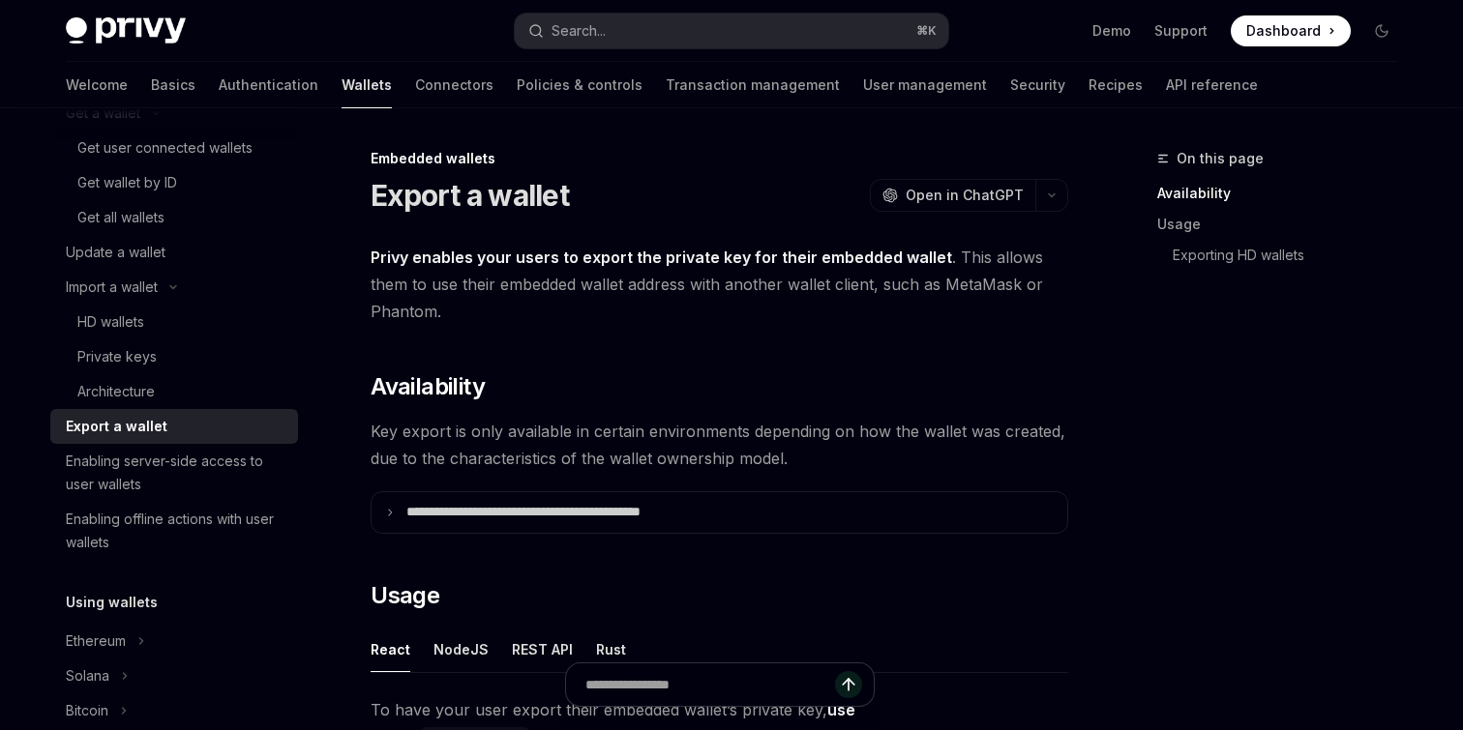
scroll to position [321, 0]
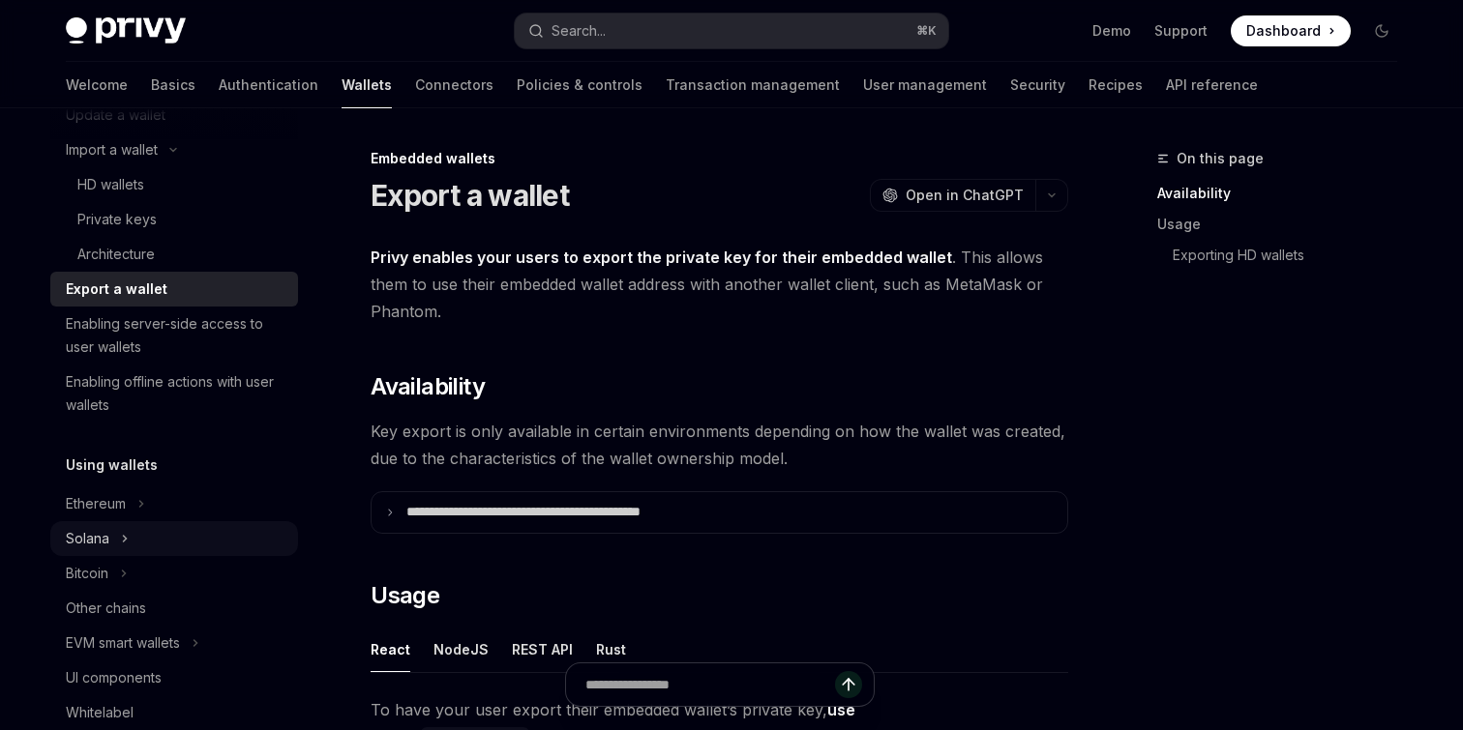
click at [167, 538] on button "Solana" at bounding box center [174, 538] width 248 height 35
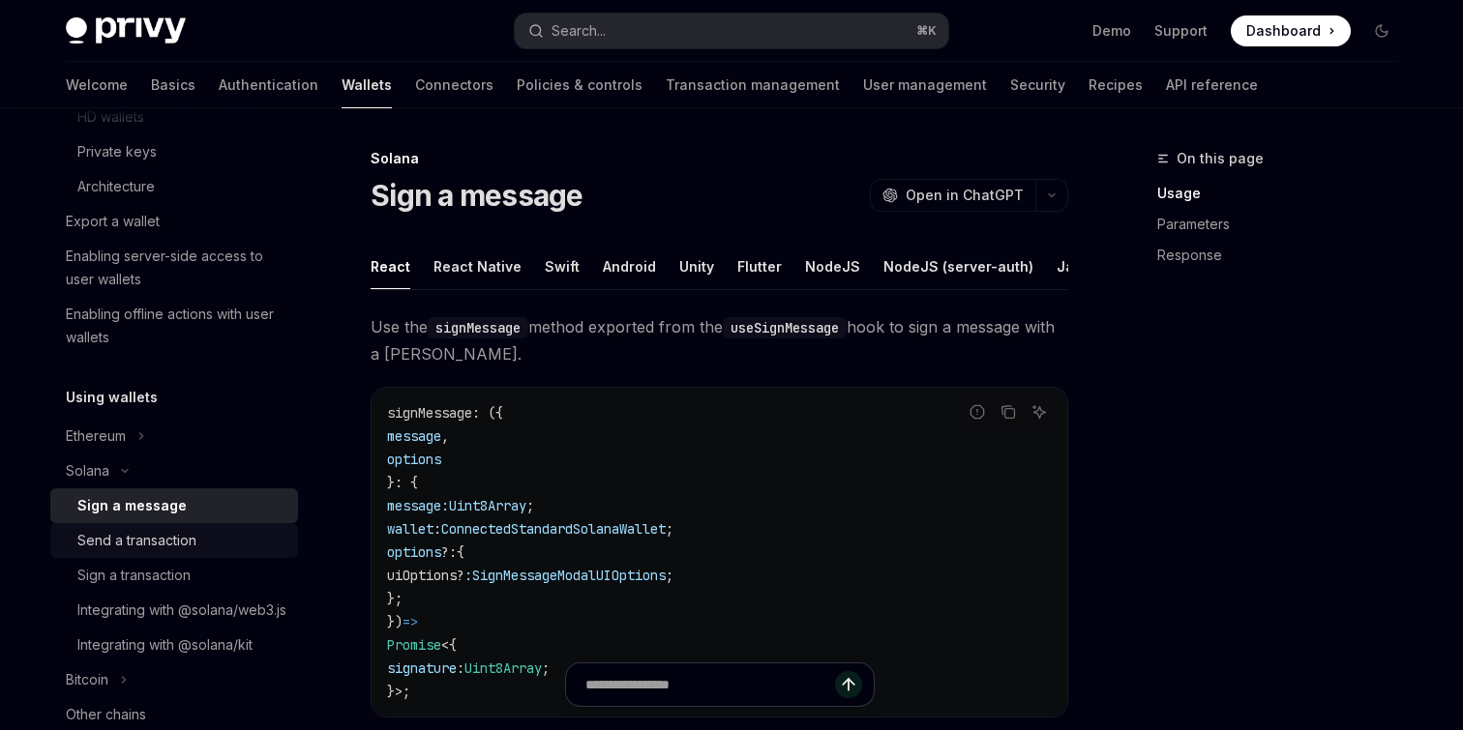
scroll to position [510, 0]
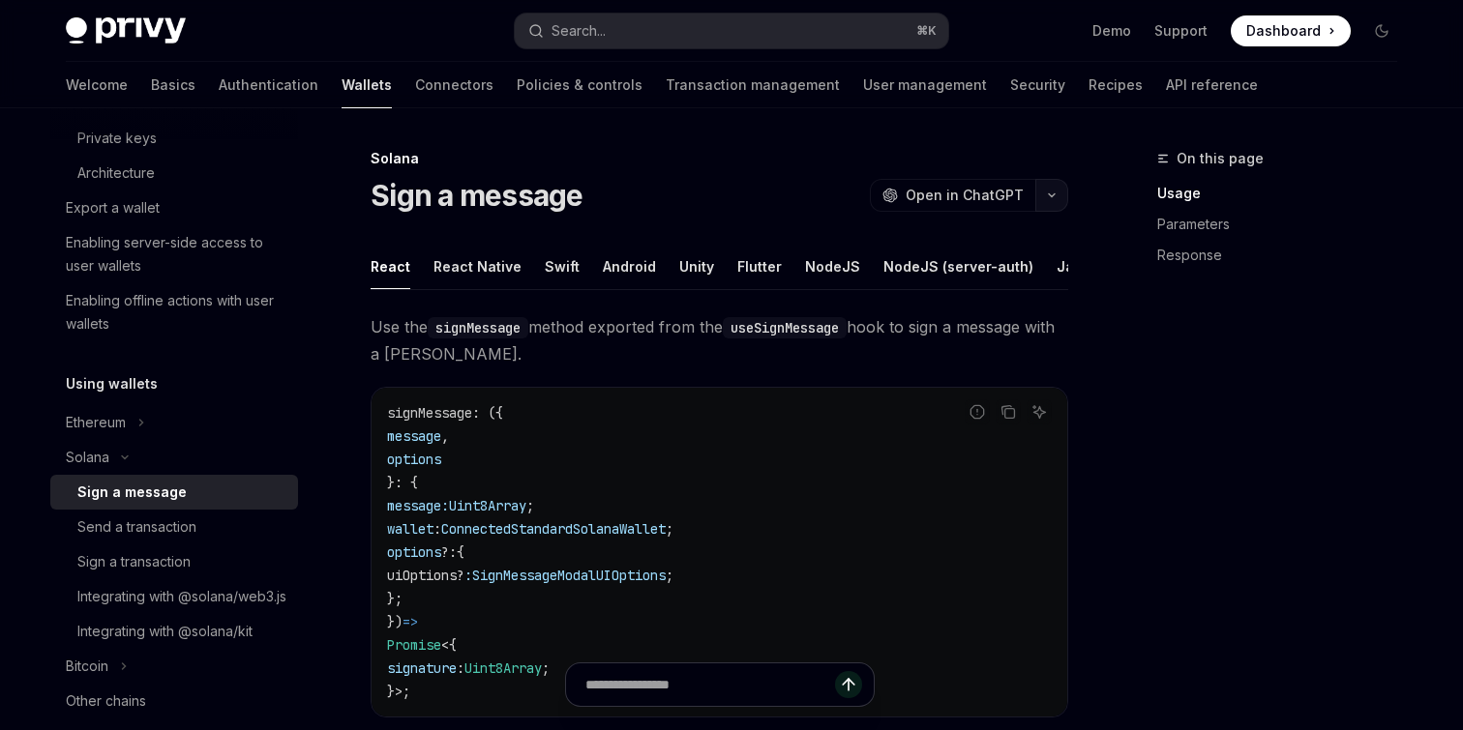
click at [1056, 199] on button "button" at bounding box center [1051, 195] width 33 height 33
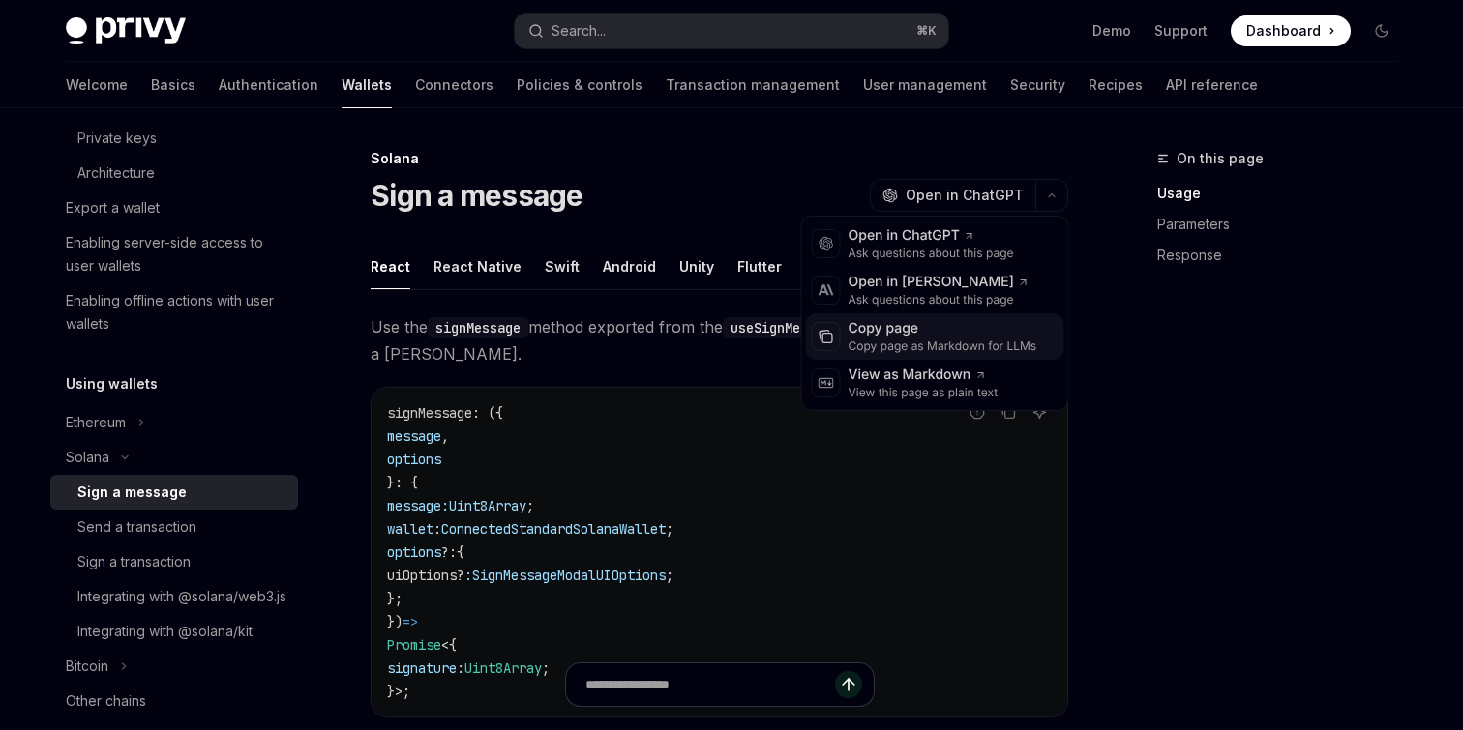
click at [996, 329] on div "Copy page" at bounding box center [942, 328] width 189 height 19
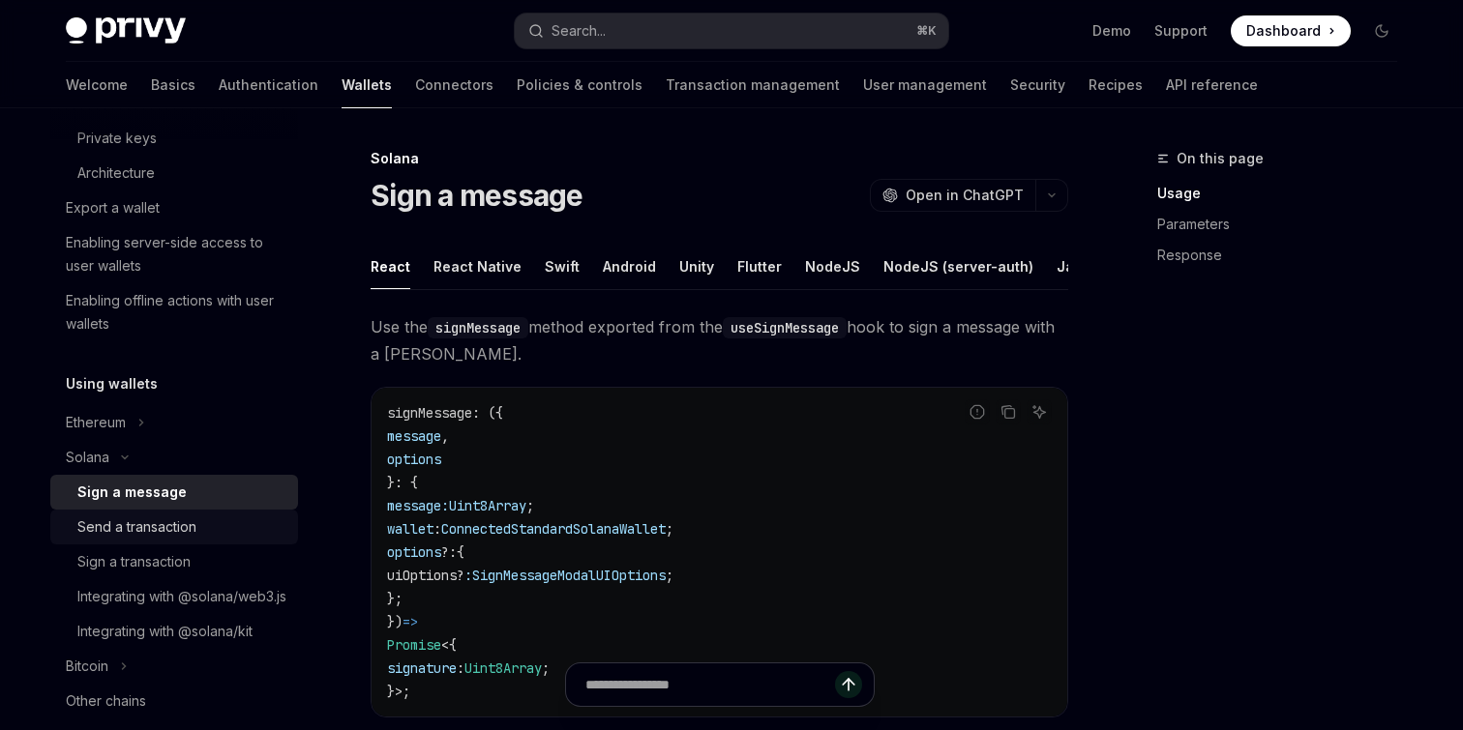
click at [286, 531] on link "Send a transaction" at bounding box center [174, 527] width 248 height 35
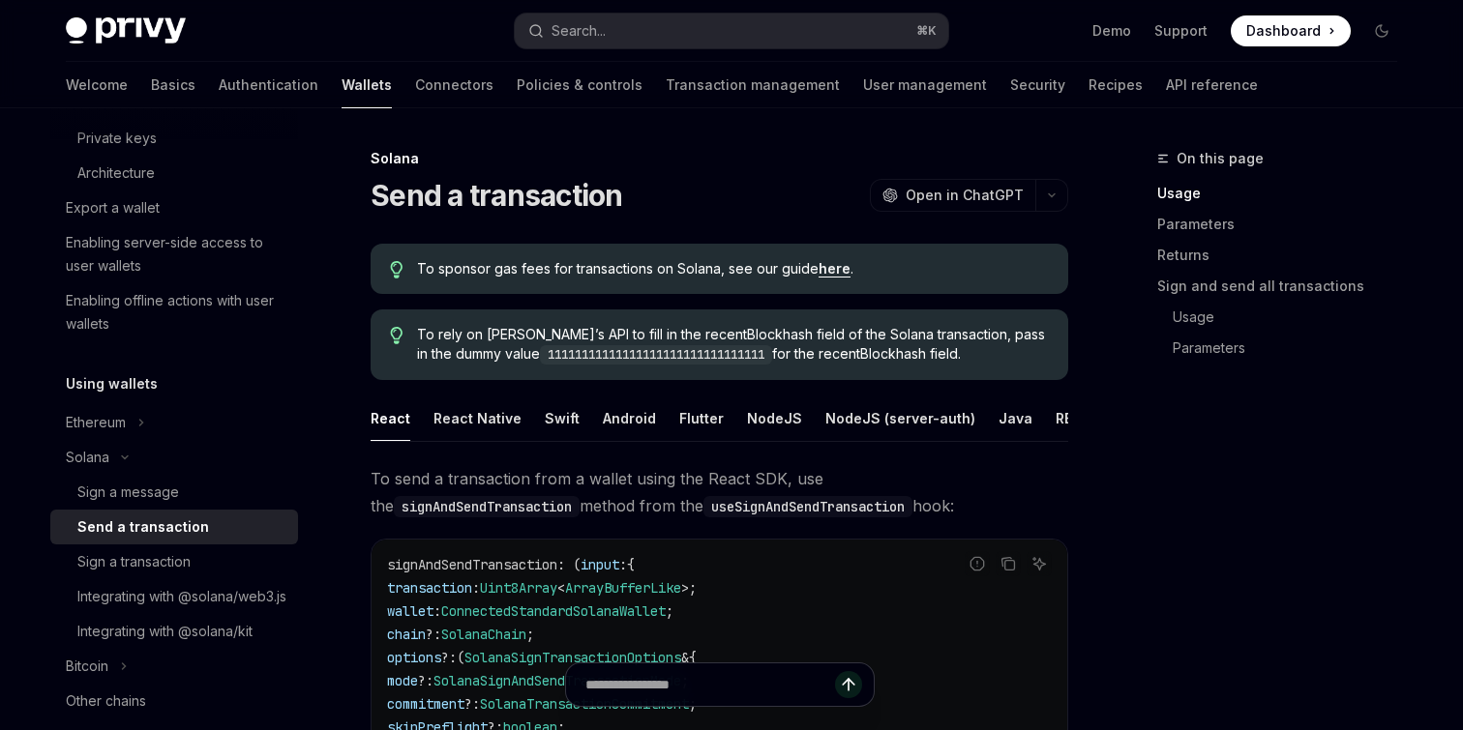
type textarea "*"
click at [1047, 197] on icon "button" at bounding box center [1051, 196] width 23 height 8
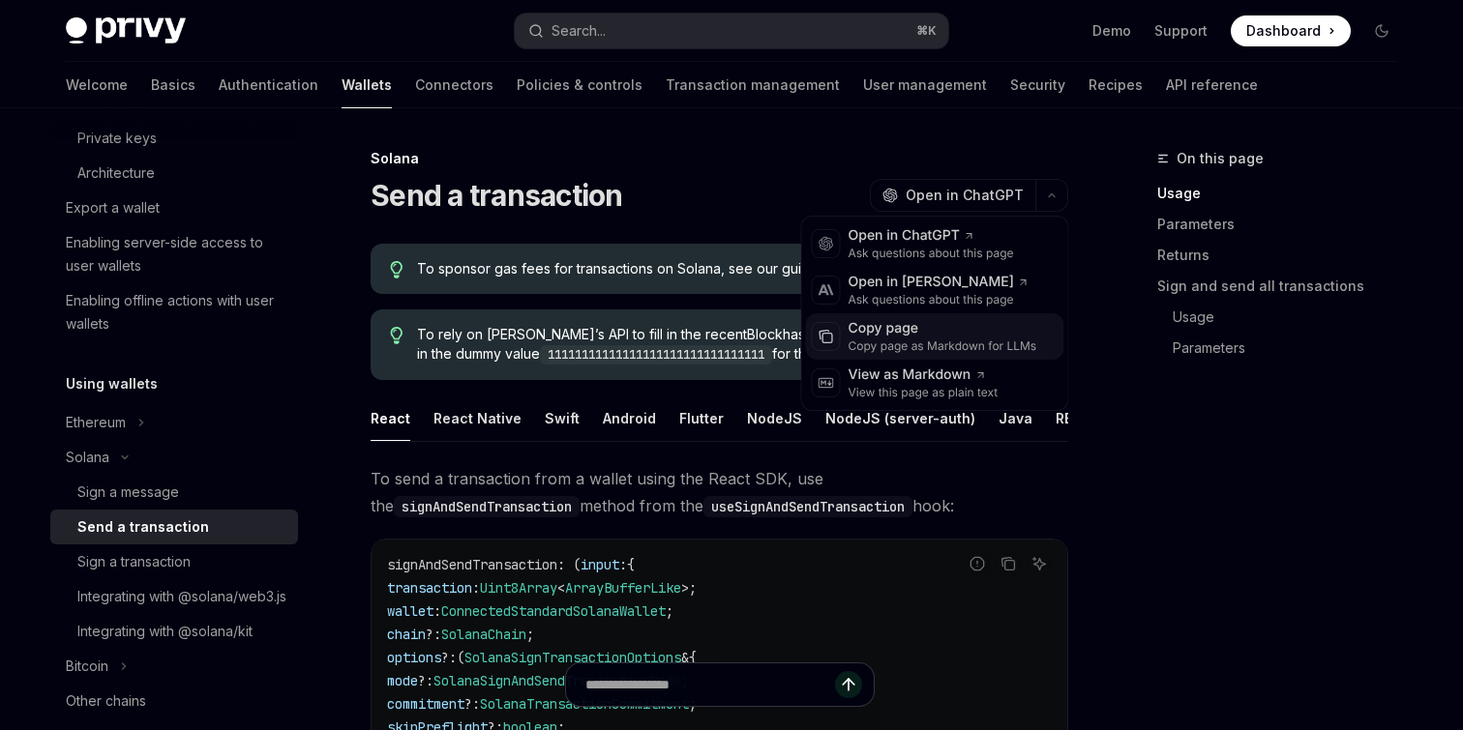
click at [995, 333] on div "Copy page" at bounding box center [942, 328] width 189 height 19
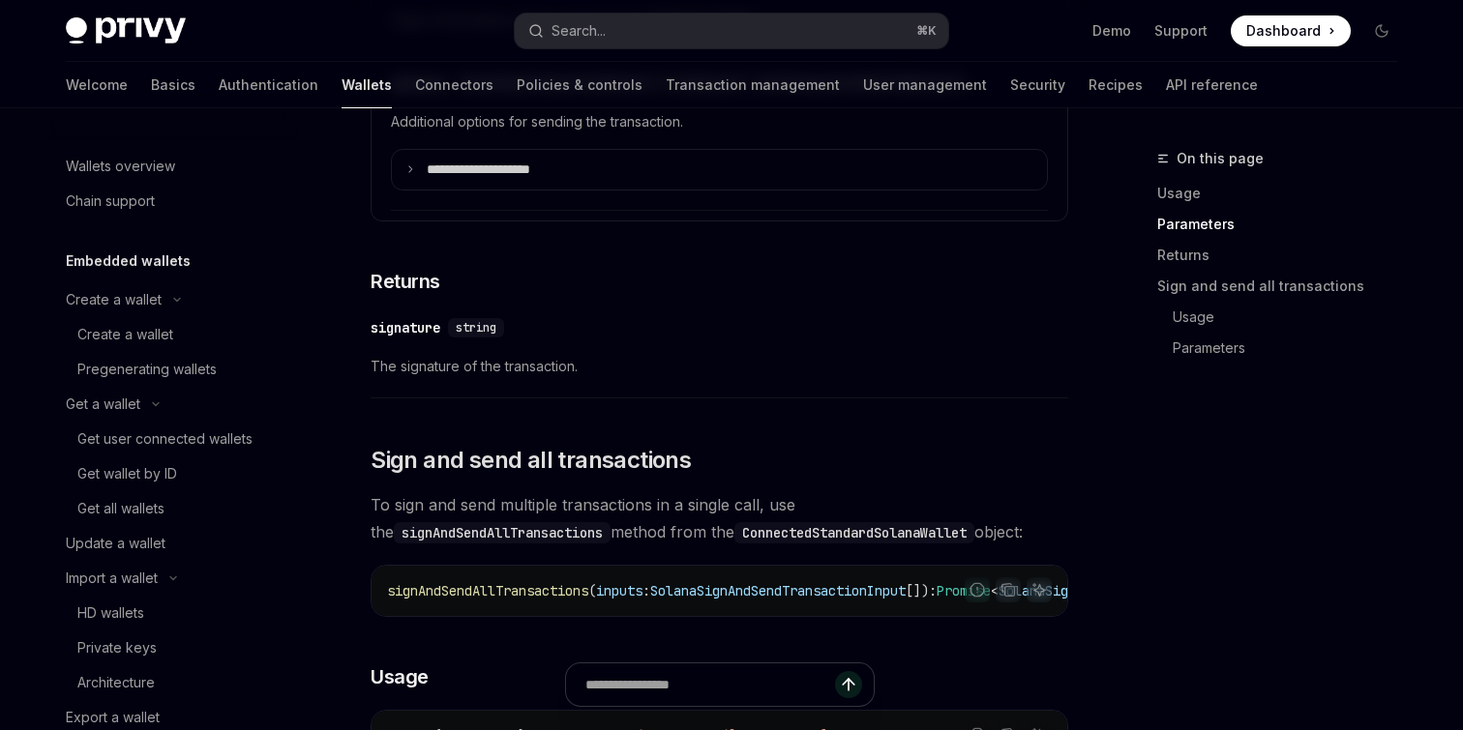
scroll to position [2430, 0]
